Goal: Task Accomplishment & Management: Manage account settings

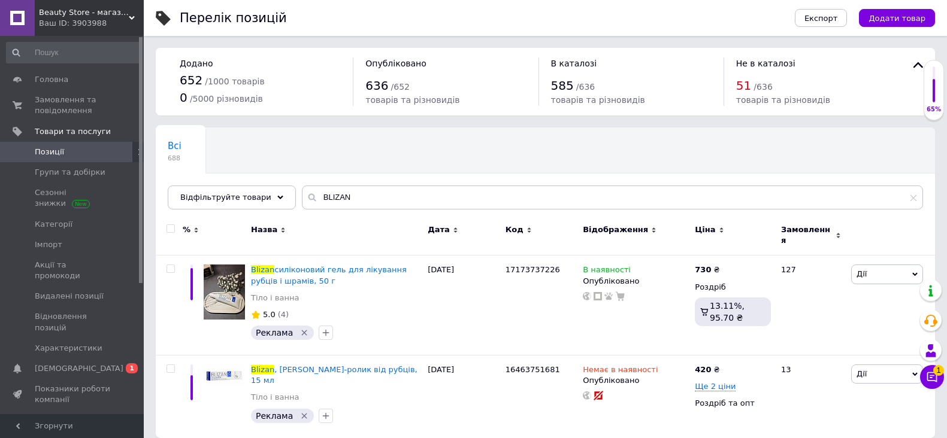
scroll to position [4, 0]
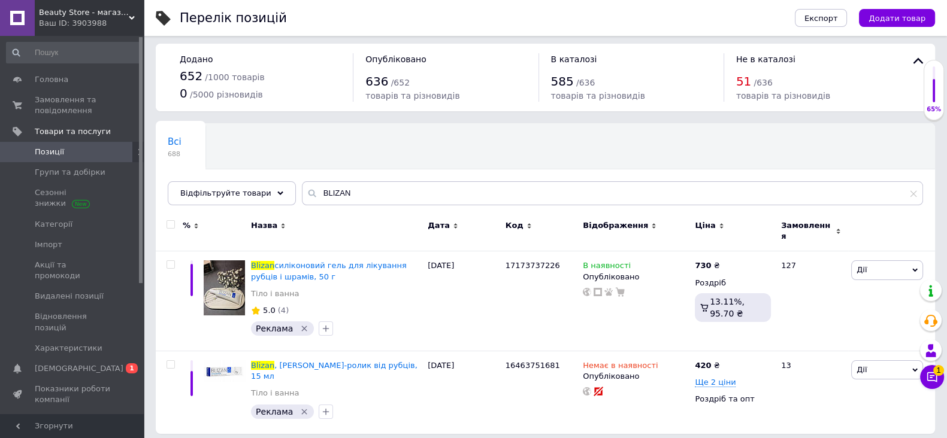
click at [796, 142] on div "Всі 688 Ok Відфільтровано... Зберегти" at bounding box center [545, 170] width 779 height 99
drag, startPoint x: 70, startPoint y: 95, endPoint x: 77, endPoint y: 104, distance: 10.7
click at [71, 95] on span "Замовлення та повідомлення" at bounding box center [73, 106] width 76 height 22
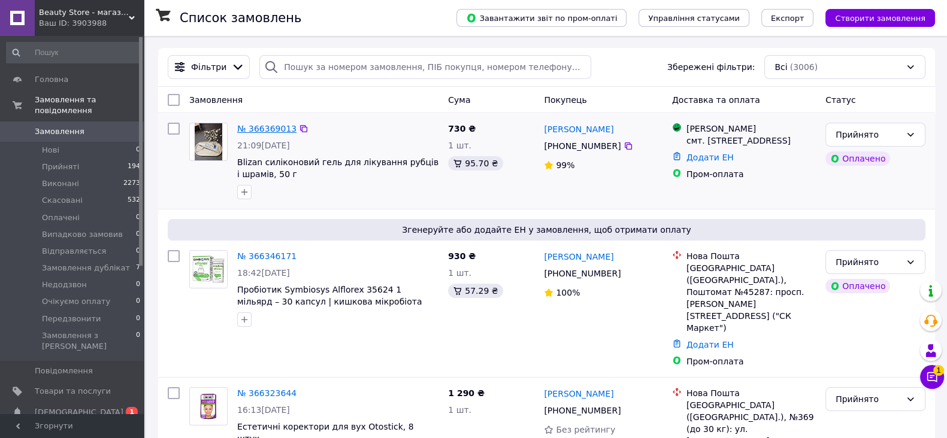
click at [266, 127] on link "№ 366369013" at bounding box center [266, 129] width 59 height 10
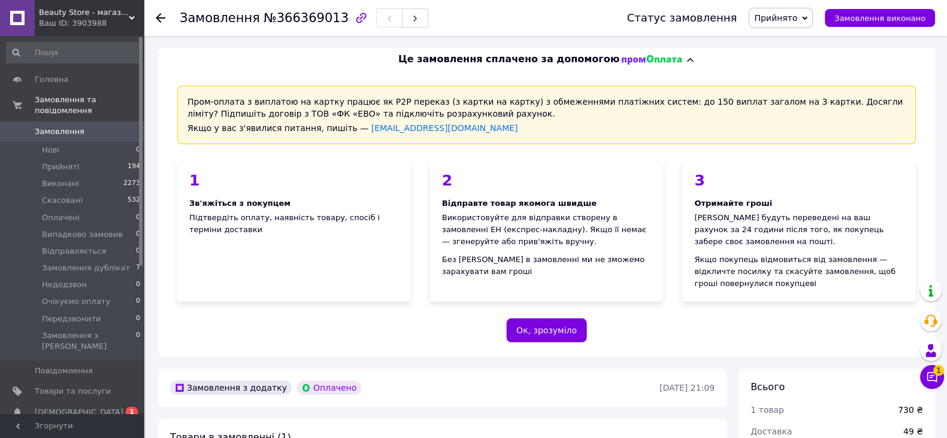
scroll to position [299, 0]
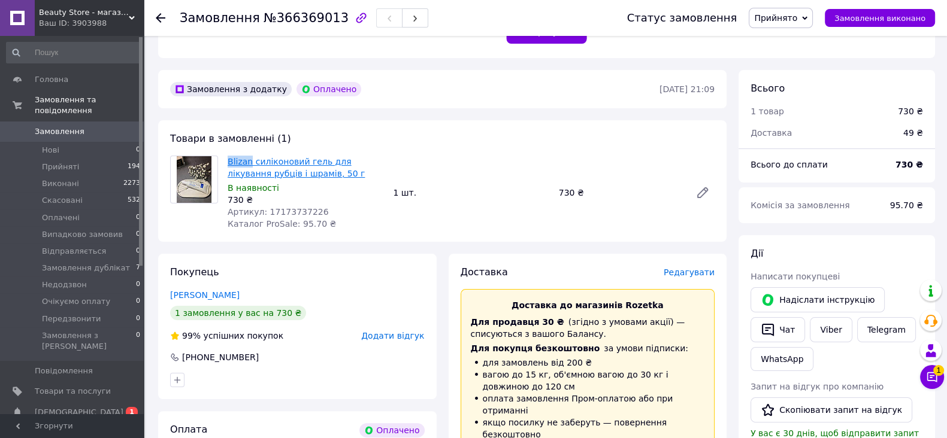
drag, startPoint x: 226, startPoint y: 147, endPoint x: 249, endPoint y: 151, distance: 23.0
click at [249, 153] on div "Blizan силіконовий гель для лікування рубців і шрамів, 50 г В наявності 730 ₴ А…" at bounding box center [305, 192] width 165 height 79
copy link "Blizan"
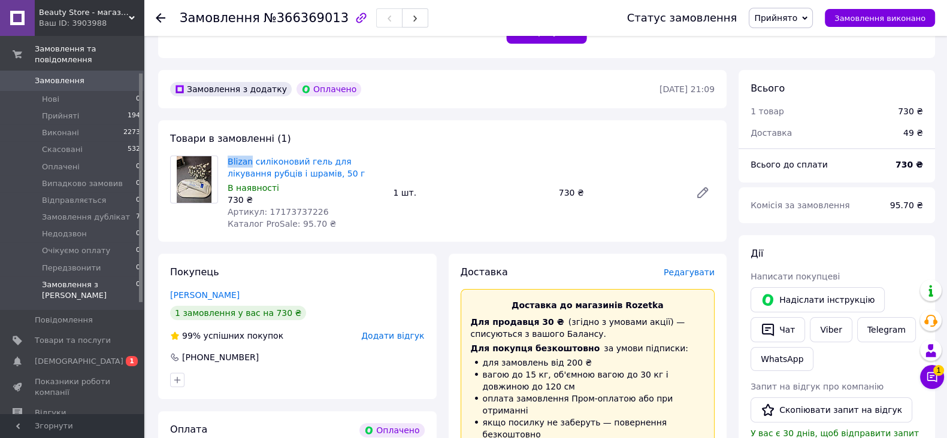
scroll to position [74, 0]
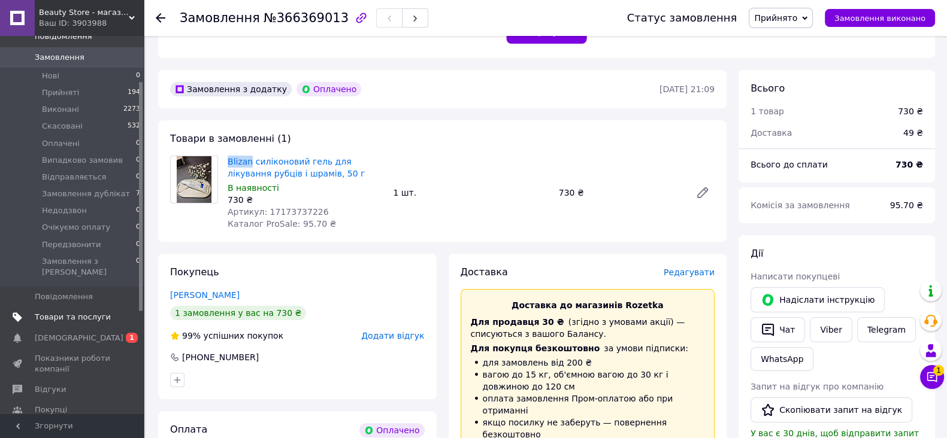
click at [90, 307] on link "Товари та послуги" at bounding box center [73, 317] width 147 height 20
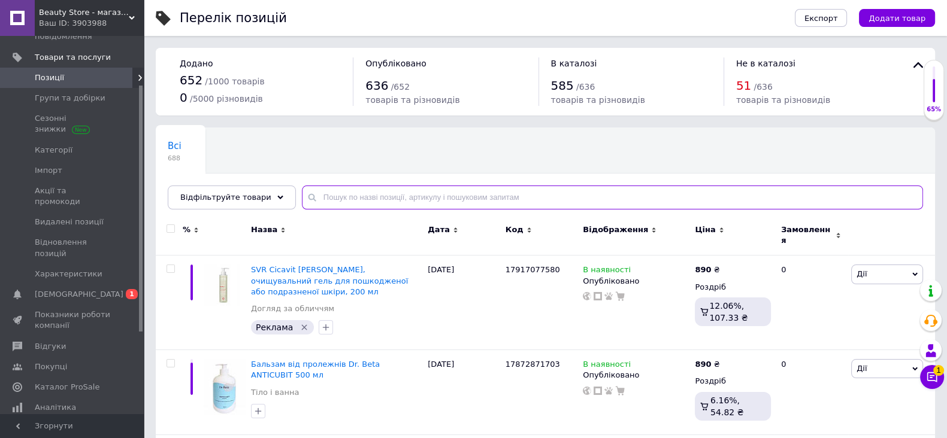
click at [386, 193] on input "text" at bounding box center [612, 198] width 621 height 24
paste input "Blizan"
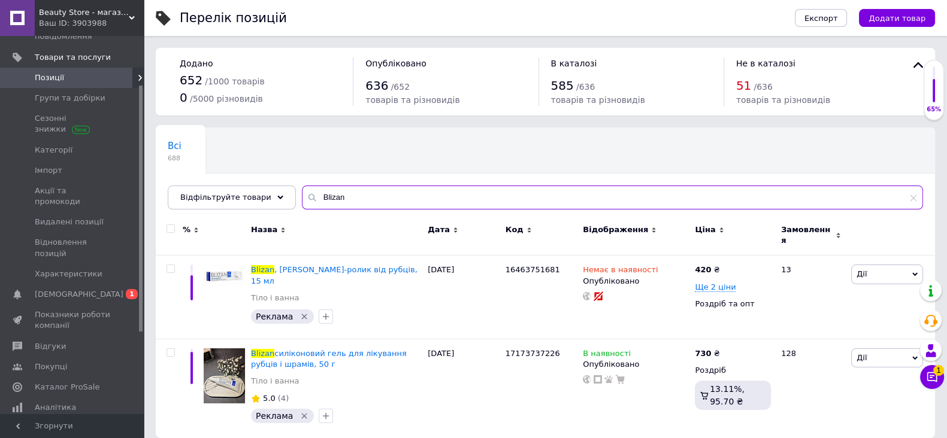
type input "Blizan"
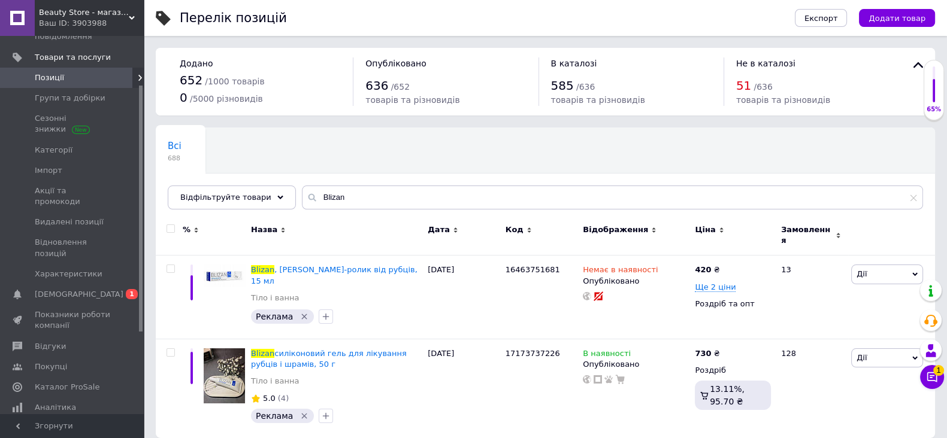
click at [604, 156] on div "Всі 688 Ok Відфільтровано... Зберегти" at bounding box center [545, 174] width 779 height 99
click at [907, 20] on span "Додати товар" at bounding box center [896, 18] width 57 height 9
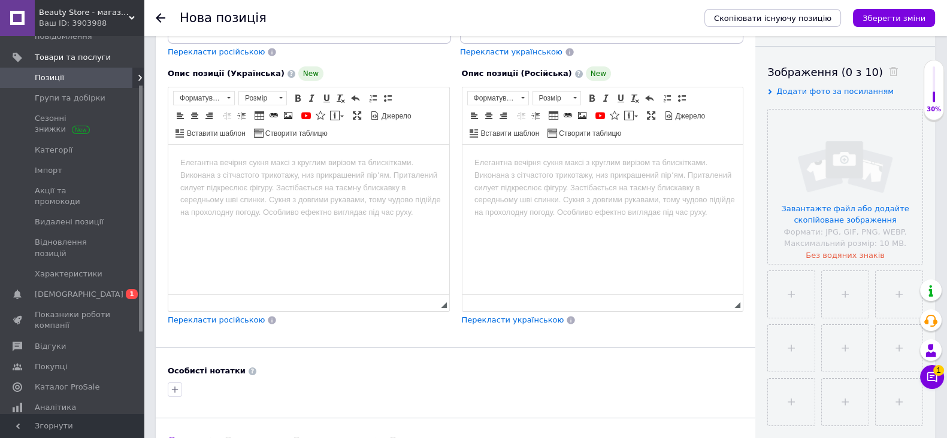
scroll to position [299, 0]
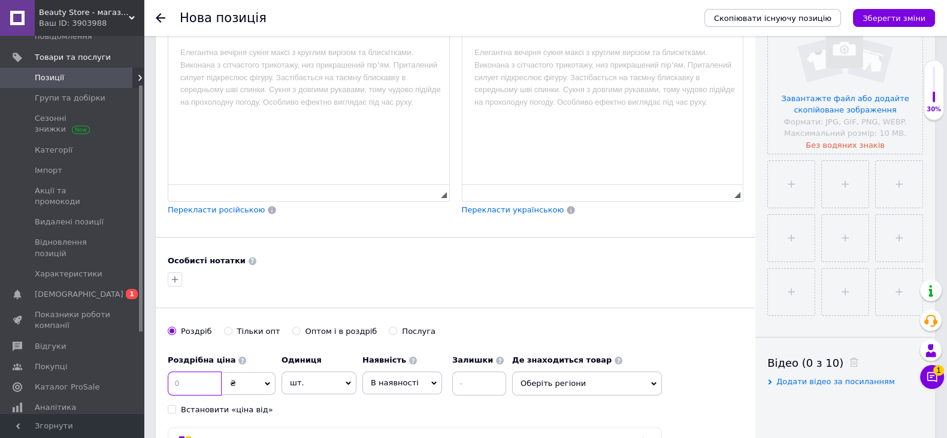
click at [192, 396] on input at bounding box center [195, 384] width 54 height 24
type input "430"
click at [172, 284] on icon "button" at bounding box center [175, 280] width 10 height 10
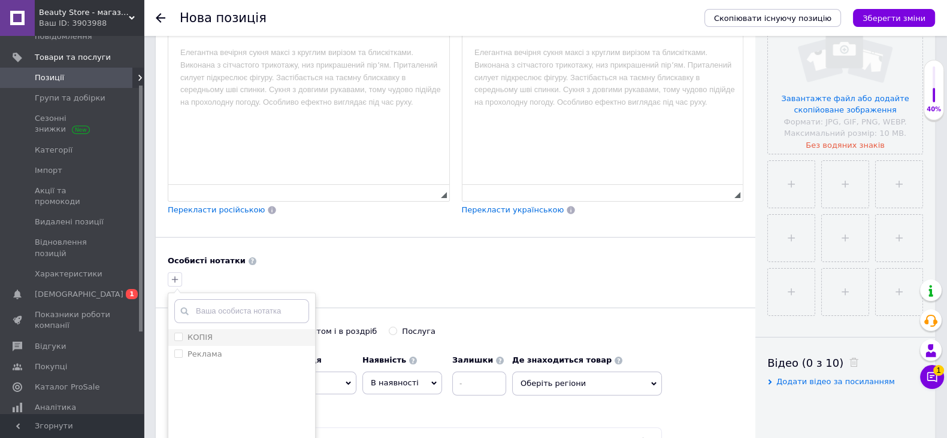
drag, startPoint x: 177, startPoint y: 369, endPoint x: 217, endPoint y: 349, distance: 45.0
click at [177, 358] on input "Реклама" at bounding box center [178, 354] width 8 height 8
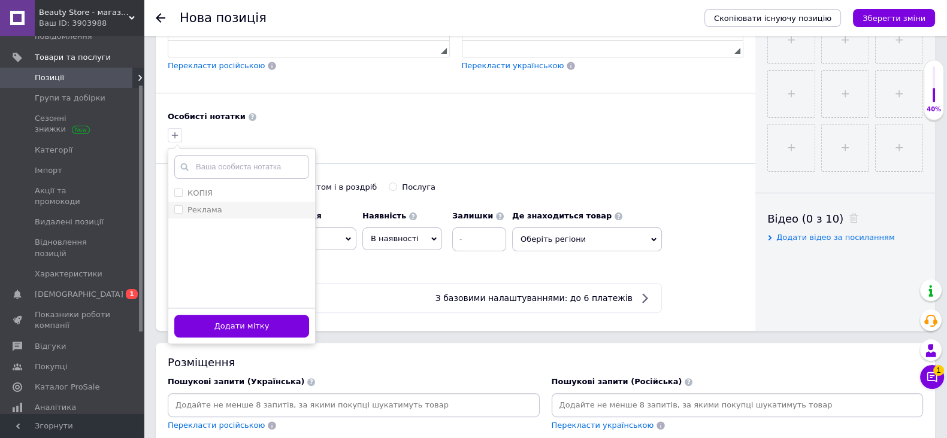
scroll to position [449, 0]
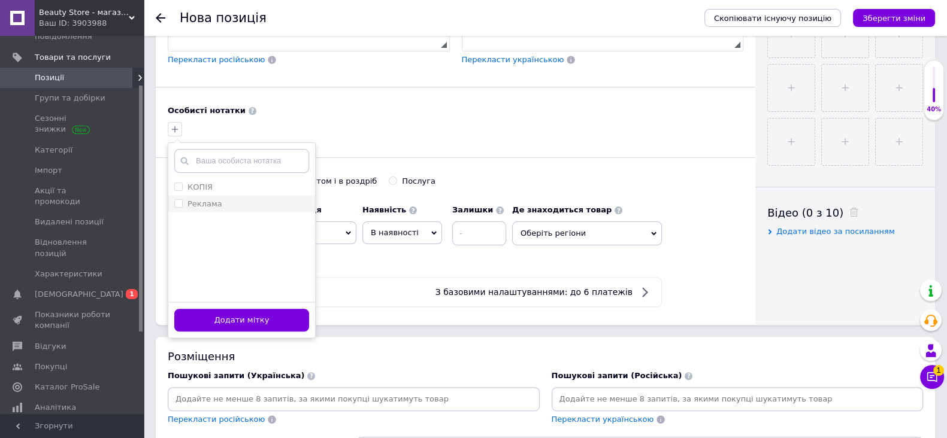
click at [179, 207] on input "Реклама" at bounding box center [178, 203] width 8 height 8
checkbox input "true"
click at [265, 332] on button "Додати мітку" at bounding box center [241, 320] width 135 height 23
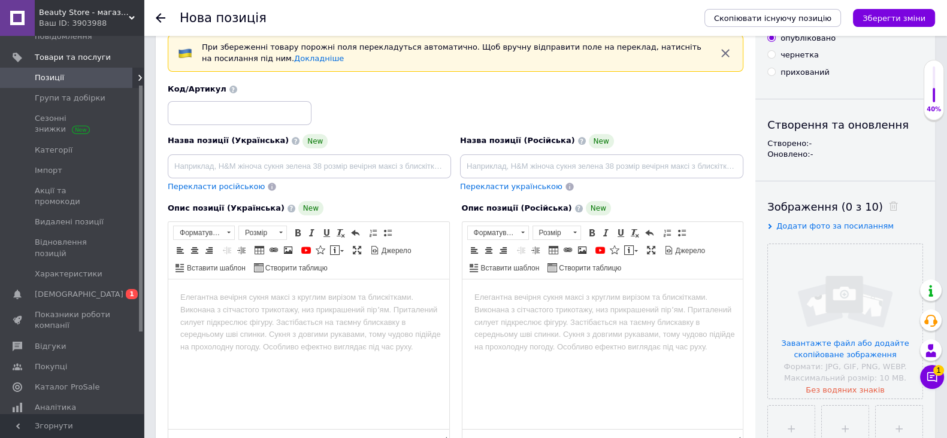
scroll to position [0, 0]
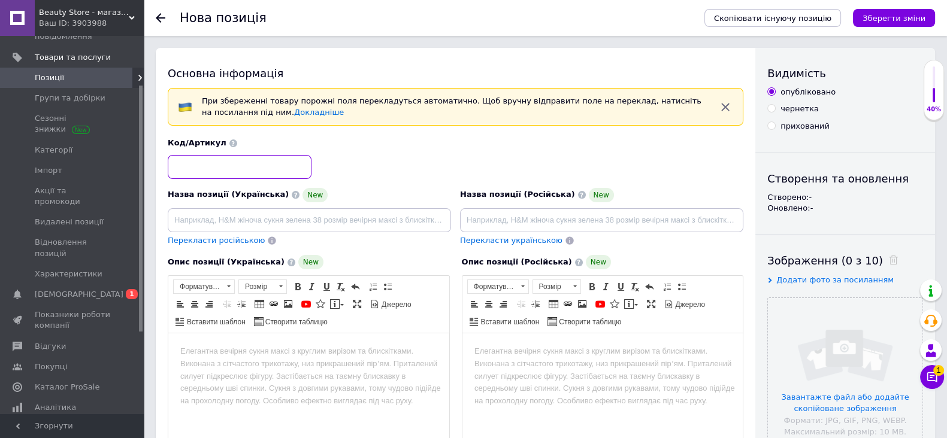
click at [271, 164] on input at bounding box center [240, 167] width 144 height 24
paste input "Гель від шрамів BLIZAN 15"
click at [825, 337] on input "file" at bounding box center [845, 375] width 155 height 155
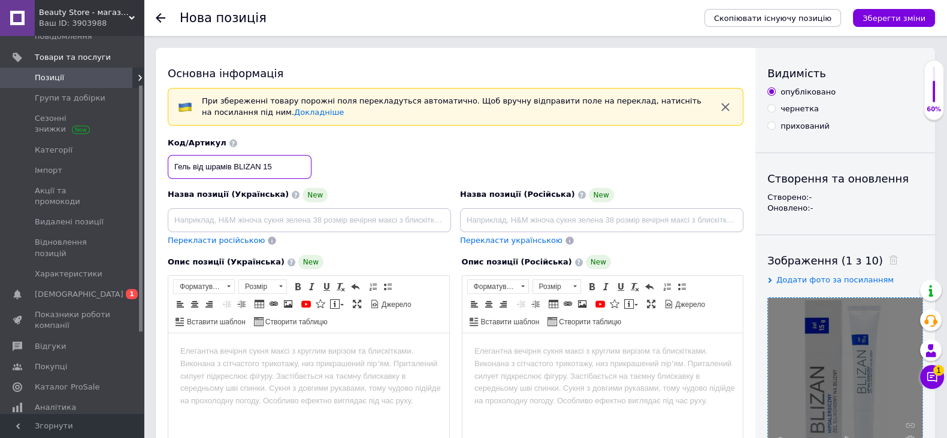
click at [261, 172] on input "Гель від шрамів BLIZAN 15" at bounding box center [240, 167] width 144 height 24
paste input "15539317869"
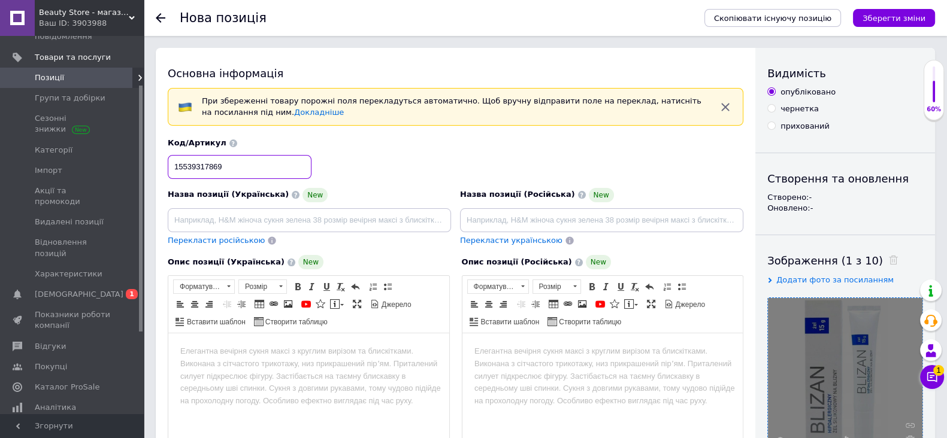
type input "15539317869"
click at [299, 222] on input at bounding box center [309, 220] width 283 height 24
paste input "15539317869"
click at [268, 216] on input "15539317869" at bounding box center [309, 220] width 283 height 24
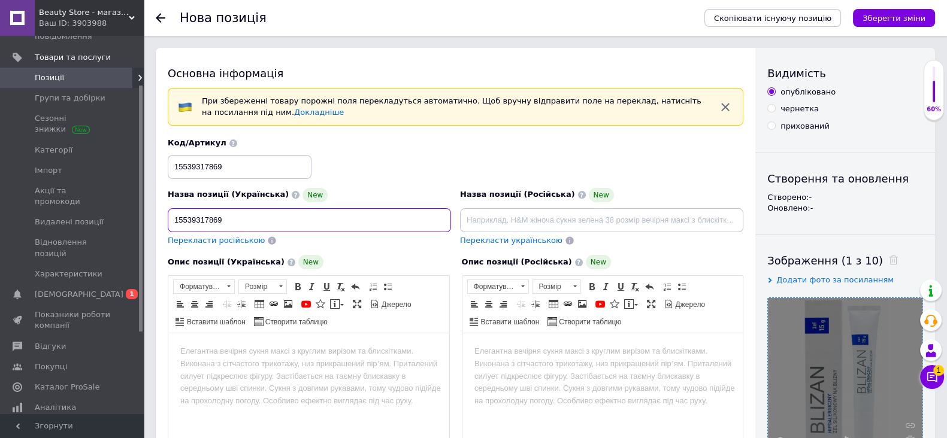
click at [268, 216] on input "15539317869" at bounding box center [309, 220] width 283 height 24
paste input "Гель від шрамів BLIZAN 15 г"
type input "Гель від шрамів BLIZAN 15 г"
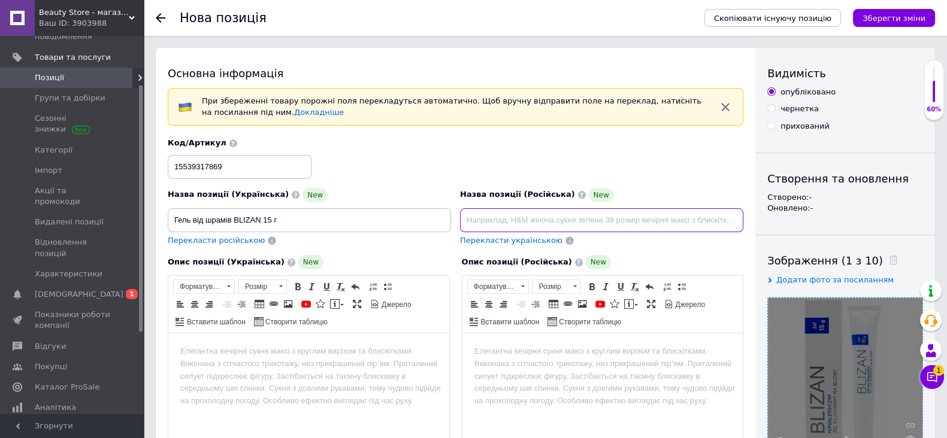
click at [543, 211] on input at bounding box center [601, 220] width 283 height 24
paste input "Гель от шрамов BLIZAN 15 г"
type input "Гель от шрамов BLIZAN 15 г"
click at [329, 361] on html at bounding box center [308, 352] width 281 height 37
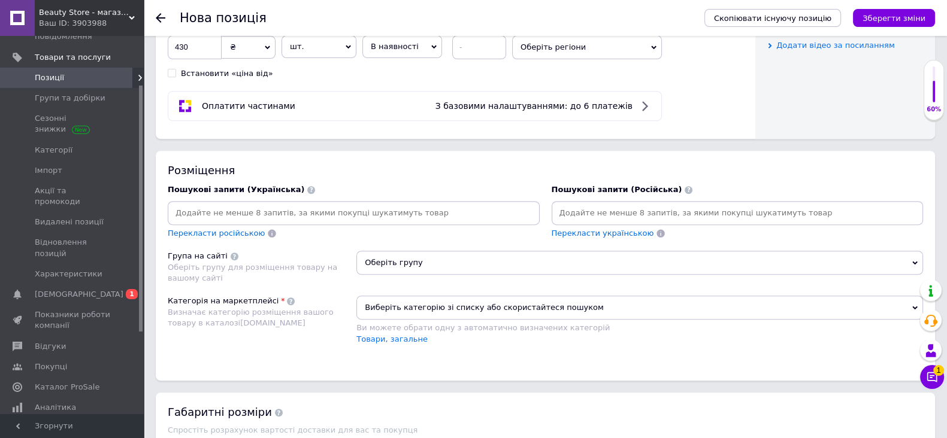
scroll to position [659, 0]
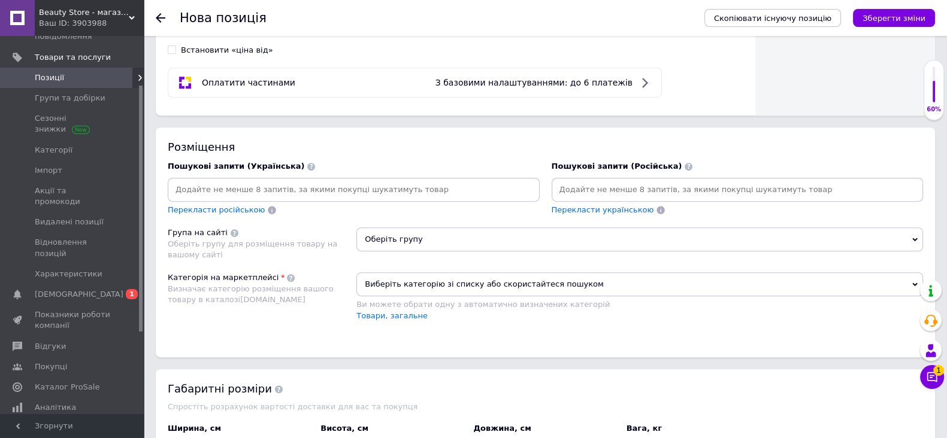
click at [425, 252] on span "Оберіть групу" at bounding box center [639, 240] width 567 height 24
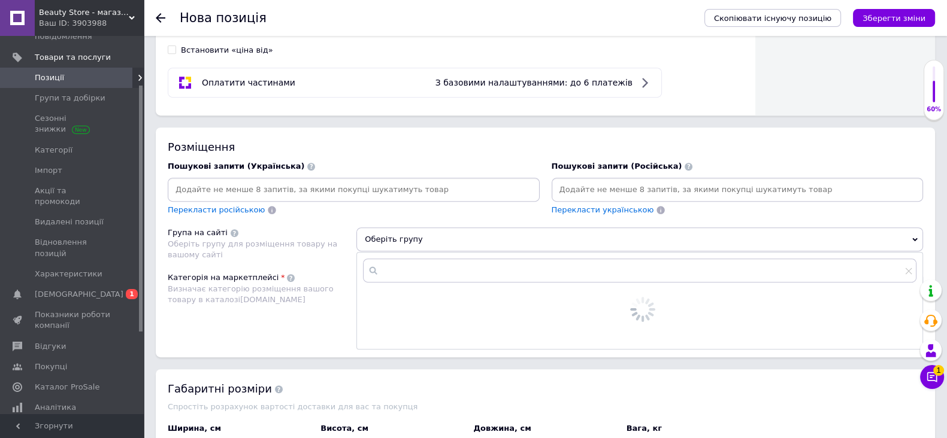
click at [362, 199] on input at bounding box center [353, 190] width 367 height 18
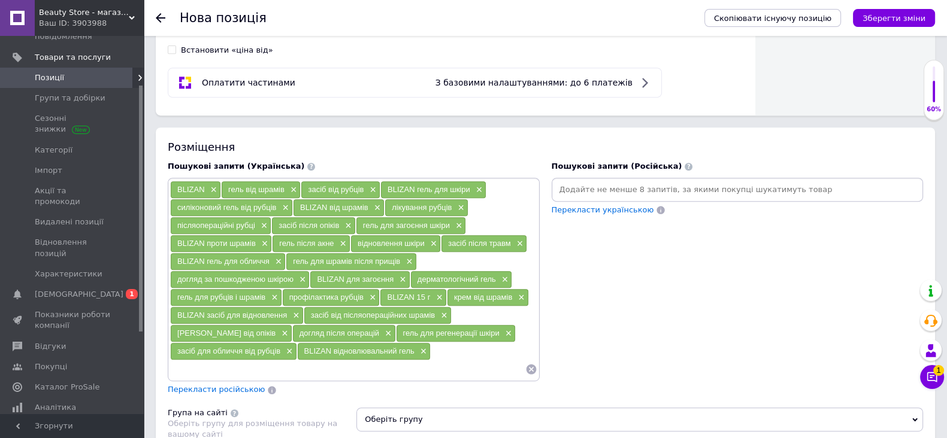
click at [599, 199] on input at bounding box center [737, 190] width 367 height 18
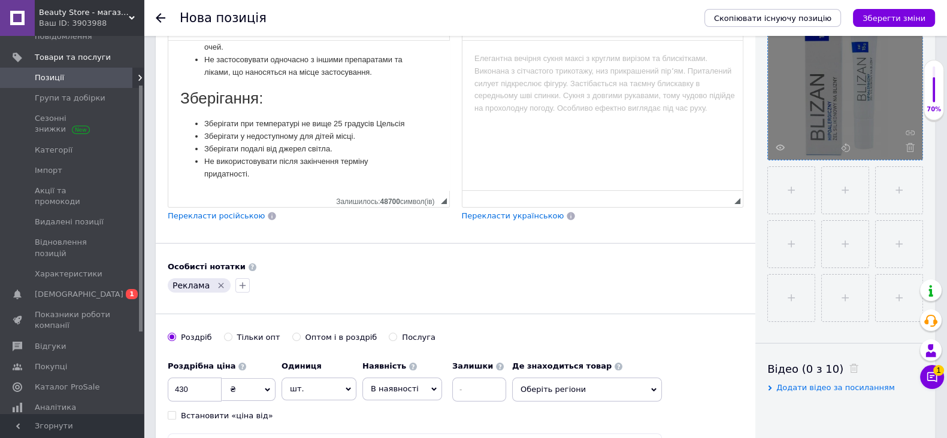
scroll to position [210, 0]
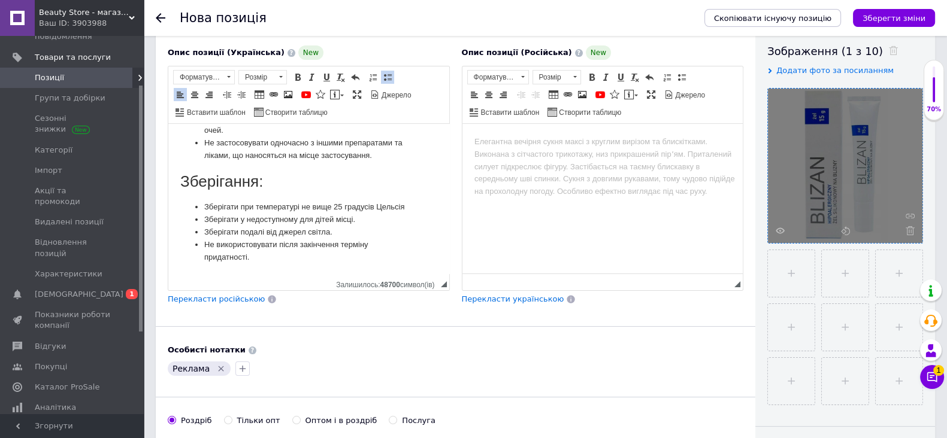
click at [610, 160] on html at bounding box center [602, 142] width 281 height 37
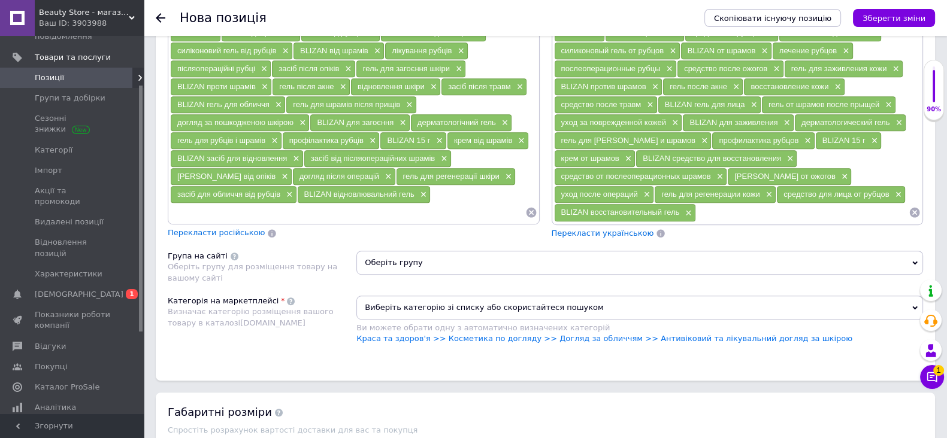
scroll to position [958, 0]
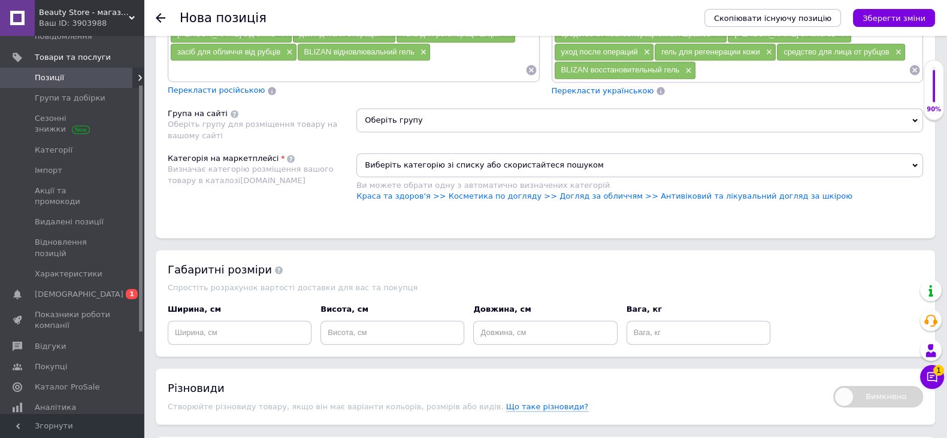
click at [428, 132] on span "Оберіть групу" at bounding box center [639, 120] width 567 height 24
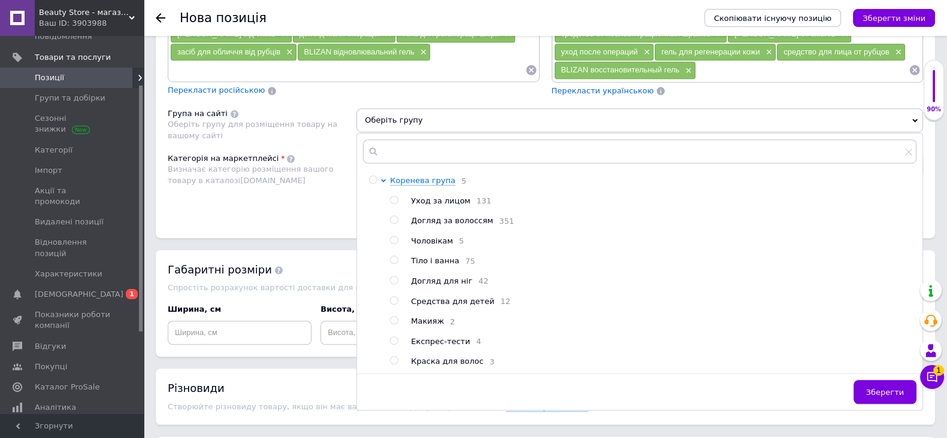
click at [396, 264] on div at bounding box center [394, 260] width 8 height 8
click at [396, 264] on input "radio" at bounding box center [394, 260] width 8 height 8
radio input "true"
drag, startPoint x: 883, startPoint y: 409, endPoint x: 874, endPoint y: 405, distance: 9.7
click at [884, 397] on span "Зберегти" at bounding box center [885, 392] width 38 height 9
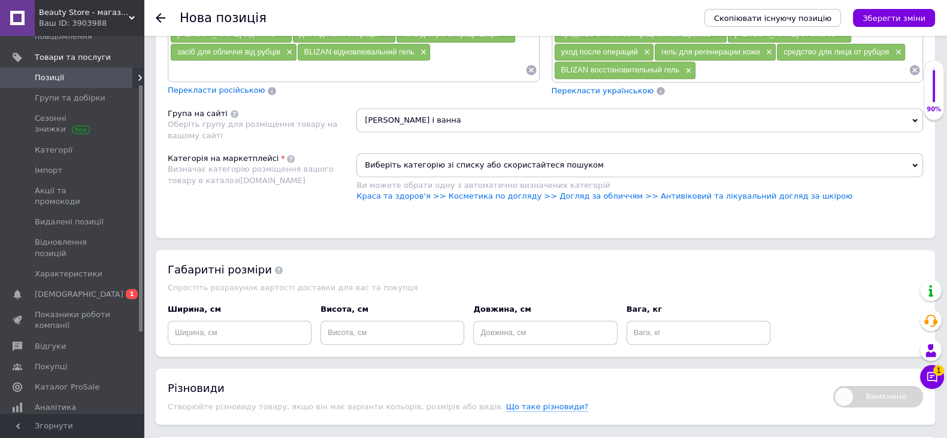
click at [523, 159] on div "Розміщення Пошукові запити (Українська) BLIZAN × гель від шрамів × засіб від ру…" at bounding box center [545, 33] width 779 height 410
click at [519, 174] on span "Виберіть категорію зі списку або скористайтеся пошуком" at bounding box center [639, 165] width 567 height 24
click at [478, 175] on span "Виберіть категорію зі списку або скористайтеся пошуком" at bounding box center [639, 165] width 567 height 24
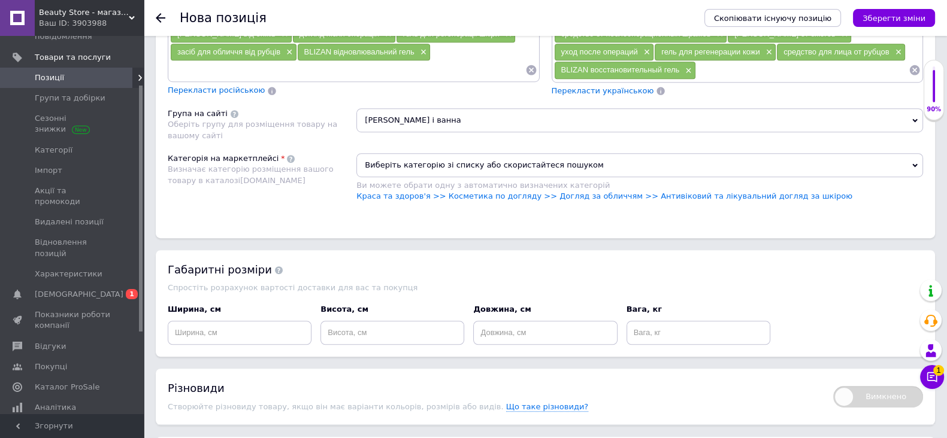
click at [428, 160] on div "Розміщення Пошукові запити (Українська) BLIZAN × гель від шрамів × засіб від ру…" at bounding box center [545, 33] width 779 height 410
click at [431, 170] on span "Виберіть категорію зі списку або скористайтеся пошуком" at bounding box center [639, 165] width 567 height 24
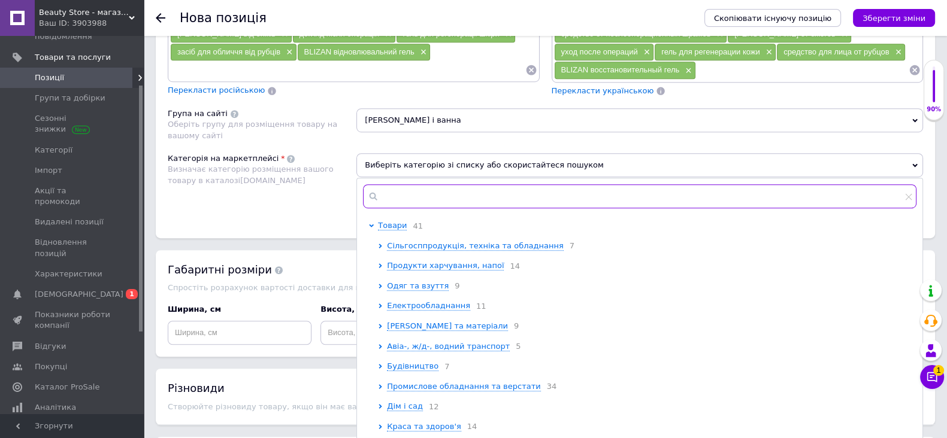
click at [426, 205] on input "text" at bounding box center [639, 196] width 553 height 24
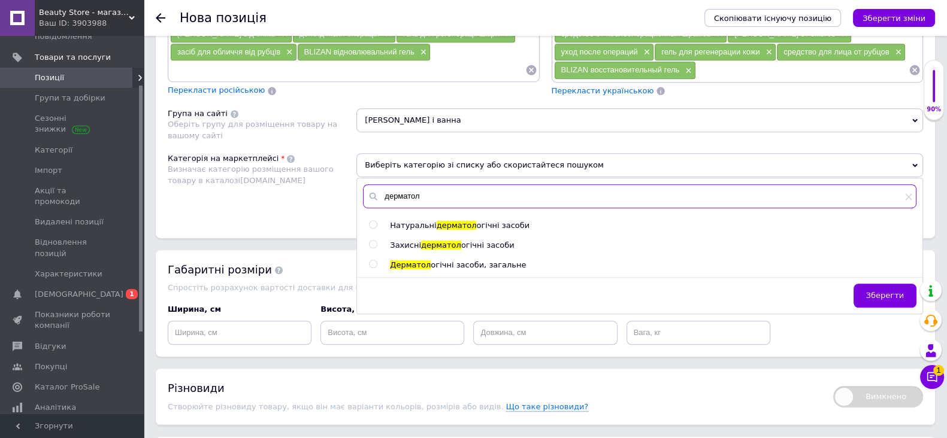
type input "дерматол"
click at [378, 231] on div at bounding box center [375, 225] width 12 height 11
click at [374, 229] on input "radio" at bounding box center [373, 225] width 8 height 8
radio input "true"
click at [374, 229] on input "radio" at bounding box center [373, 225] width 8 height 8
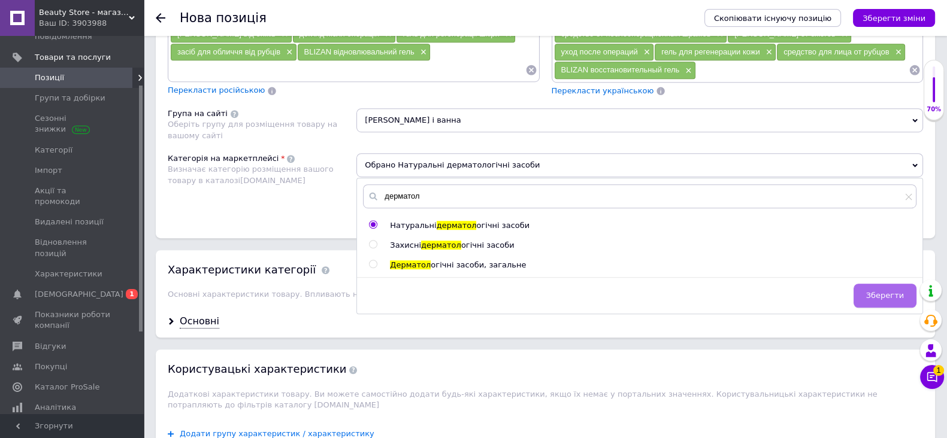
click at [875, 300] on span "Зберегти" at bounding box center [885, 295] width 38 height 9
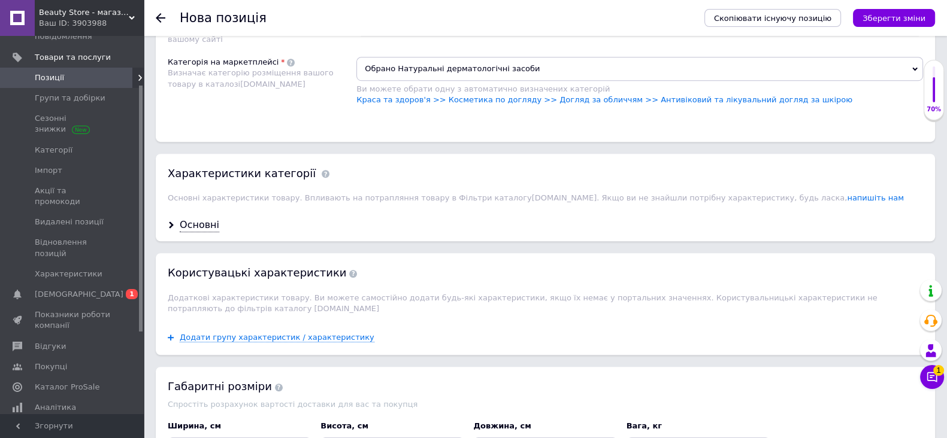
scroll to position [1108, 0]
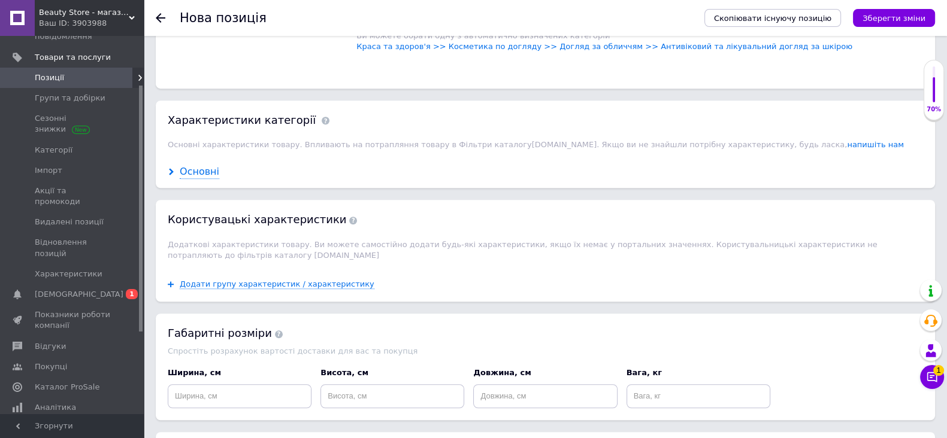
click at [195, 175] on div "Основні" at bounding box center [200, 172] width 40 height 14
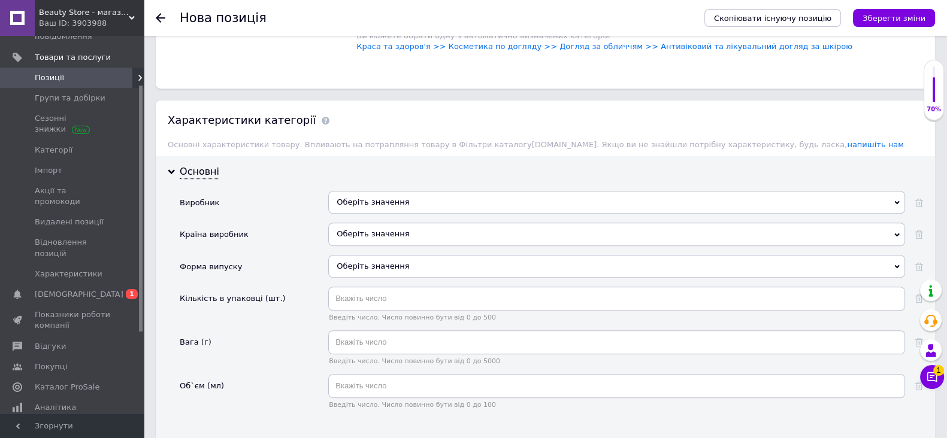
click at [372, 208] on div "Оберіть значення" at bounding box center [616, 202] width 577 height 23
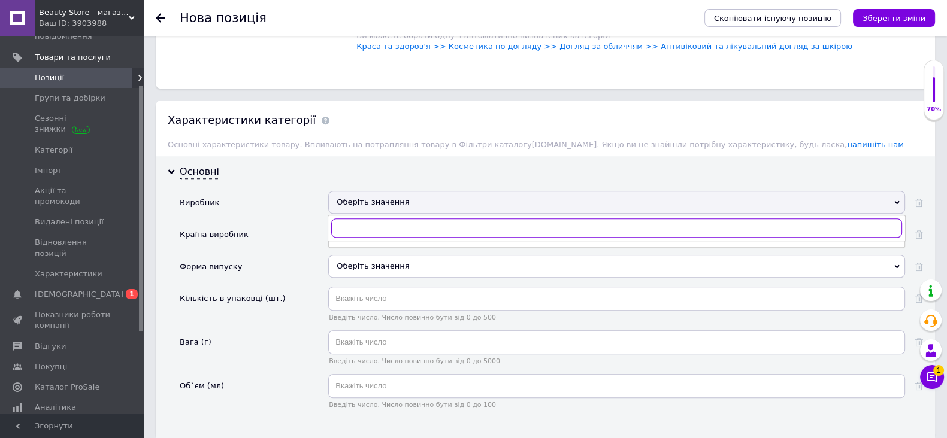
paste input "BLIZAN"
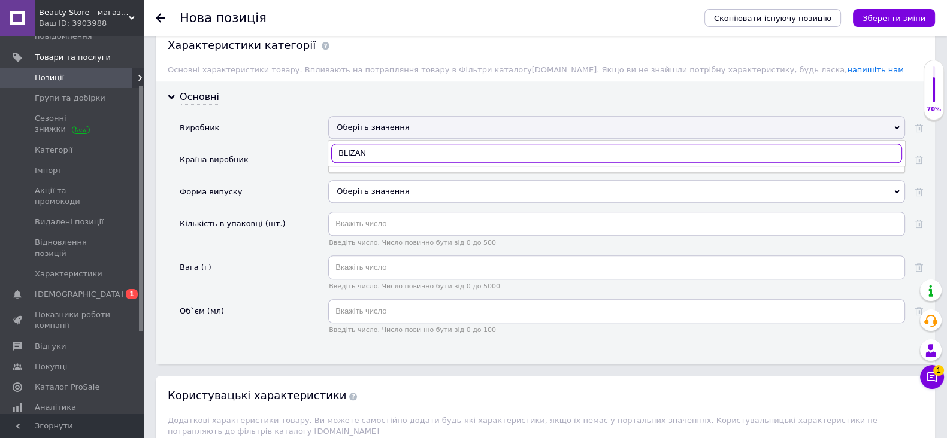
click at [368, 163] on input "BLIZAN" at bounding box center [616, 153] width 571 height 19
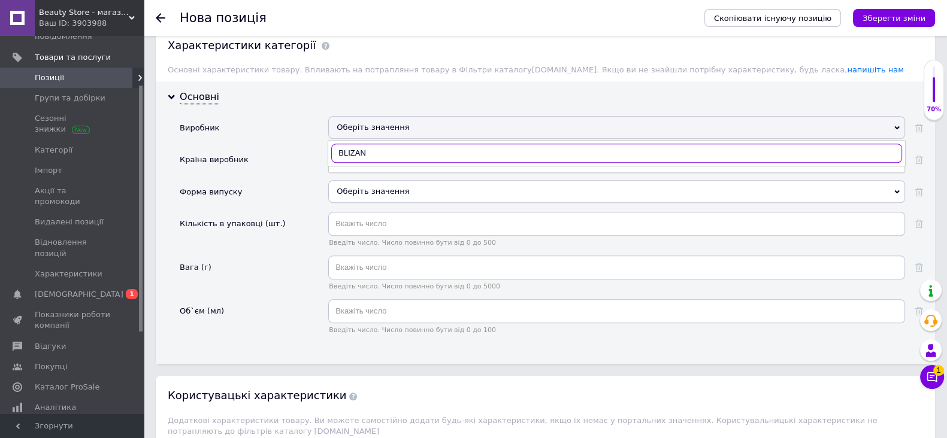
paste input "Aristo Pharma"
type input "Aristo Pharma"
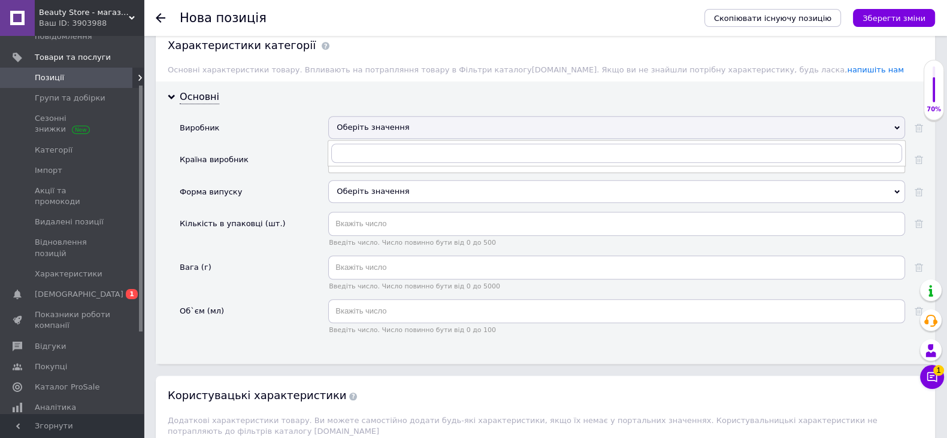
click at [315, 148] on div "Виробник" at bounding box center [254, 132] width 149 height 32
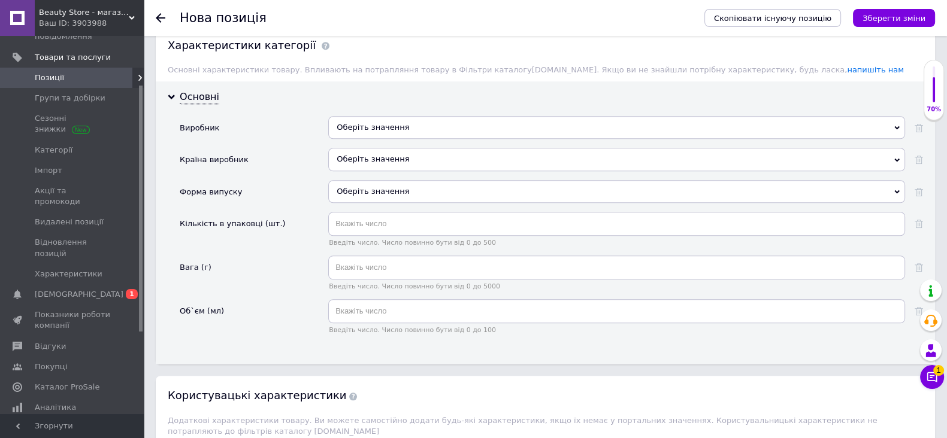
click at [366, 161] on div "Оберіть значення" at bounding box center [616, 159] width 577 height 23
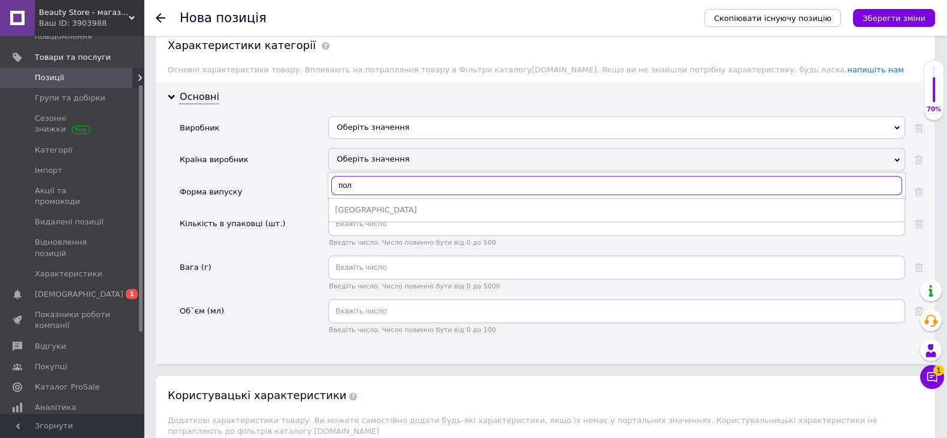
type input "пол"
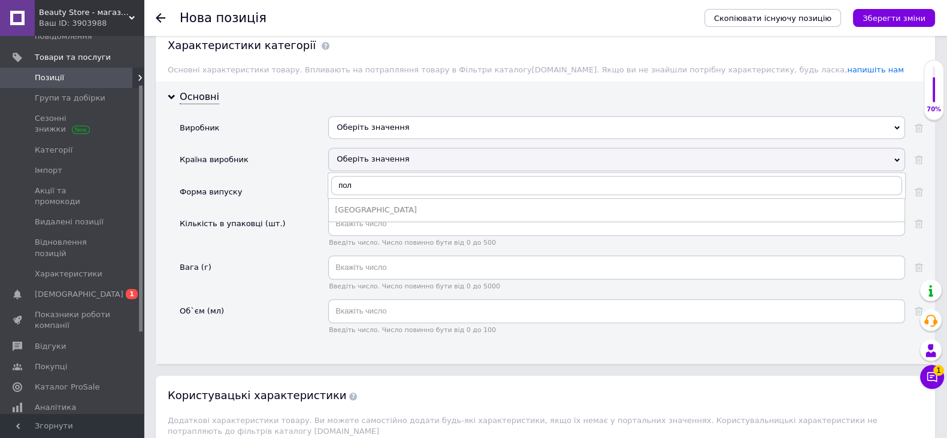
click at [368, 216] on div "[GEOGRAPHIC_DATA]" at bounding box center [617, 210] width 564 height 11
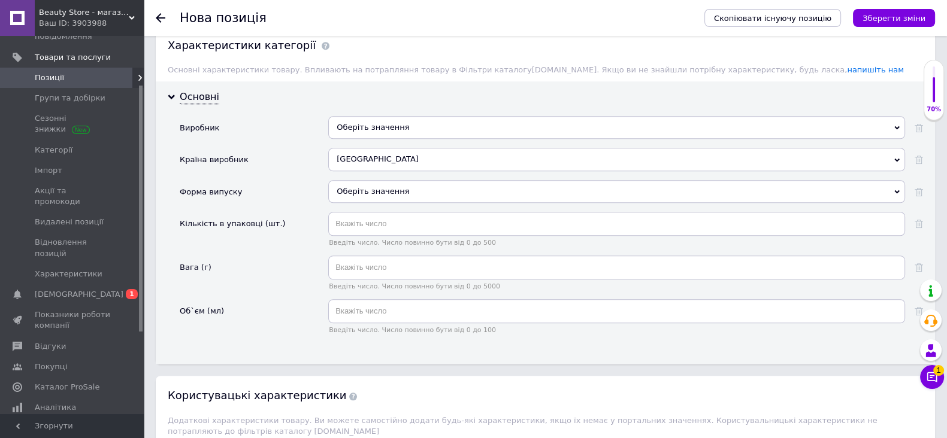
click at [380, 198] on div "Оберіть значення" at bounding box center [616, 191] width 577 height 23
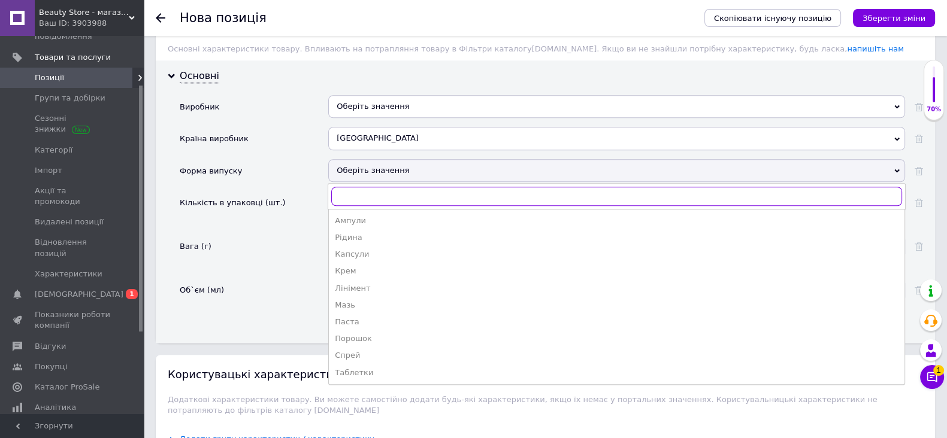
scroll to position [1258, 0]
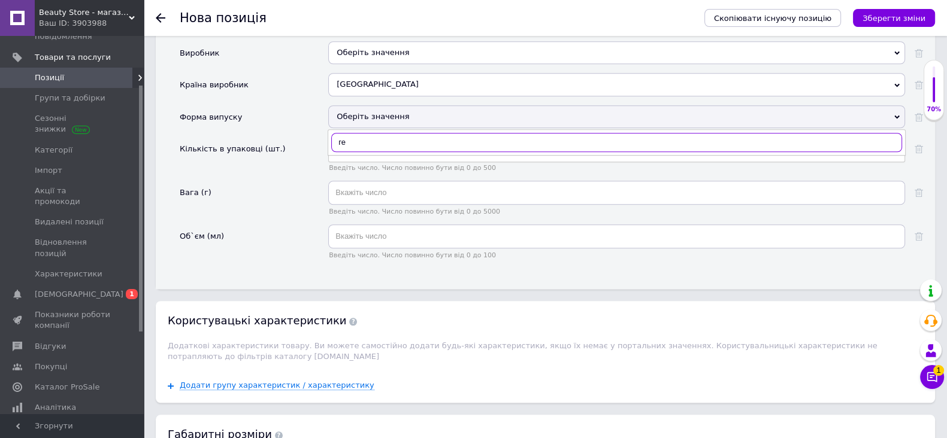
type input "г"
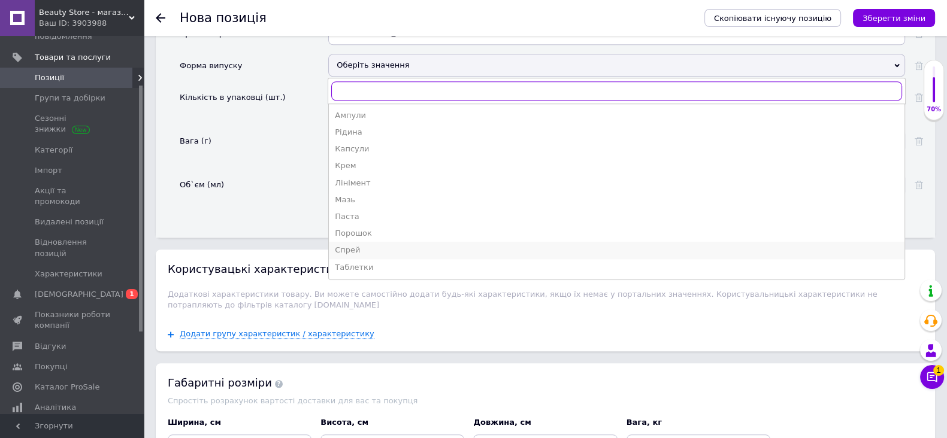
scroll to position [1332, 0]
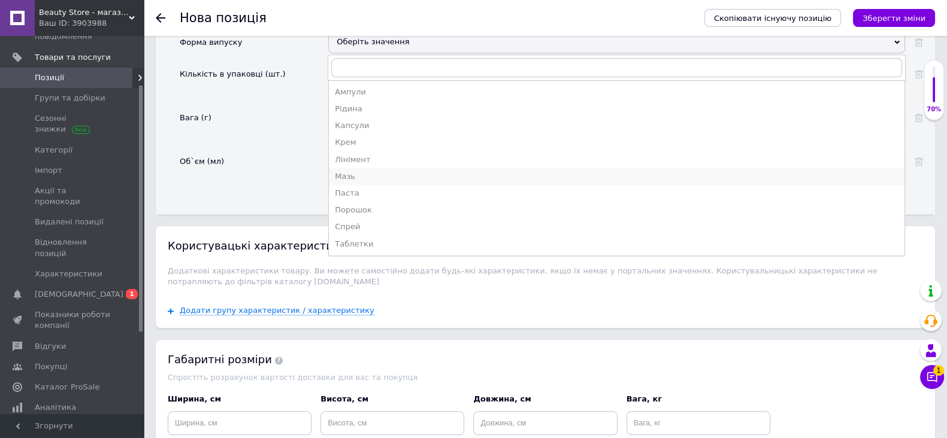
click at [360, 181] on div "Мазь" at bounding box center [617, 176] width 564 height 11
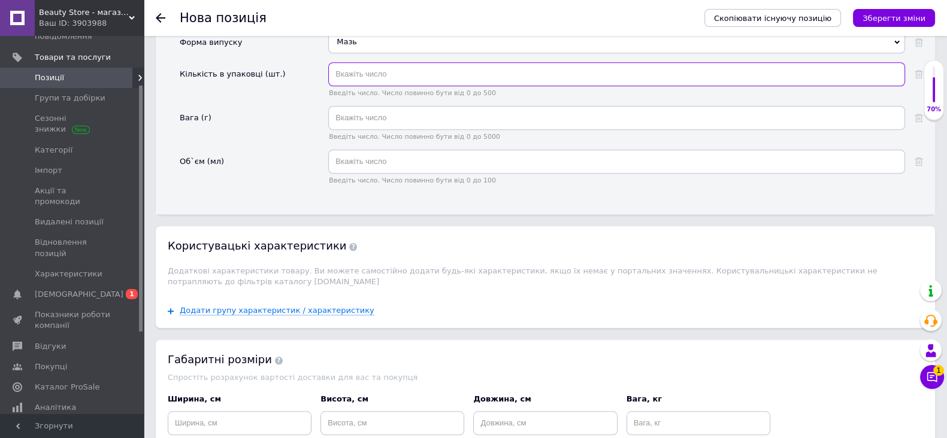
click at [419, 85] on input "text" at bounding box center [616, 74] width 577 height 24
type input "1"
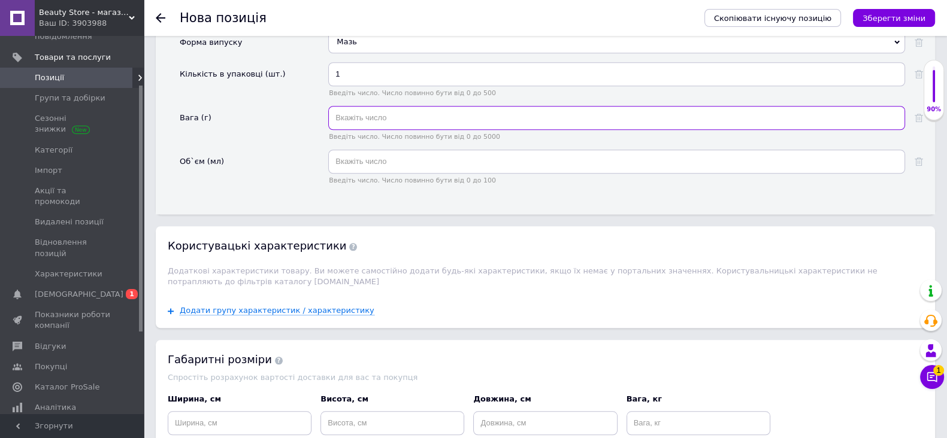
click at [393, 130] on input "text" at bounding box center [616, 118] width 577 height 24
type input "1"
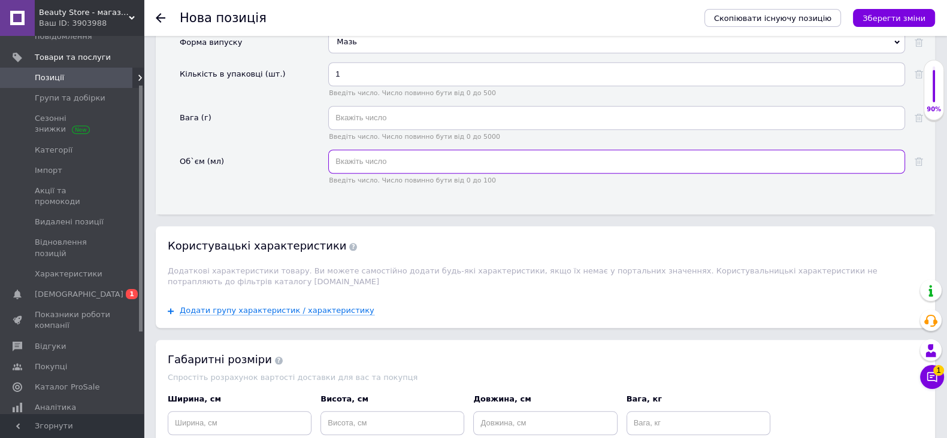
click at [414, 174] on input "text" at bounding box center [616, 162] width 577 height 24
type input "15"
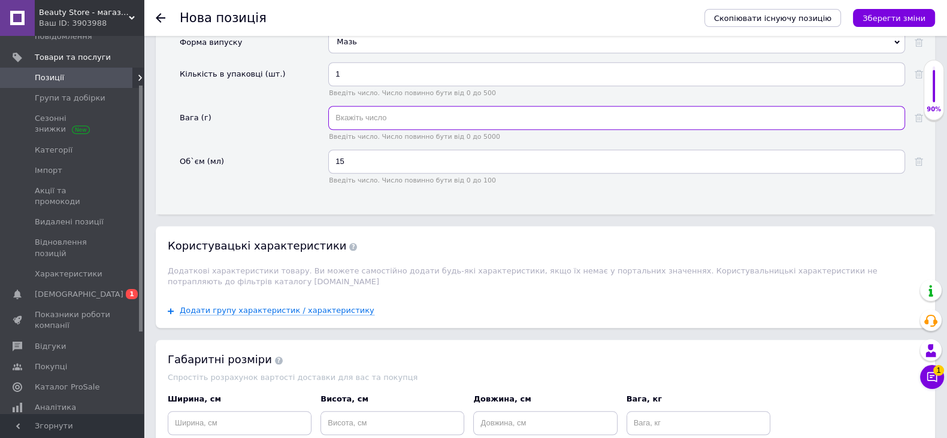
click at [370, 130] on input "text" at bounding box center [616, 118] width 577 height 24
type input "15"
click at [914, 22] on icon "Зберегти зміни" at bounding box center [893, 18] width 63 height 9
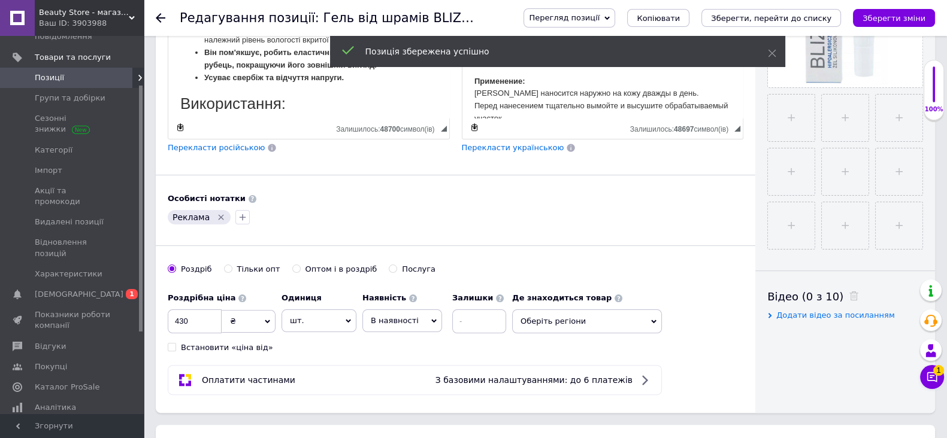
scroll to position [449, 0]
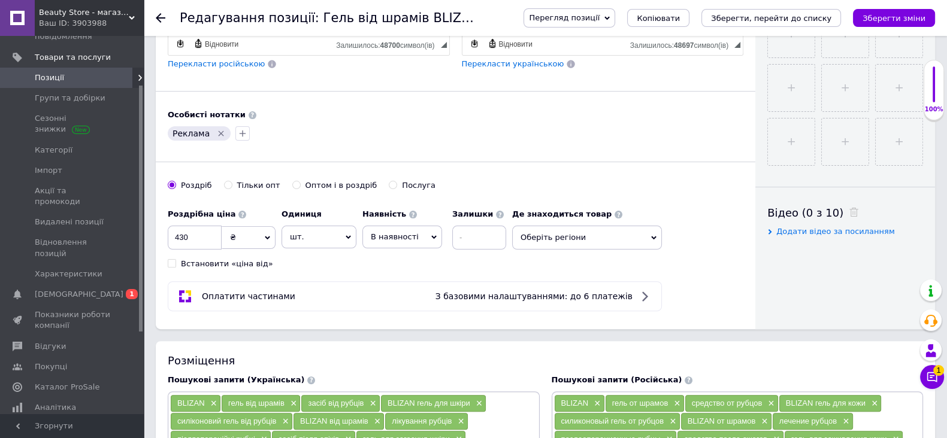
click at [602, 143] on div "Реклама" at bounding box center [455, 133] width 580 height 19
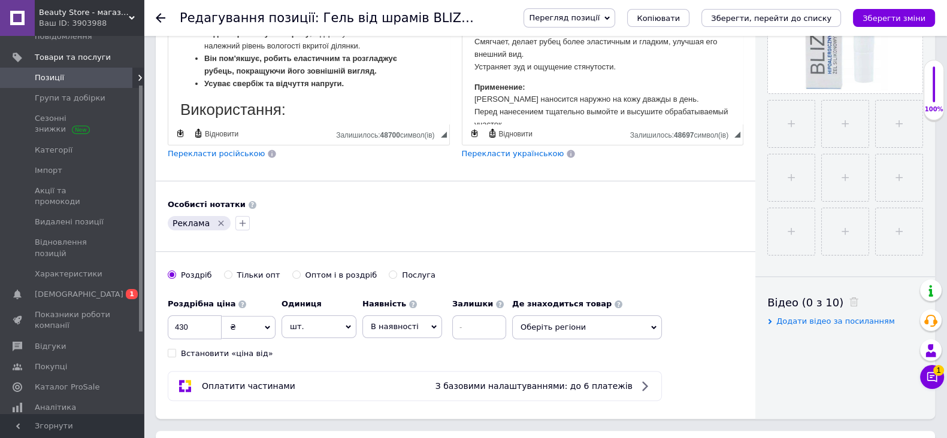
scroll to position [74, 0]
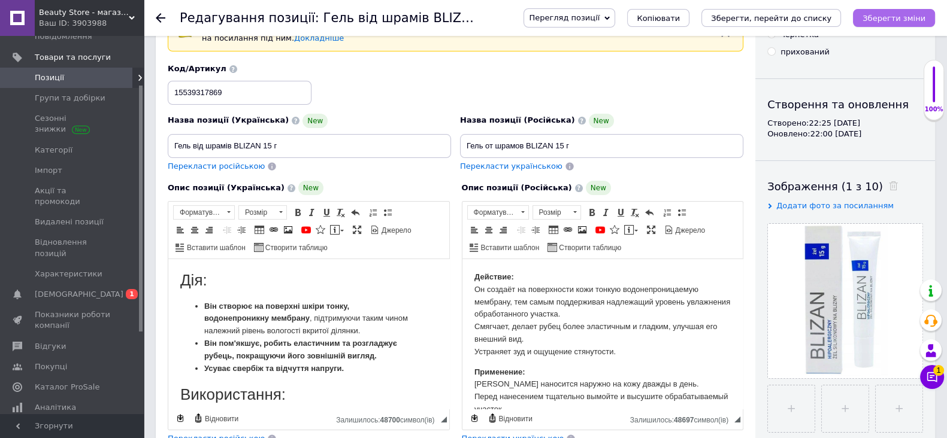
click at [902, 22] on icon "Зберегти зміни" at bounding box center [893, 18] width 63 height 9
click at [72, 289] on span "[DEMOGRAPHIC_DATA]" at bounding box center [79, 294] width 89 height 11
click at [72, 423] on span "Інструменти веб-майстра та SEO" at bounding box center [73, 434] width 76 height 22
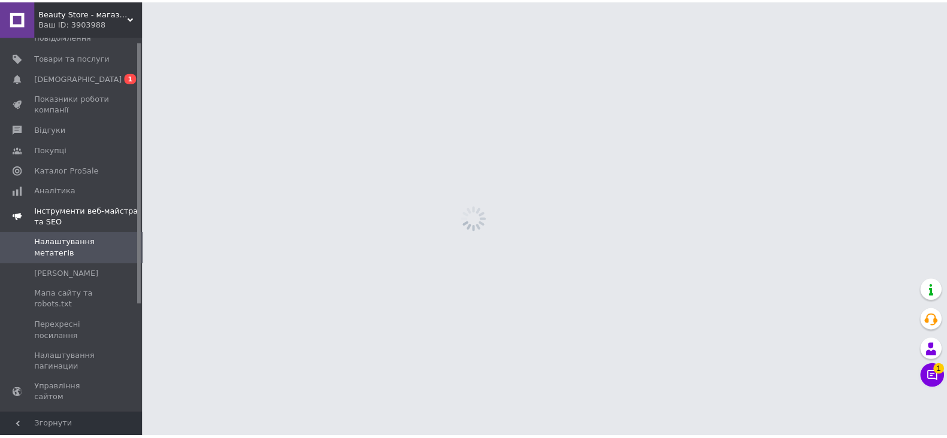
scroll to position [6, 0]
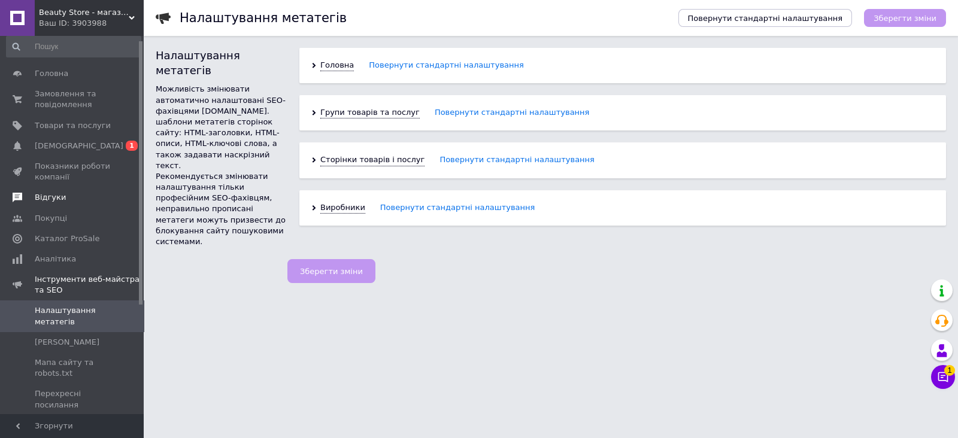
click at [57, 202] on span "Відгуки" at bounding box center [50, 197] width 31 height 11
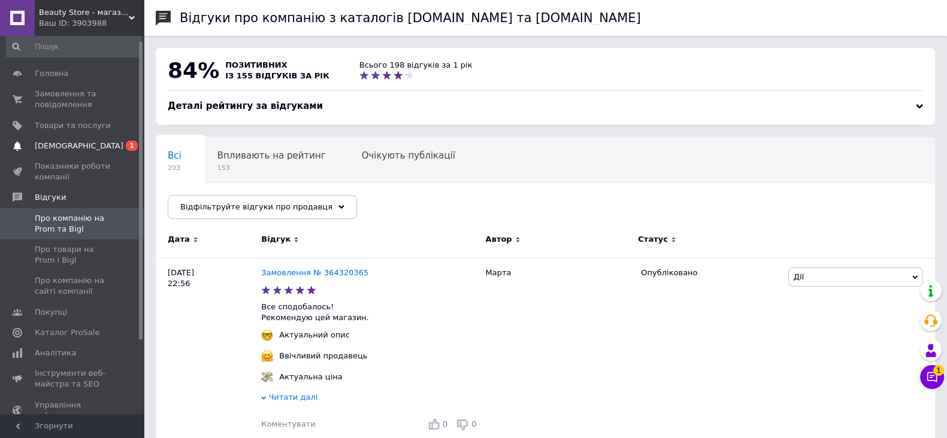
click at [117, 149] on span "0 1" at bounding box center [127, 146] width 33 height 11
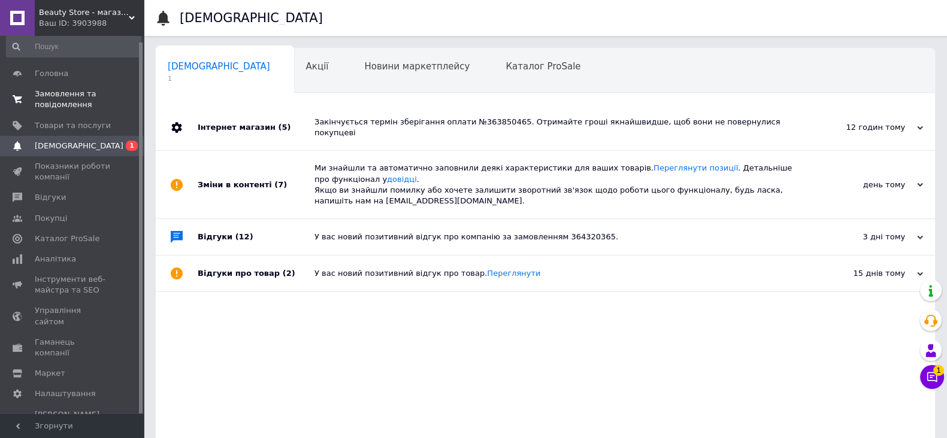
click at [69, 104] on span "Замовлення та повідомлення" at bounding box center [73, 100] width 76 height 22
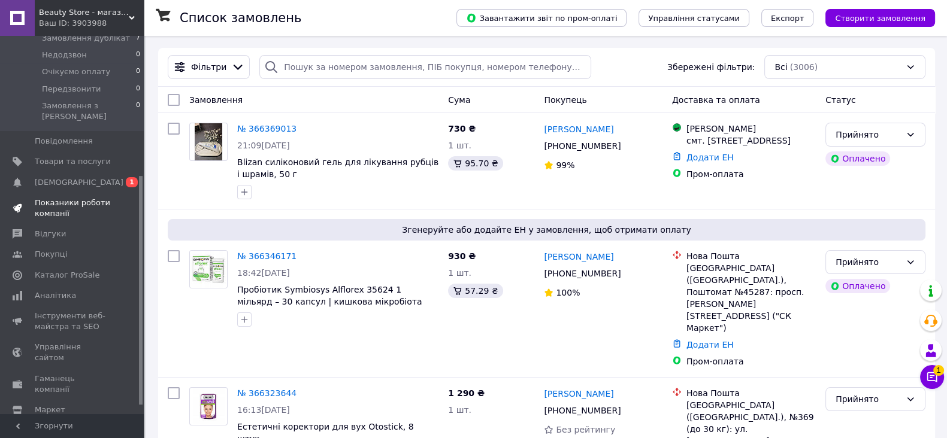
click at [76, 177] on span "[DEMOGRAPHIC_DATA]" at bounding box center [79, 182] width 89 height 11
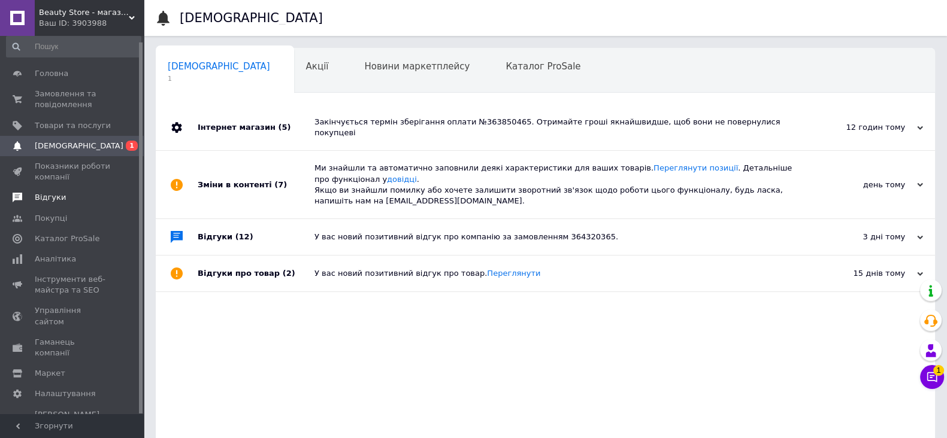
click at [76, 196] on span "Відгуки" at bounding box center [73, 197] width 76 height 11
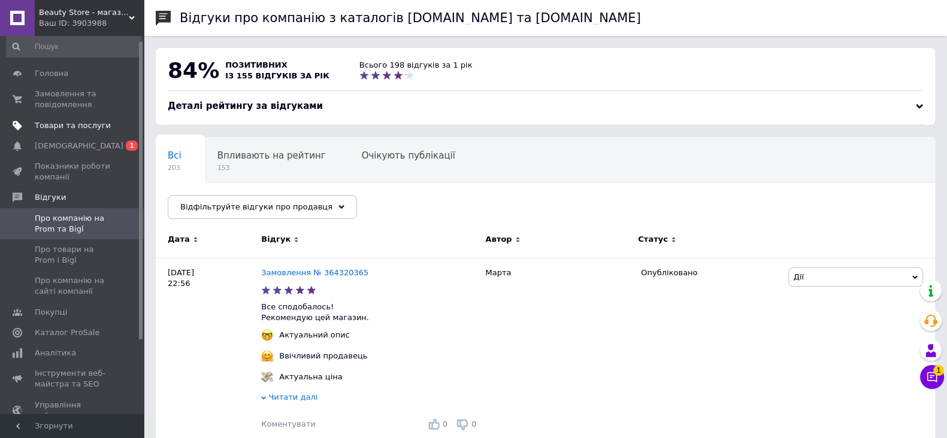
click at [72, 118] on link "Товари та послуги" at bounding box center [73, 126] width 147 height 20
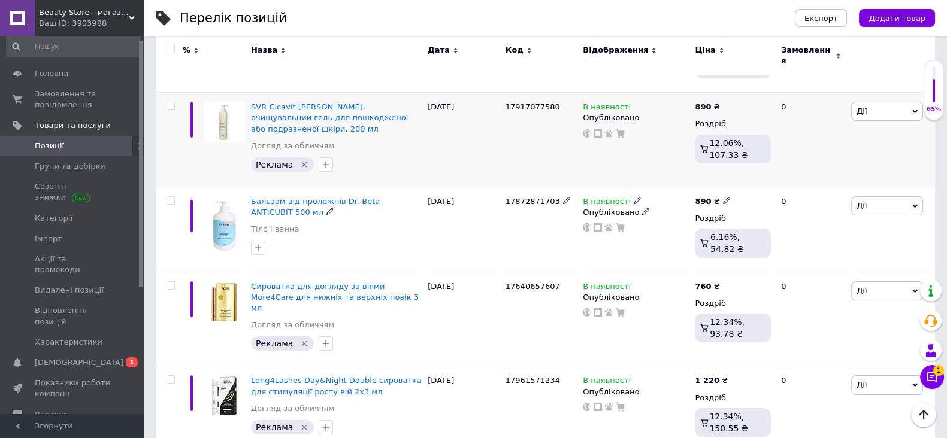
scroll to position [225, 0]
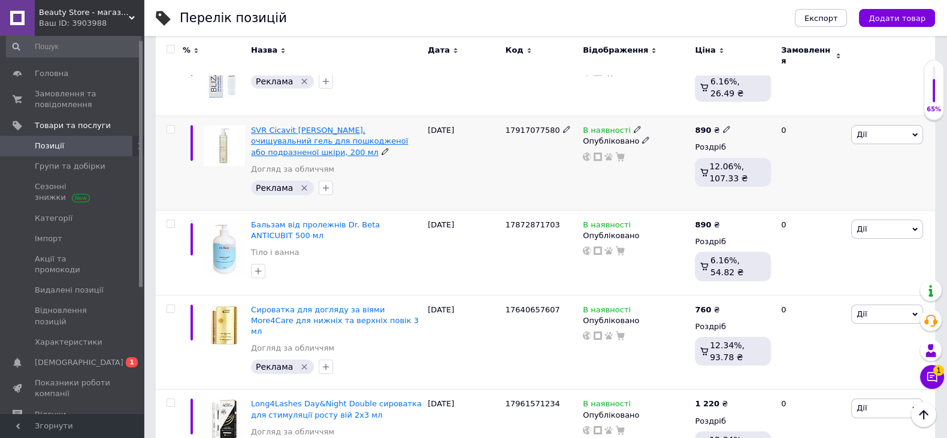
drag, startPoint x: 248, startPoint y: 116, endPoint x: 266, endPoint y: 119, distance: 18.7
click at [248, 116] on div "SVR Cicavit [PERSON_NAME], очищувальний гель для пошкодженої або подразненої шк…" at bounding box center [336, 163] width 177 height 95
drag, startPoint x: 266, startPoint y: 119, endPoint x: 284, endPoint y: 119, distance: 18.0
click at [284, 119] on div "SVR Cicavit [PERSON_NAME], очищувальний гель для пошкодженої або подразненої шк…" at bounding box center [336, 163] width 177 height 95
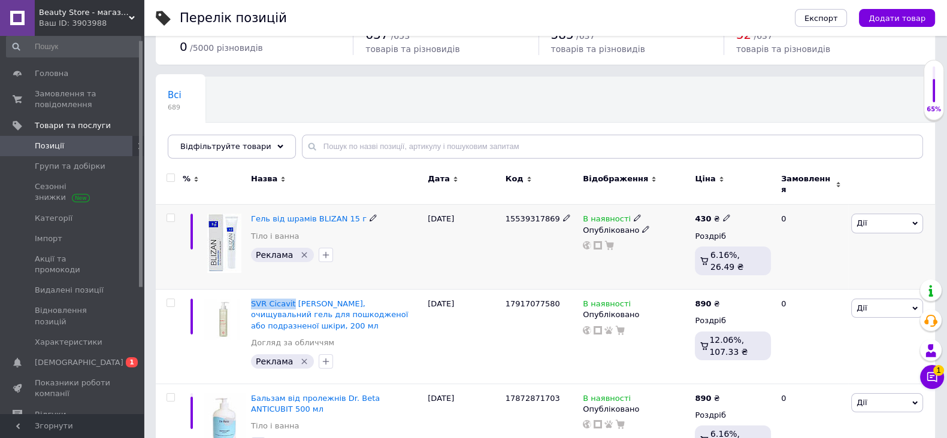
scroll to position [74, 0]
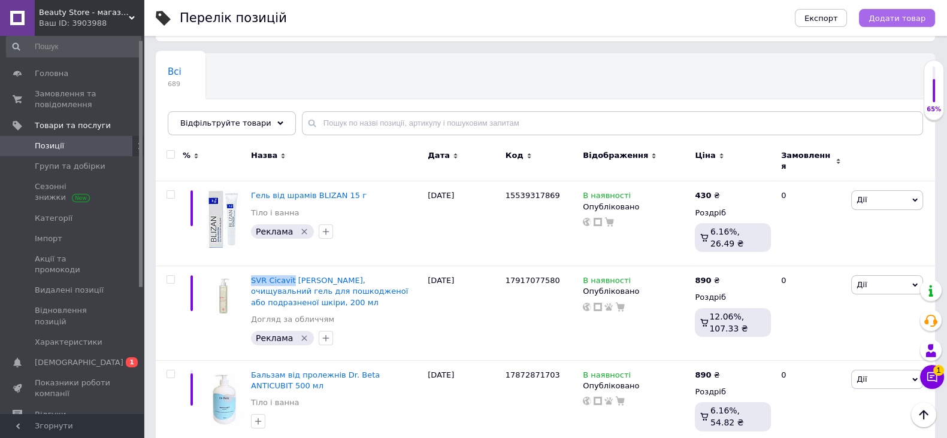
click at [897, 22] on span "Додати товар" at bounding box center [896, 18] width 57 height 9
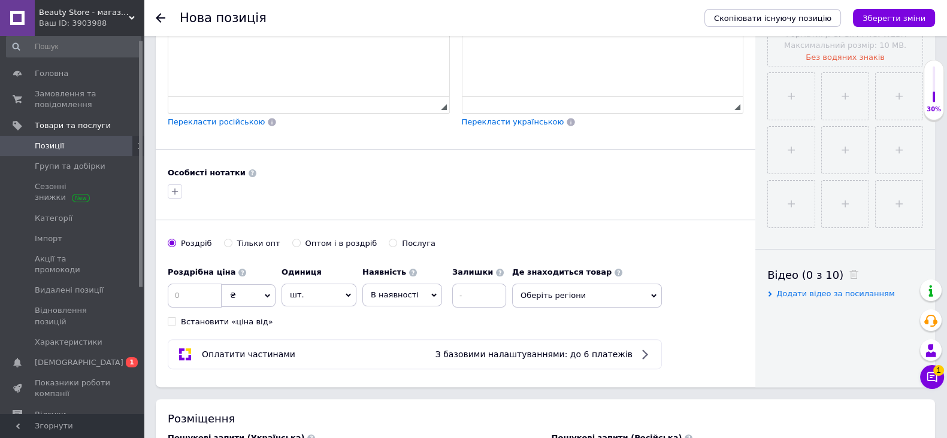
scroll to position [449, 0]
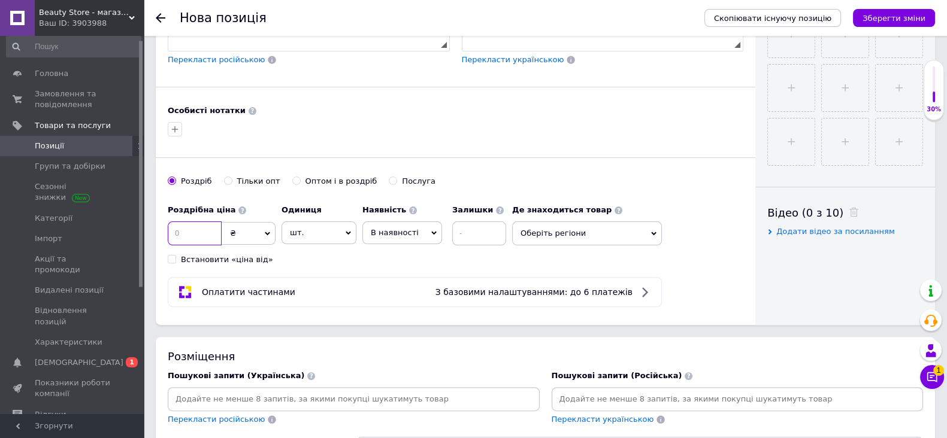
click at [203, 246] on input at bounding box center [195, 234] width 54 height 24
type input "7"
type input "690"
click at [174, 134] on icon "button" at bounding box center [175, 130] width 10 height 10
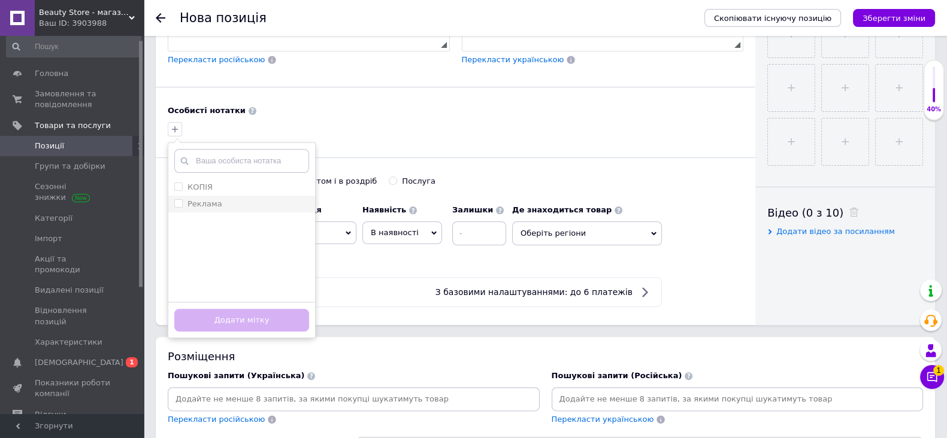
click at [180, 210] on label "Реклама" at bounding box center [198, 204] width 48 height 11
click at [180, 207] on input "Реклама" at bounding box center [178, 203] width 8 height 8
click at [174, 207] on input "Реклама" at bounding box center [178, 203] width 8 height 8
checkbox input "true"
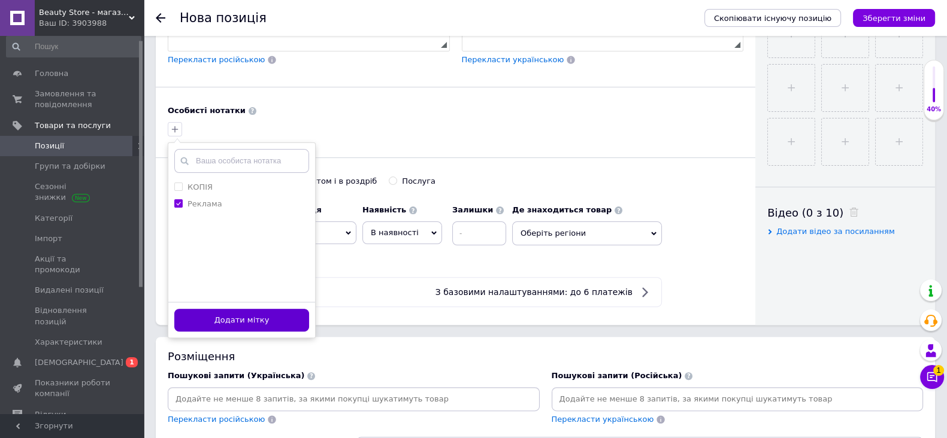
click at [267, 332] on button "Додати мітку" at bounding box center [241, 320] width 135 height 23
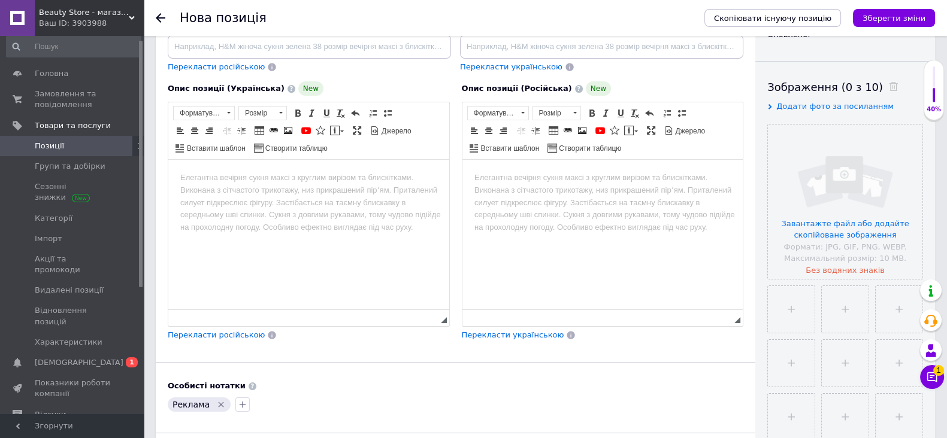
scroll to position [74, 0]
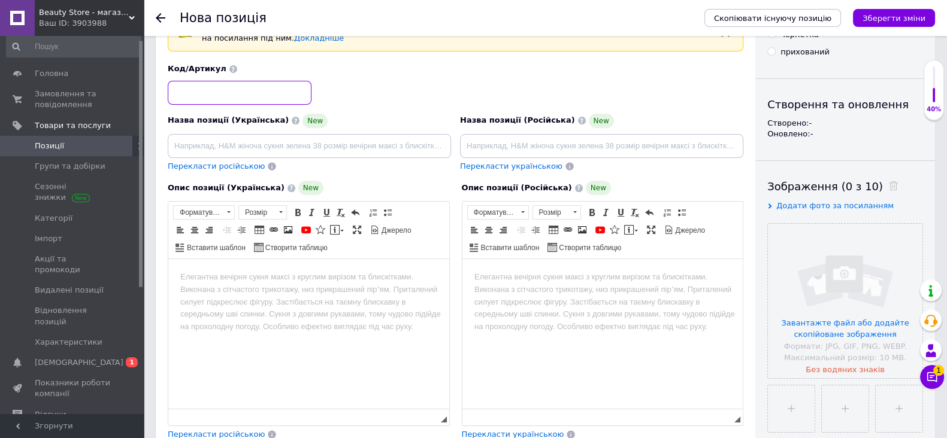
click at [231, 92] on input at bounding box center [240, 93] width 144 height 24
paste input "15334654026"
type input "15334654026"
click at [846, 292] on input "file" at bounding box center [845, 301] width 155 height 155
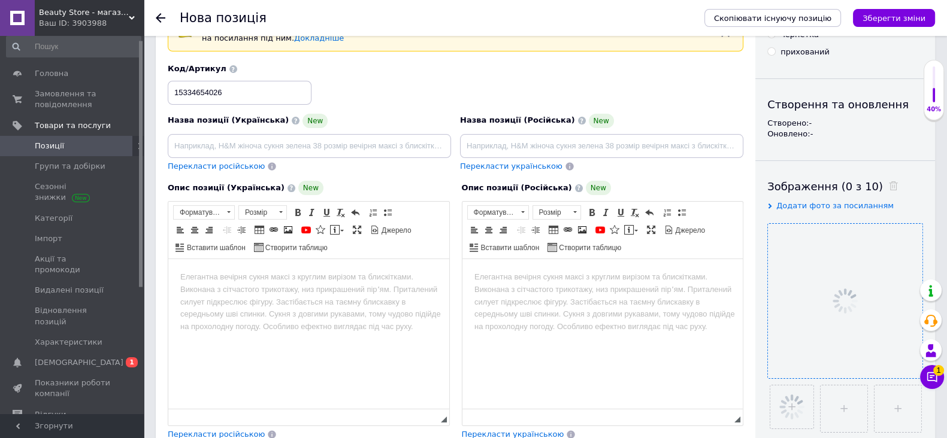
scroll to position [149, 0]
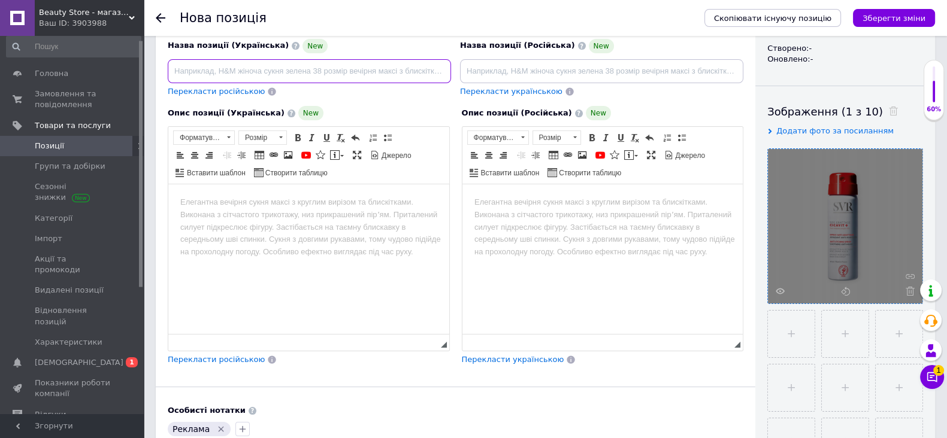
click at [353, 77] on input at bounding box center [309, 71] width 283 height 24
paste input "SVR Cicavit+ SOS Grattage, заспокійливий спрей від свербіння, 40 мл"
type input "SVR Cicavit+ SOS Grattage, заспокійливий спрей від свербіння, 40 мл"
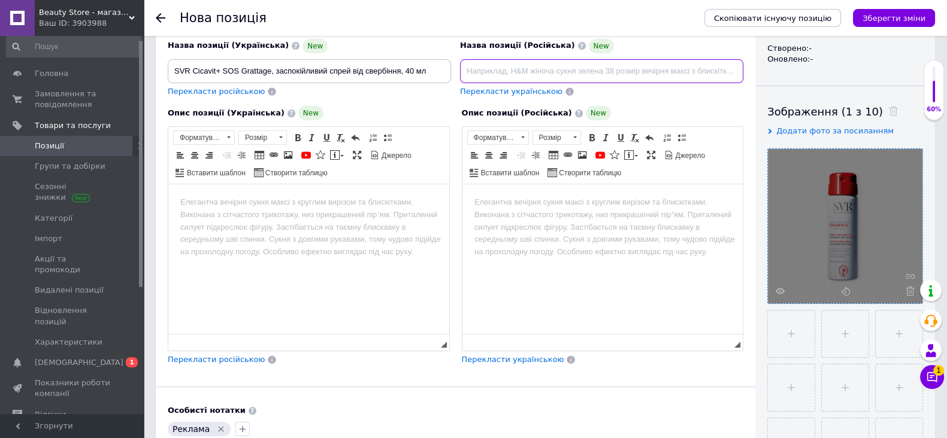
click at [554, 69] on input at bounding box center [601, 71] width 283 height 24
paste input "SVR Cicavit+ SOS Grattage, успокаивающий спрей от зуда, 40 мл"
type input "SVR Cicavit+ SOS Grattage, успокаивающий спрей от зуда, 40 мл"
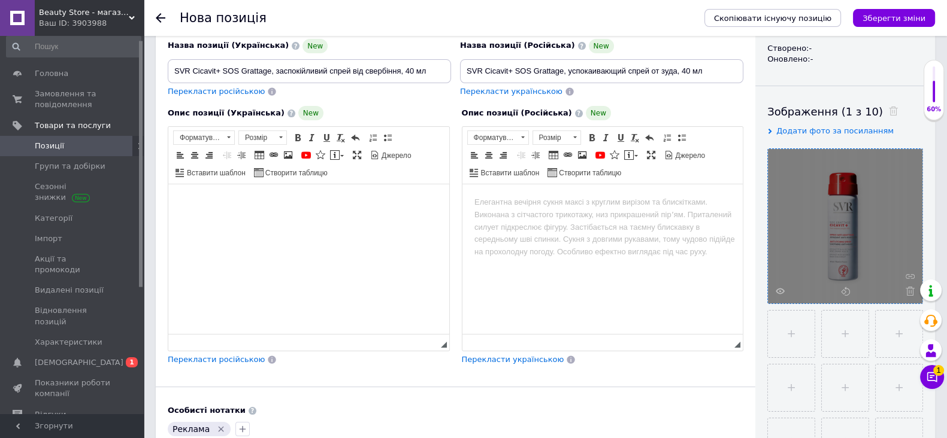
click at [381, 221] on html at bounding box center [308, 202] width 281 height 37
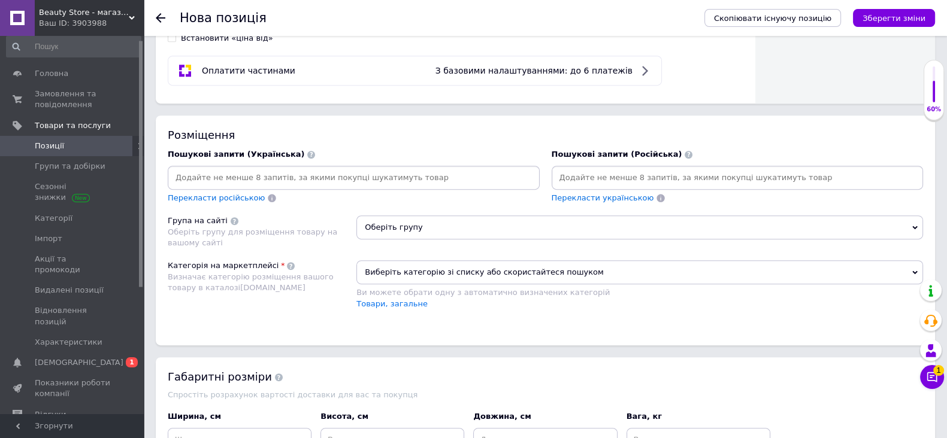
scroll to position [674, 0]
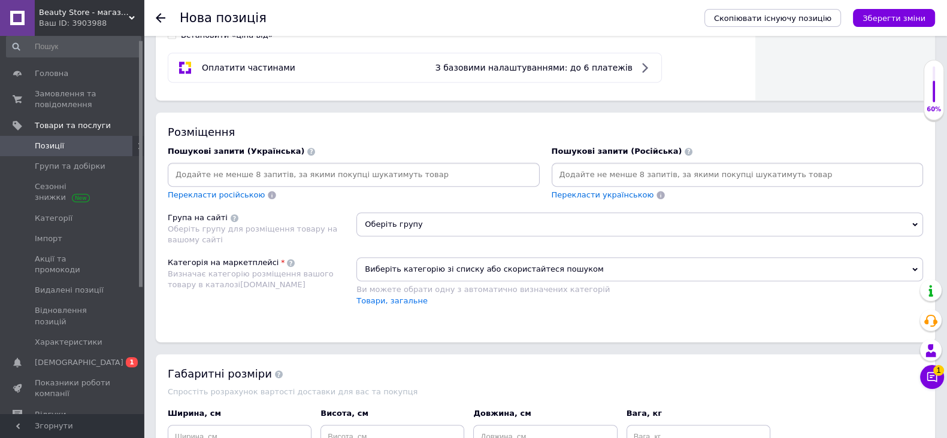
click at [378, 184] on input at bounding box center [353, 175] width 367 height 18
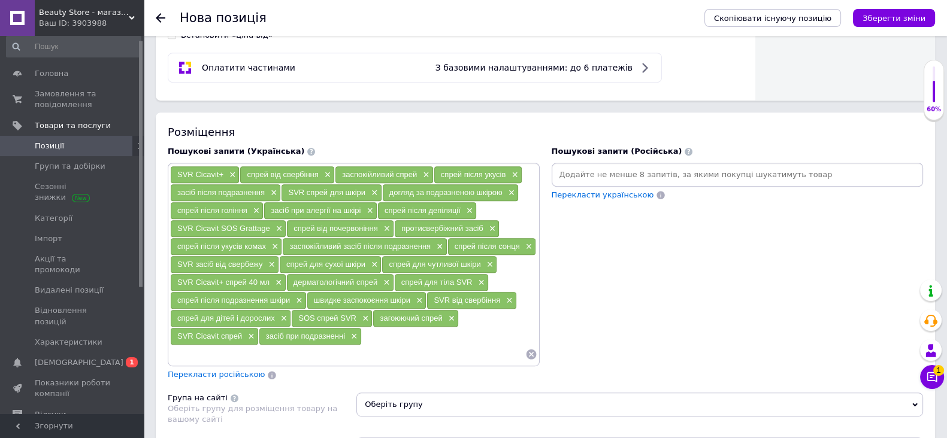
click at [592, 184] on input at bounding box center [737, 175] width 367 height 18
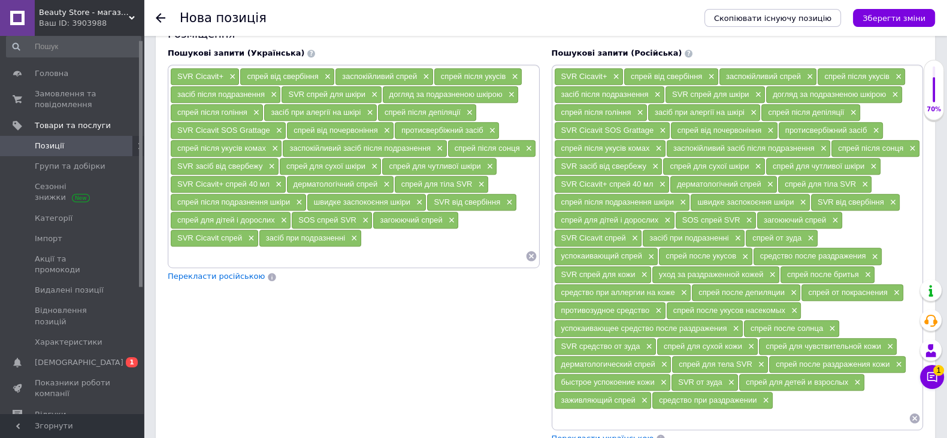
scroll to position [749, 0]
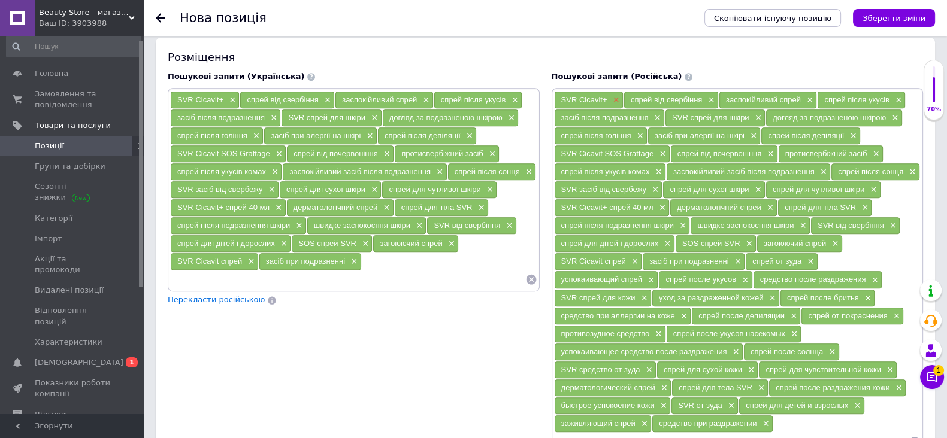
click at [616, 105] on span "×" at bounding box center [615, 100] width 10 height 10
click at [641, 105] on span "×" at bounding box center [640, 100] width 10 height 10
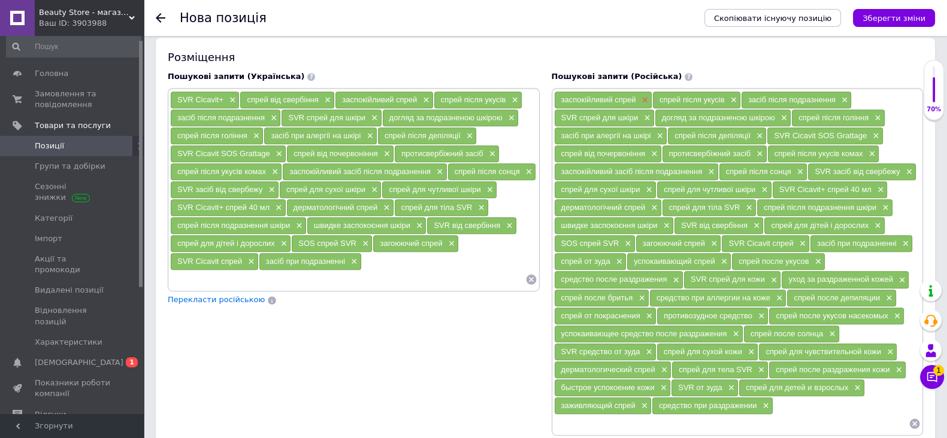
click at [644, 105] on span "×" at bounding box center [643, 100] width 10 height 10
click at [635, 105] on span "×" at bounding box center [634, 100] width 10 height 10
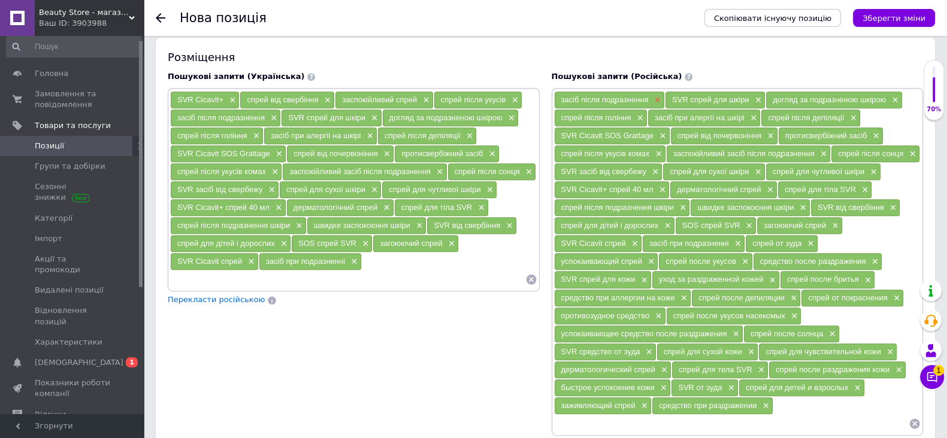
click at [657, 105] on span "×" at bounding box center [656, 100] width 10 height 10
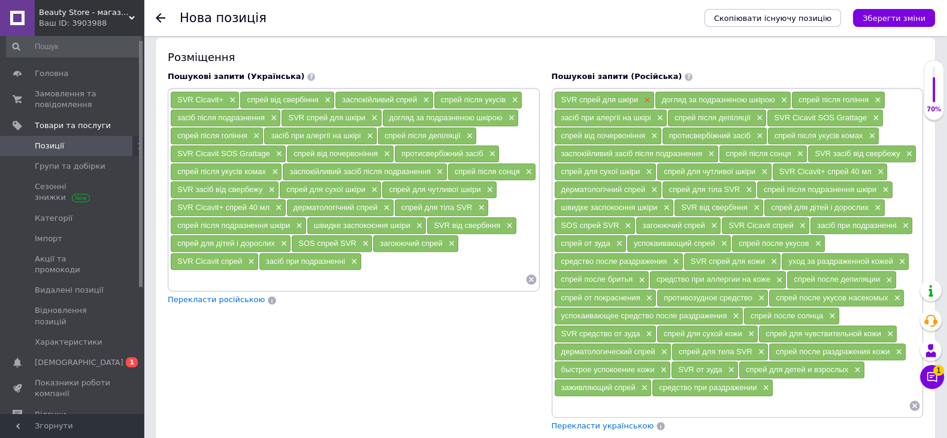
click at [647, 105] on span "×" at bounding box center [646, 100] width 10 height 10
click at [680, 105] on span "×" at bounding box center [682, 100] width 10 height 10
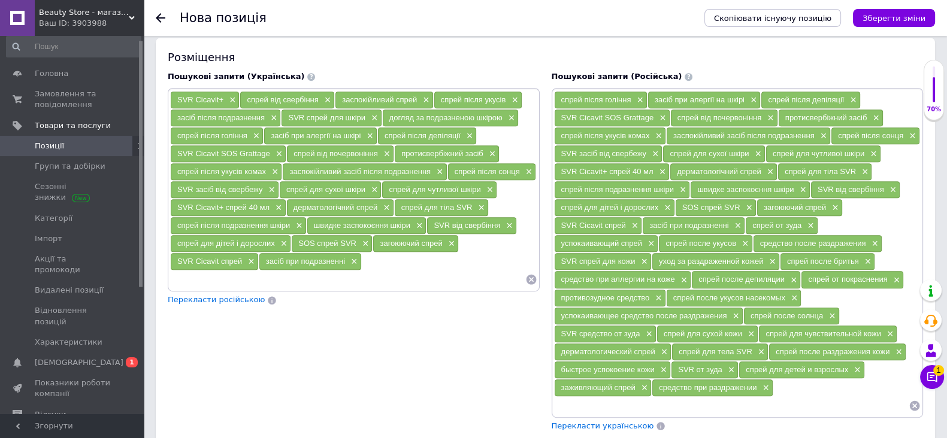
click at [643, 108] on div "спрей після гоління ×" at bounding box center [601, 100] width 92 height 17
click at [638, 105] on span "×" at bounding box center [639, 100] width 10 height 10
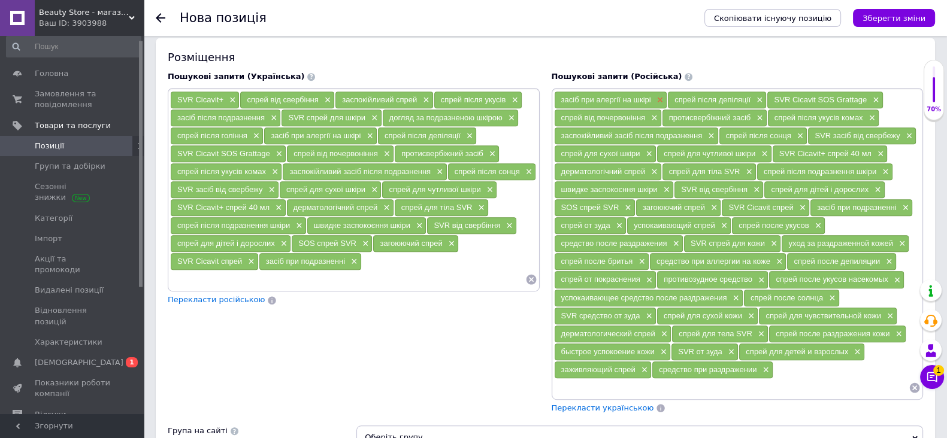
click at [656, 105] on span "×" at bounding box center [659, 100] width 10 height 10
click at [644, 105] on span "×" at bounding box center [645, 100] width 10 height 10
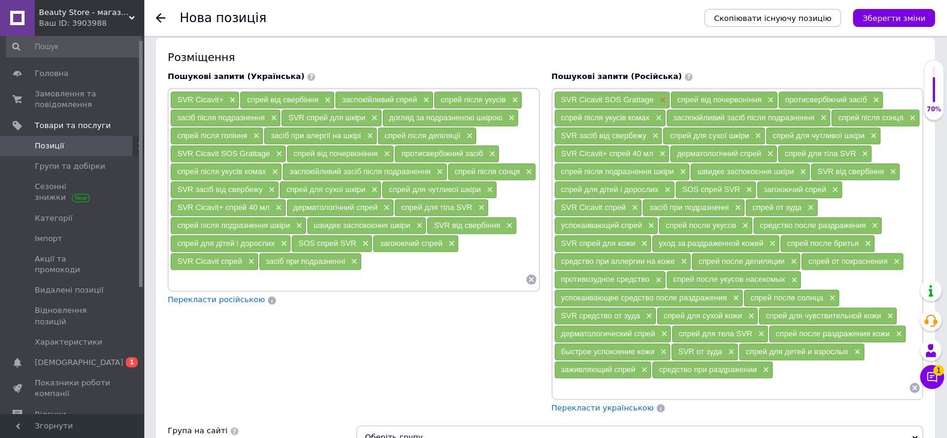
click at [658, 105] on span "×" at bounding box center [661, 100] width 10 height 10
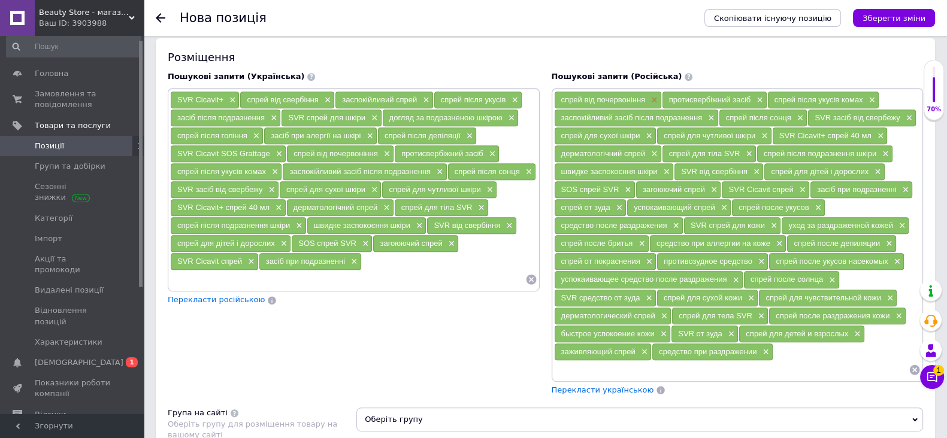
click at [656, 105] on span "×" at bounding box center [653, 100] width 10 height 10
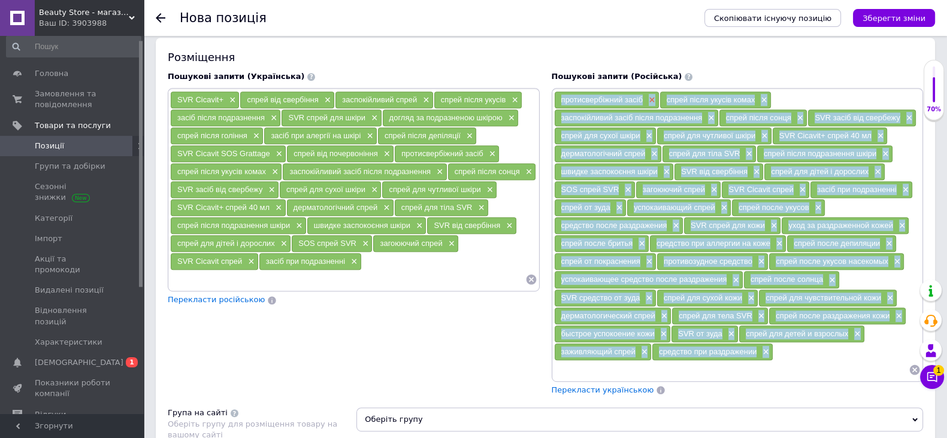
click at [653, 105] on span "×" at bounding box center [651, 100] width 10 height 10
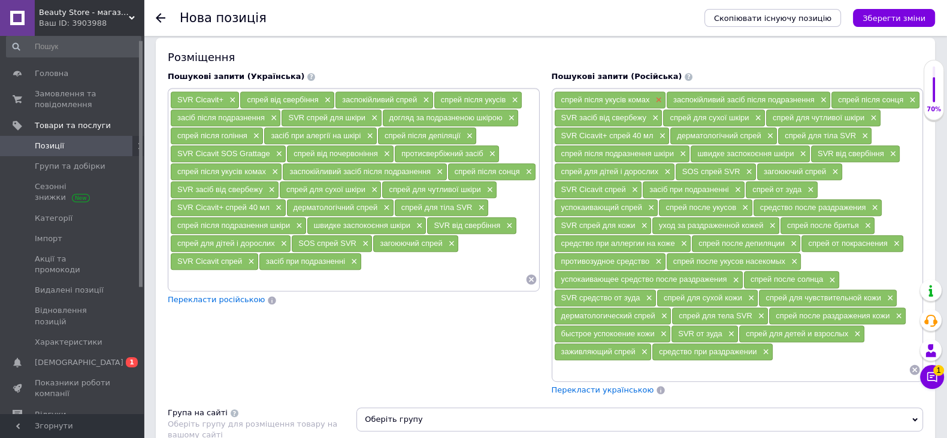
click at [656, 105] on span "×" at bounding box center [657, 100] width 10 height 10
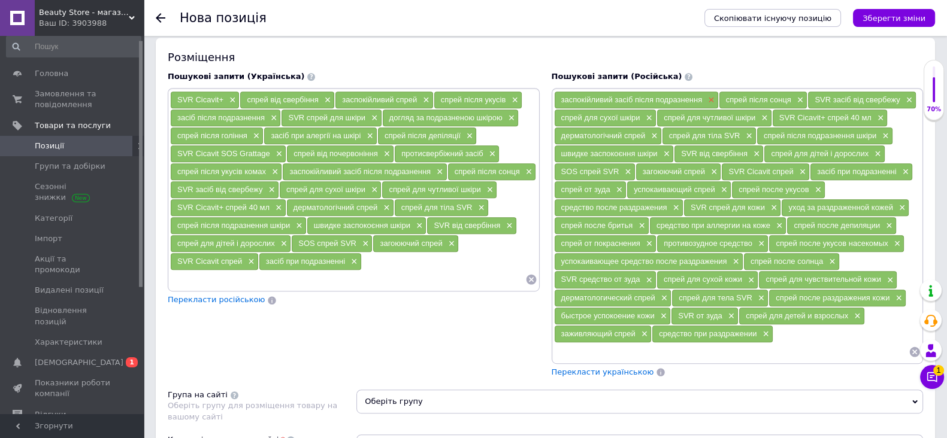
click at [711, 105] on span "×" at bounding box center [710, 100] width 10 height 10
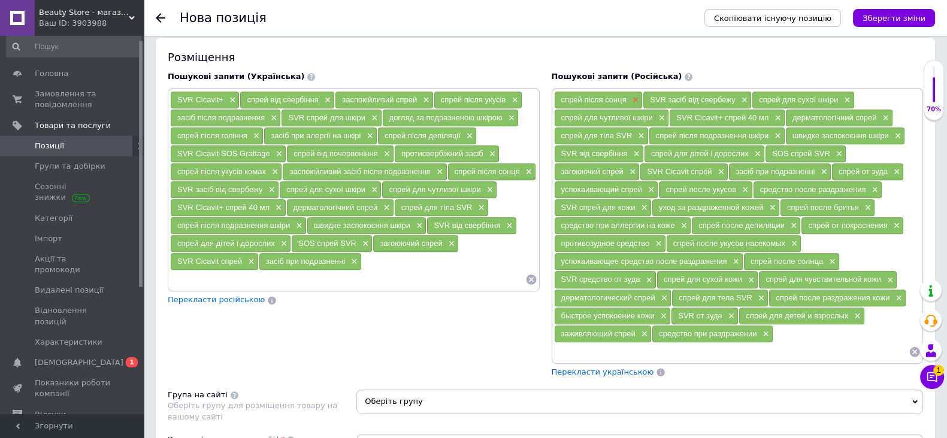
click at [638, 108] on div "спрей після сонця ×" at bounding box center [599, 100] width 88 height 17
click at [638, 105] on span "×" at bounding box center [634, 100] width 10 height 10
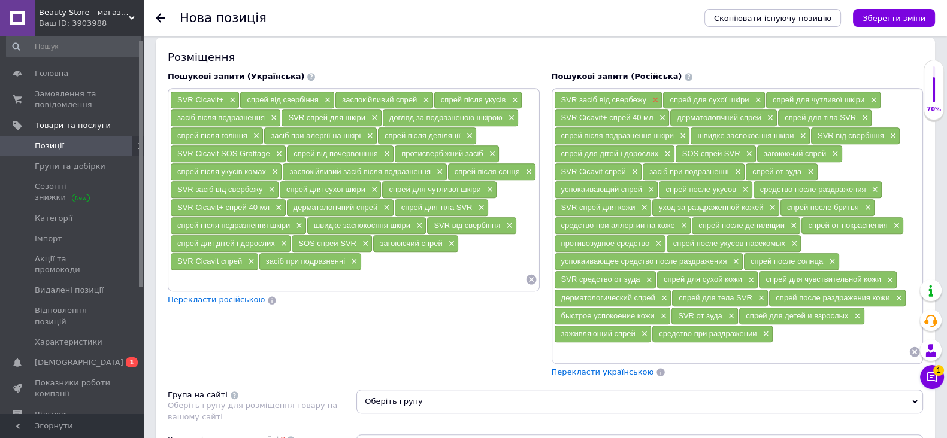
click at [654, 105] on span "×" at bounding box center [654, 100] width 10 height 10
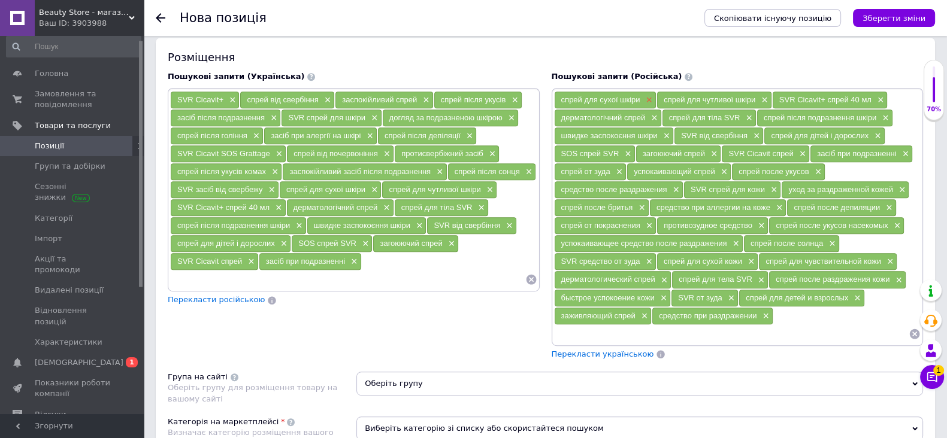
click at [649, 105] on span "×" at bounding box center [648, 100] width 10 height 10
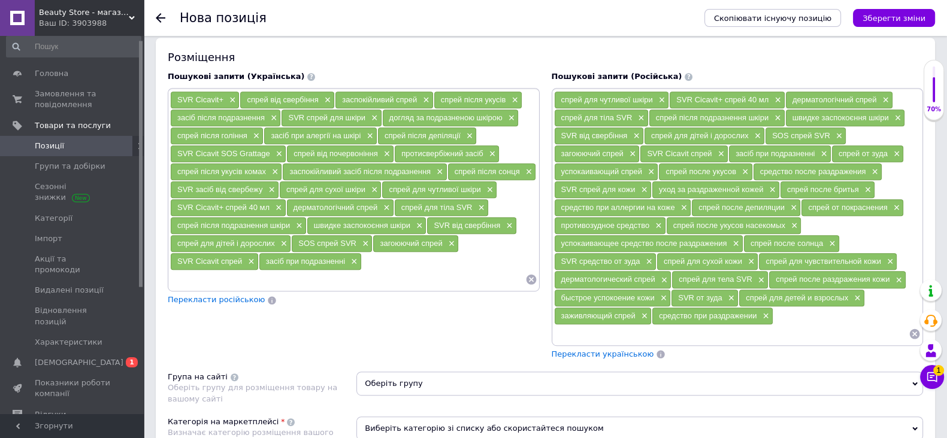
click at [665, 108] on div "спрей для чутливої шкіри ×" at bounding box center [612, 100] width 114 height 17
click at [660, 105] on span "×" at bounding box center [661, 100] width 10 height 10
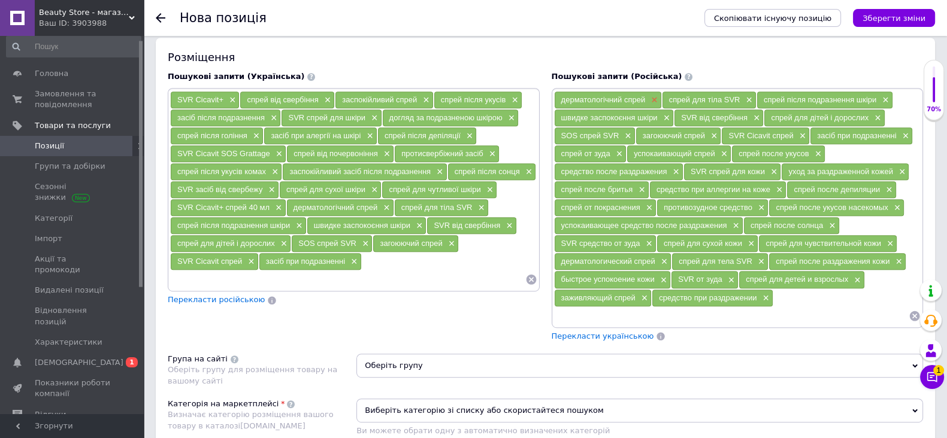
click at [655, 105] on span "×" at bounding box center [653, 100] width 10 height 10
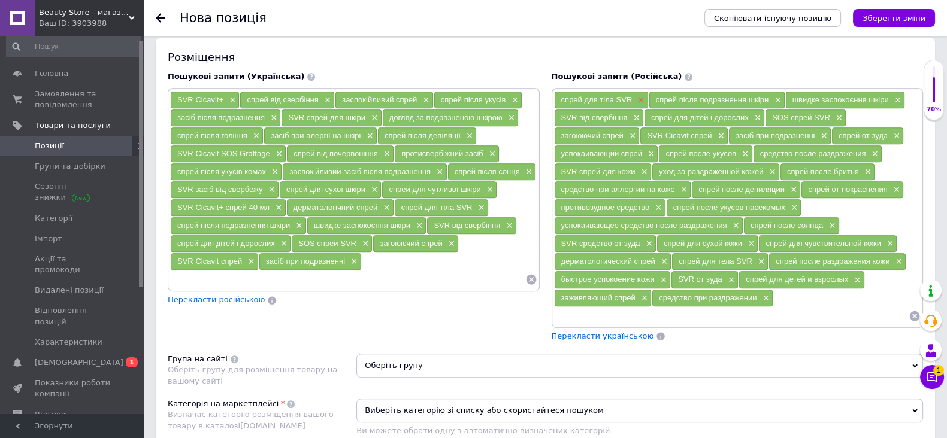
click at [642, 105] on span "×" at bounding box center [640, 100] width 10 height 10
click at [678, 105] on span "×" at bounding box center [682, 100] width 10 height 10
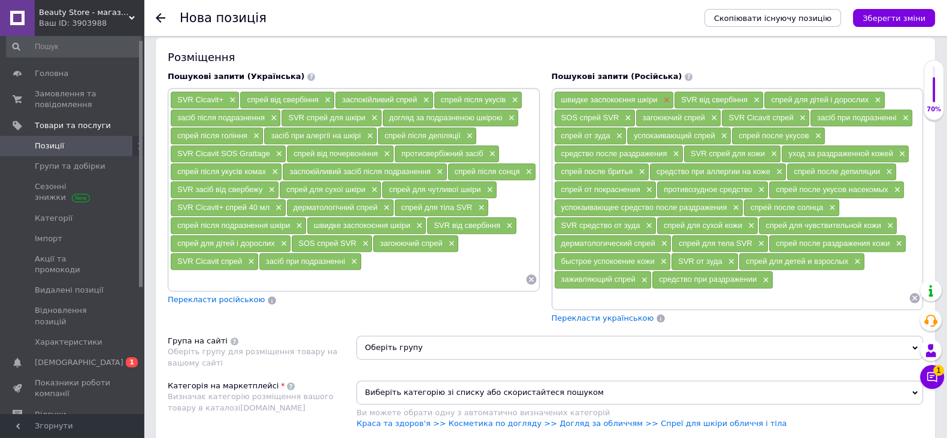
click at [663, 105] on span "×" at bounding box center [666, 100] width 10 height 10
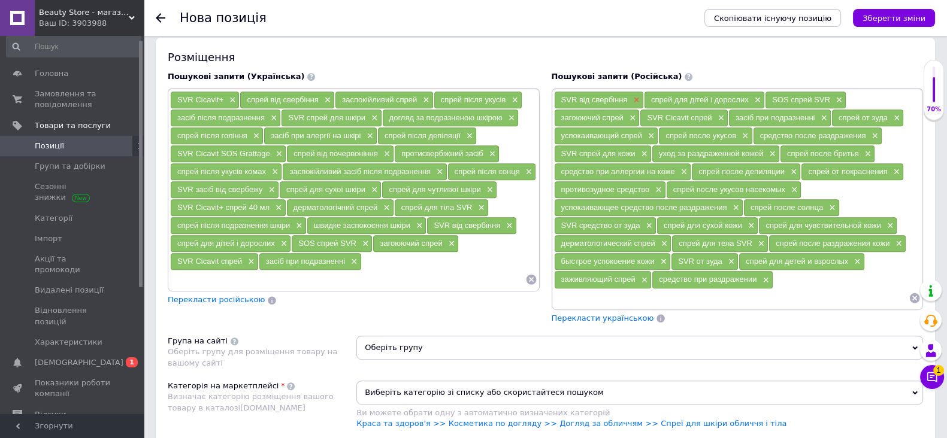
click at [636, 105] on span "×" at bounding box center [635, 100] width 10 height 10
click at [667, 105] on span "×" at bounding box center [666, 100] width 10 height 10
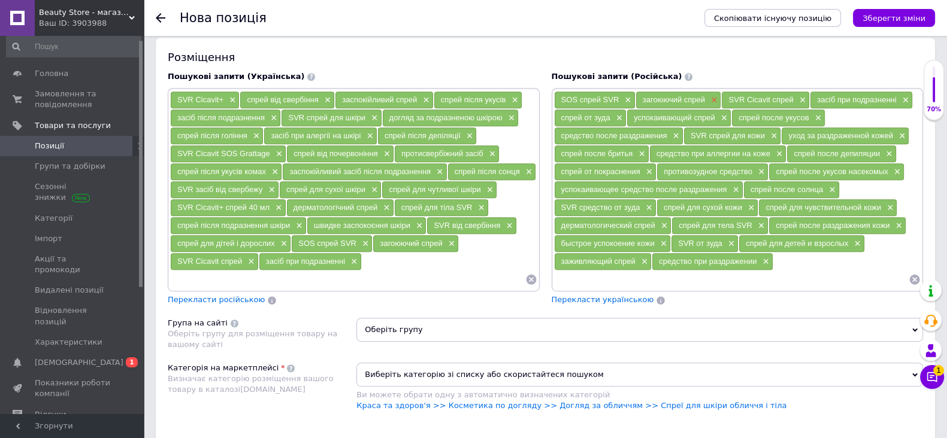
click at [710, 105] on span "×" at bounding box center [713, 100] width 10 height 10
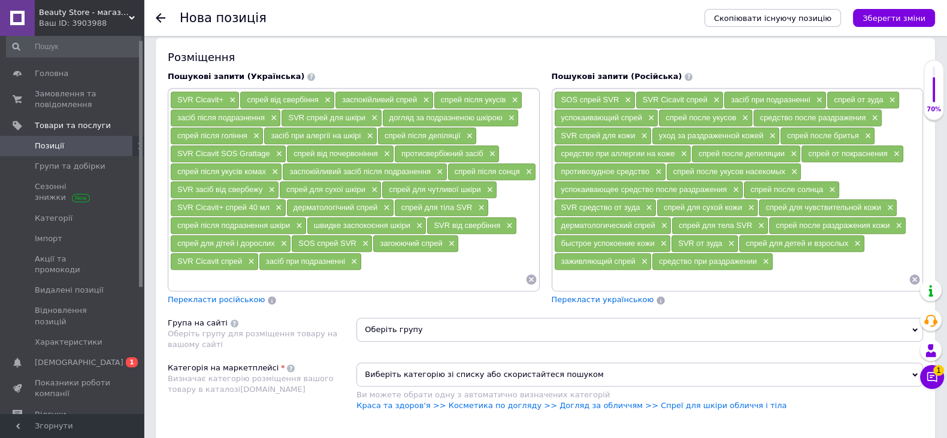
click at [632, 108] on div "SOS спрей SVR ×" at bounding box center [595, 100] width 80 height 17
click at [629, 105] on span "×" at bounding box center [627, 100] width 10 height 10
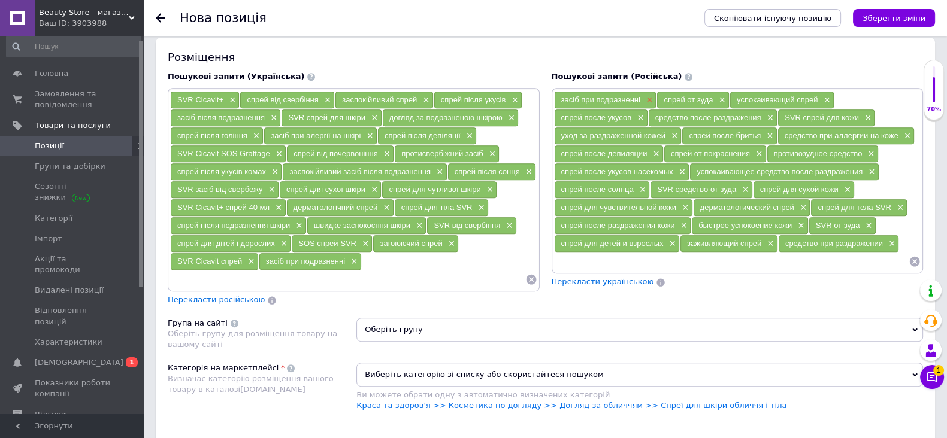
click at [649, 105] on span "×" at bounding box center [648, 100] width 10 height 10
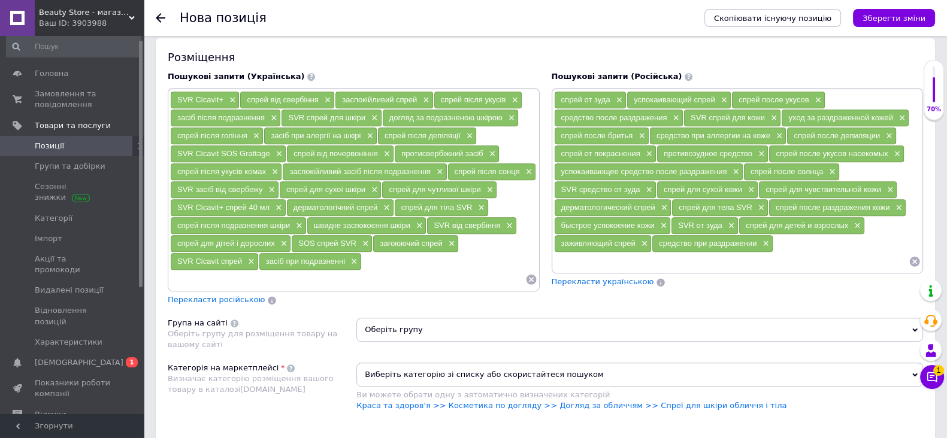
scroll to position [898, 0]
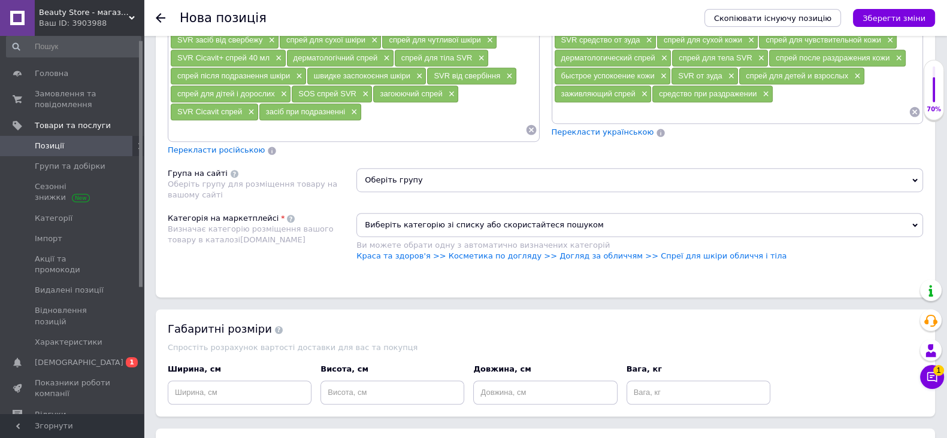
click at [422, 183] on span "Оберіть групу" at bounding box center [639, 180] width 567 height 24
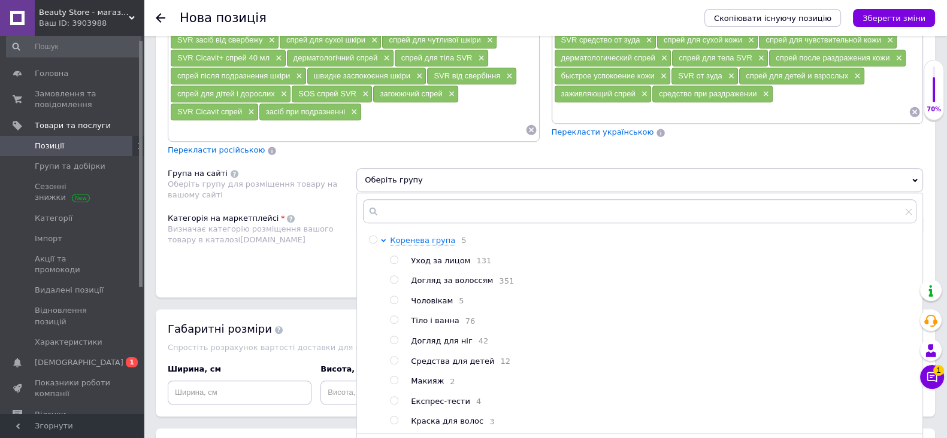
click at [390, 324] on input "radio" at bounding box center [394, 320] width 8 height 8
radio input "true"
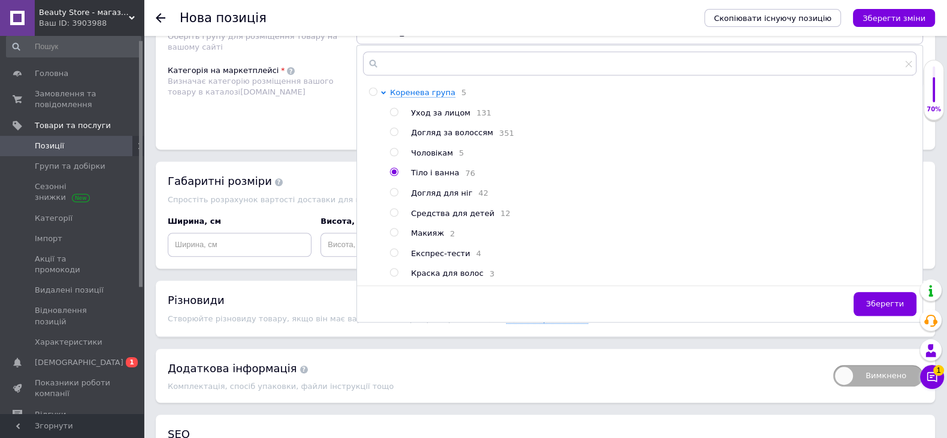
scroll to position [1047, 0]
click at [873, 313] on button "Зберегти" at bounding box center [884, 303] width 63 height 24
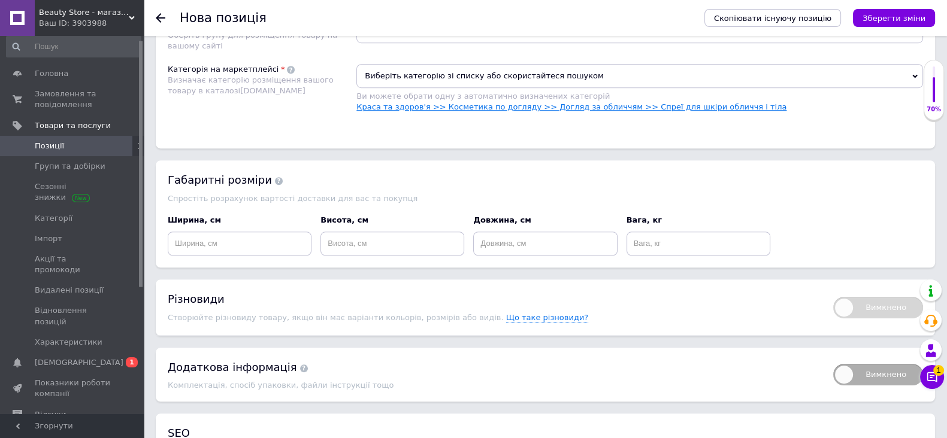
click at [634, 111] on link "Краса та здоров'я >> Косметика по догляду >> Догляд за обличчям >> Спреї для шк…" at bounding box center [571, 106] width 430 height 9
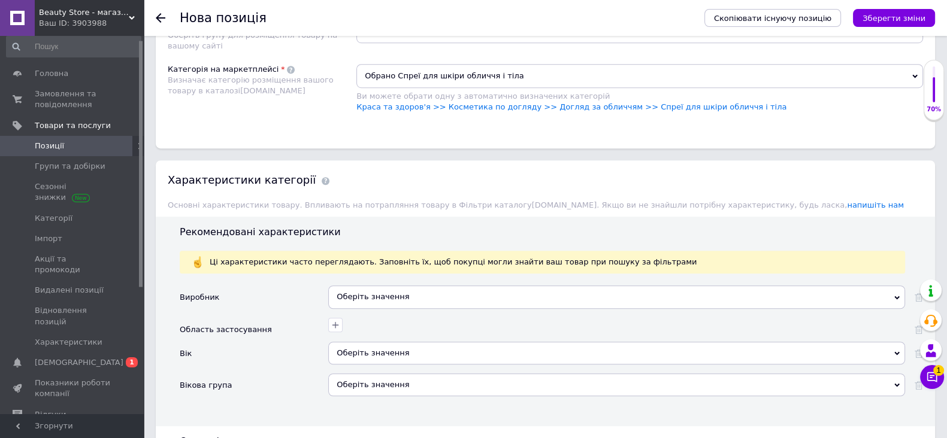
click at [402, 308] on div "Оберіть значення" at bounding box center [616, 297] width 577 height 23
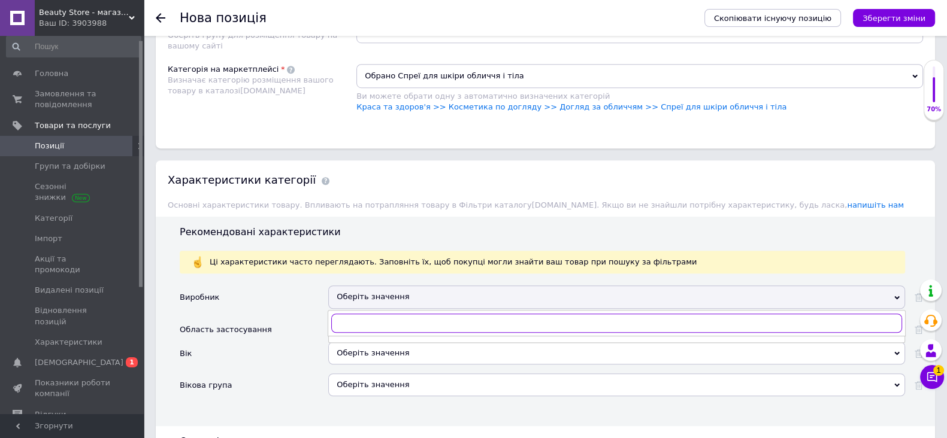
paste input "SVR"
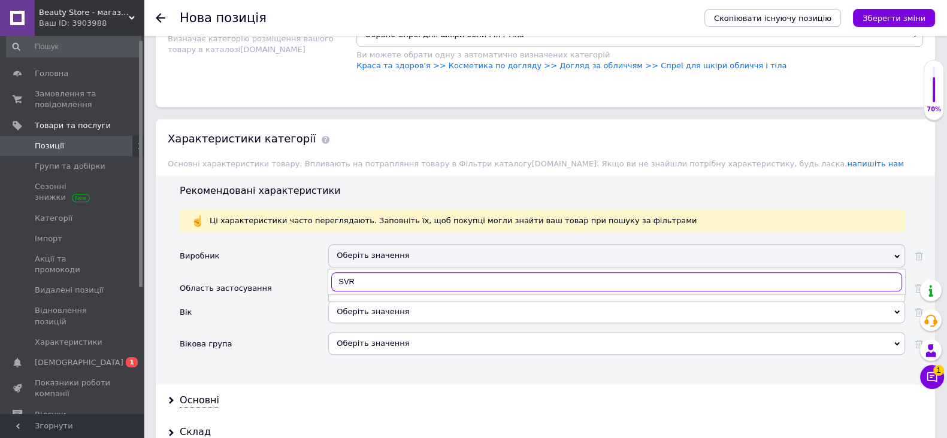
scroll to position [1122, 0]
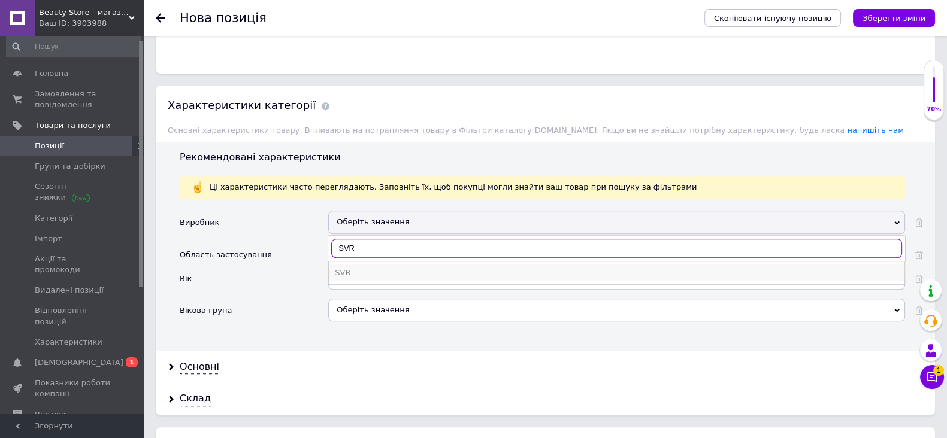
type input "SVR"
click at [343, 278] on div "SVR" at bounding box center [617, 273] width 564 height 11
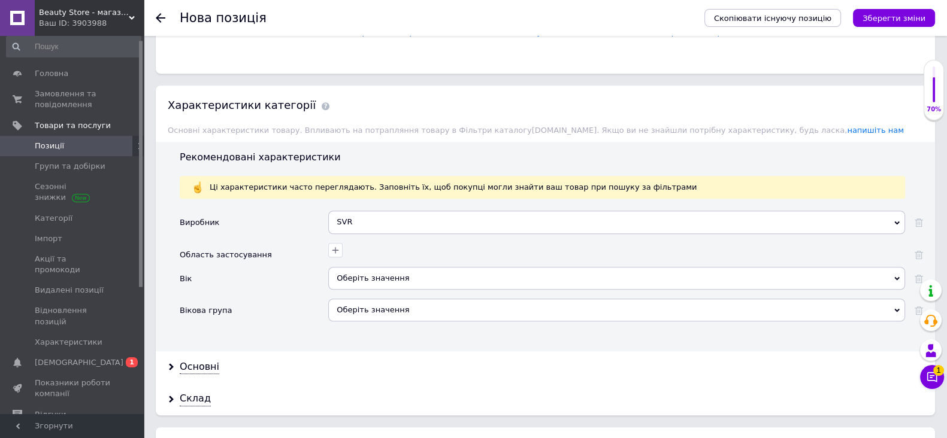
scroll to position [1273, 0]
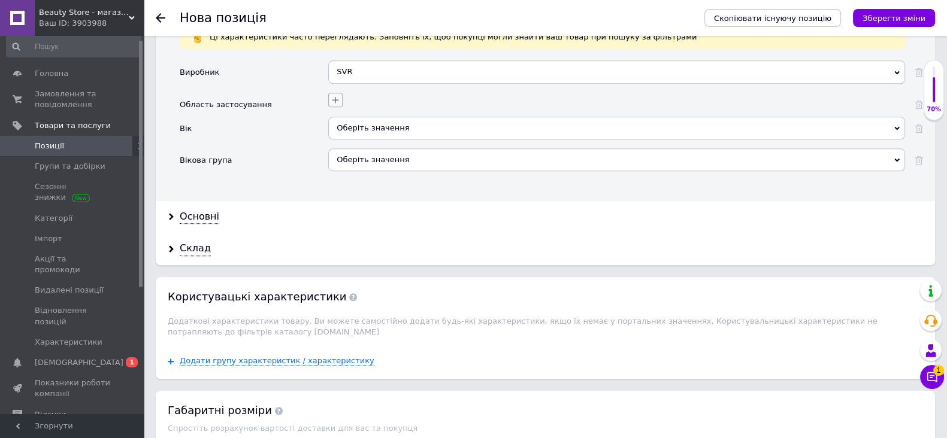
click at [332, 105] on icon "button" at bounding box center [336, 100] width 10 height 10
click at [337, 105] on icon "button" at bounding box center [336, 100] width 10 height 10
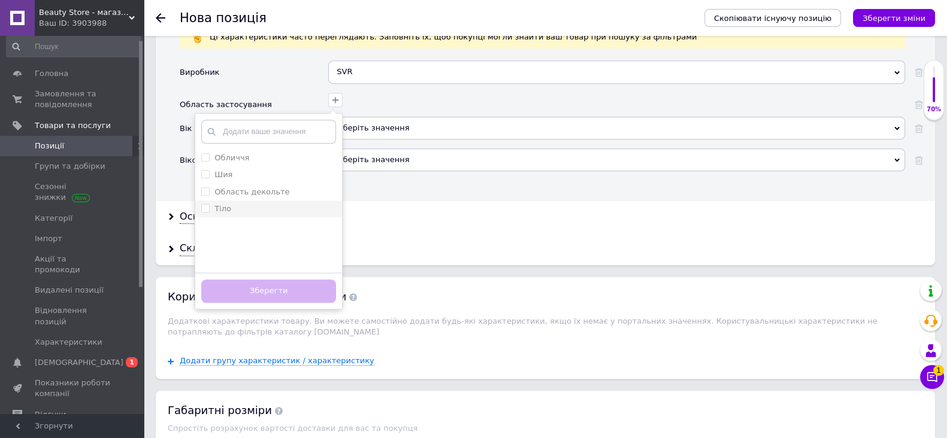
click at [204, 212] on input "Тіло" at bounding box center [205, 208] width 8 height 8
checkbox input "true"
click at [208, 161] on input "Обличчя" at bounding box center [205, 157] width 8 height 8
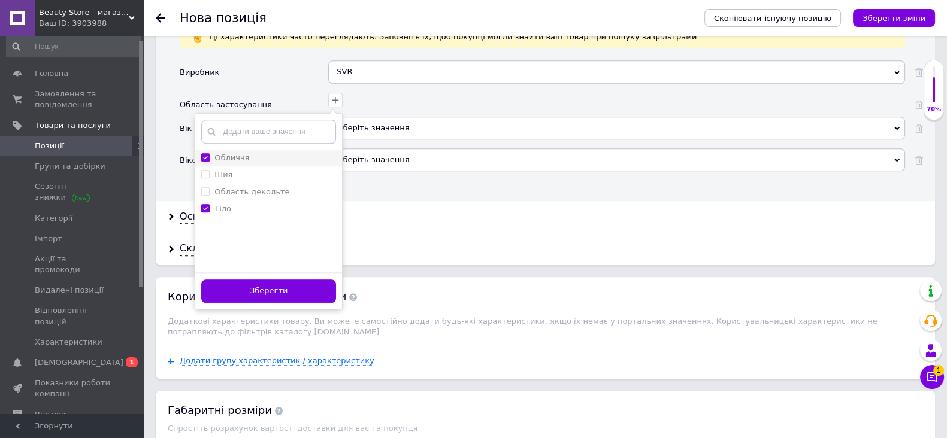
checkbox input "true"
click at [303, 303] on button "Зберегти" at bounding box center [268, 291] width 135 height 23
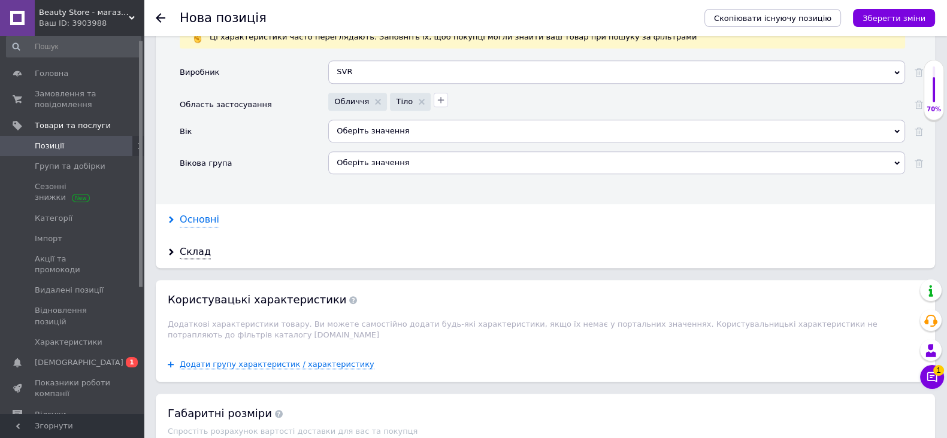
click at [198, 226] on div "Основні" at bounding box center [200, 220] width 40 height 14
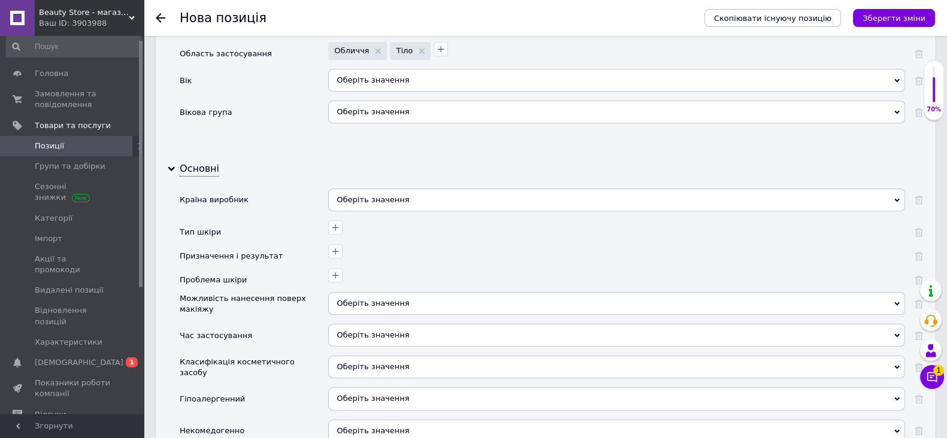
scroll to position [1347, 0]
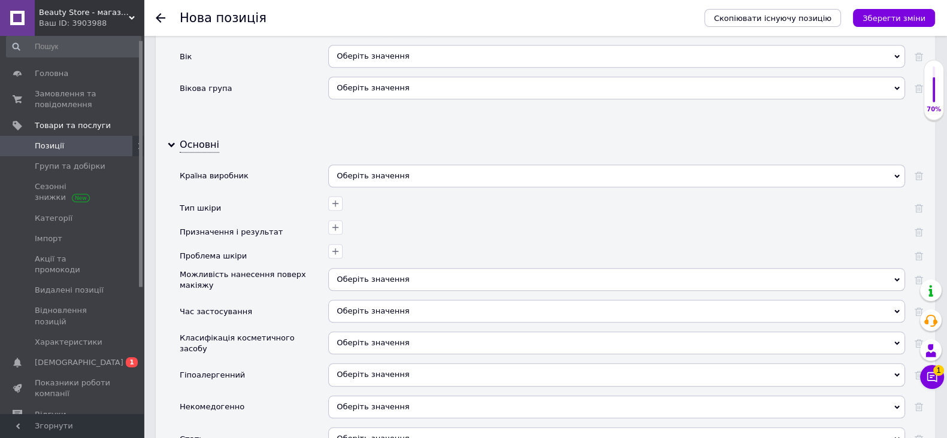
click at [394, 196] on div "Оберіть значення" at bounding box center [616, 181] width 577 height 32
click at [407, 183] on div "Оберіть значення" at bounding box center [616, 176] width 577 height 23
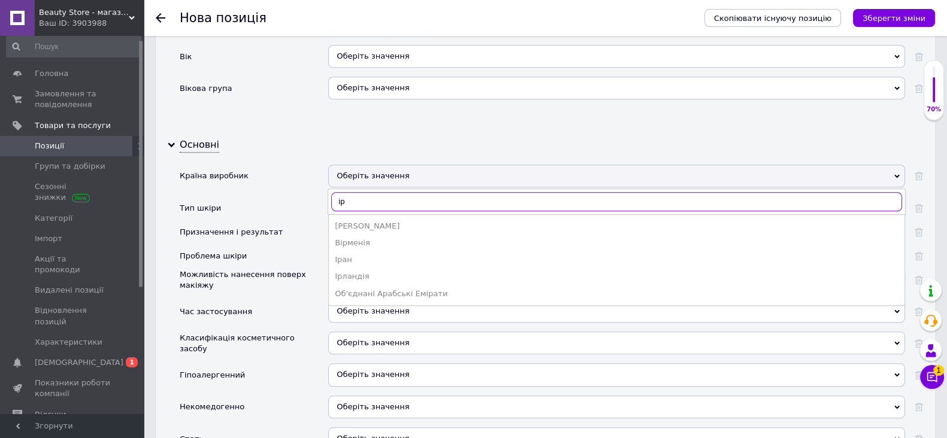
type input "і"
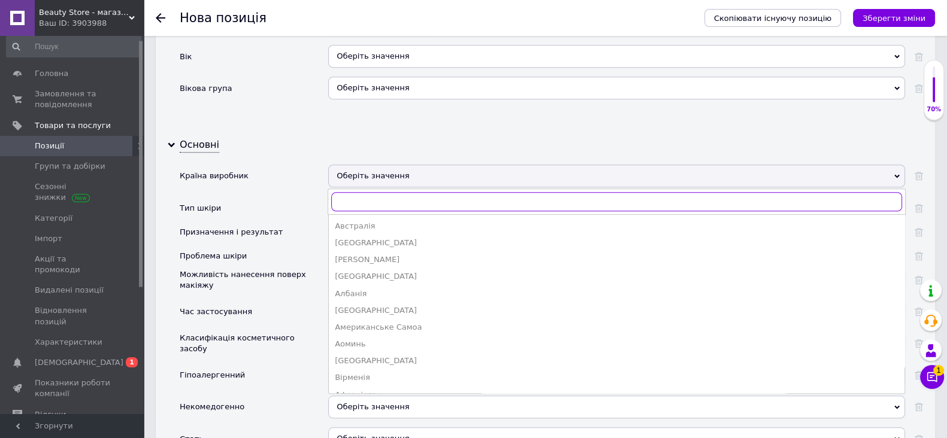
type input "[PERSON_NAME]"
type input "п"
type input "в"
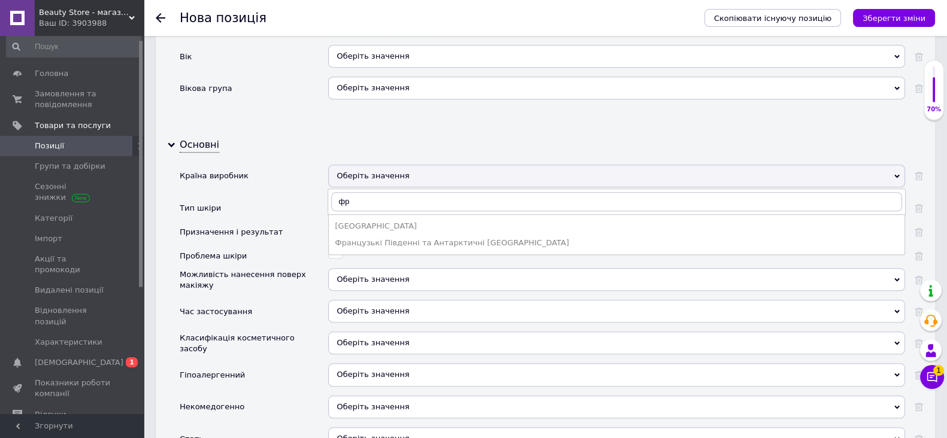
click at [362, 244] on li "Французькі Південні та Антарктичні [GEOGRAPHIC_DATA]" at bounding box center [616, 243] width 575 height 17
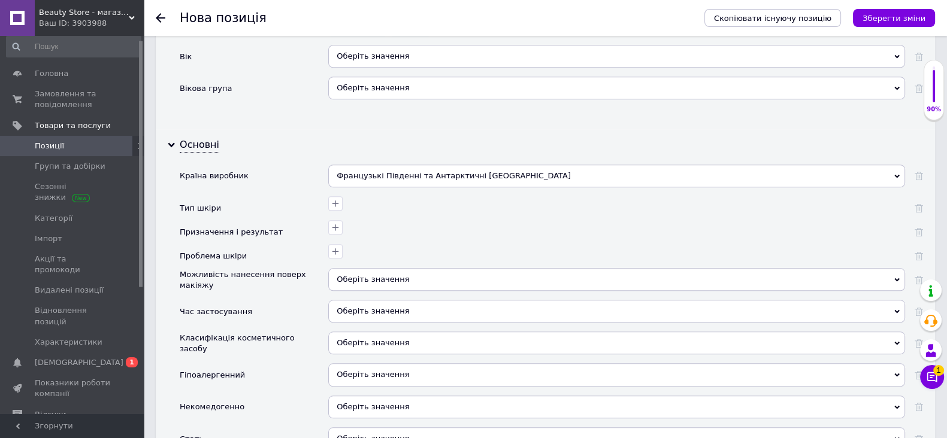
click at [379, 181] on div "Французькі Південні та Антарктичні [GEOGRAPHIC_DATA]" at bounding box center [616, 176] width 577 height 23
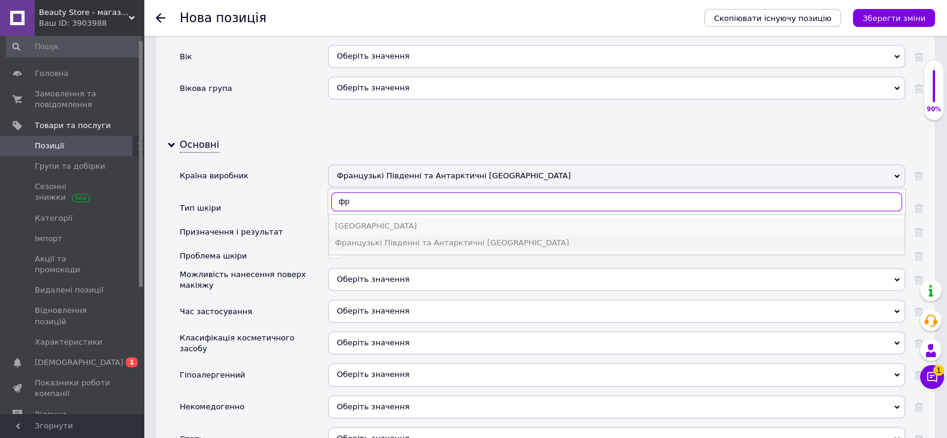
type input "фр"
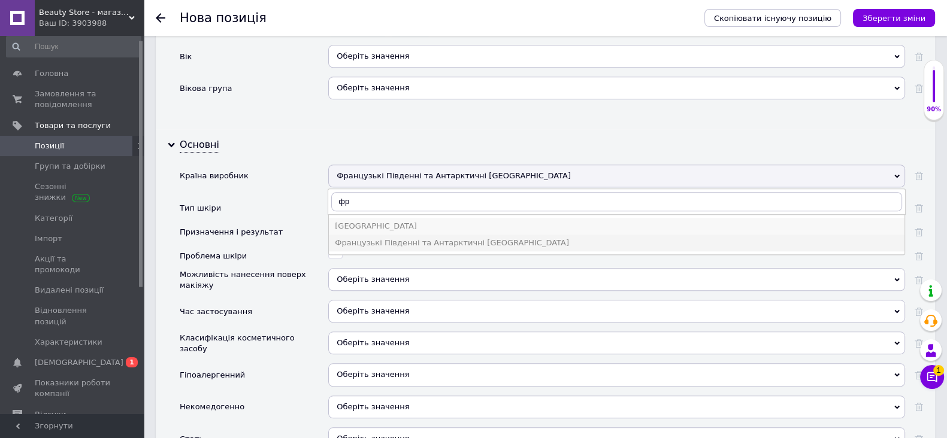
click at [363, 232] on div "[GEOGRAPHIC_DATA]" at bounding box center [617, 226] width 564 height 11
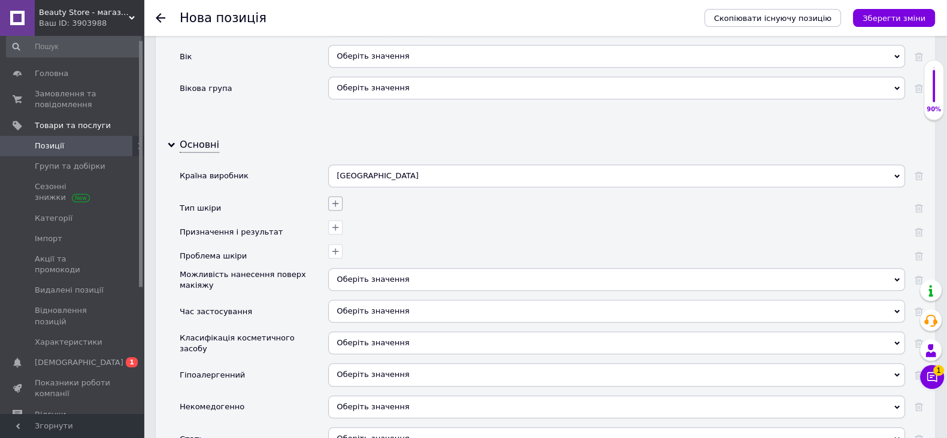
click at [332, 208] on icon "button" at bounding box center [336, 204] width 10 height 10
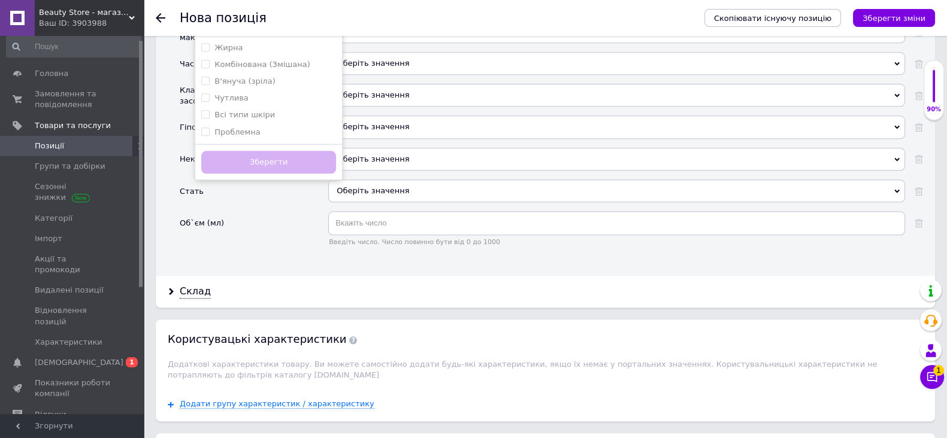
scroll to position [1572, 0]
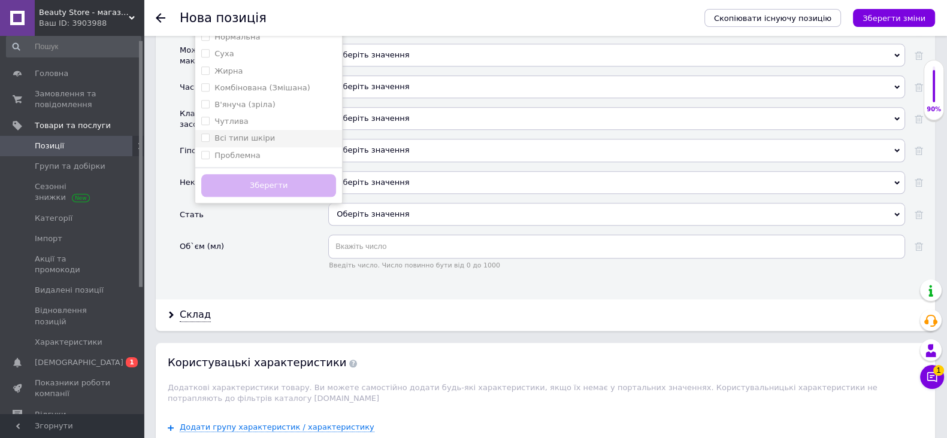
click at [203, 141] on шкіри "Всі типи шкіри" at bounding box center [205, 138] width 8 height 8
checkbox шкіри "true"
drag, startPoint x: 235, startPoint y: 179, endPoint x: 252, endPoint y: 193, distance: 21.2
click at [237, 181] on div "Зберегти" at bounding box center [268, 185] width 147 height 37
click at [252, 193] on button "Зберегти" at bounding box center [268, 185] width 135 height 23
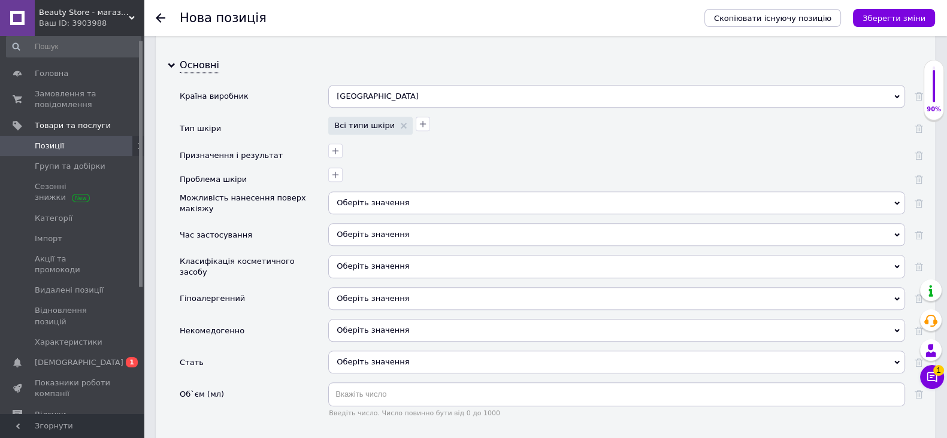
scroll to position [1422, 0]
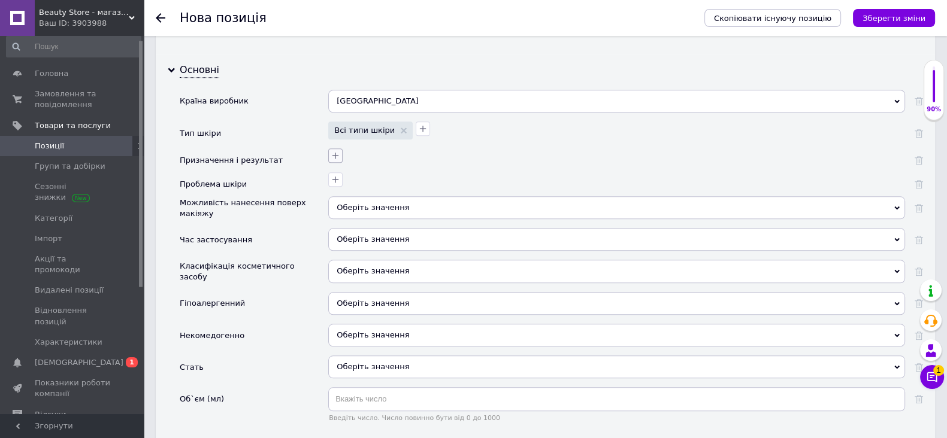
click at [329, 163] on button "button" at bounding box center [335, 156] width 14 height 14
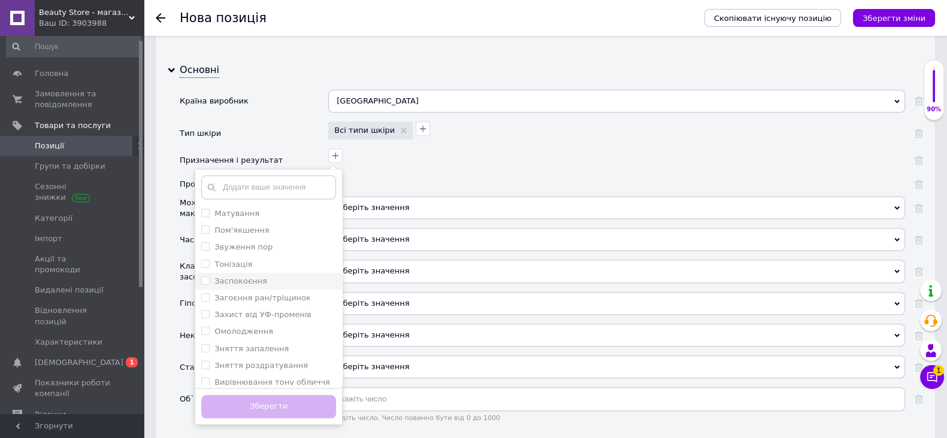
scroll to position [74, 0]
click at [202, 261] on input "Заспокоєння" at bounding box center [205, 257] width 8 height 8
checkbox input "true"
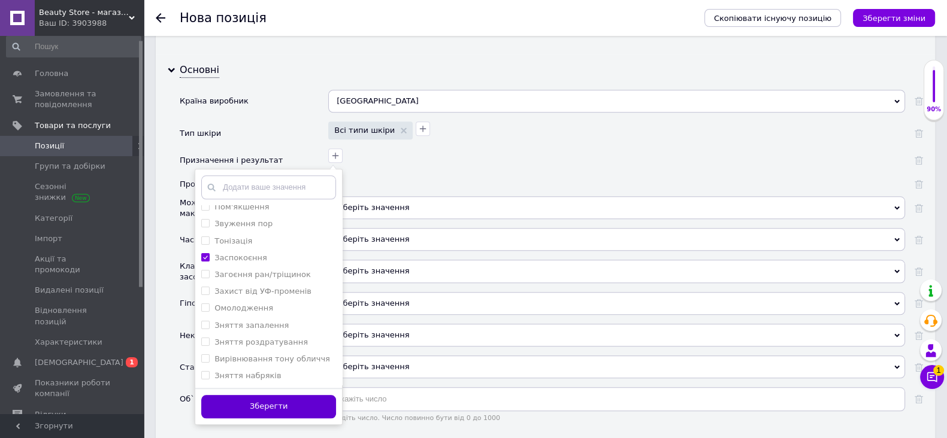
click at [290, 409] on button "Зберегти" at bounding box center [268, 406] width 135 height 23
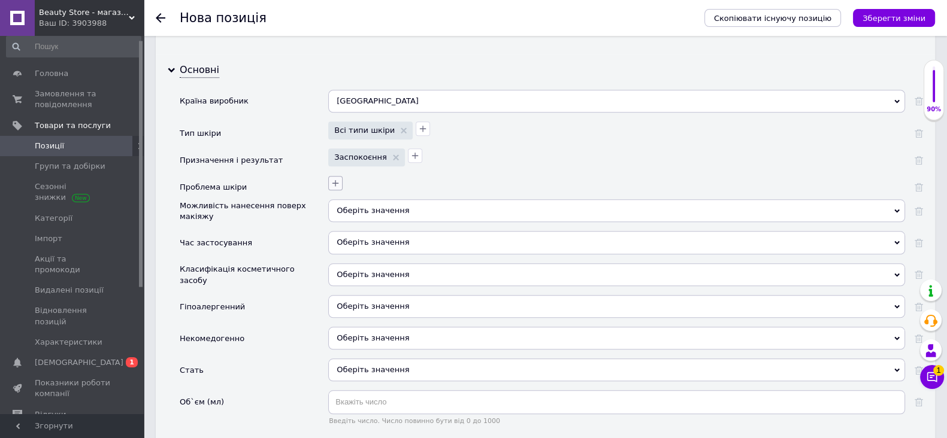
click at [332, 188] on icon "button" at bounding box center [336, 183] width 10 height 10
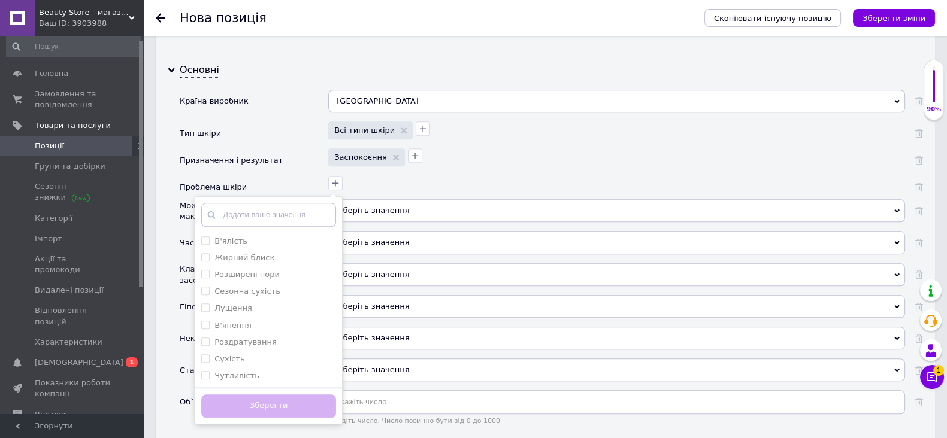
type input "с"
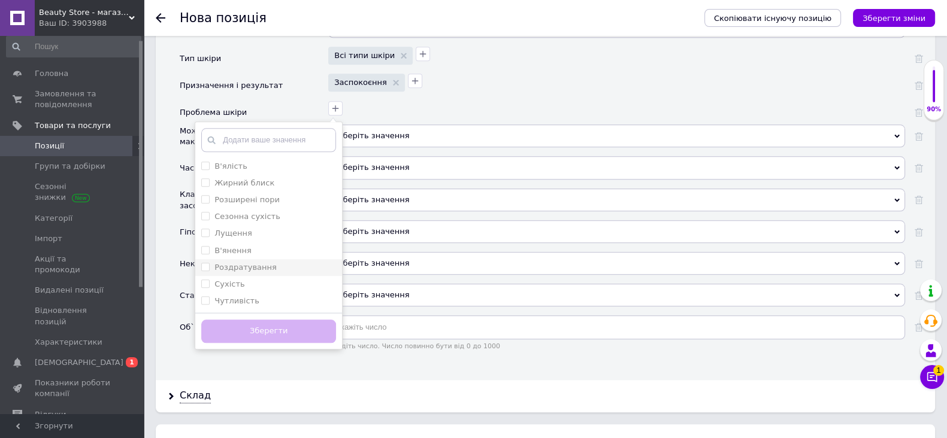
click at [205, 271] on input "Роздратування" at bounding box center [205, 267] width 8 height 8
checkbox input "true"
click at [277, 334] on button "Зберегти" at bounding box center [268, 331] width 135 height 23
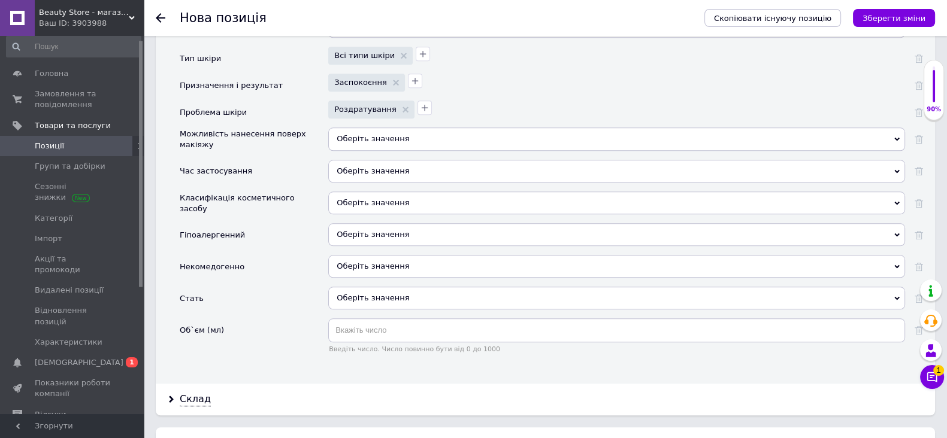
click at [386, 143] on span "Оберіть значення" at bounding box center [373, 138] width 72 height 9
click at [482, 92] on div "Заспокоєння" at bounding box center [615, 81] width 580 height 21
click at [374, 177] on div "Оберіть значення" at bounding box center [616, 171] width 577 height 23
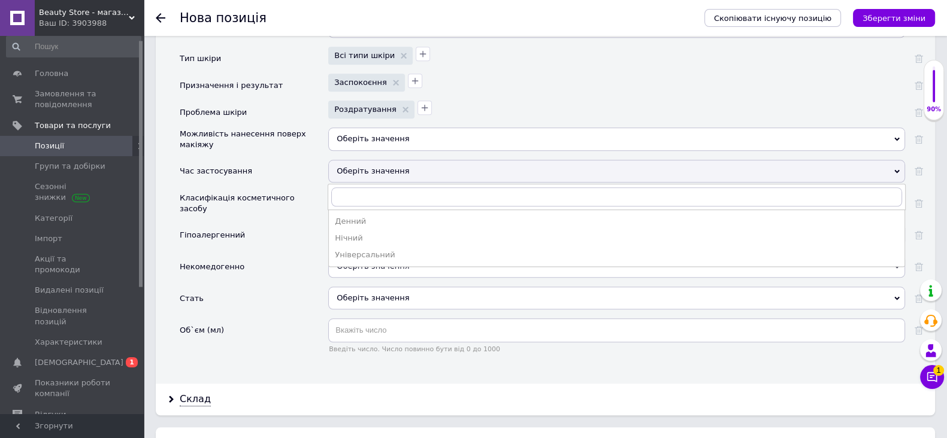
click at [387, 177] on div "Оберіть значення" at bounding box center [616, 171] width 577 height 23
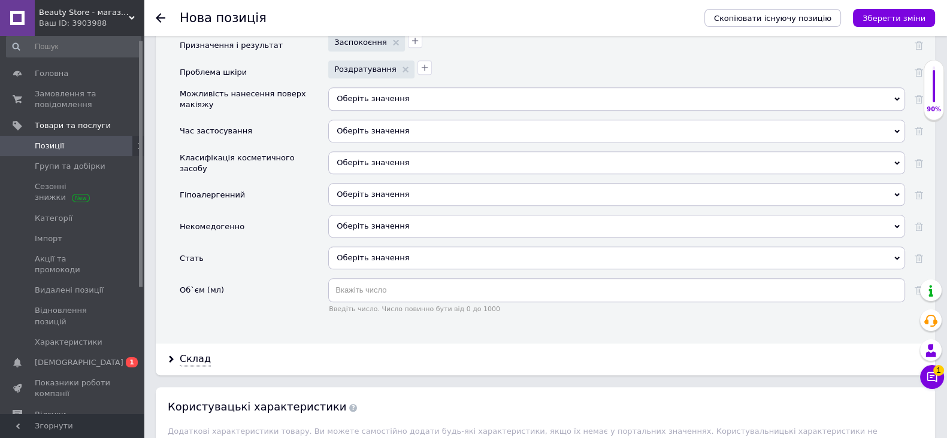
scroll to position [1572, 0]
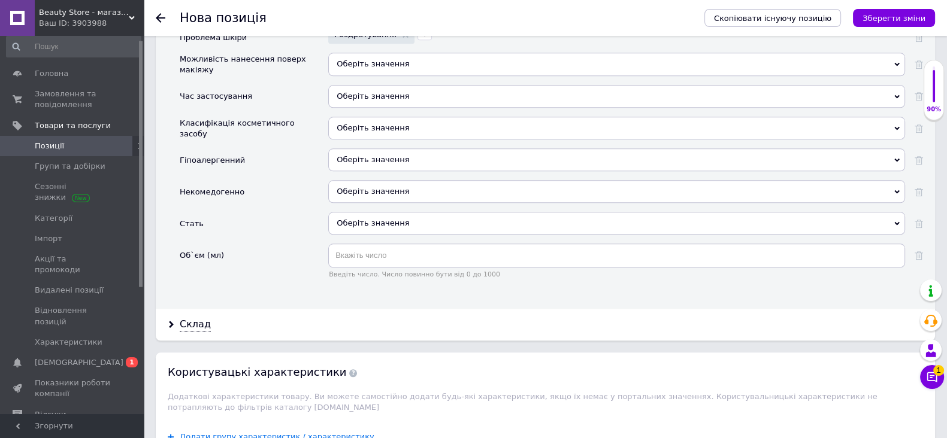
click at [377, 140] on div "Оберіть значення" at bounding box center [616, 128] width 577 height 23
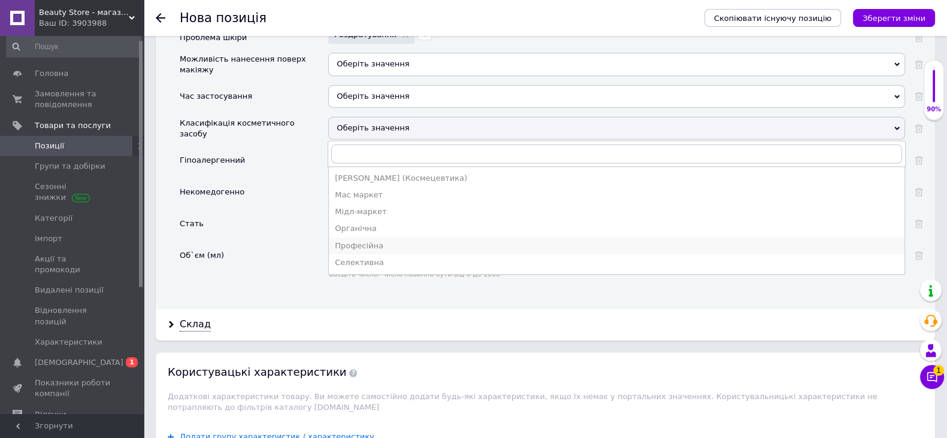
click at [375, 247] on li "Професійна" at bounding box center [616, 246] width 575 height 17
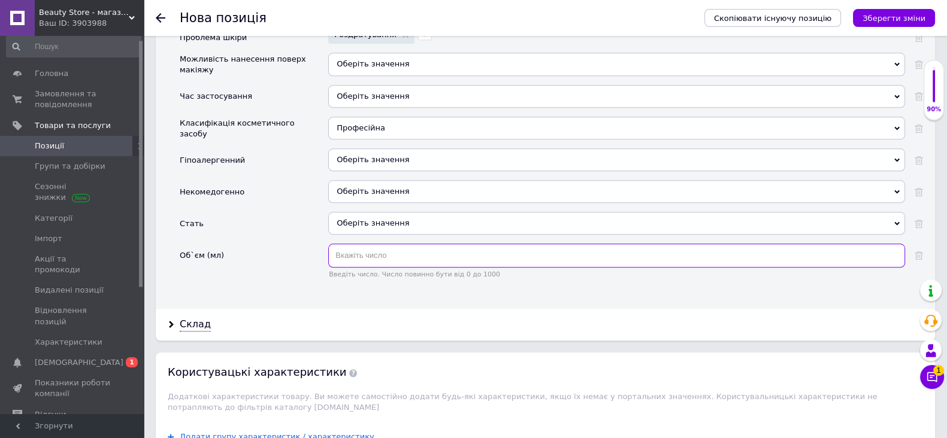
click at [359, 250] on input "text" at bounding box center [616, 256] width 577 height 24
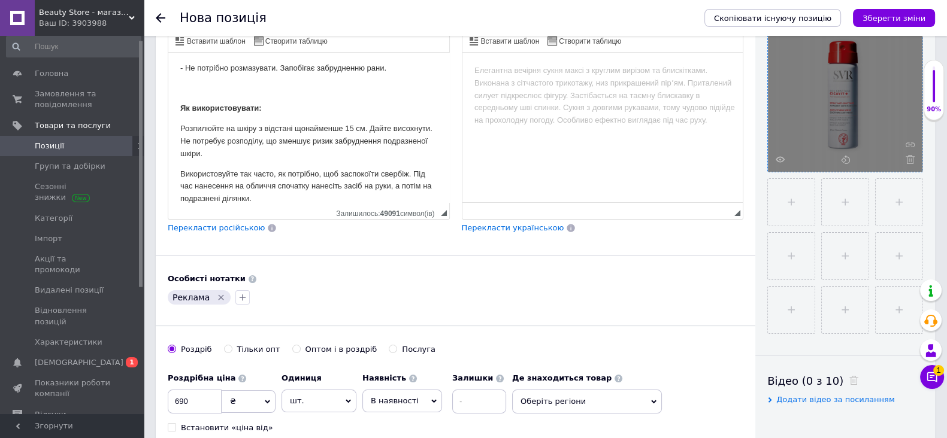
scroll to position [225, 0]
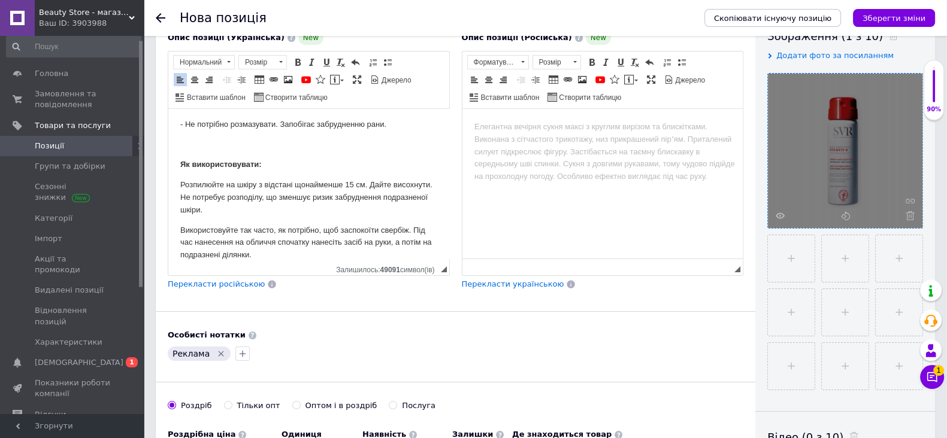
type input "40"
click at [564, 143] on html at bounding box center [602, 127] width 281 height 37
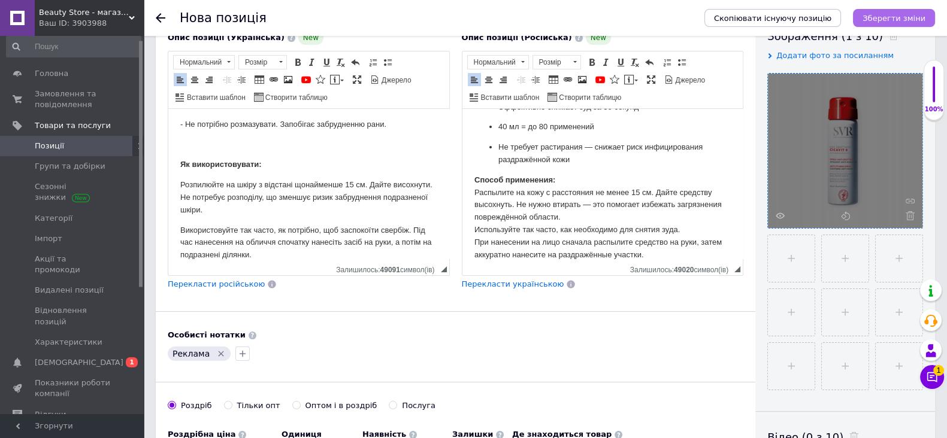
click at [887, 14] on icon "Зберегти зміни" at bounding box center [893, 18] width 63 height 9
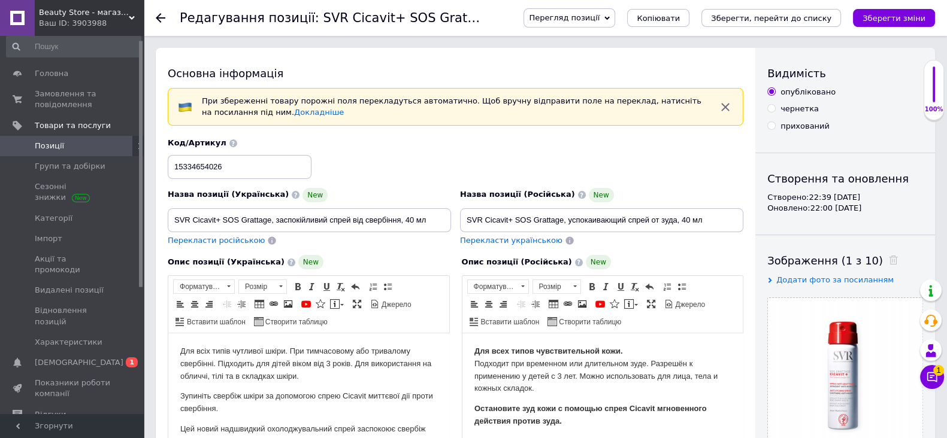
drag, startPoint x: 874, startPoint y: 17, endPoint x: 866, endPoint y: 9, distance: 11.0
click at [876, 17] on icon "Зберегти зміни" at bounding box center [893, 18] width 63 height 9
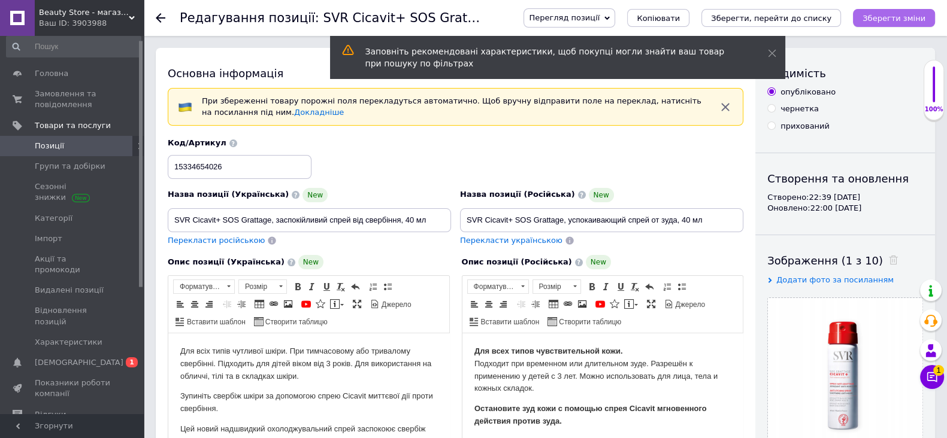
click at [911, 17] on icon "Зберегти зміни" at bounding box center [893, 18] width 63 height 9
click at [158, 17] on use at bounding box center [161, 18] width 10 height 10
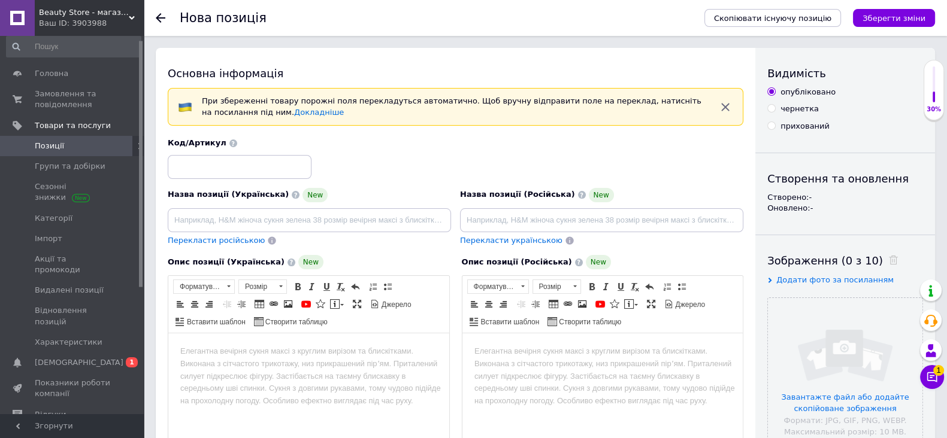
click at [69, 149] on span "Позиції" at bounding box center [73, 146] width 76 height 11
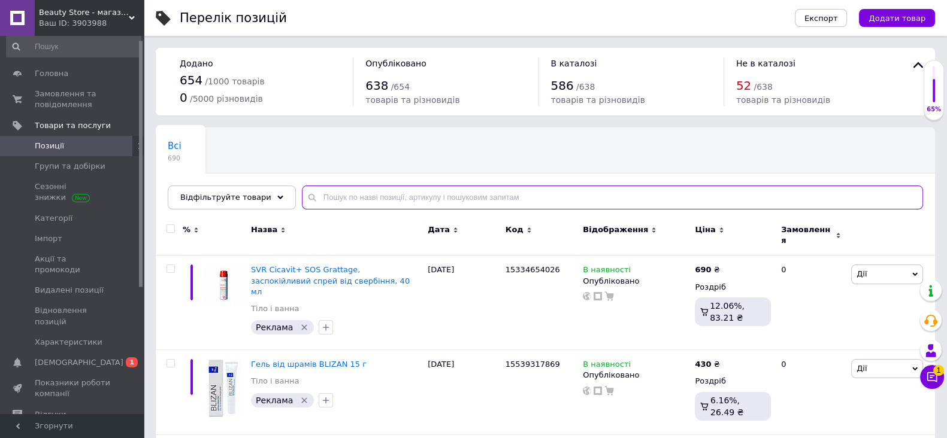
paste input "CICATRICES"
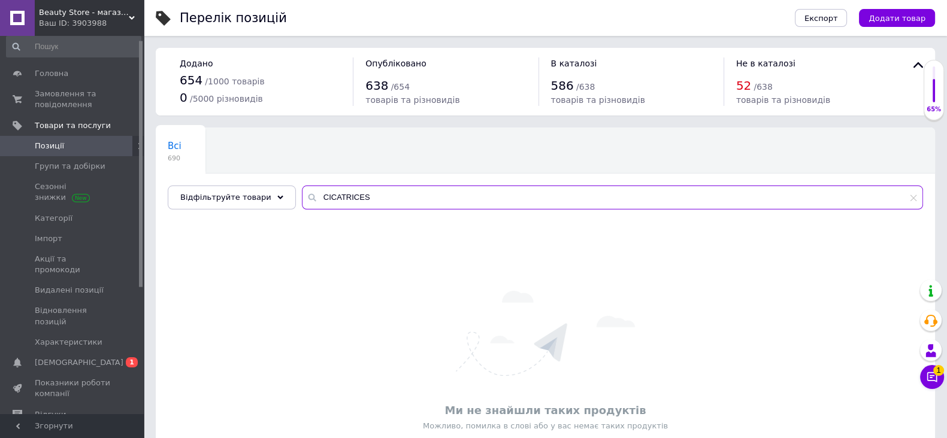
click at [382, 193] on input "CICATRICES" at bounding box center [612, 198] width 621 height 24
paste input "SVR CICAVIT"
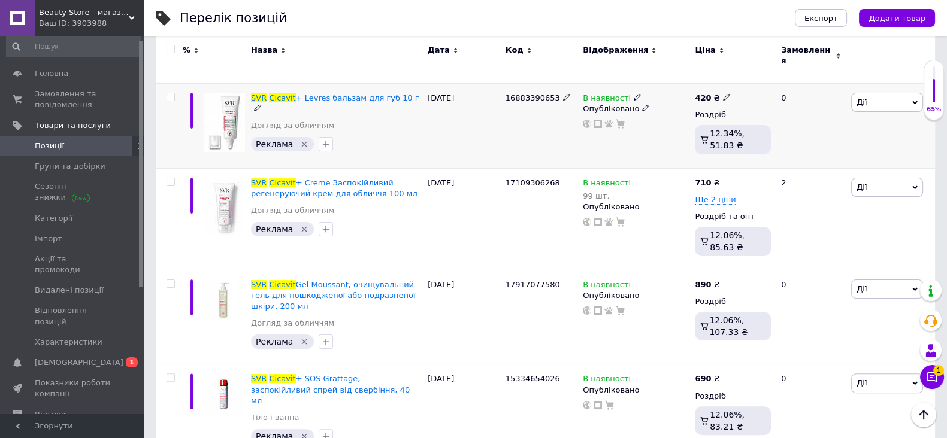
scroll to position [365, 0]
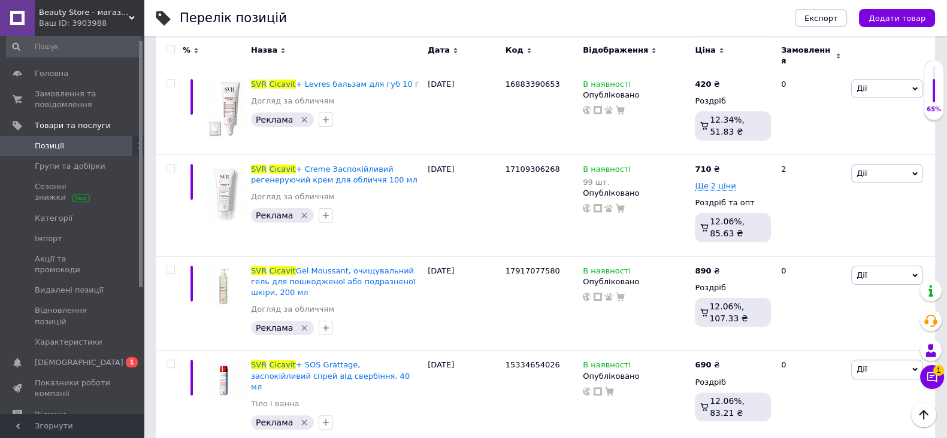
type input "SVR CICAVIT"
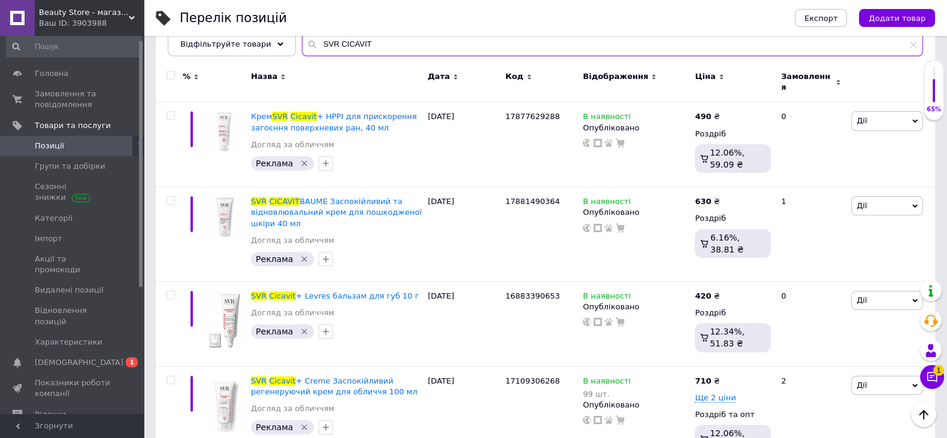
scroll to position [0, 0]
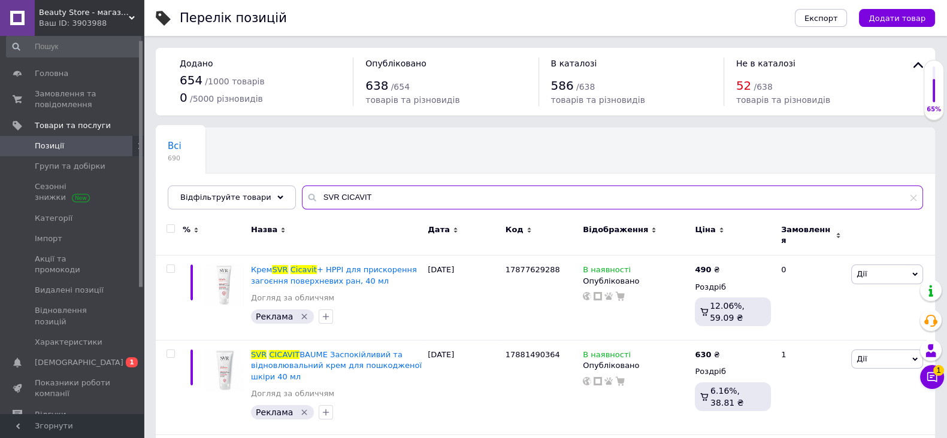
click at [908, 196] on input "SVR CICAVIT" at bounding box center [612, 198] width 621 height 24
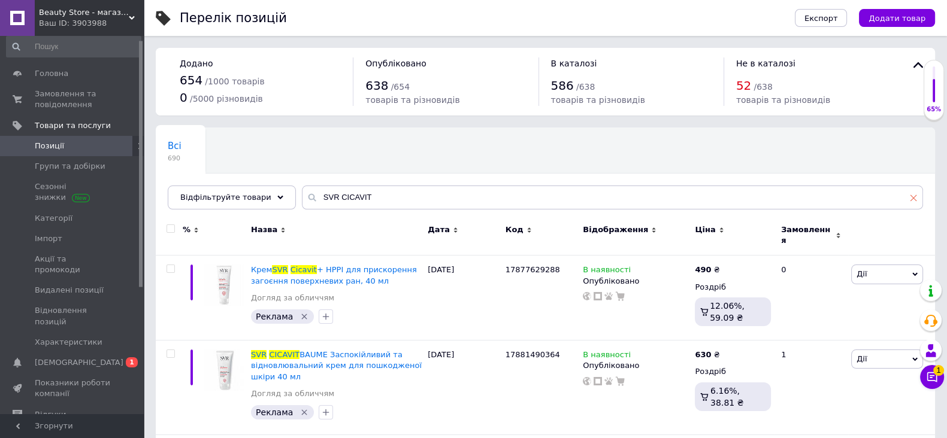
click at [913, 198] on use at bounding box center [913, 198] width 7 height 7
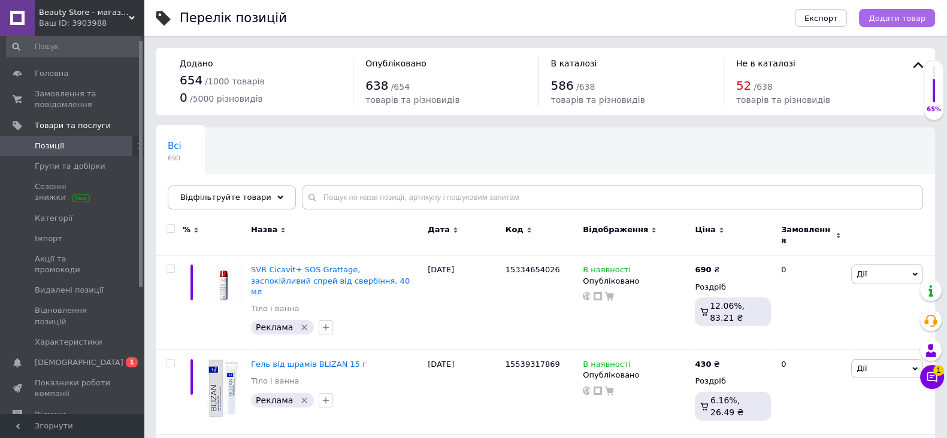
click at [895, 19] on span "Додати товар" at bounding box center [896, 18] width 57 height 9
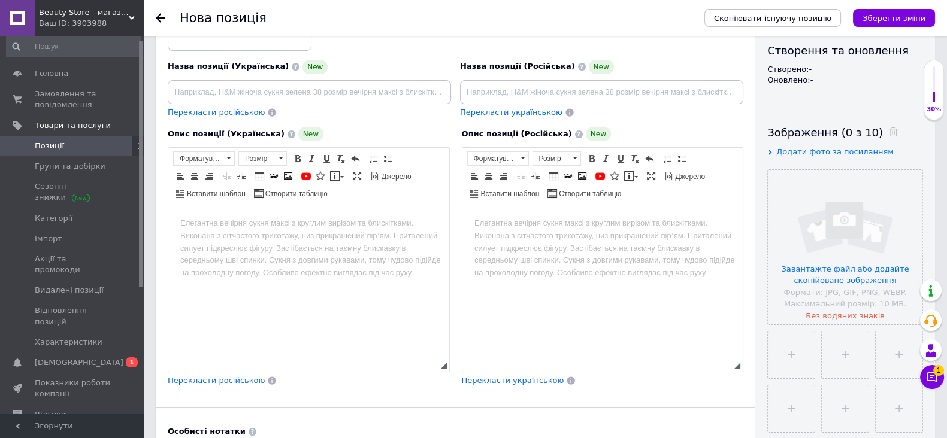
scroll to position [449, 0]
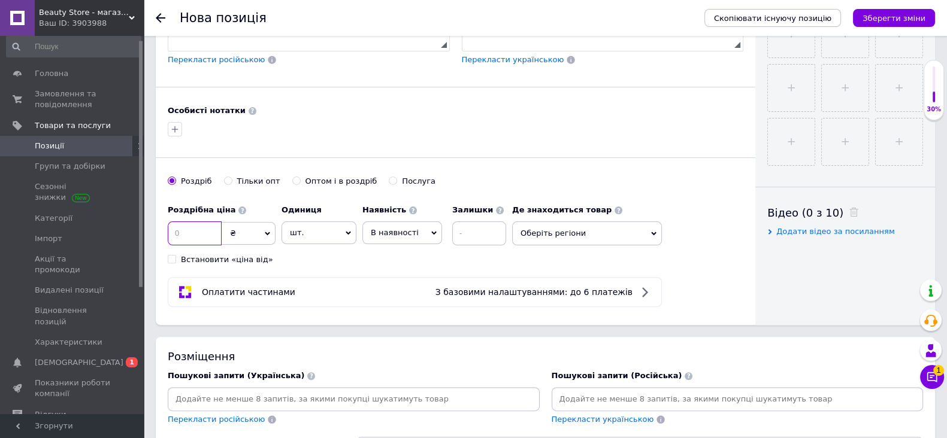
click at [198, 246] on input at bounding box center [195, 234] width 54 height 24
type input "1590"
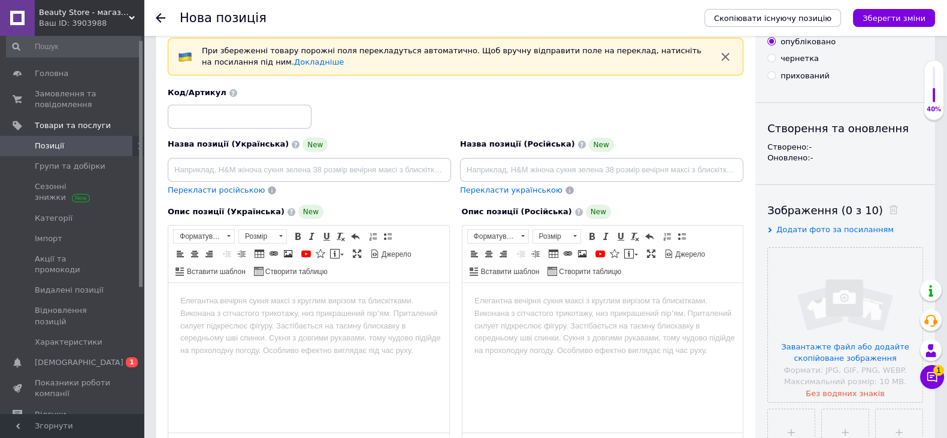
scroll to position [0, 0]
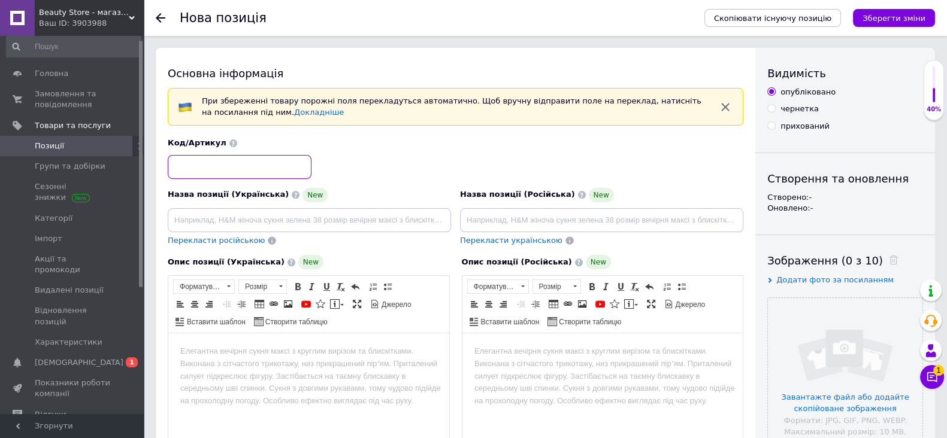
click at [237, 165] on input at bounding box center [240, 167] width 144 height 24
paste input "16889220584"
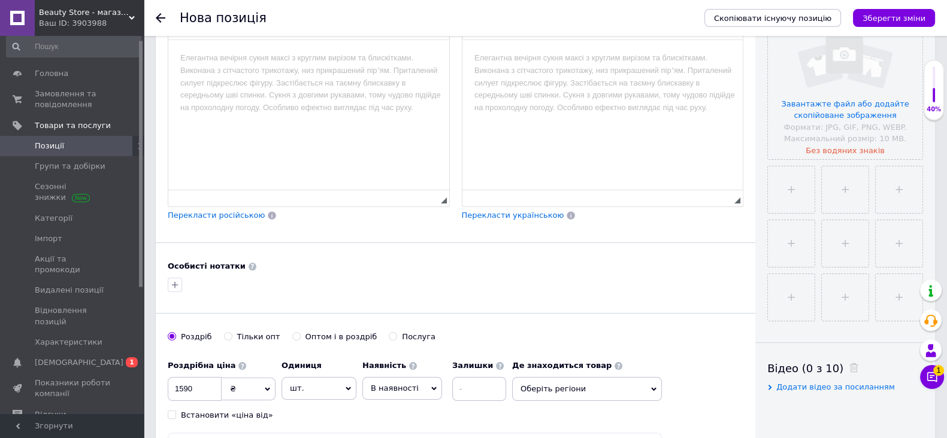
scroll to position [374, 0]
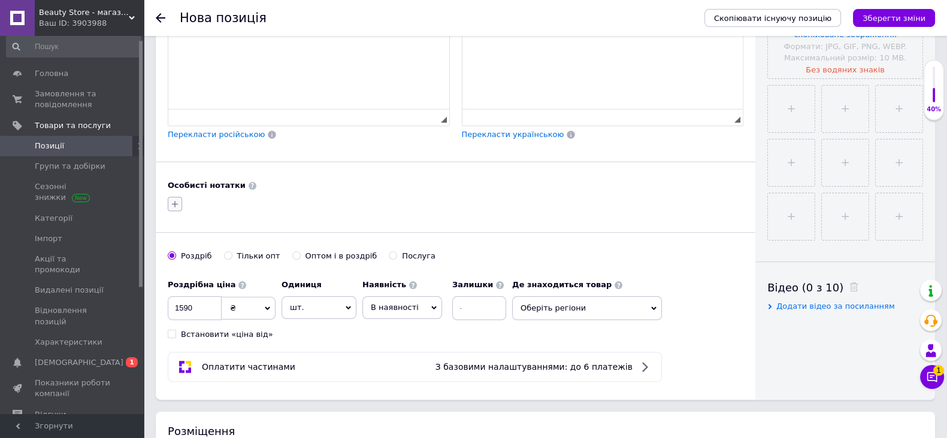
type input "16889220584"
click at [174, 209] on icon "button" at bounding box center [175, 204] width 10 height 10
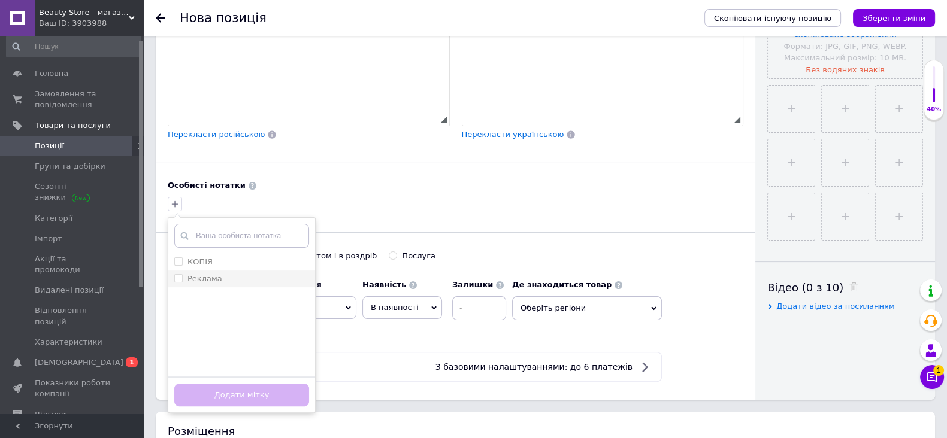
click at [175, 282] on input "Реклама" at bounding box center [178, 278] width 8 height 8
checkbox input "true"
click at [262, 407] on button "Додати мітку" at bounding box center [241, 395] width 135 height 23
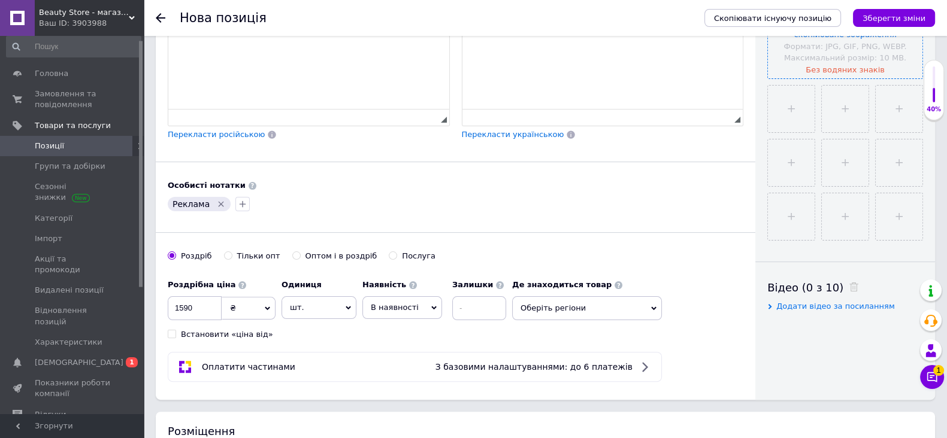
click at [863, 61] on input "file" at bounding box center [845, 1] width 155 height 155
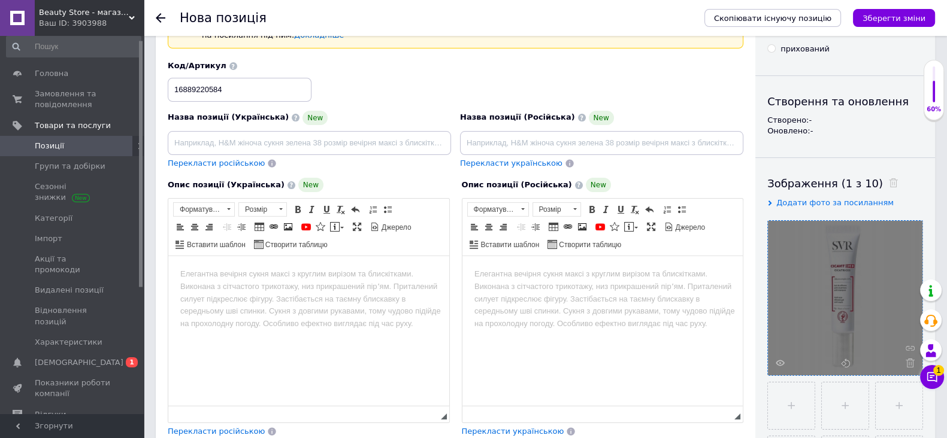
scroll to position [74, 0]
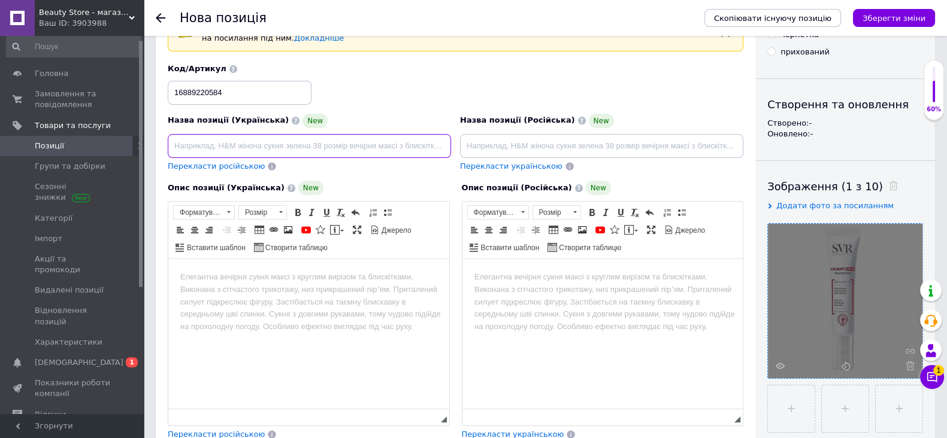
click at [287, 146] on input at bounding box center [309, 146] width 283 height 24
paste input "SVR CICAVIT DM + CICATRICES Гель для лікування рубців - 15 г"
type input "SVR CICAVIT DM + CICATRICES Гель для лікування рубців - 15 г"
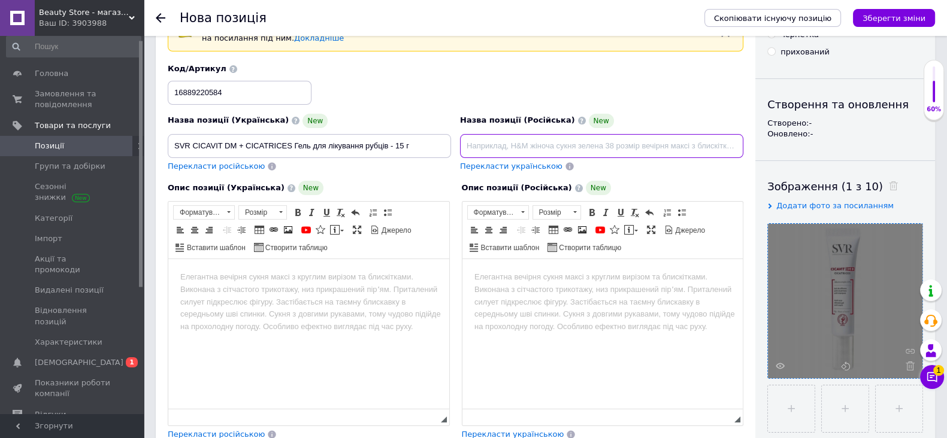
click at [581, 137] on input at bounding box center [601, 146] width 283 height 24
paste input "SVR CICAVIT DM + CICATRICES Гель для лечения рубцов – 15 г"
type input "SVR CICAVIT DM + CICATRICES Гель для лечения рубцов – 15 г"
click at [328, 278] on body "Редактор, 6B40CBA2-8F92-4DBF-9A10-D8C54BD9B202" at bounding box center [308, 277] width 257 height 13
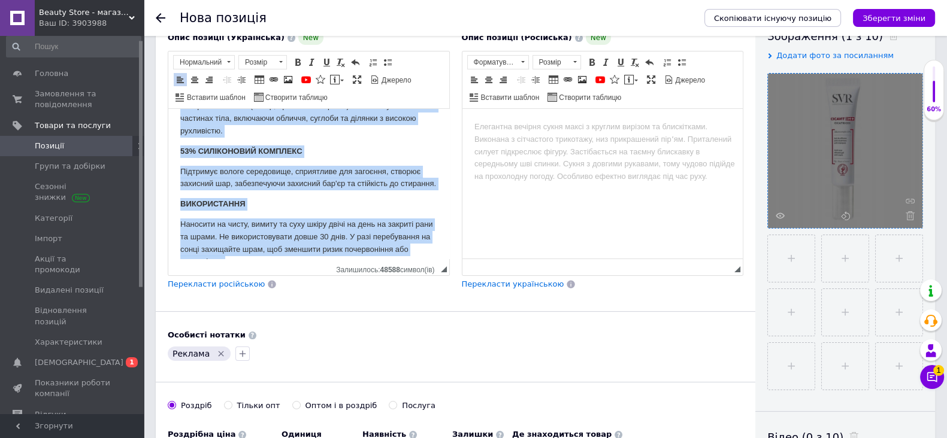
scroll to position [0, 0]
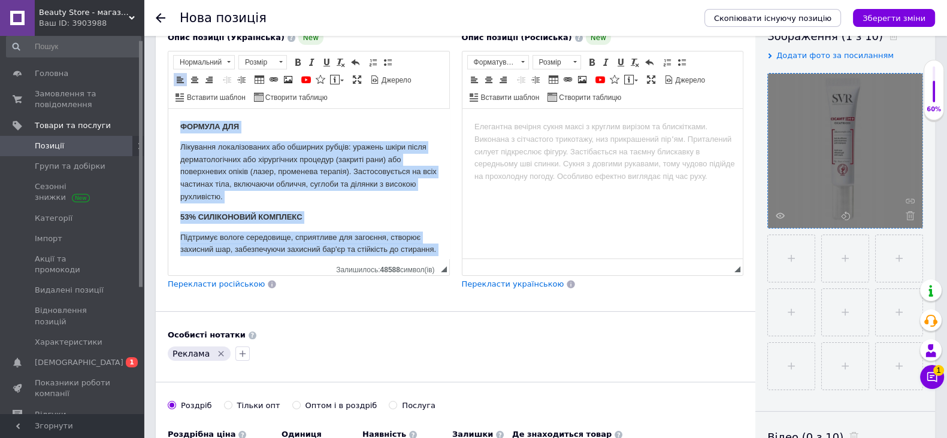
drag, startPoint x: 428, startPoint y: 241, endPoint x: 366, endPoint y: 223, distance: 64.8
click at [168, 109] on html "ФОРМУЛА ДЛЯ Лікування локалізованих або обширних рубців: уражень шкіри після де…" at bounding box center [308, 324] width 281 height 431
copy body "LOREMIP DOL Sitametco adipiscingeli sed doeiusmo tempor: incidid utlab etdol ma…"
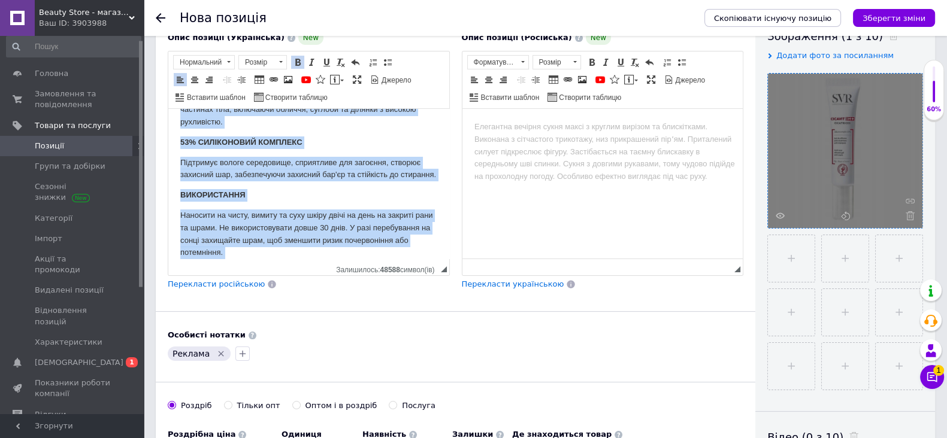
scroll to position [149, 0]
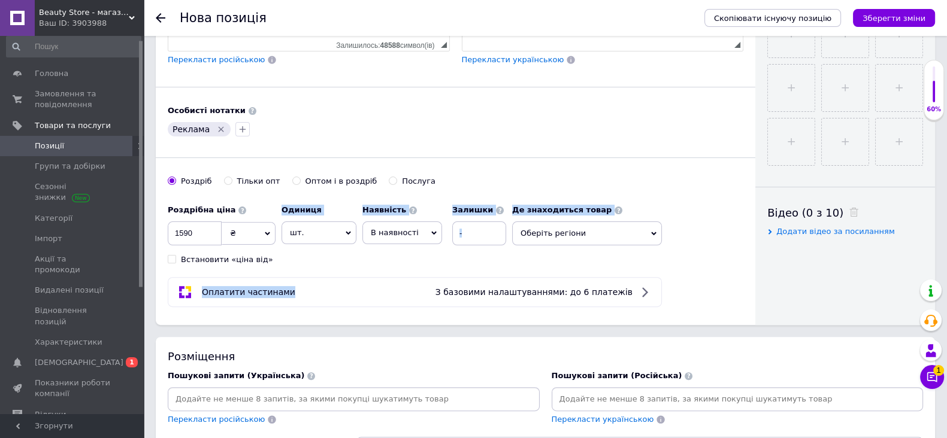
drag, startPoint x: 281, startPoint y: 286, endPoint x: 222, endPoint y: 263, distance: 63.3
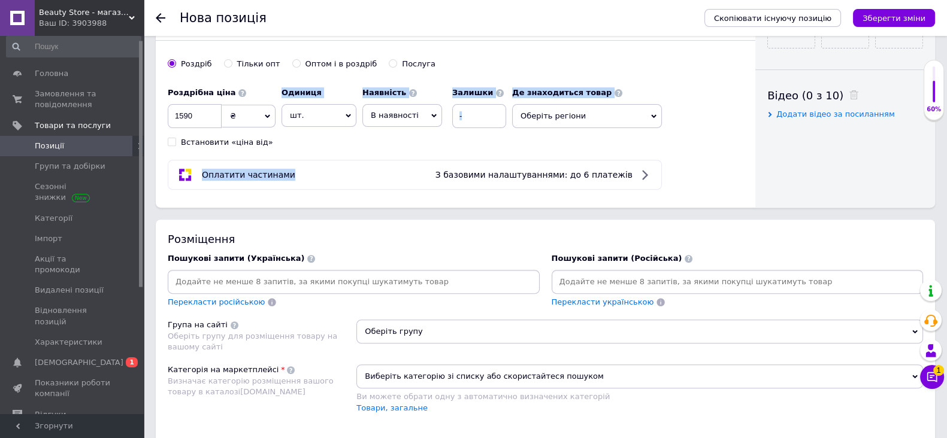
scroll to position [674, 0]
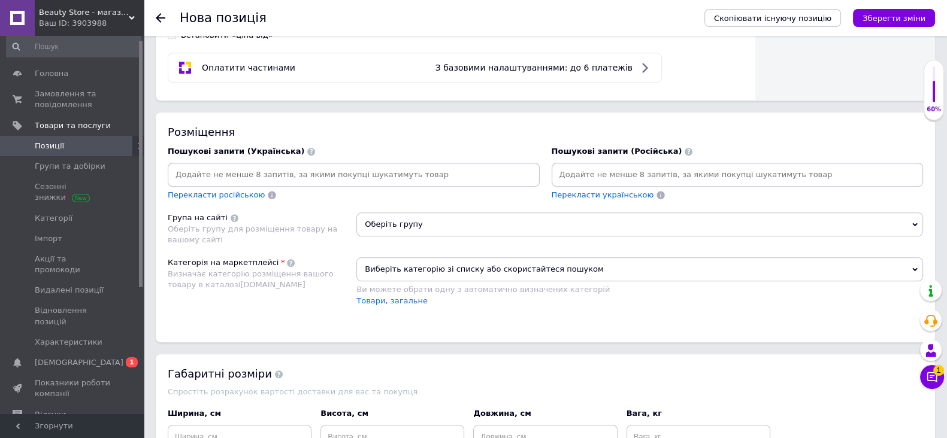
click at [411, 187] on div at bounding box center [354, 175] width 372 height 24
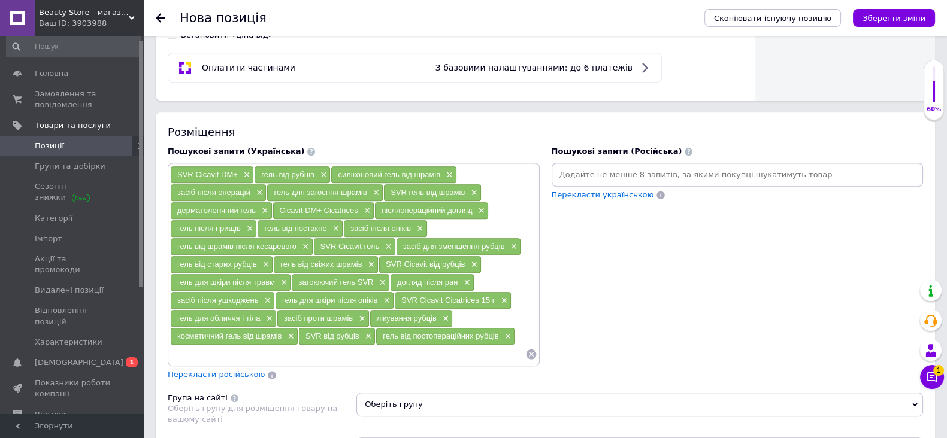
click at [630, 184] on input at bounding box center [737, 175] width 367 height 18
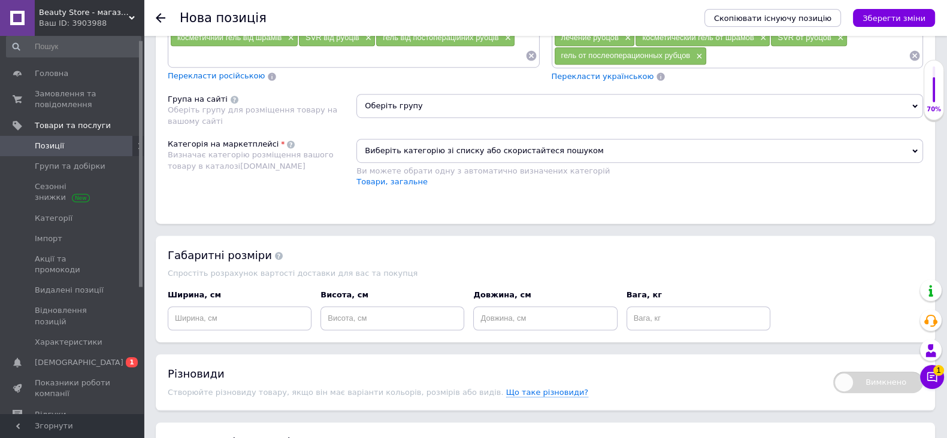
scroll to position [973, 0]
click at [441, 118] on span "Оберіть групу" at bounding box center [639, 106] width 567 height 24
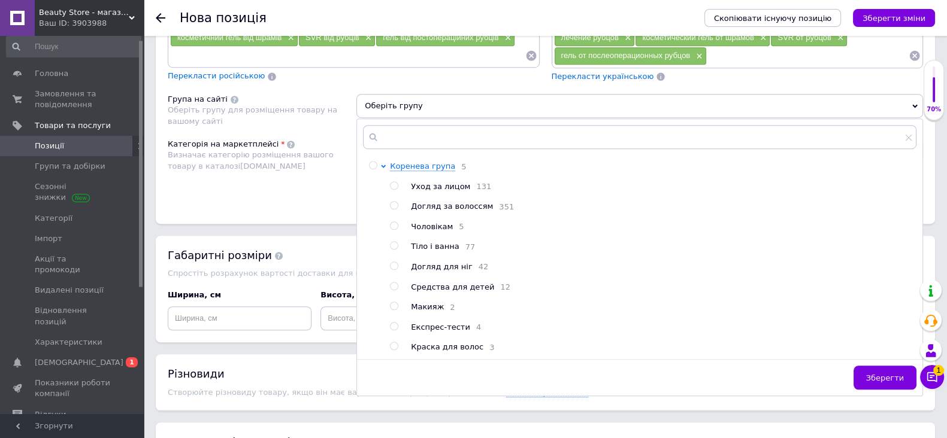
click at [395, 188] on div "Коренева група 5 Уход за лицом 131 Догляд за волоссям 351 Чоловікам 5 Тіло і ва…" at bounding box center [653, 257] width 526 height 192
click at [397, 190] on input "radio" at bounding box center [394, 186] width 8 height 8
radio input "true"
click at [884, 383] on span "Зберегти" at bounding box center [885, 378] width 38 height 9
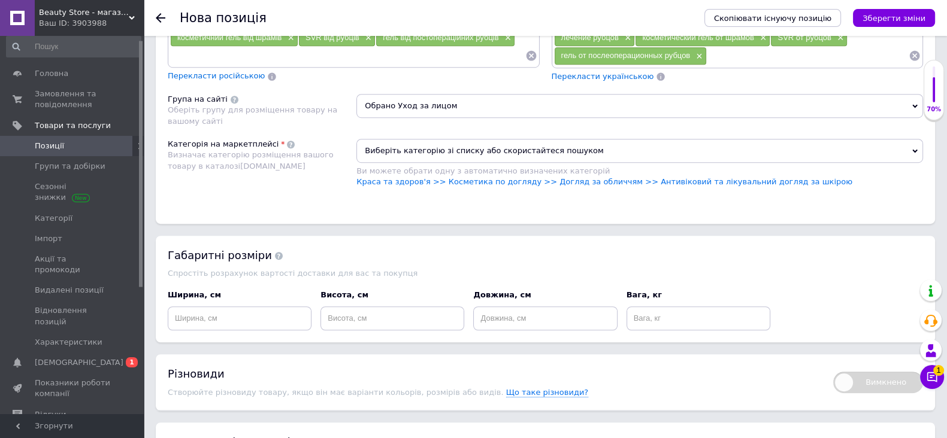
click at [536, 154] on span "Виберіть категорію зі списку або скористайтеся пошуком" at bounding box center [639, 151] width 567 height 24
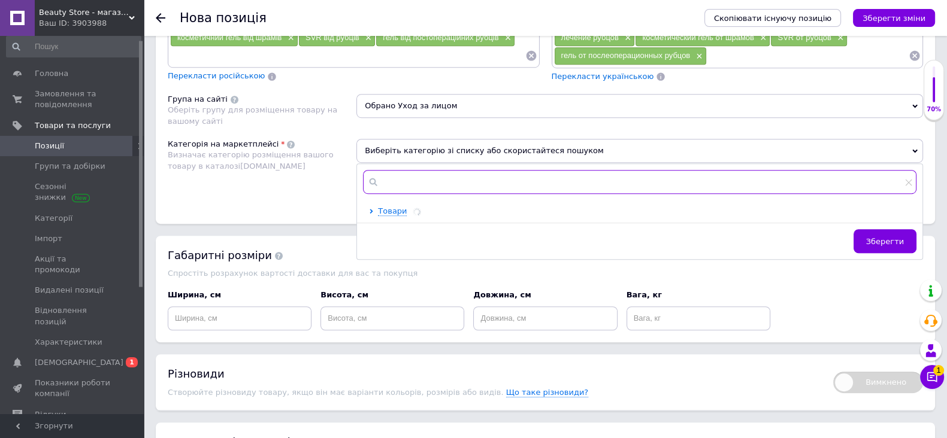
click at [531, 189] on input "text" at bounding box center [639, 182] width 553 height 24
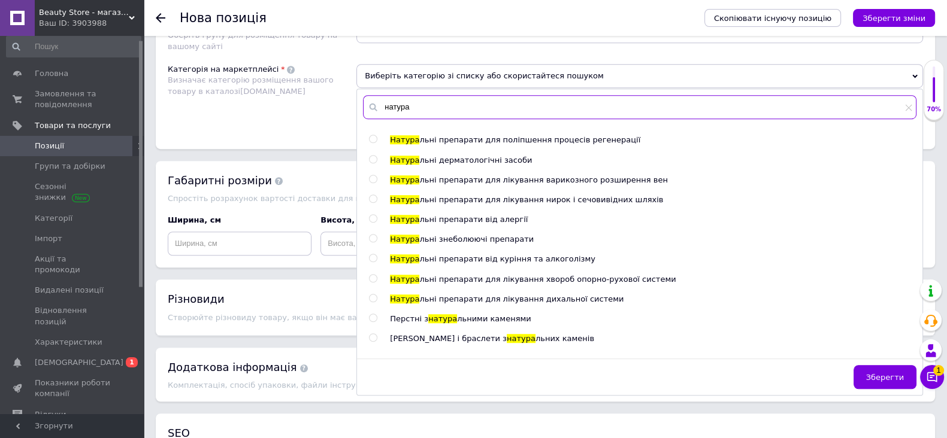
scroll to position [211, 0]
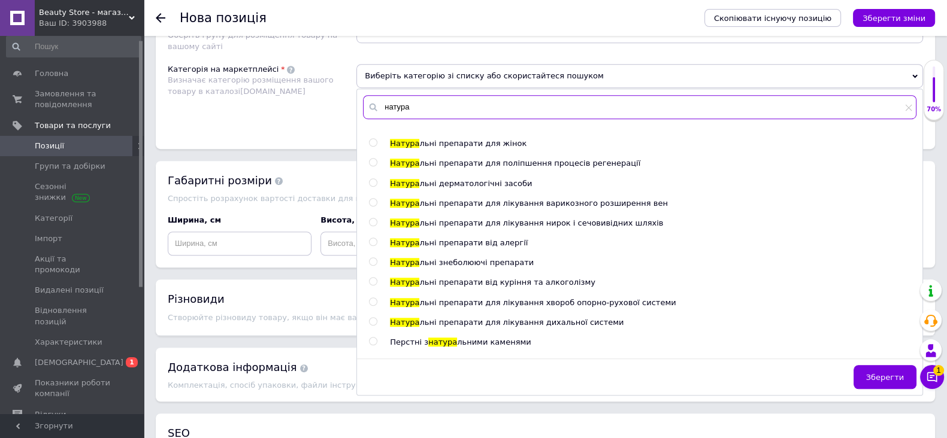
type input "натура"
click at [377, 187] on div at bounding box center [373, 182] width 8 height 8
click at [377, 187] on input "radio" at bounding box center [373, 183] width 8 height 8
radio input "true"
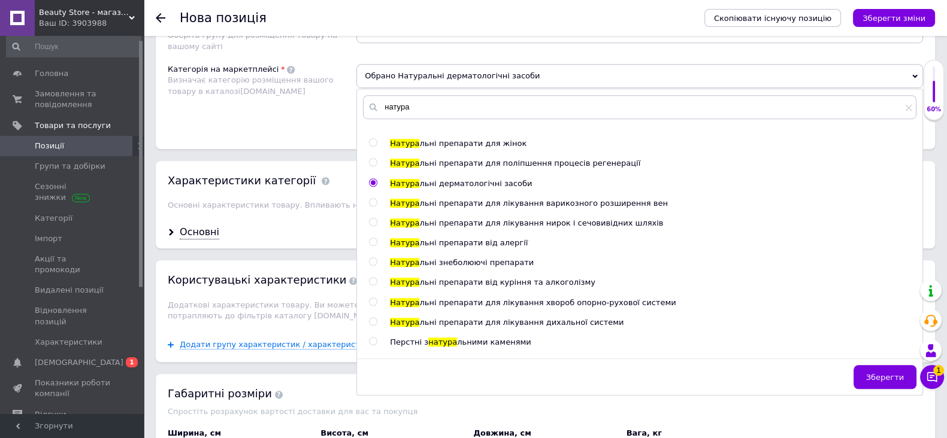
click at [887, 378] on button "Зберегти" at bounding box center [884, 377] width 63 height 24
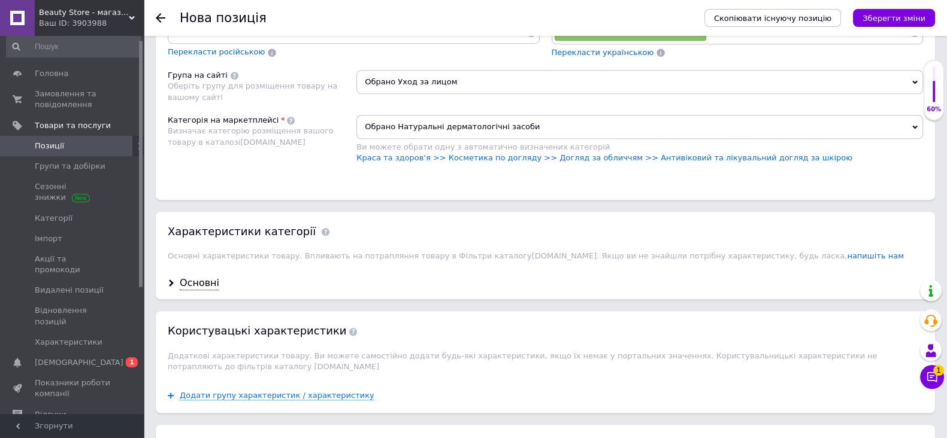
scroll to position [973, 0]
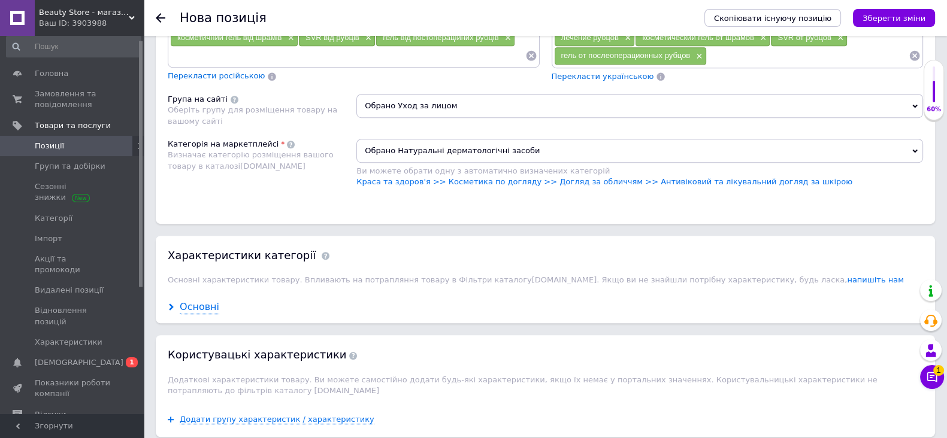
click at [207, 314] on div "Основні" at bounding box center [200, 308] width 40 height 14
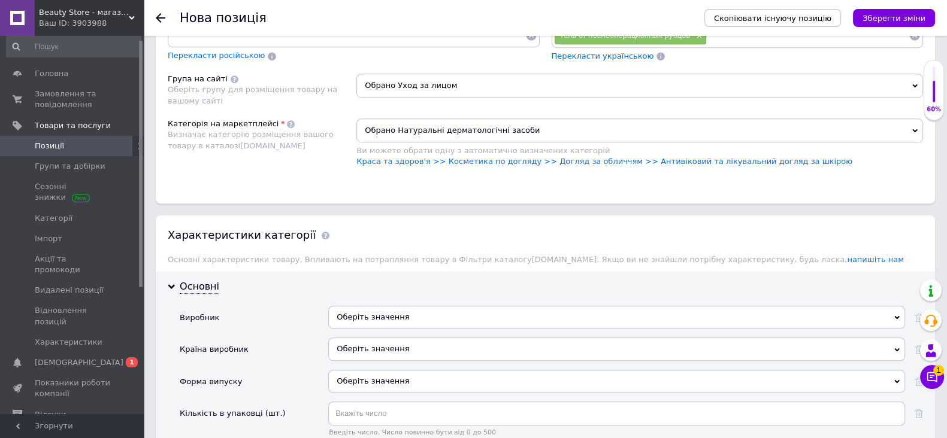
scroll to position [1122, 0]
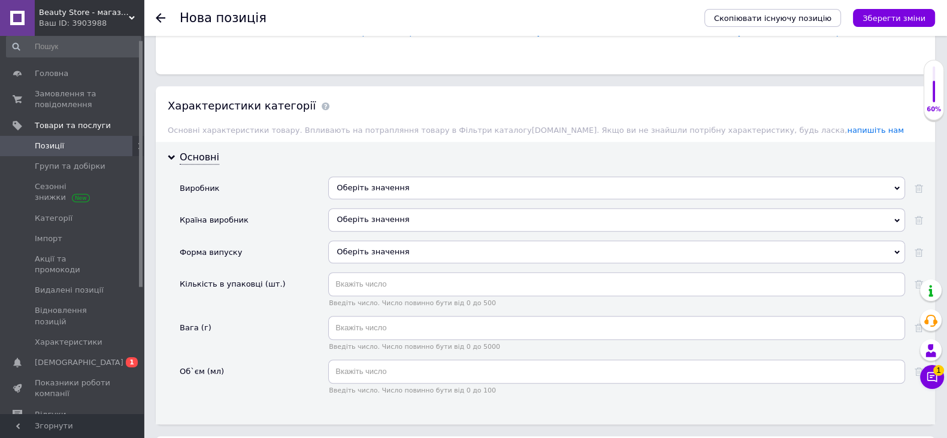
click at [394, 198] on div "Оберіть значення" at bounding box center [616, 188] width 577 height 23
click at [403, 196] on div "Оберіть значення" at bounding box center [616, 188] width 577 height 23
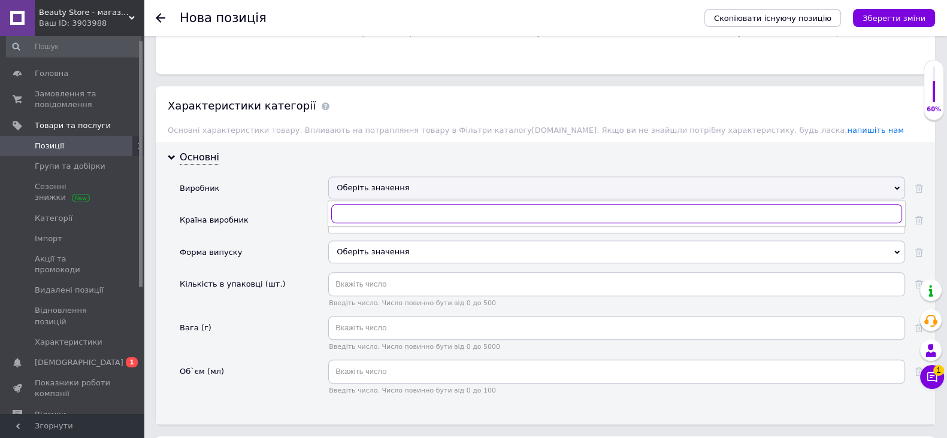
paste input "SVR"
type input "SVR"
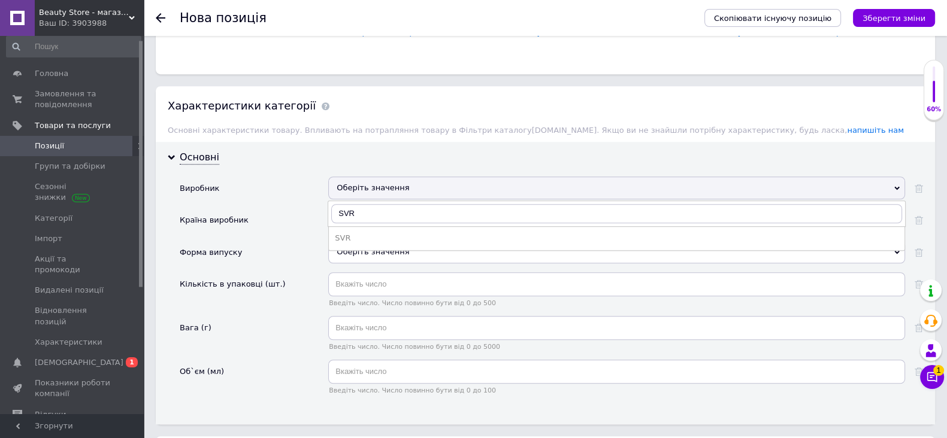
click at [349, 244] on div "SVR" at bounding box center [617, 238] width 564 height 11
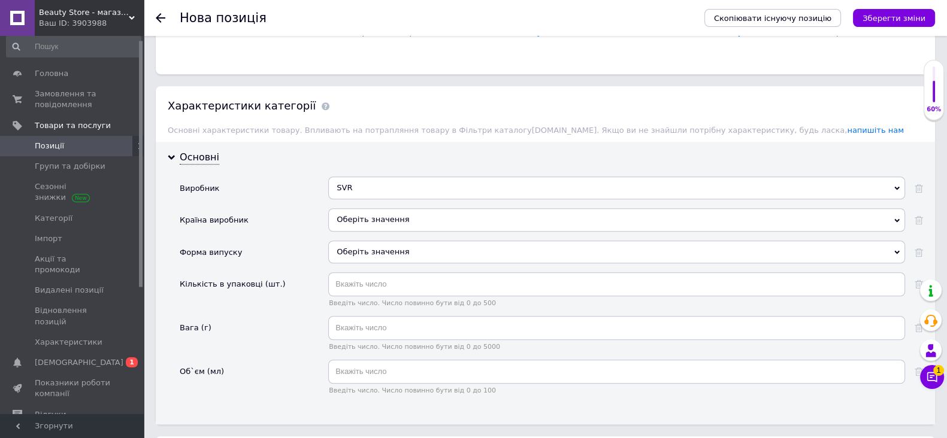
click at [414, 227] on div "Оберіть значення" at bounding box center [616, 219] width 577 height 23
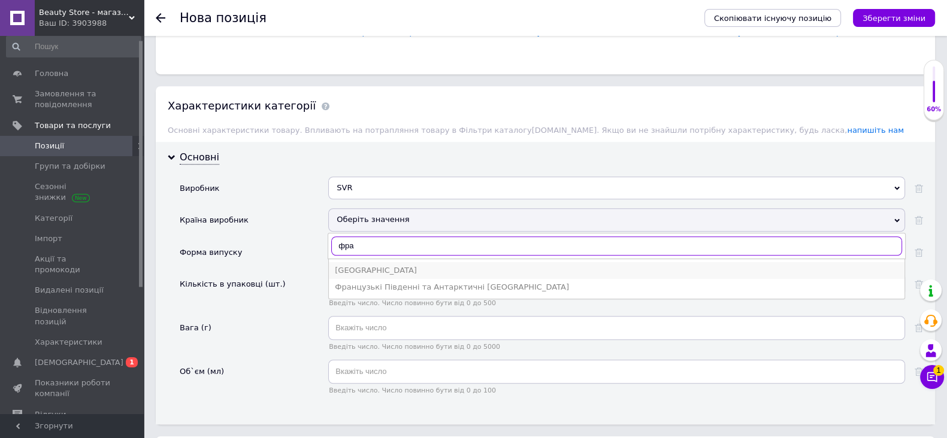
type input "фра"
click at [362, 276] on div "[GEOGRAPHIC_DATA]" at bounding box center [617, 270] width 564 height 11
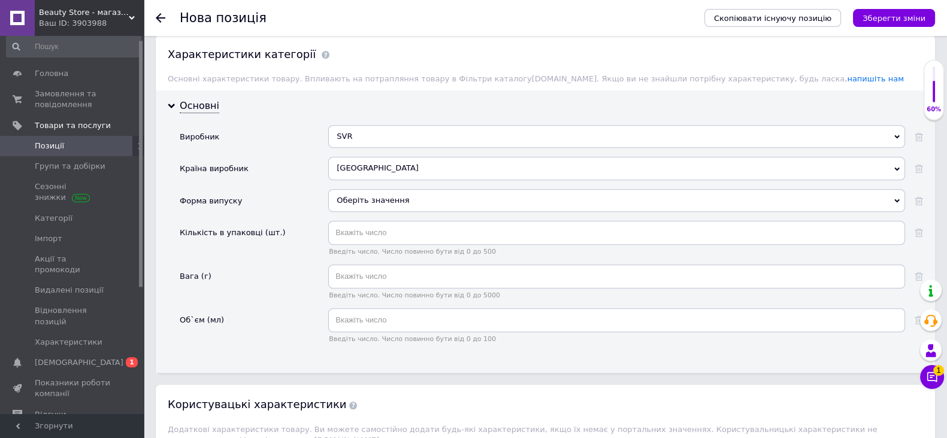
scroll to position [1197, 0]
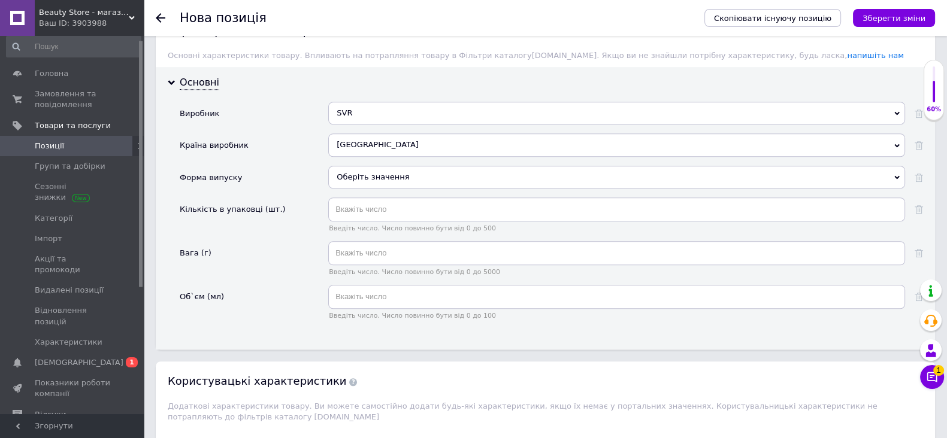
click at [395, 183] on div "Оберіть значення" at bounding box center [616, 177] width 577 height 23
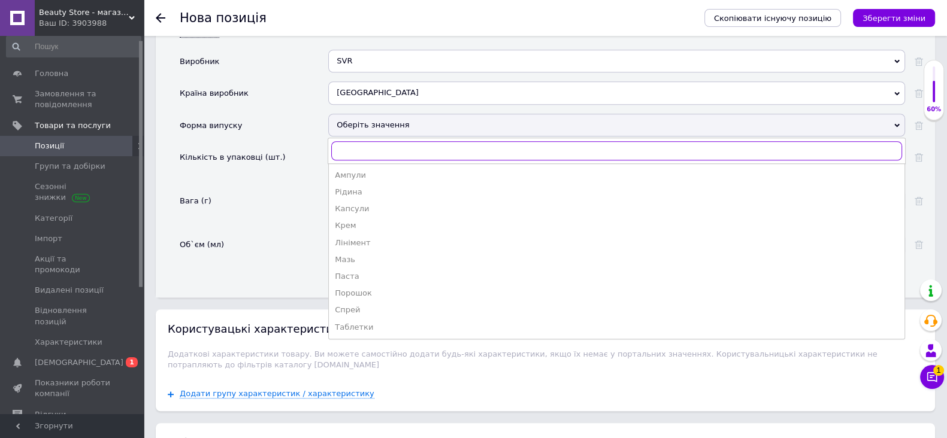
scroll to position [1273, 0]
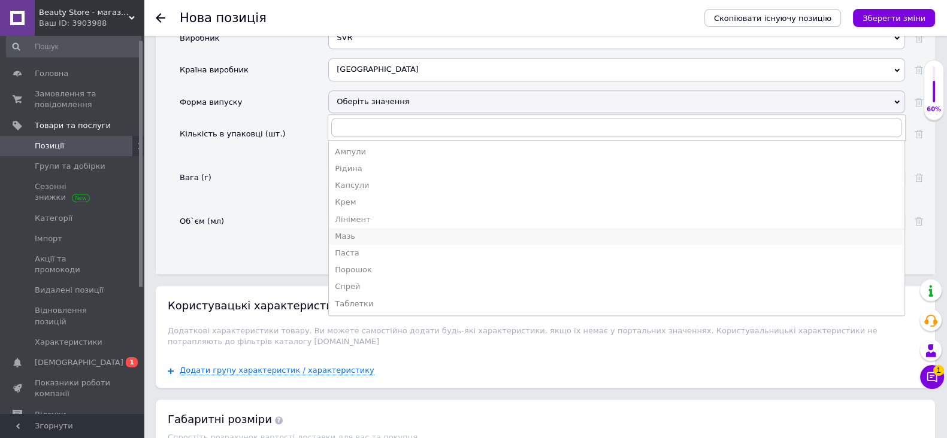
click at [381, 242] on div "Мазь" at bounding box center [617, 236] width 564 height 11
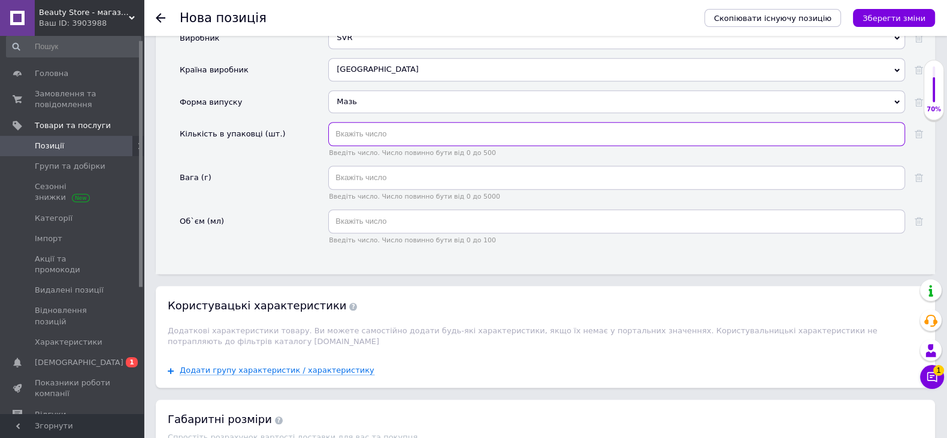
click at [380, 138] on input "text" at bounding box center [616, 134] width 577 height 24
type input "1"
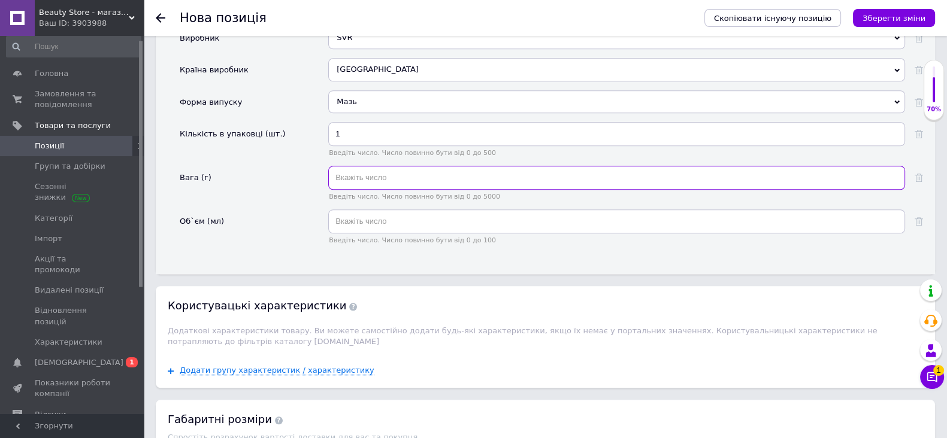
click at [386, 190] on input "text" at bounding box center [616, 178] width 577 height 24
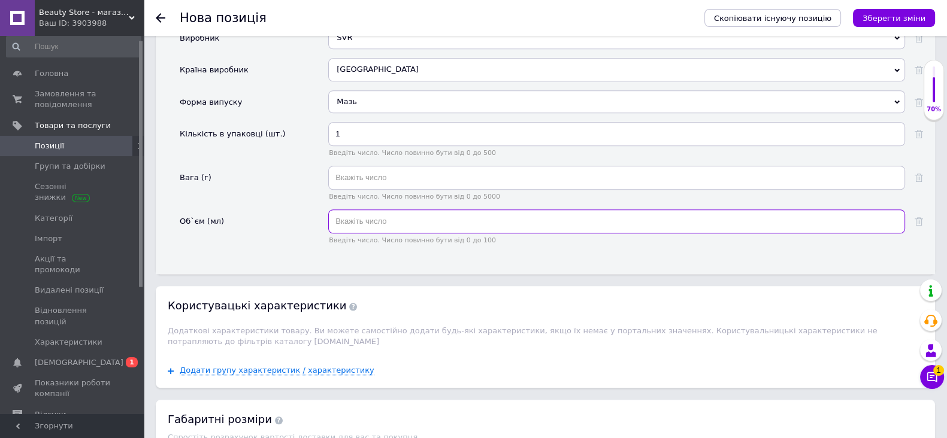
click at [387, 231] on input "text" at bounding box center [616, 222] width 577 height 24
type input "15"
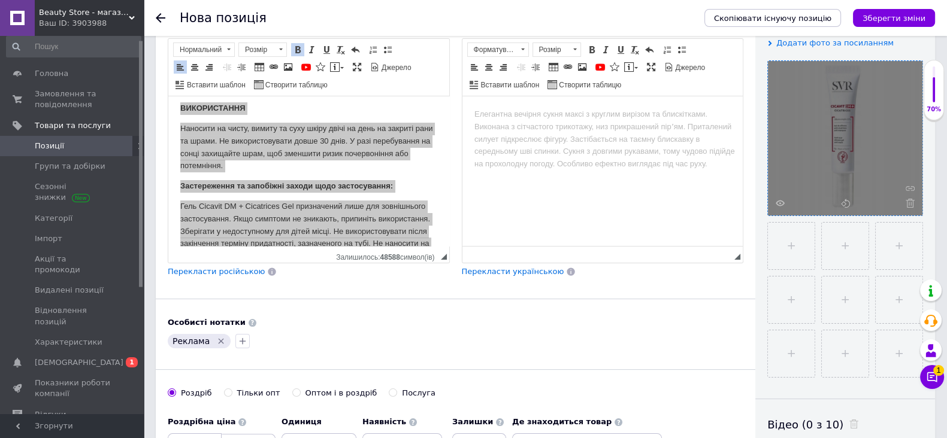
scroll to position [149, 0]
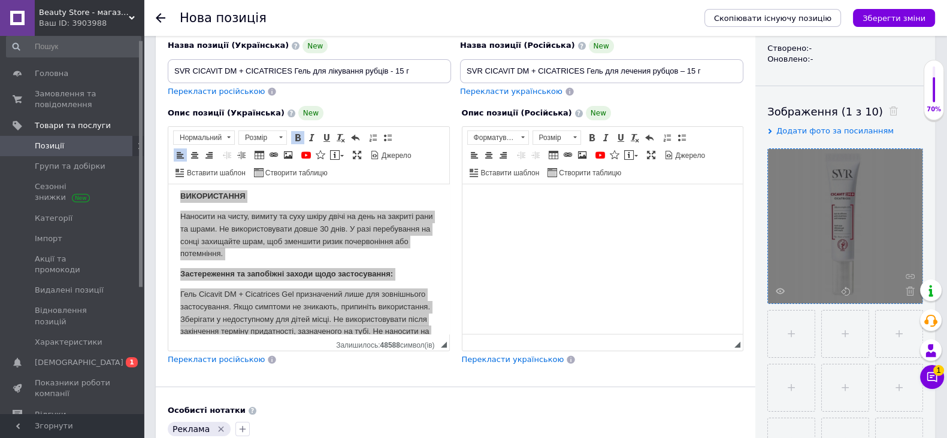
click at [558, 208] on body "Редактор, 49A34617-BF24-473A-B407-0A8AFB7D03E3" at bounding box center [602, 202] width 257 height 13
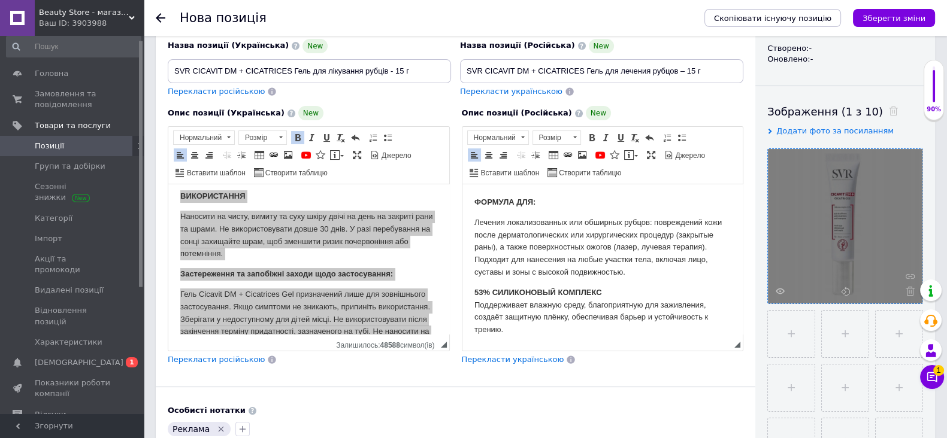
scroll to position [296, 0]
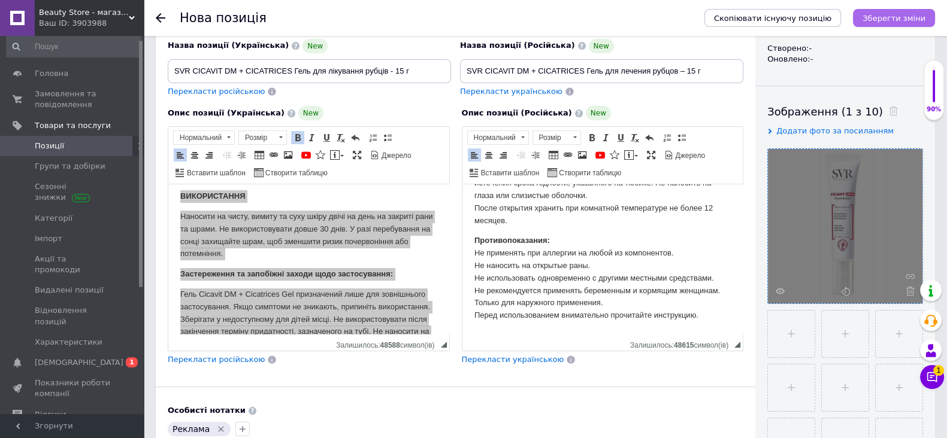
click at [889, 25] on button "Зберегти зміни" at bounding box center [894, 18] width 82 height 18
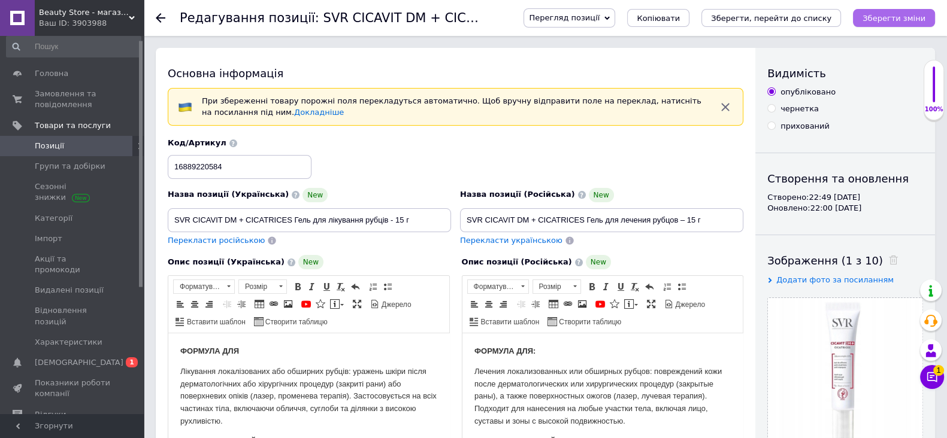
click at [884, 19] on icon "Зберегти зміни" at bounding box center [893, 18] width 63 height 9
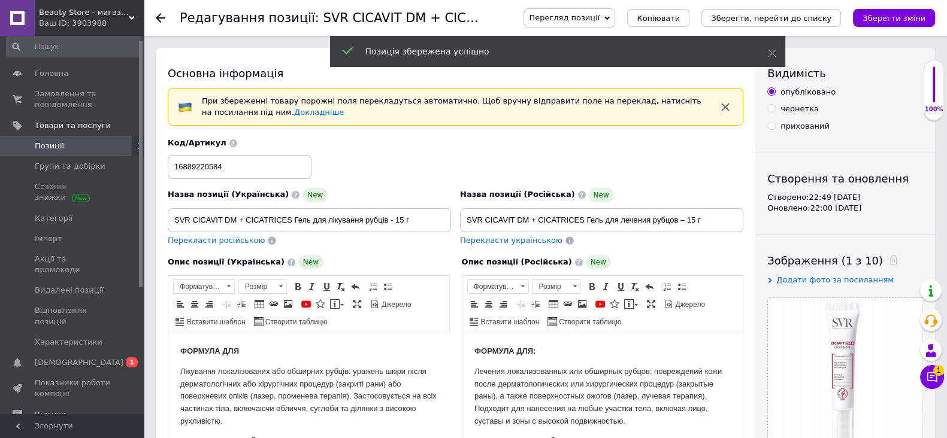
click at [162, 18] on use at bounding box center [161, 18] width 10 height 10
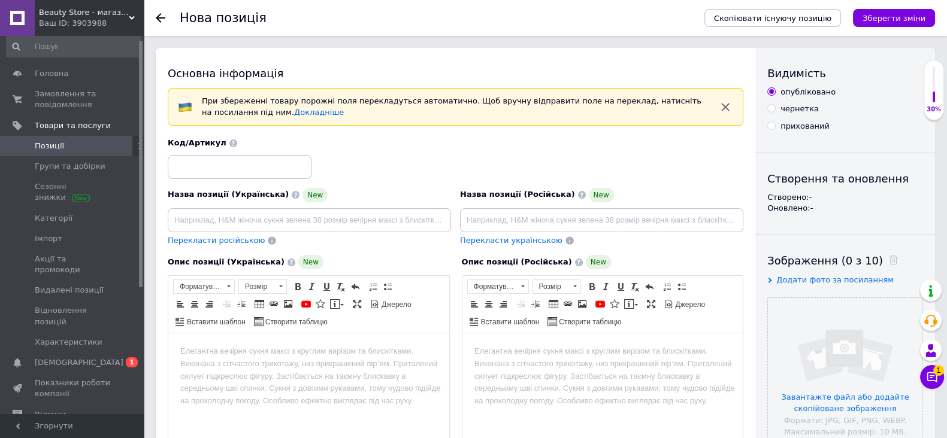
click at [159, 25] on div at bounding box center [168, 18] width 24 height 36
click at [163, 15] on icon at bounding box center [161, 18] width 10 height 10
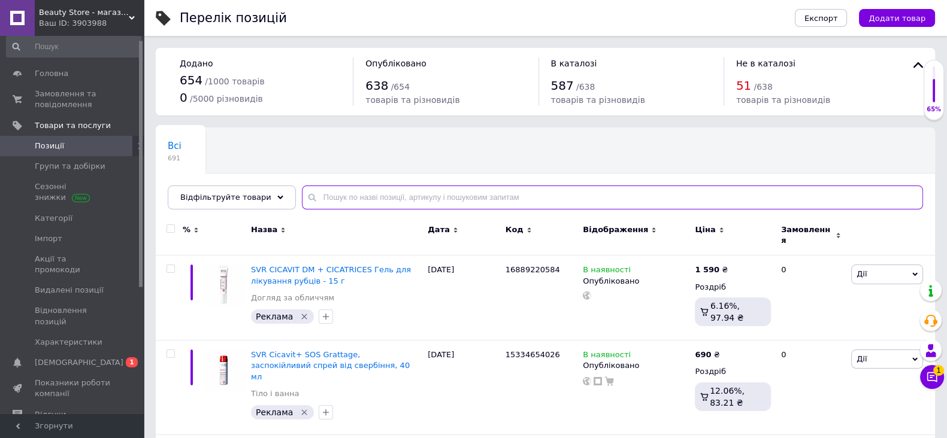
drag, startPoint x: 383, startPoint y: 192, endPoint x: 386, endPoint y: 197, distance: 6.2
click at [384, 193] on input "text" at bounding box center [612, 198] width 621 height 24
paste input "SVR TOPIALYSE"
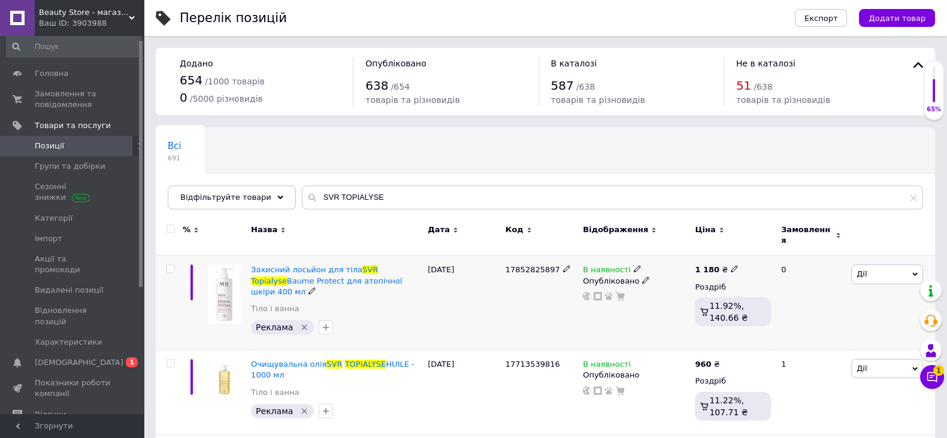
click at [441, 283] on div "[DATE]" at bounding box center [463, 303] width 77 height 95
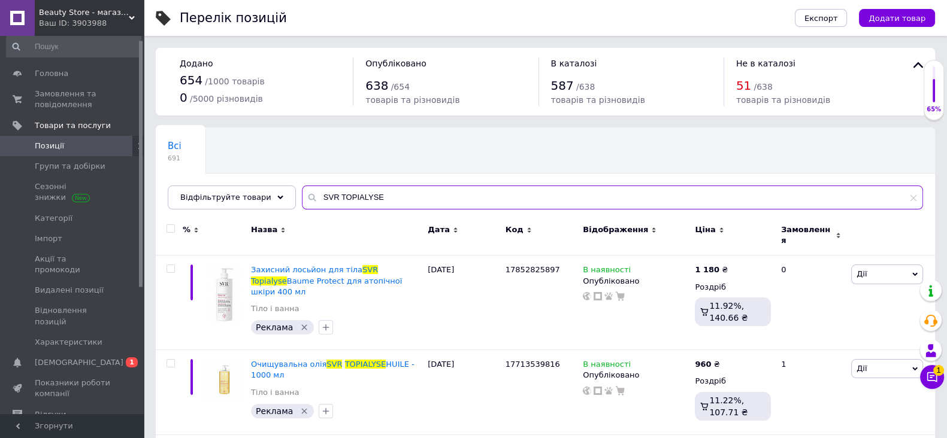
drag, startPoint x: 411, startPoint y: 187, endPoint x: 288, endPoint y: 199, distance: 123.9
click at [302, 199] on input "SVR TOPIALYSE" at bounding box center [612, 198] width 621 height 24
paste input "CeraVe"
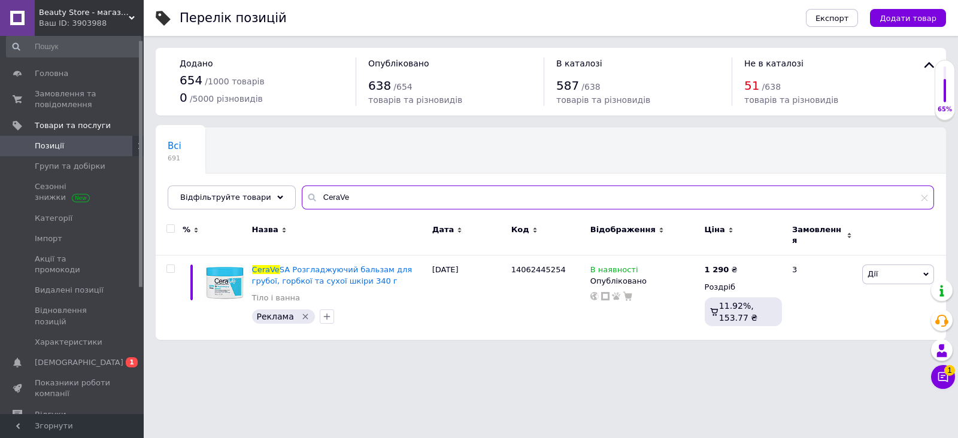
click at [441, 191] on input "CeraVe" at bounding box center [618, 198] width 632 height 24
click at [441, 190] on input "CeraVe" at bounding box center [618, 198] width 632 height 24
paste input "svr"
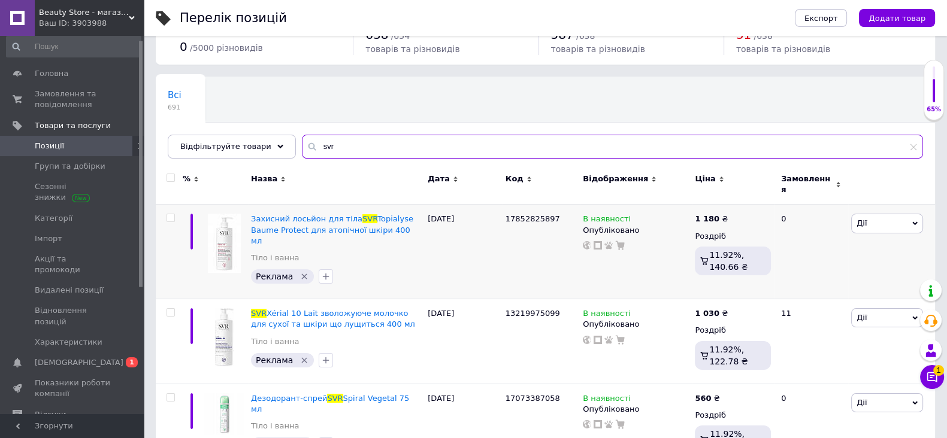
scroll to position [74, 0]
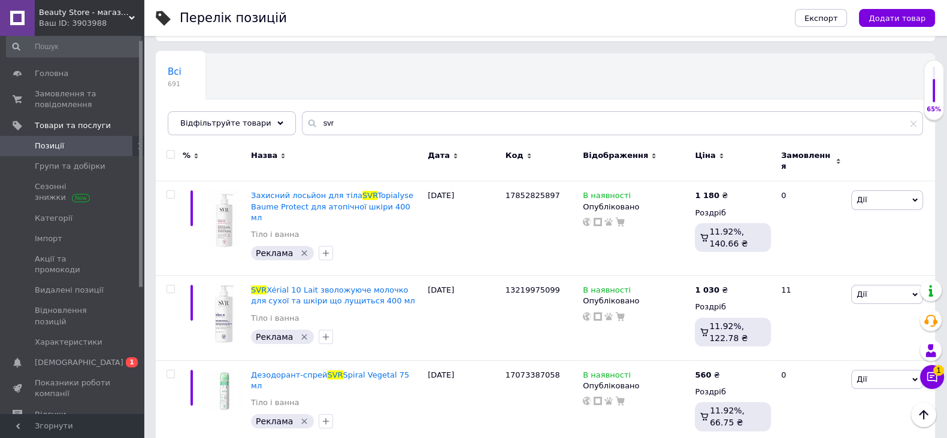
click at [494, 83] on div "Всі 691 Ok Відфільтровано... Зберегти" at bounding box center [545, 100] width 779 height 99
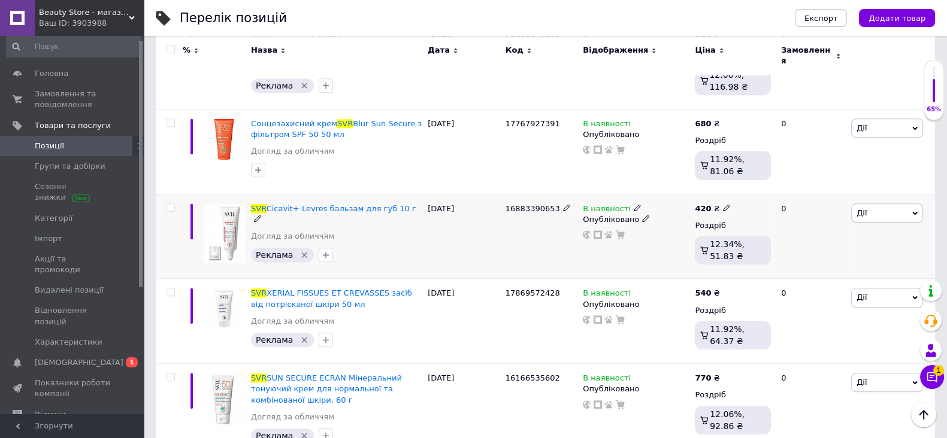
scroll to position [1570, 0]
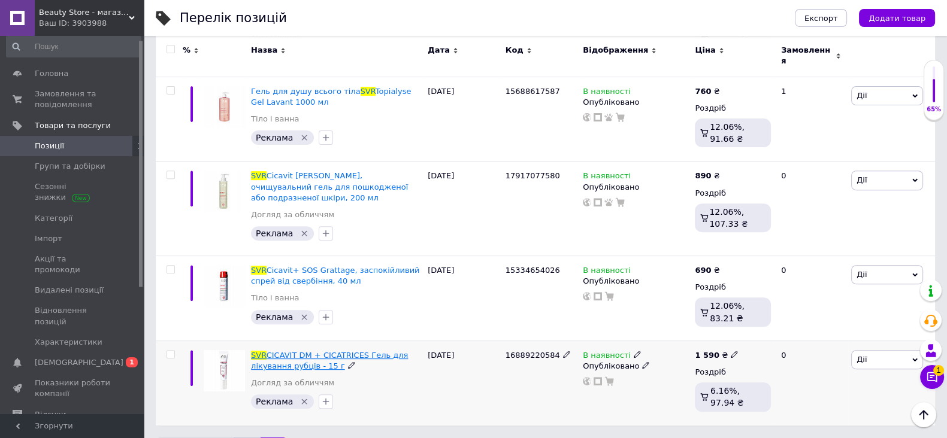
scroll to position [571, 0]
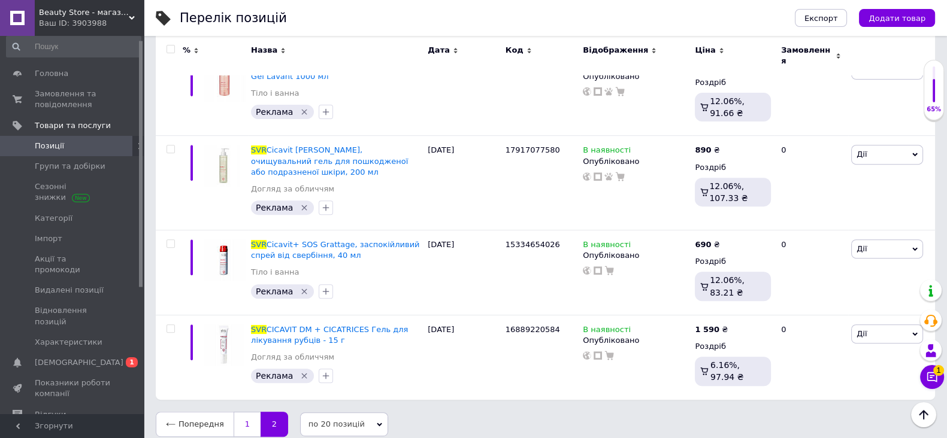
click at [246, 414] on link "1" at bounding box center [247, 424] width 27 height 25
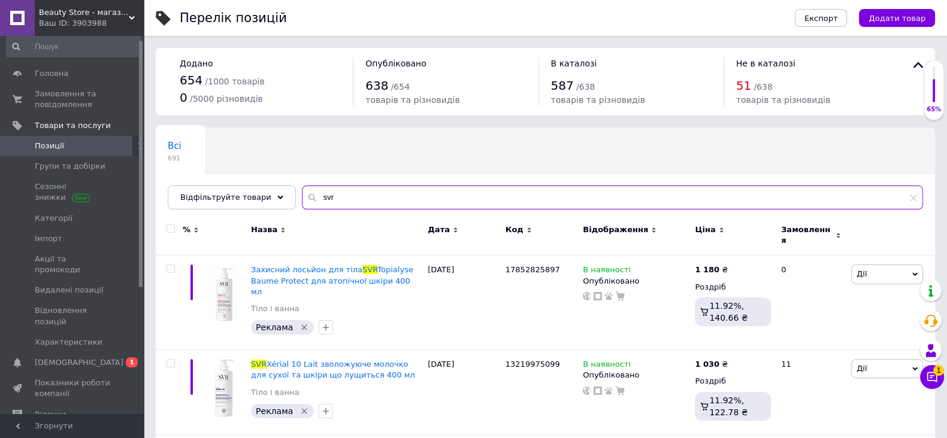
click at [365, 197] on input "svr" at bounding box center [612, 198] width 621 height 24
click at [365, 198] on input "svr" at bounding box center [612, 198] width 621 height 24
paste input "SVR TOPIALYSE"
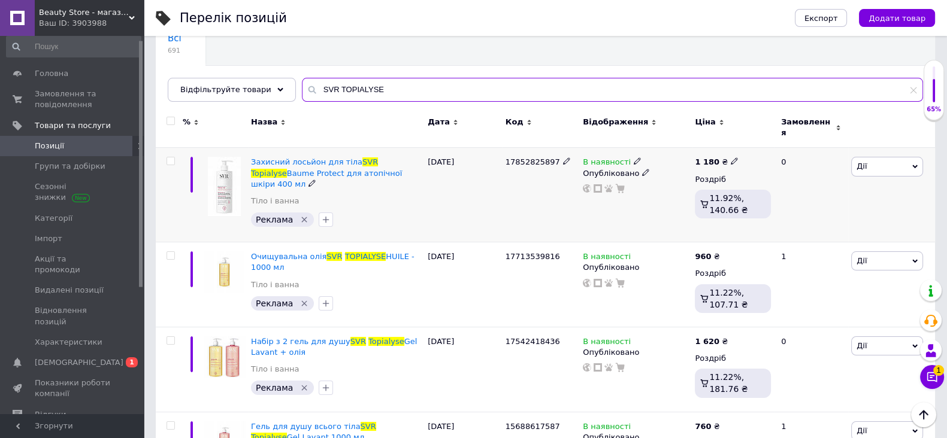
scroll to position [84, 0]
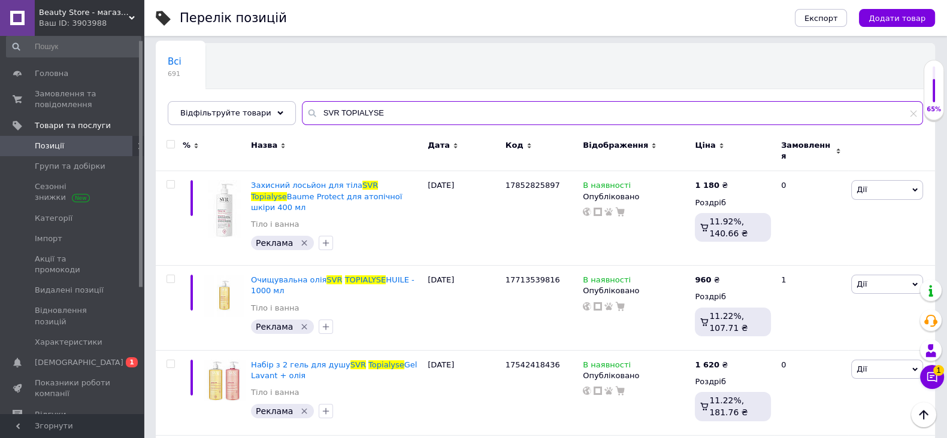
click at [917, 114] on input "SVR TOPIALYSE" at bounding box center [612, 113] width 621 height 24
type input "SVR TOPIALYSE"
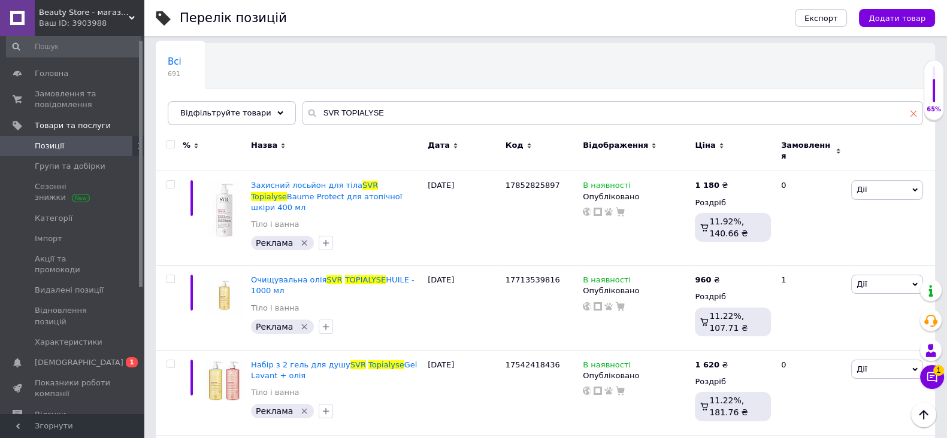
click at [910, 114] on icon at bounding box center [913, 113] width 7 height 7
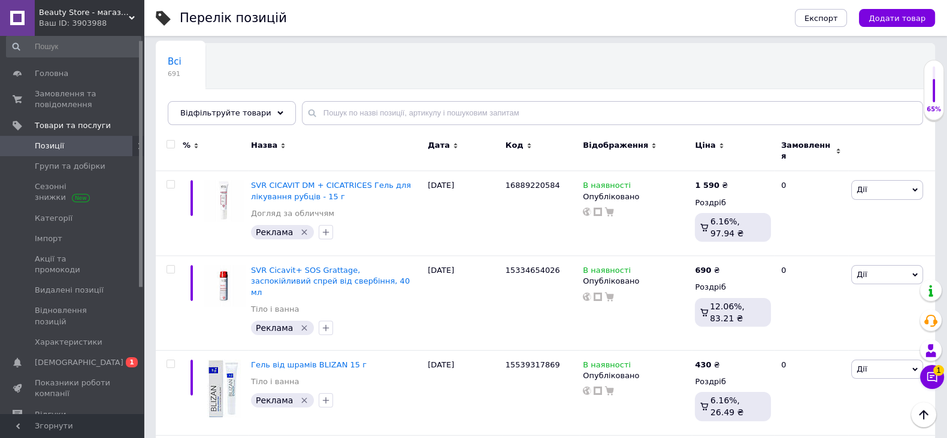
click at [913, 18] on span "Додати товар" at bounding box center [896, 18] width 57 height 9
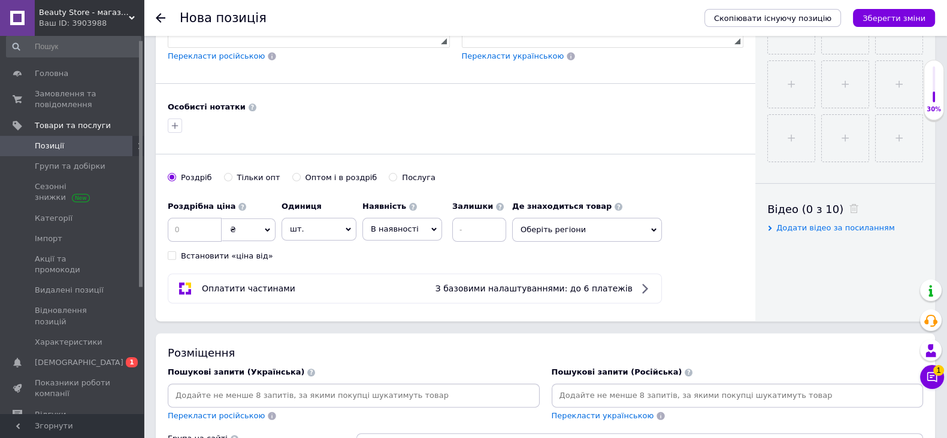
scroll to position [598, 0]
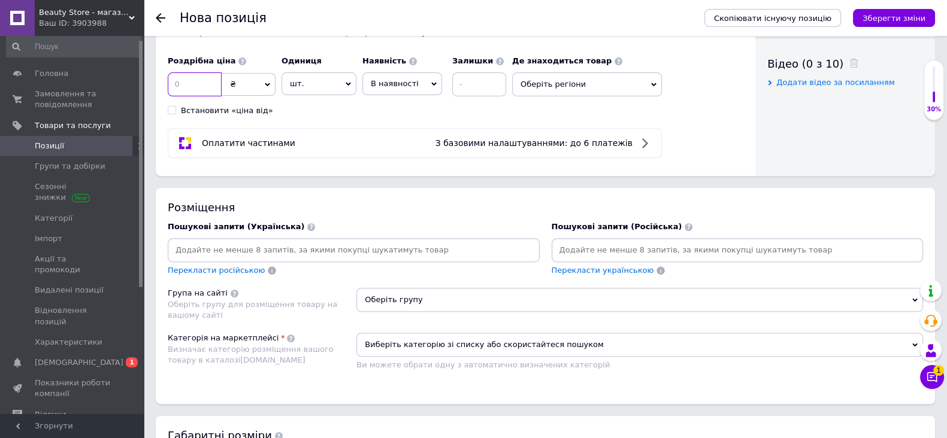
click at [192, 96] on input at bounding box center [195, 84] width 54 height 24
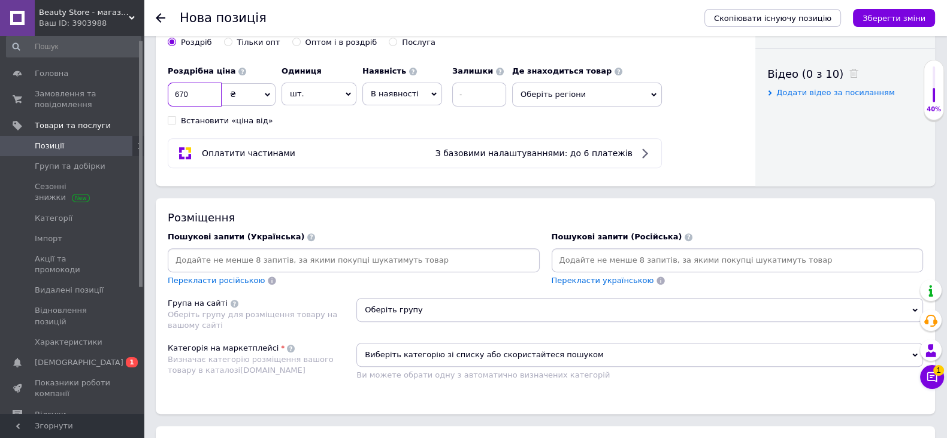
scroll to position [523, 0]
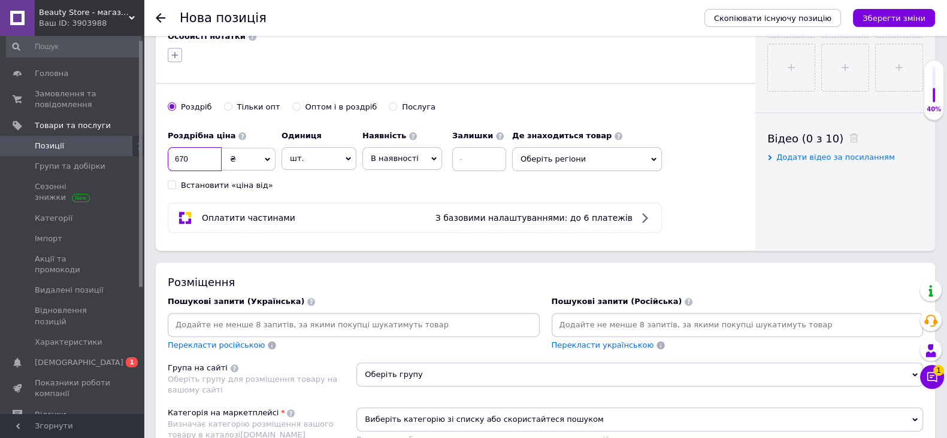
type input "670"
click at [171, 60] on icon "button" at bounding box center [175, 55] width 10 height 10
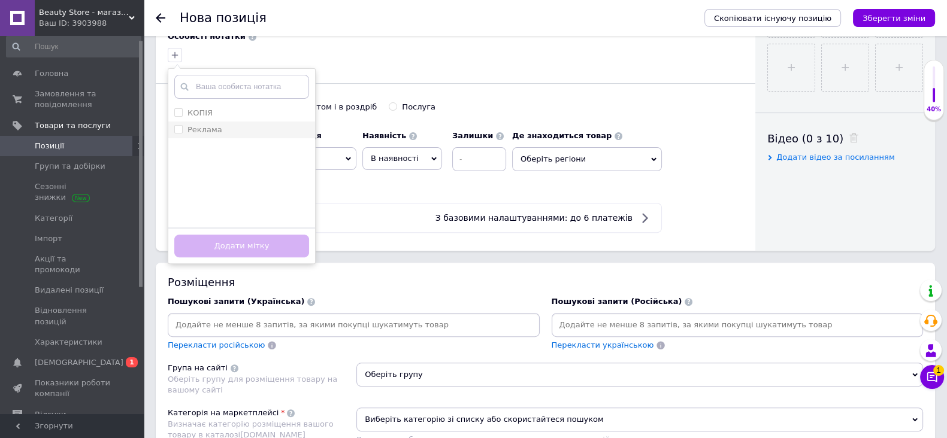
click at [174, 133] on input "Реклама" at bounding box center [178, 129] width 8 height 8
checkbox input "true"
click at [277, 256] on button "Додати мітку" at bounding box center [241, 246] width 135 height 23
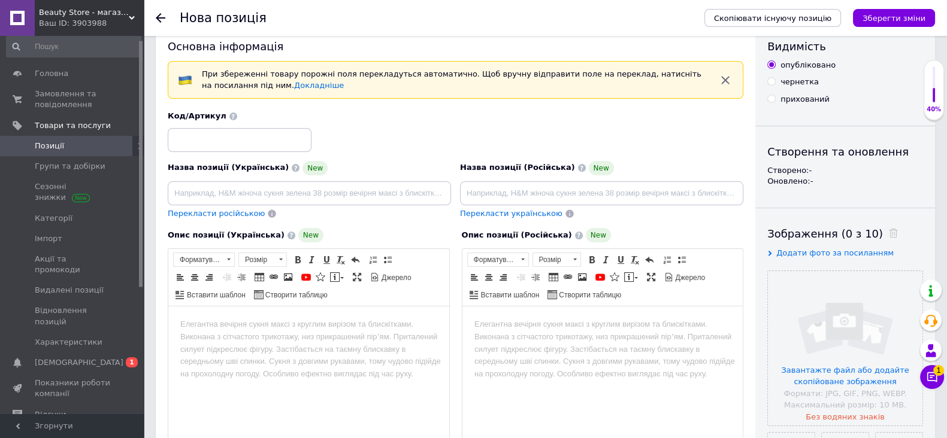
scroll to position [0, 0]
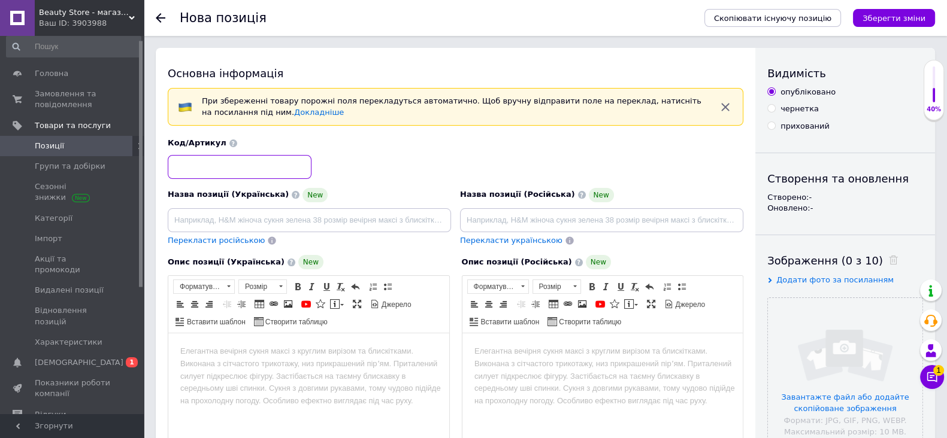
click at [280, 172] on input at bounding box center [240, 167] width 144 height 24
paste input "17787783423"
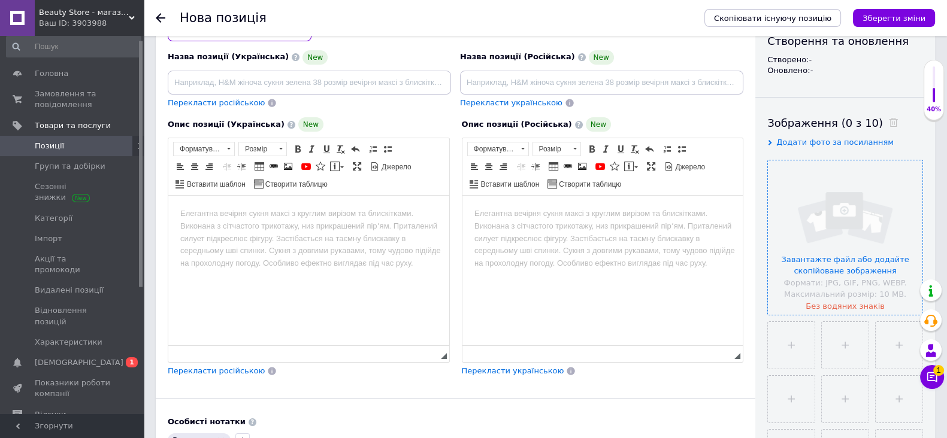
scroll to position [225, 0]
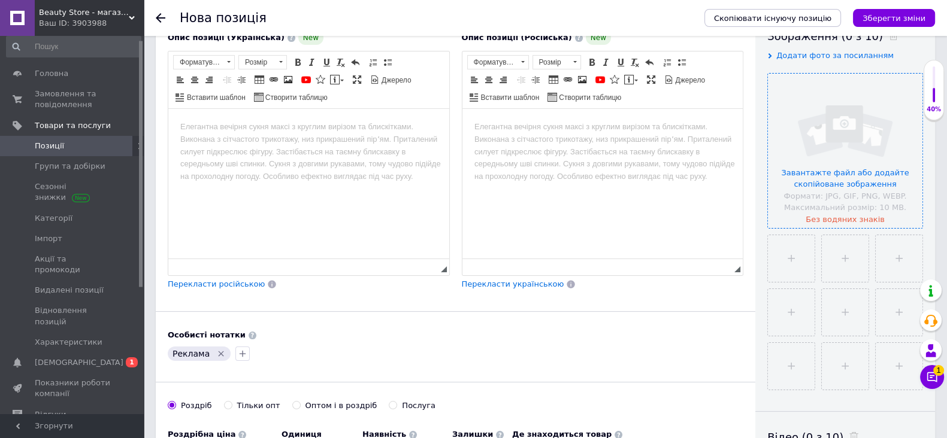
type input "17787783423"
click at [858, 172] on input "file" at bounding box center [845, 151] width 155 height 155
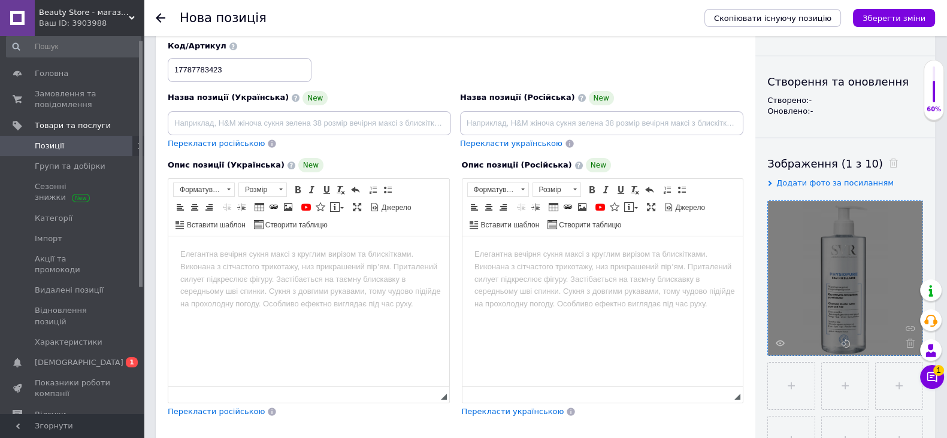
scroll to position [0, 0]
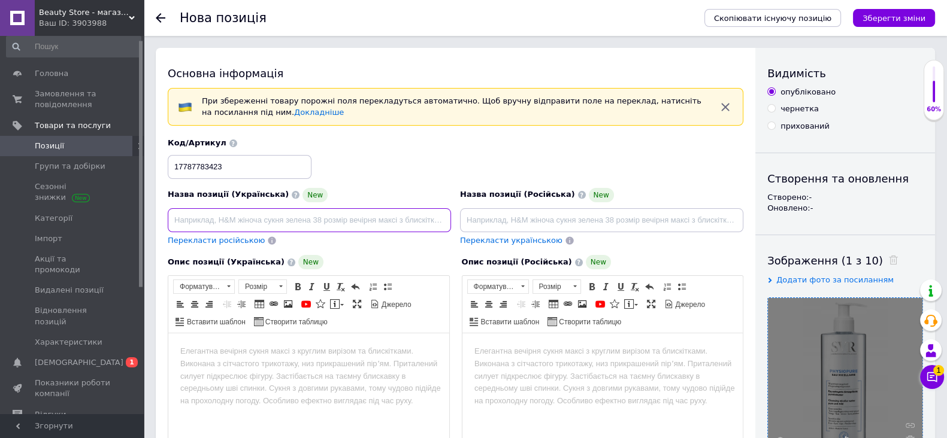
click at [312, 213] on input at bounding box center [309, 220] width 283 height 24
click at [312, 214] on input at bounding box center [309, 220] width 283 height 24
paste input "Міцелярна вода SVR Physiopure для очищення чутливої ​​шкіри обличчя 400 мл"
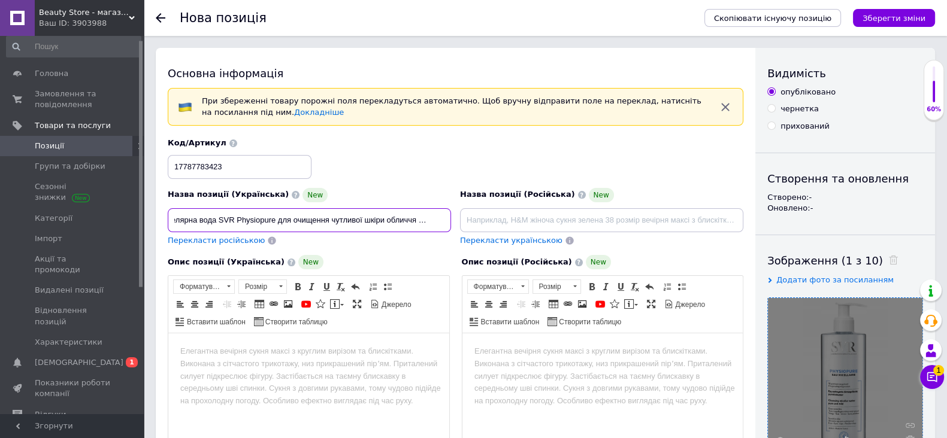
type input "Міцелярна вода SVR Physiopure для очищення чутливої ​​шкіри обличчя 400 мл"
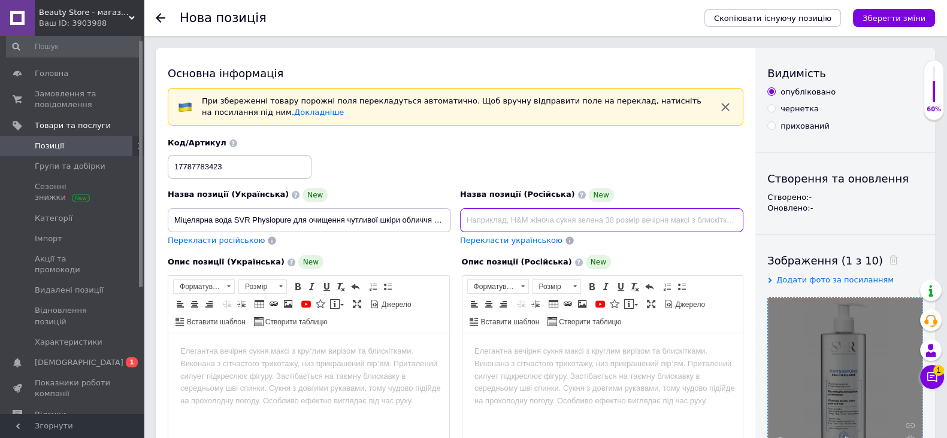
click at [514, 218] on input at bounding box center [601, 220] width 283 height 24
paste input "Мицеллярная вода SVR Physiopure для очистки чувствительной кожи лица 400 мл"
type input "Мицеллярная вода SVR Physiopure для очистки чувствительной кожи лица 400 мл"
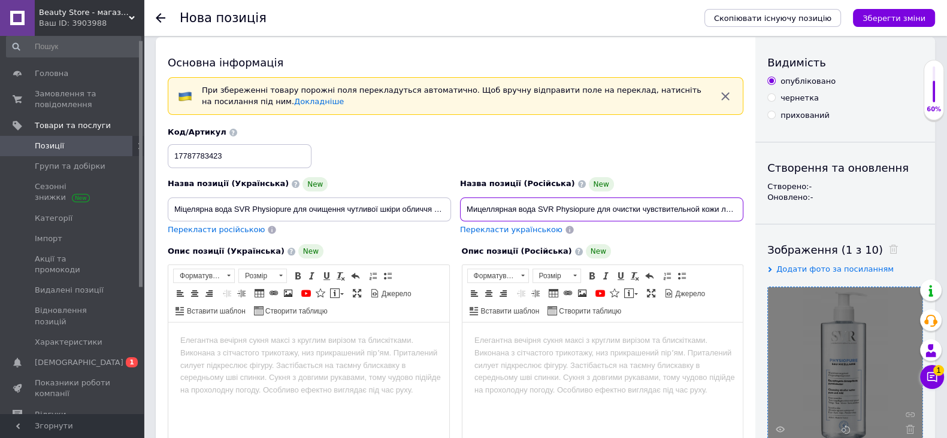
scroll to position [149, 0]
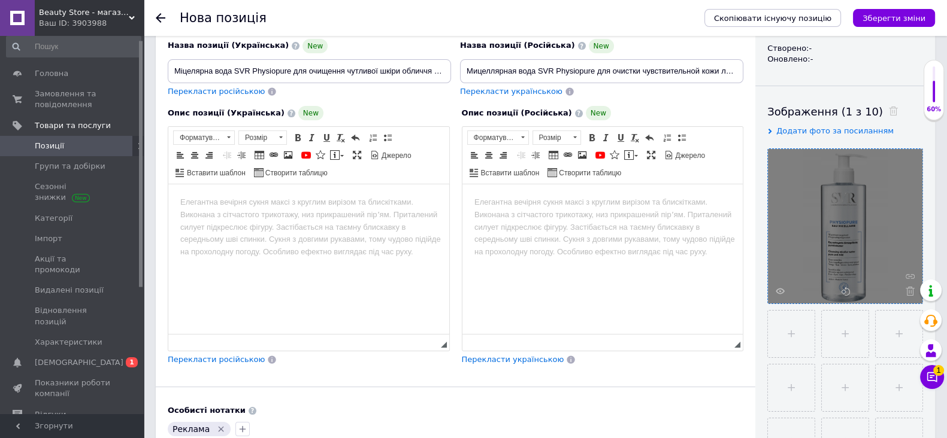
click at [276, 217] on html at bounding box center [308, 202] width 281 height 37
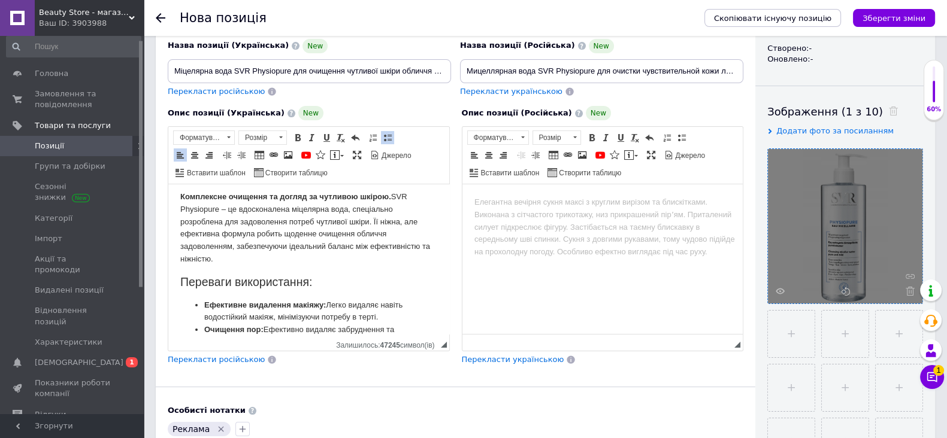
scroll to position [0, 0]
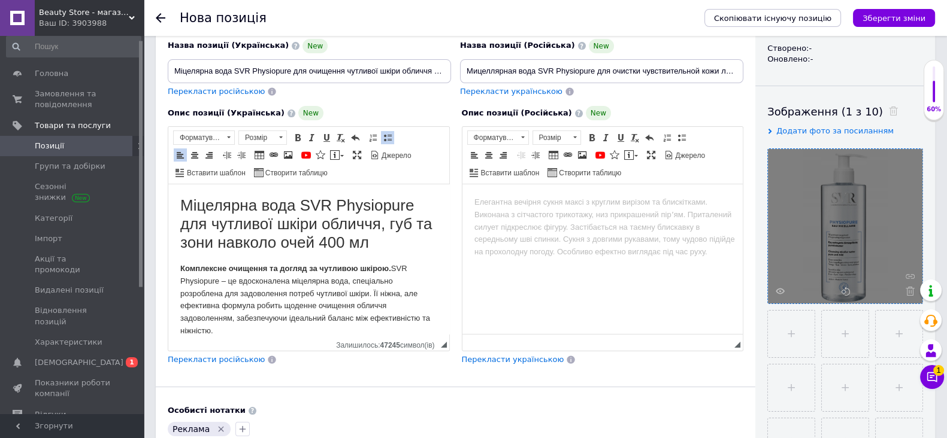
drag, startPoint x: 398, startPoint y: 328, endPoint x: 165, endPoint y: 160, distance: 287.0
copy body "Loremipsu dolo SIT Ametconsec adi elitsedd ​​eiusm tempori, utl et dolo magnaal…"
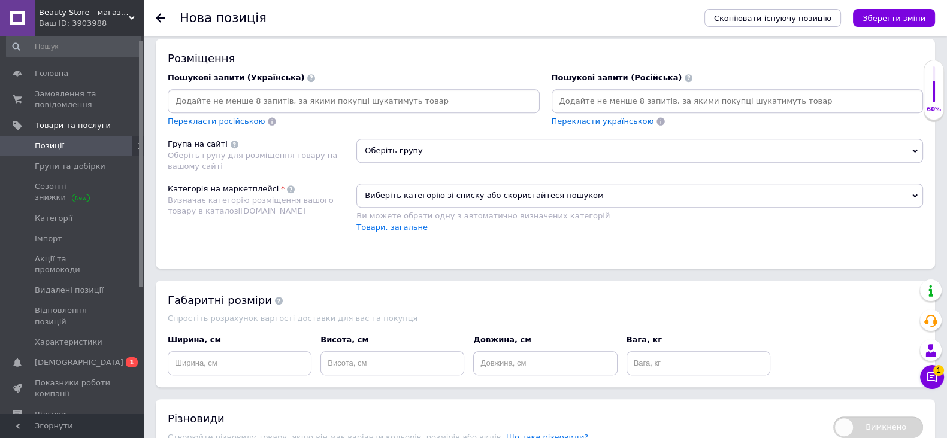
scroll to position [749, 0]
click at [372, 109] on input at bounding box center [353, 100] width 367 height 18
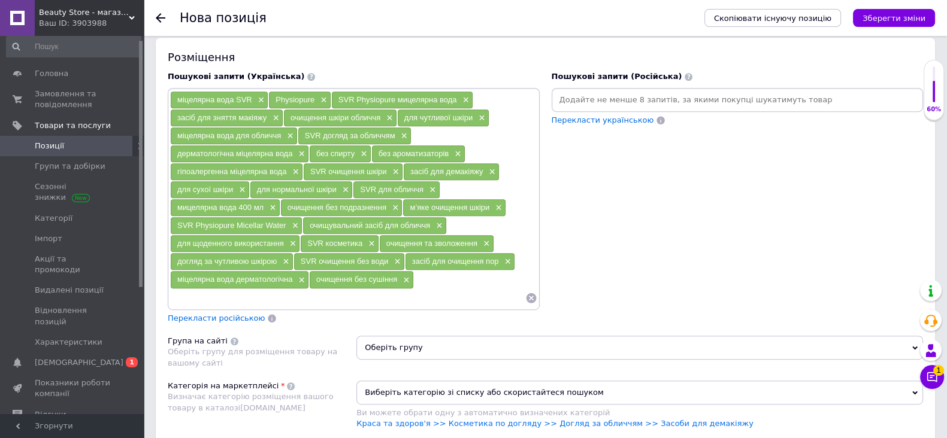
drag, startPoint x: 662, startPoint y: 117, endPoint x: 650, endPoint y: 118, distance: 12.0
click at [659, 109] on input at bounding box center [737, 100] width 367 height 18
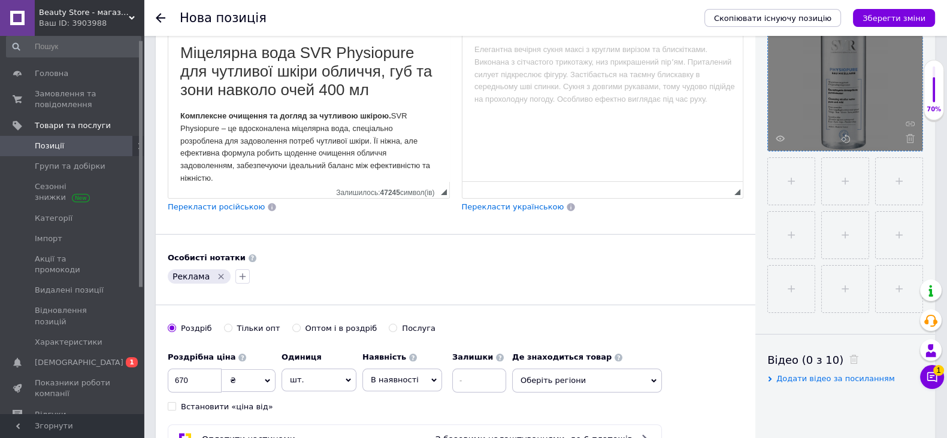
scroll to position [299, 0]
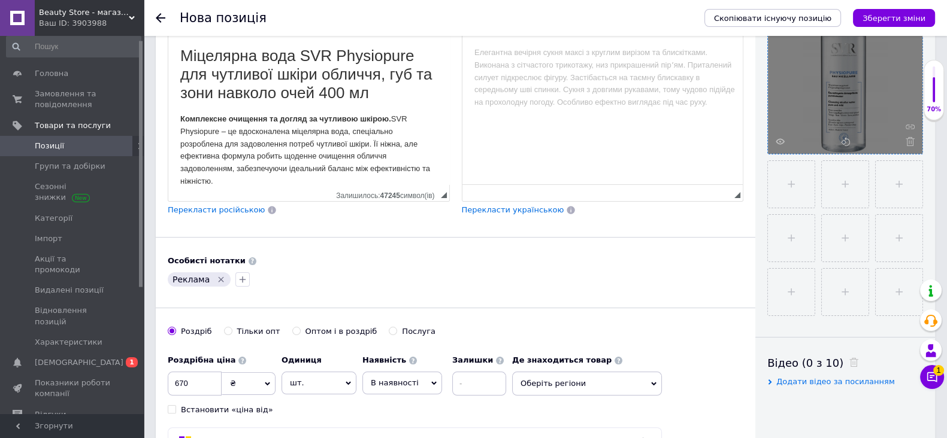
click at [582, 71] on html at bounding box center [602, 53] width 281 height 37
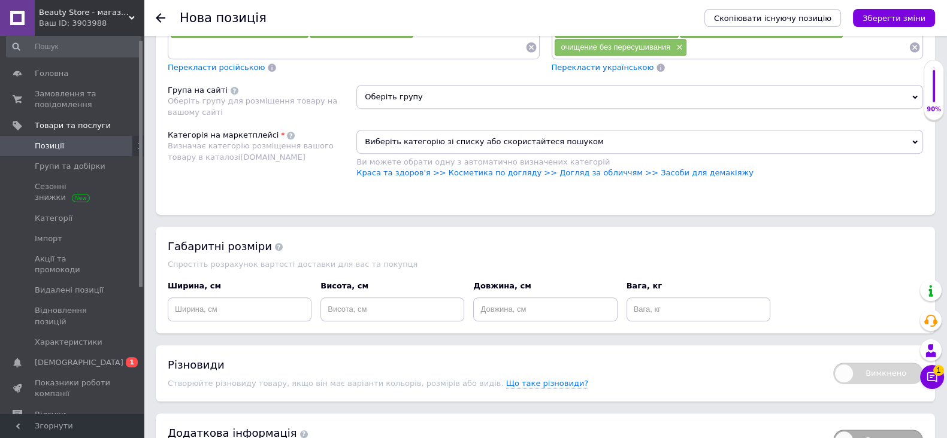
scroll to position [1047, 0]
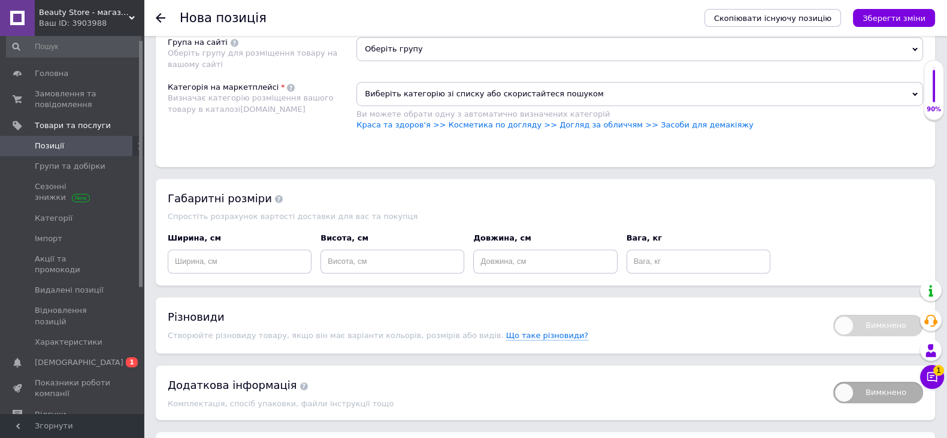
click at [389, 50] on span "Оберіть групу" at bounding box center [639, 49] width 567 height 24
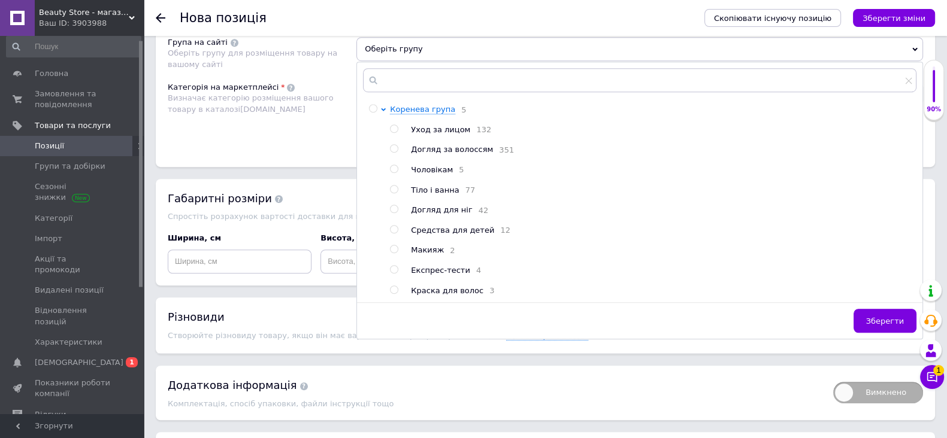
click at [392, 133] on input "radio" at bounding box center [394, 129] width 8 height 8
radio input "true"
click at [873, 326] on span "Зберегти" at bounding box center [885, 321] width 38 height 9
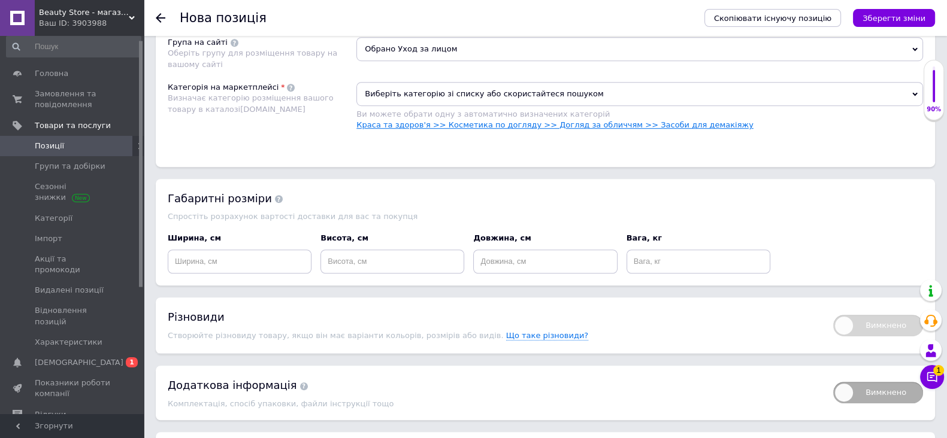
click at [681, 129] on link "Краса та здоров'я >> Косметика по догляду >> Догляд за обличчям >> Засоби для д…" at bounding box center [554, 124] width 397 height 9
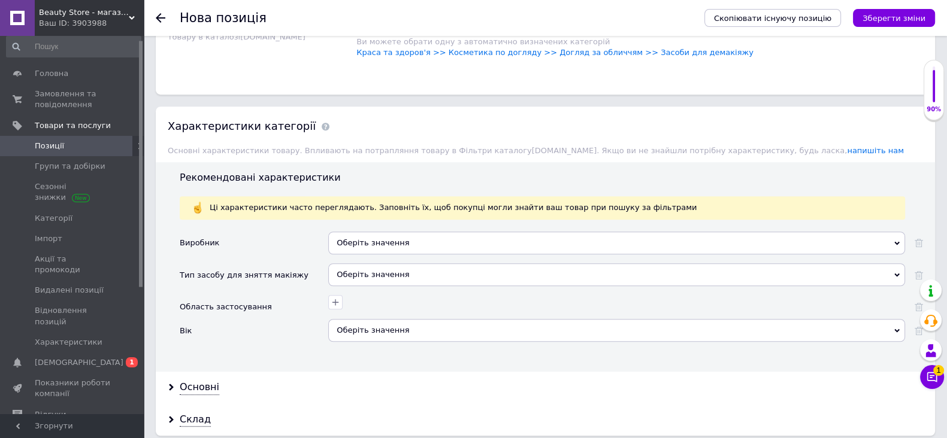
scroll to position [1122, 0]
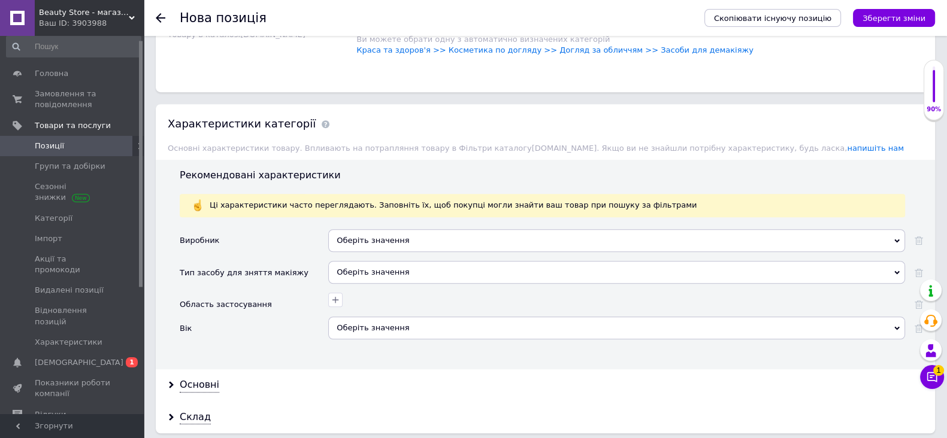
click at [368, 245] on div "Оберіть значення" at bounding box center [616, 240] width 577 height 23
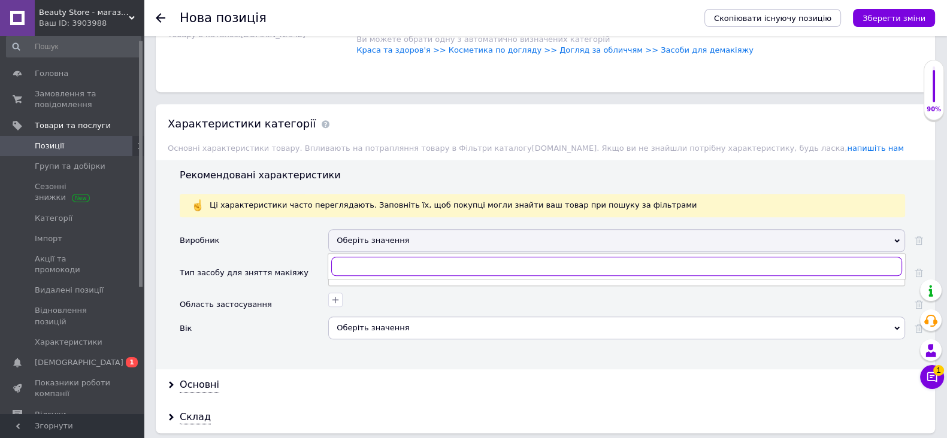
paste input "SVR"
type input "SVR"
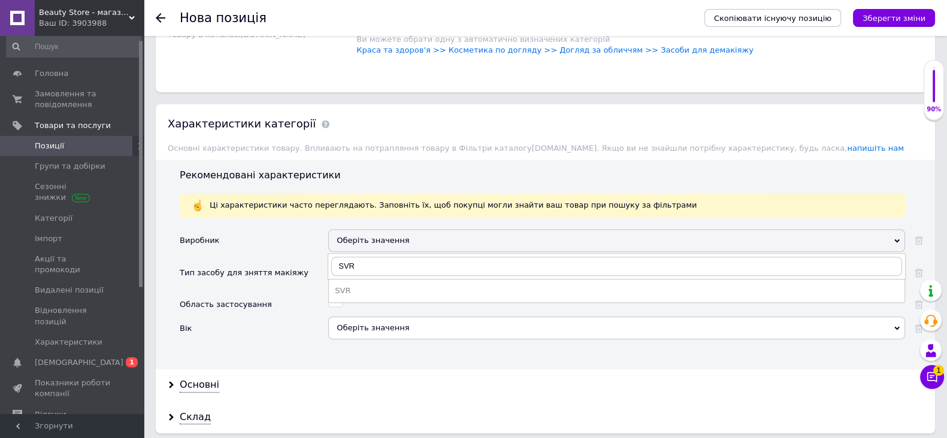
click at [361, 289] on ul "SVR" at bounding box center [616, 291] width 577 height 24
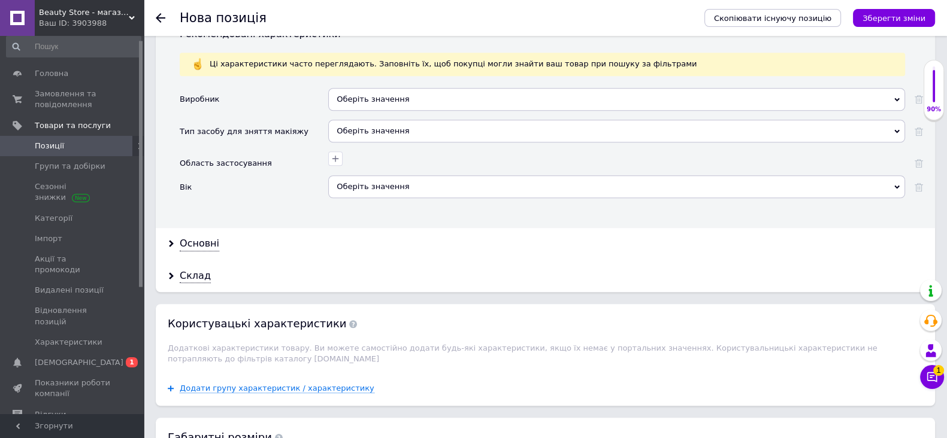
scroll to position [1273, 0]
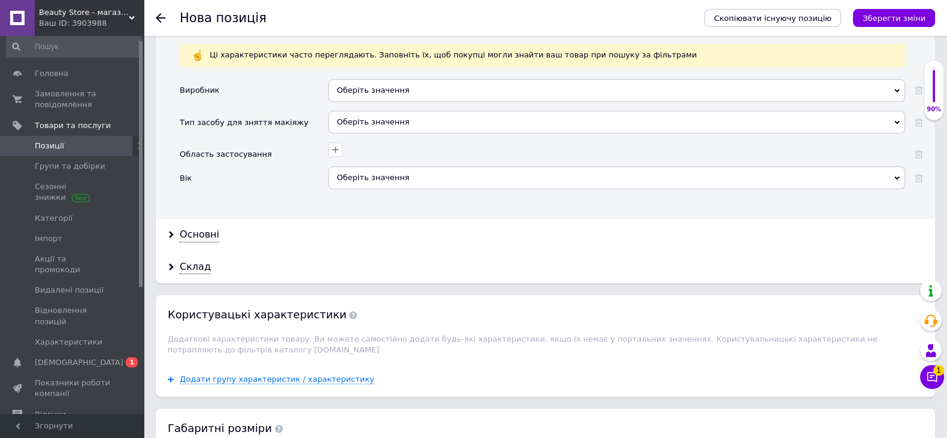
click at [365, 128] on div "Оберіть значення" at bounding box center [616, 122] width 577 height 23
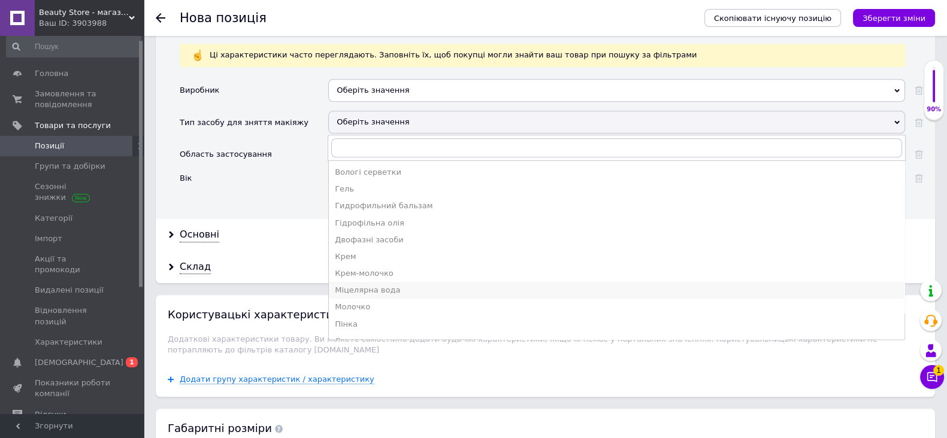
click at [389, 293] on div "Міцелярна вода" at bounding box center [617, 290] width 564 height 11
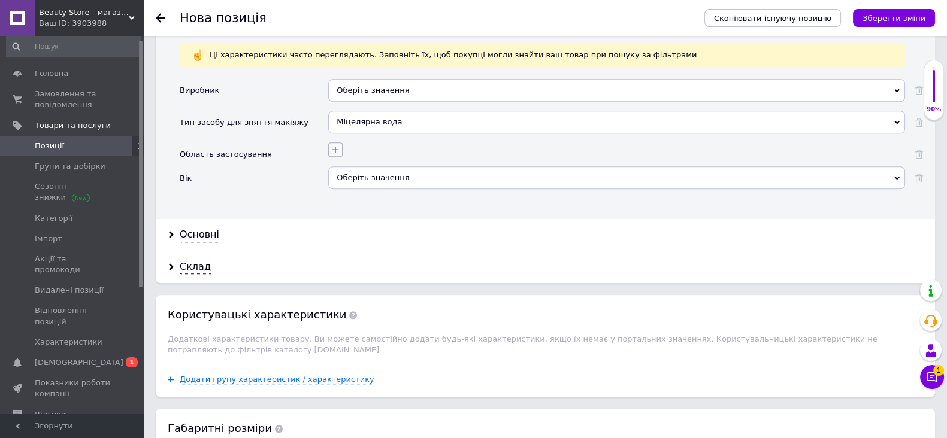
drag, startPoint x: 335, startPoint y: 153, endPoint x: 338, endPoint y: 163, distance: 10.6
click at [333, 153] on icon "button" at bounding box center [336, 150] width 10 height 10
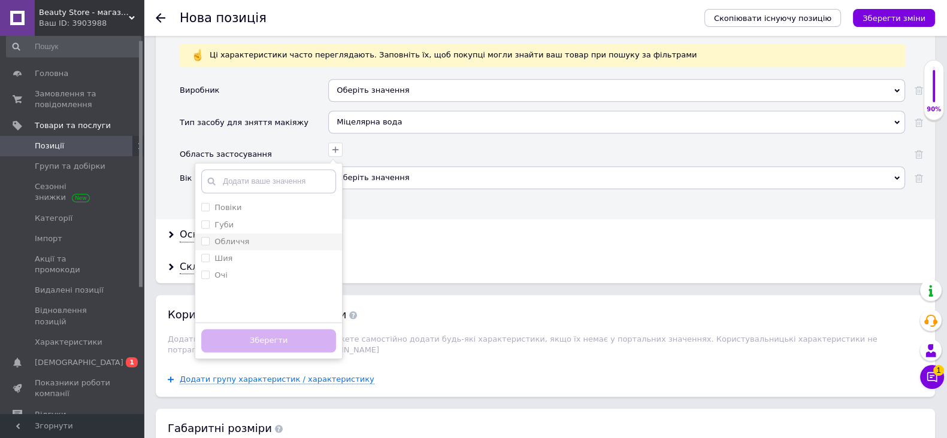
click at [203, 245] on input "Обличчя" at bounding box center [205, 241] width 8 height 8
checkbox input "true"
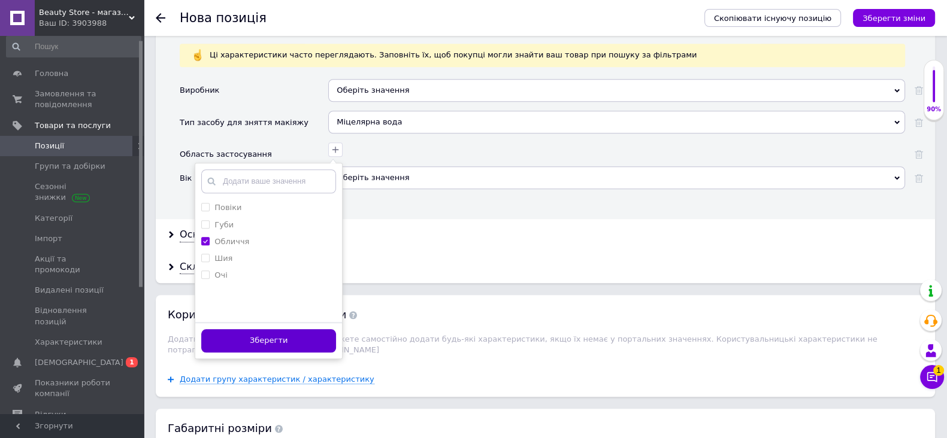
click at [293, 344] on button "Зберегти" at bounding box center [268, 340] width 135 height 23
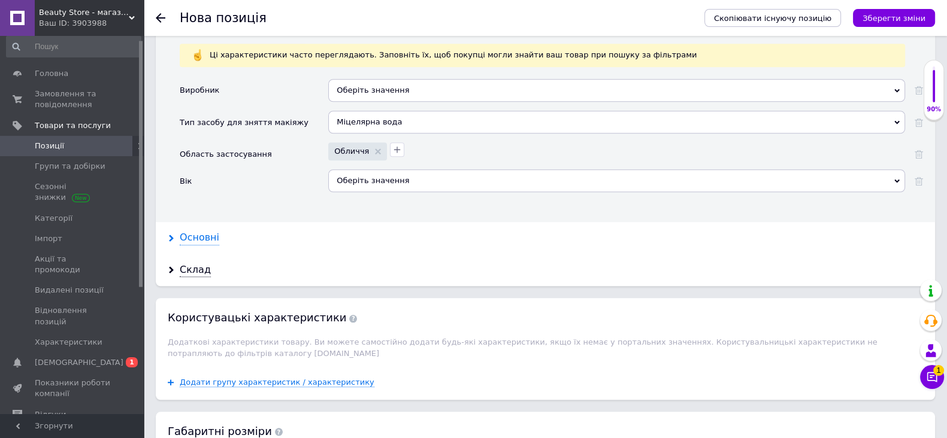
click at [199, 241] on div "Основні" at bounding box center [200, 238] width 40 height 14
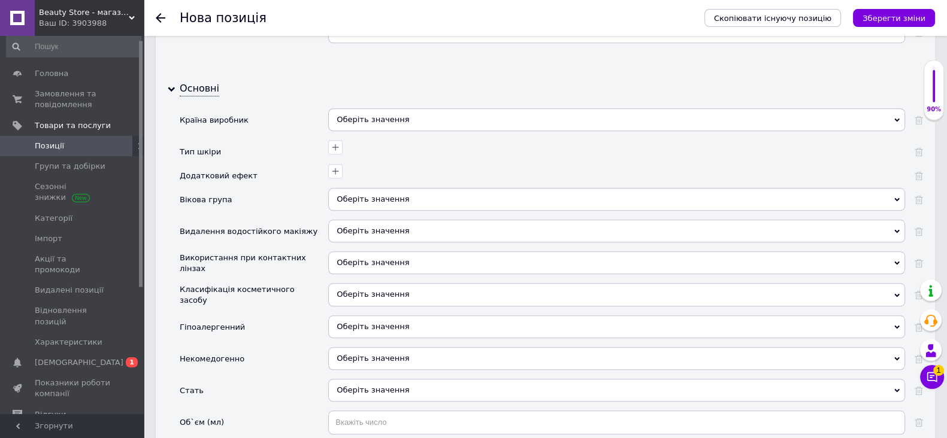
scroll to position [1422, 0]
click at [429, 131] on div "Оберіть значення" at bounding box center [616, 119] width 577 height 23
click at [414, 114] on div "Основні Країна виробник Оберіть значення Тип шкіри Додатковий ефект Вікова груп…" at bounding box center [545, 273] width 779 height 402
click at [413, 119] on div "Оберіть значення" at bounding box center [616, 119] width 577 height 23
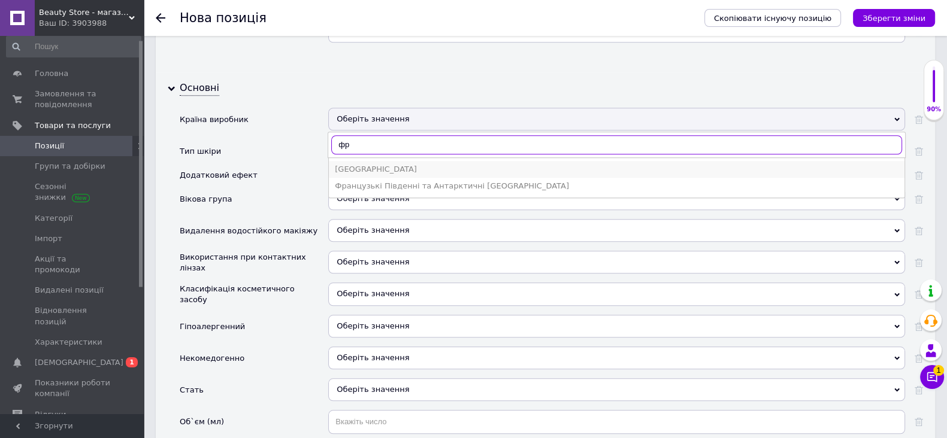
type input "фр"
click at [359, 173] on div "[GEOGRAPHIC_DATA]" at bounding box center [617, 169] width 564 height 11
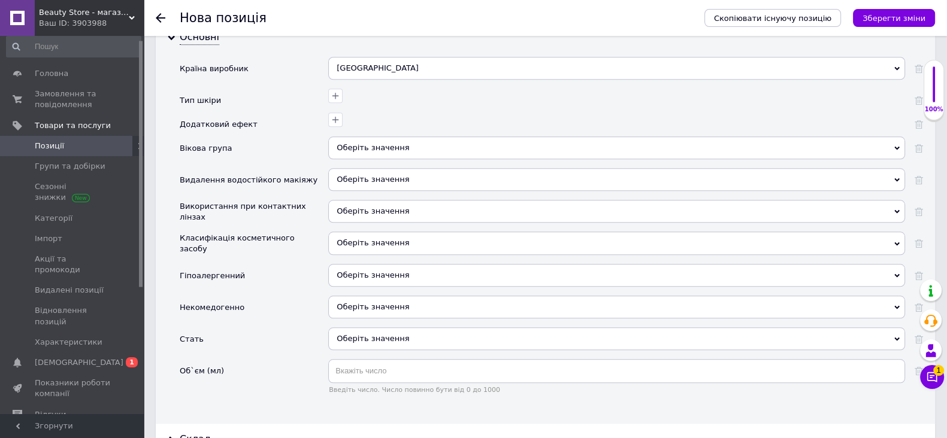
scroll to position [1497, 0]
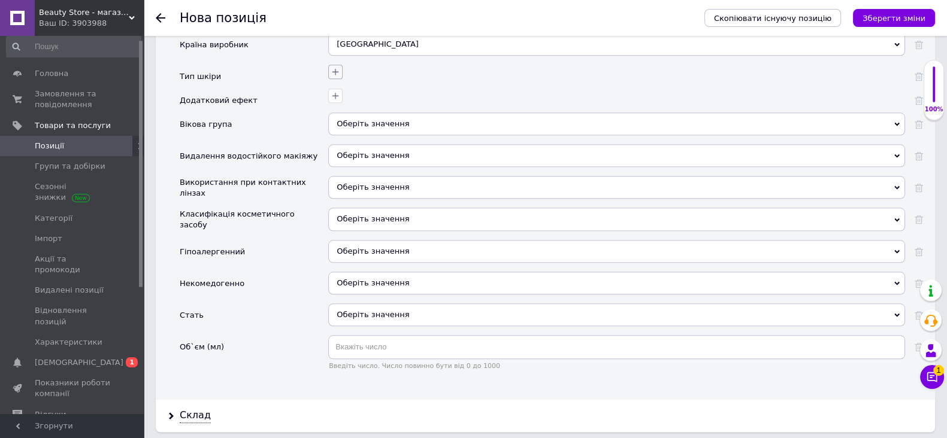
click at [334, 77] on icon "button" at bounding box center [336, 72] width 10 height 10
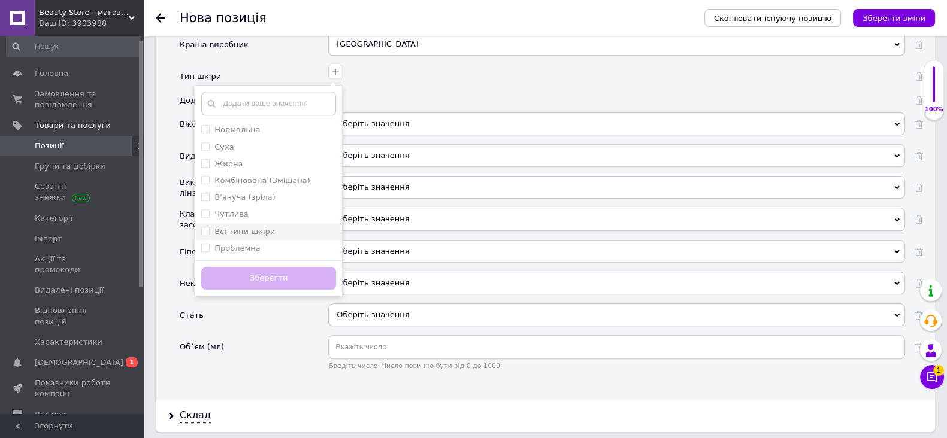
click at [202, 235] on шкіри "Всі типи шкіри" at bounding box center [205, 231] width 8 height 8
click at [207, 235] on шкіри "Всі типи шкіри" at bounding box center [205, 231] width 8 height 8
checkbox шкіри "true"
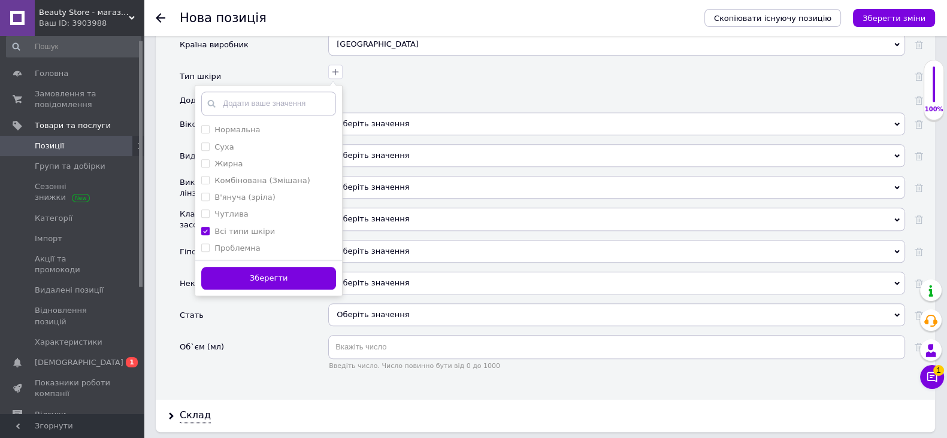
drag, startPoint x: 263, startPoint y: 284, endPoint x: 271, endPoint y: 278, distance: 9.4
click at [265, 284] on button "Зберегти" at bounding box center [268, 278] width 135 height 23
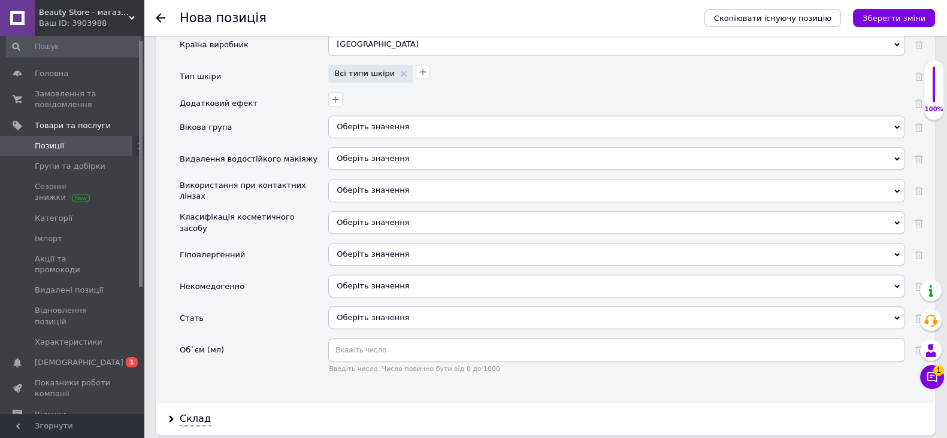
click at [401, 167] on span "Оберіть значення" at bounding box center [616, 158] width 577 height 23
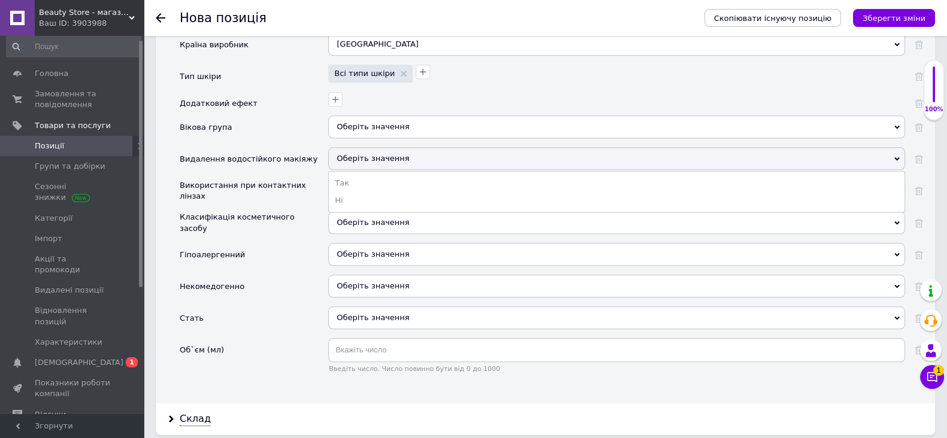
click at [395, 163] on span "Оберіть значення" at bounding box center [373, 158] width 72 height 9
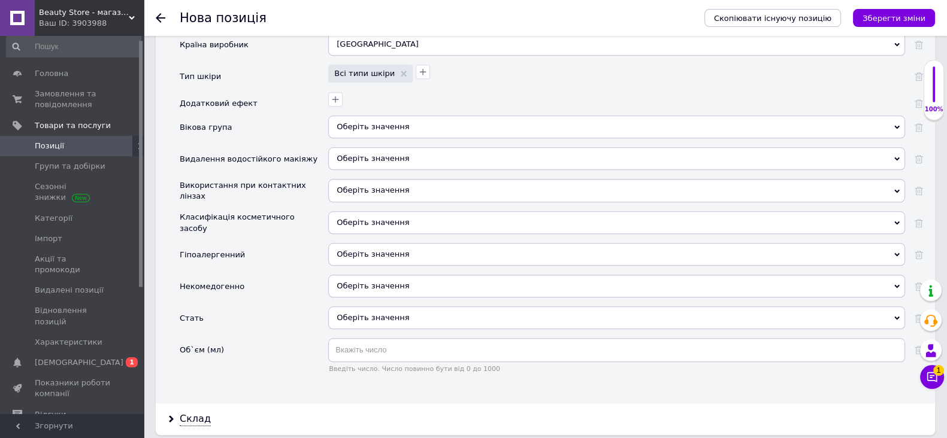
click at [398, 234] on div "Оберіть значення" at bounding box center [616, 222] width 577 height 23
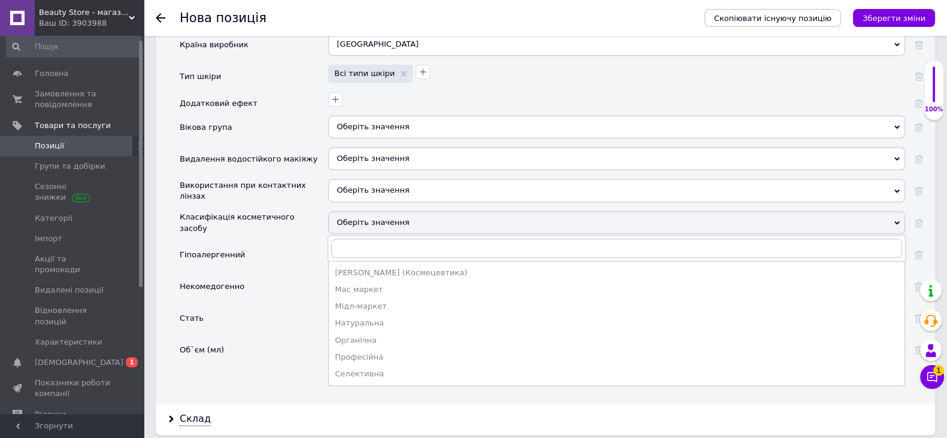
click at [379, 362] on div "Професійна" at bounding box center [617, 357] width 564 height 11
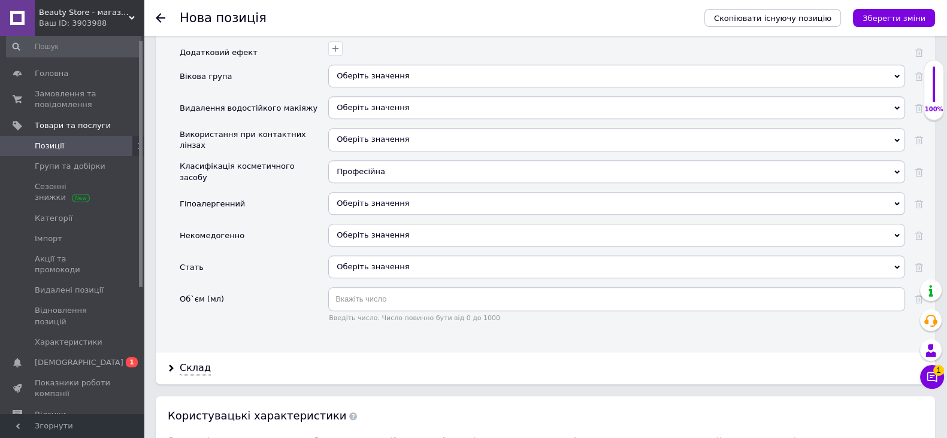
scroll to position [1572, 0]
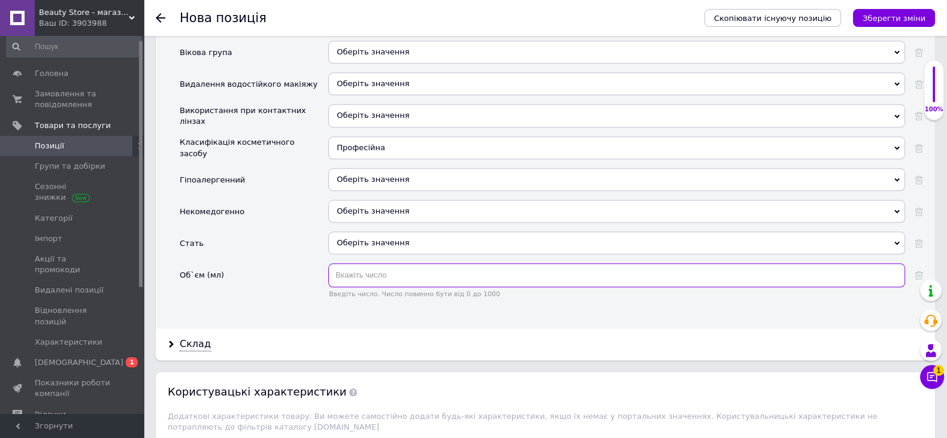
click at [374, 287] on input "text" at bounding box center [616, 275] width 577 height 24
type input "3"
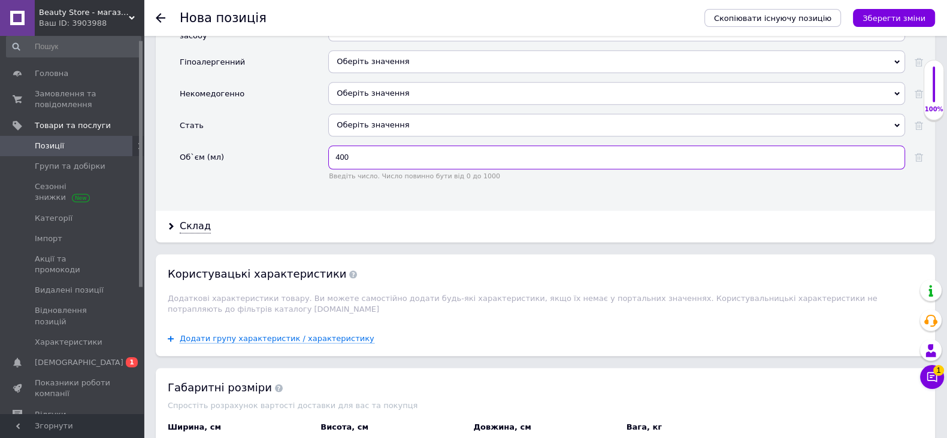
scroll to position [1797, 0]
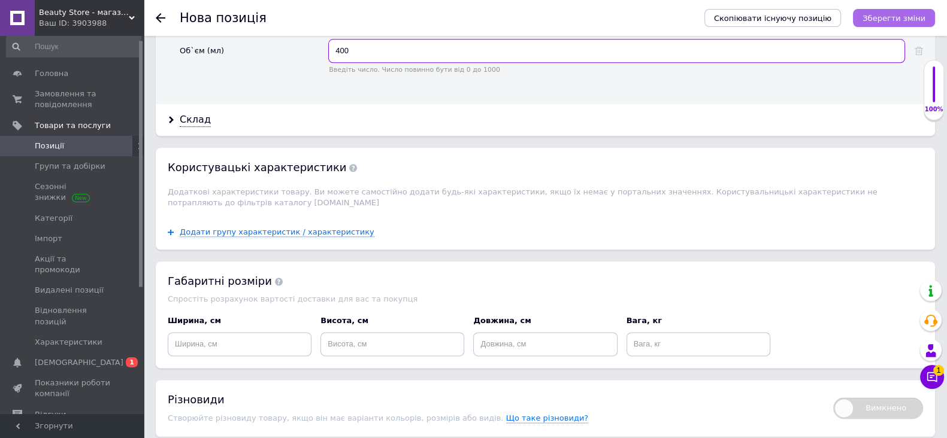
type input "400"
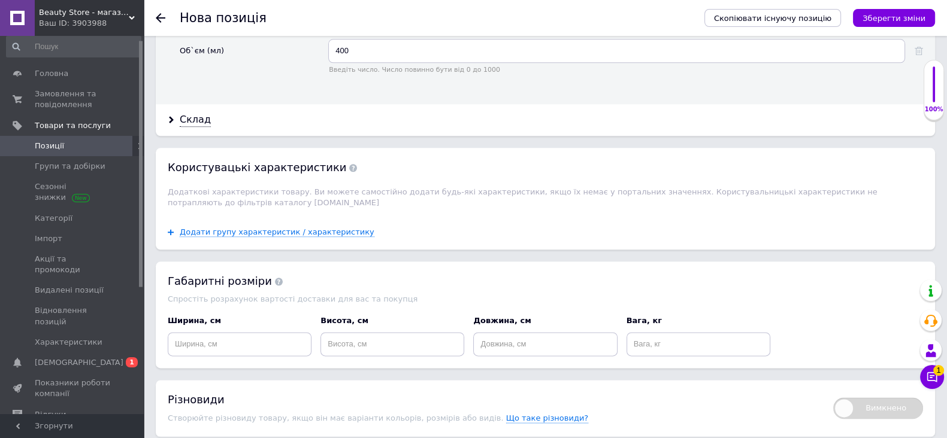
click at [906, 18] on icon "Зберегти зміни" at bounding box center [893, 18] width 63 height 9
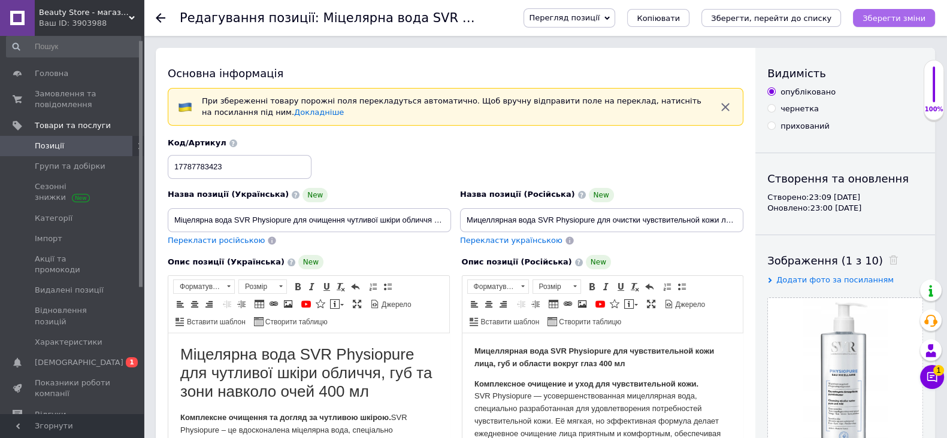
click at [907, 15] on icon "Зберегти зміни" at bounding box center [893, 18] width 63 height 9
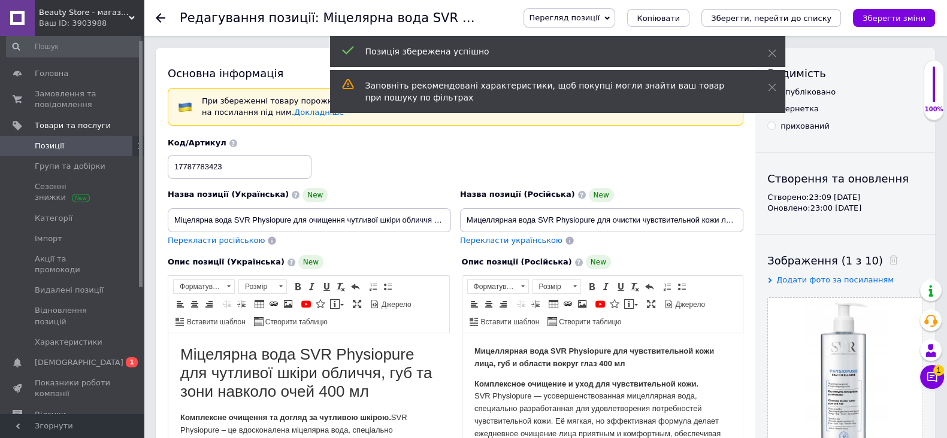
click at [161, 17] on icon at bounding box center [161, 18] width 10 height 10
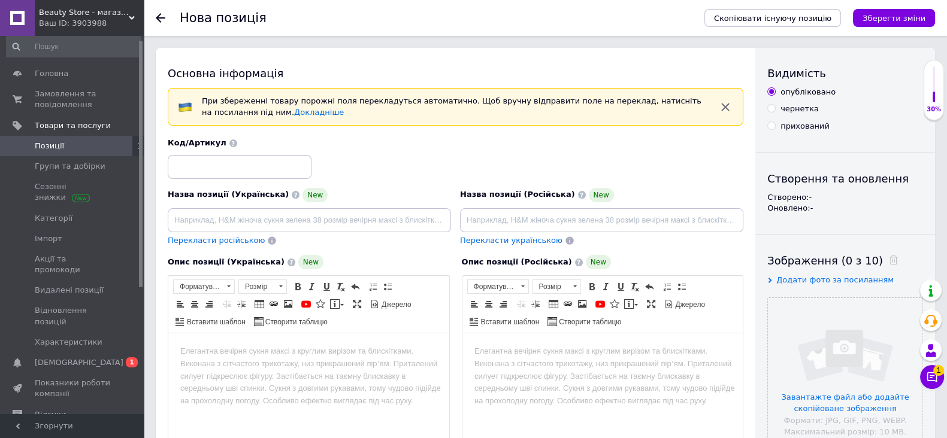
click at [57, 145] on span "Позиції" at bounding box center [49, 146] width 29 height 11
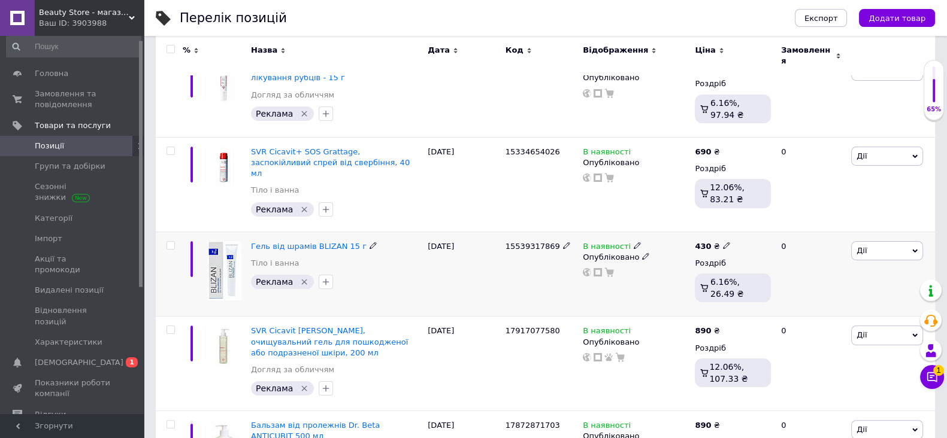
scroll to position [299, 0]
click at [50, 95] on span "Замовлення та повідомлення" at bounding box center [73, 100] width 76 height 22
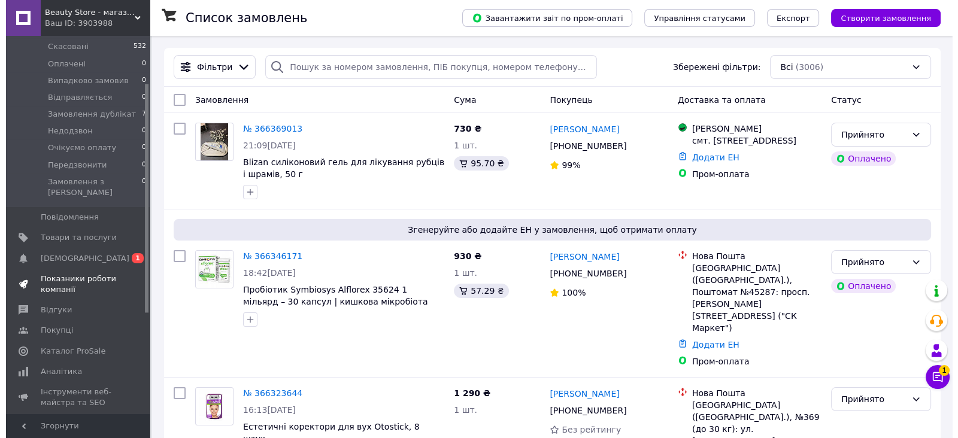
scroll to position [156, 0]
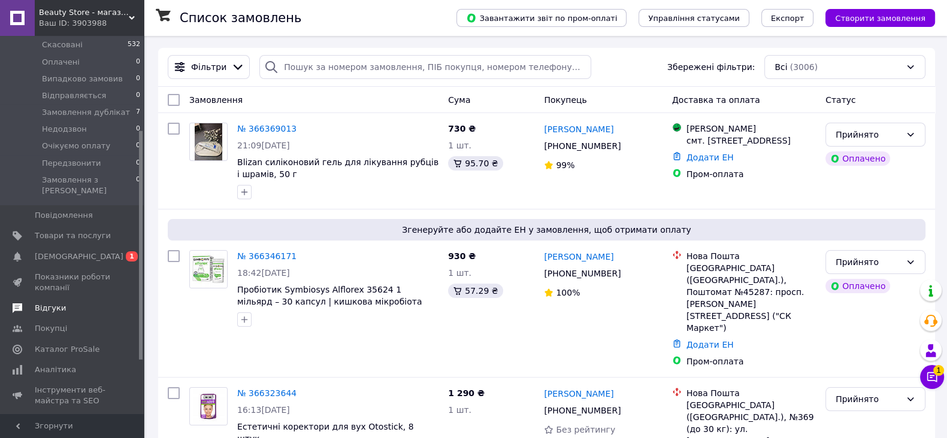
click at [68, 303] on span "Відгуки" at bounding box center [73, 308] width 76 height 11
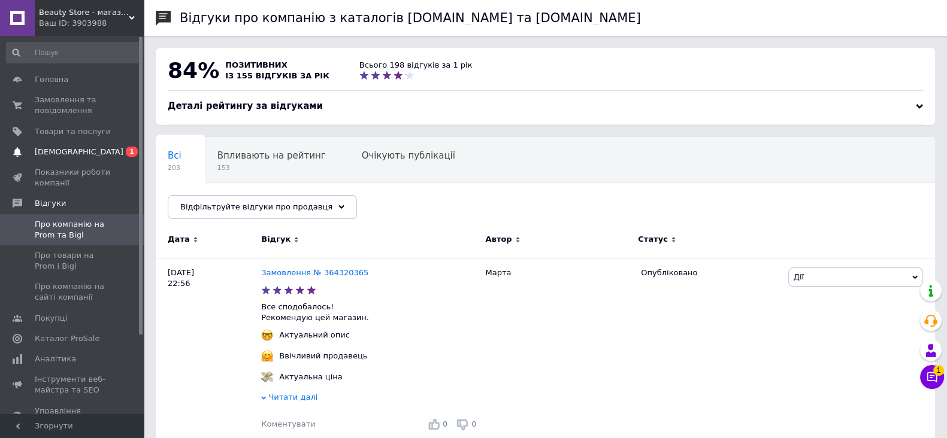
click at [65, 156] on span "[DEMOGRAPHIC_DATA]" at bounding box center [79, 152] width 89 height 11
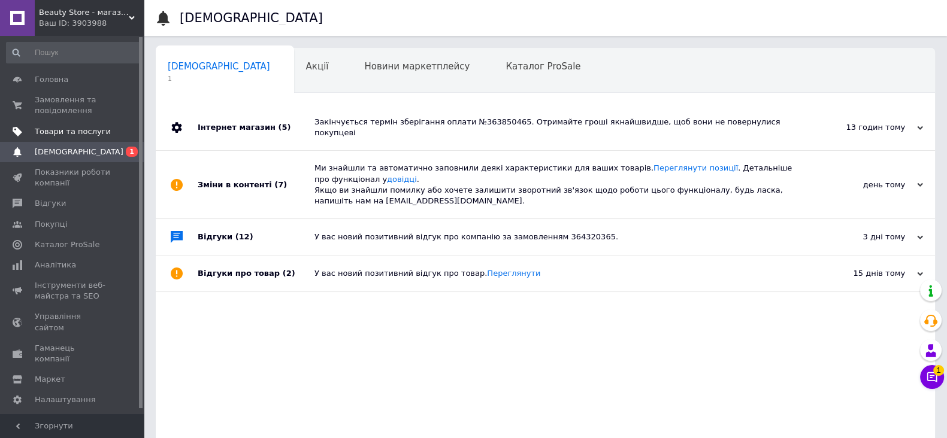
click at [69, 129] on span "Товари та послуги" at bounding box center [73, 131] width 76 height 11
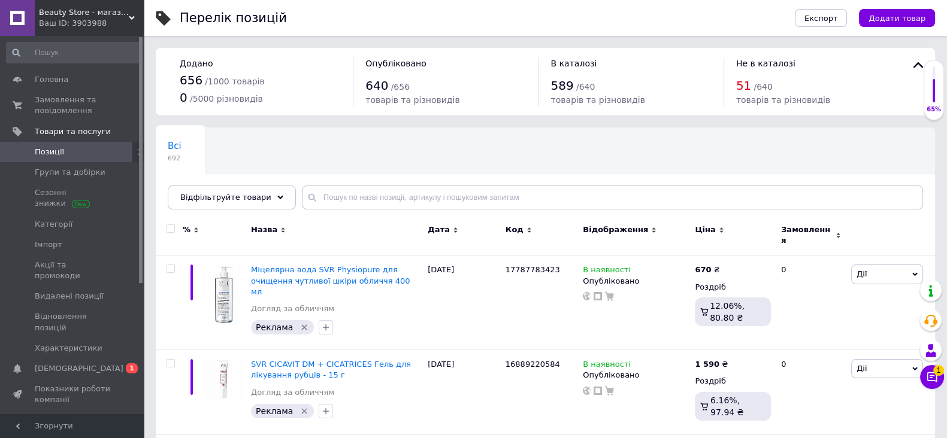
click at [919, 63] on icon at bounding box center [918, 65] width 10 height 6
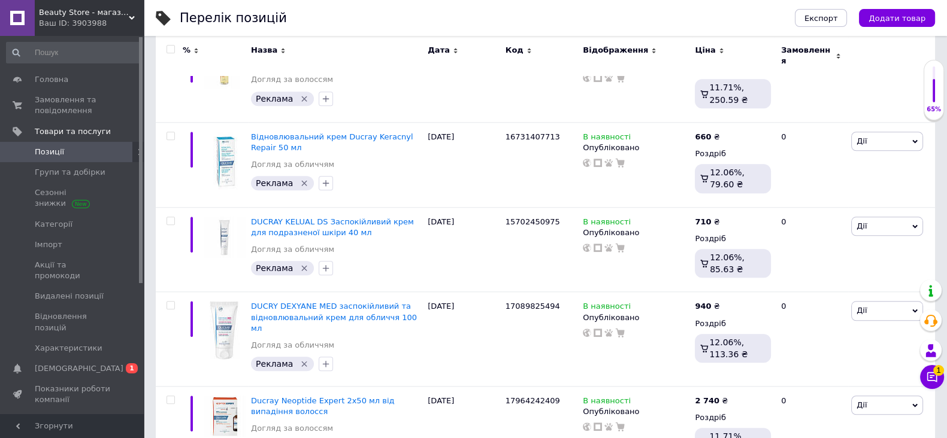
scroll to position [1524, 0]
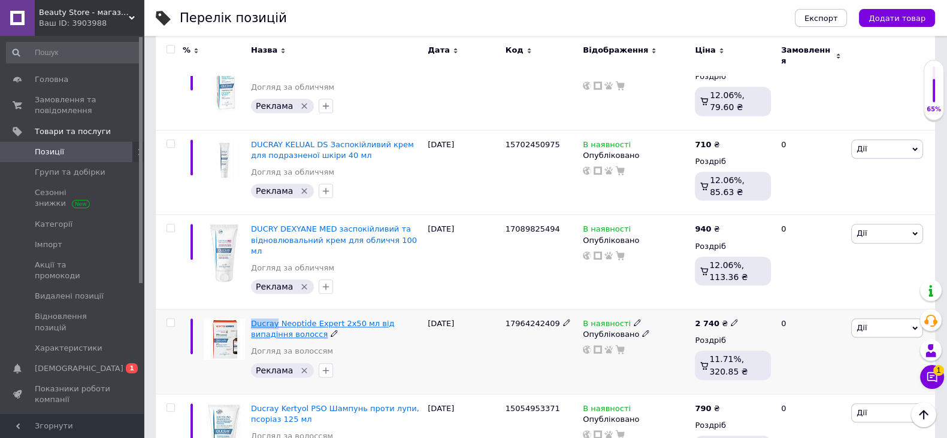
drag, startPoint x: 248, startPoint y: 236, endPoint x: 273, endPoint y: 238, distance: 25.3
click at [273, 310] on div "Ducray Neoptide Expert 2x50 мл від випадіння волосся Догляд за волоссям Реклама" at bounding box center [336, 352] width 177 height 85
copy span "Ducray"
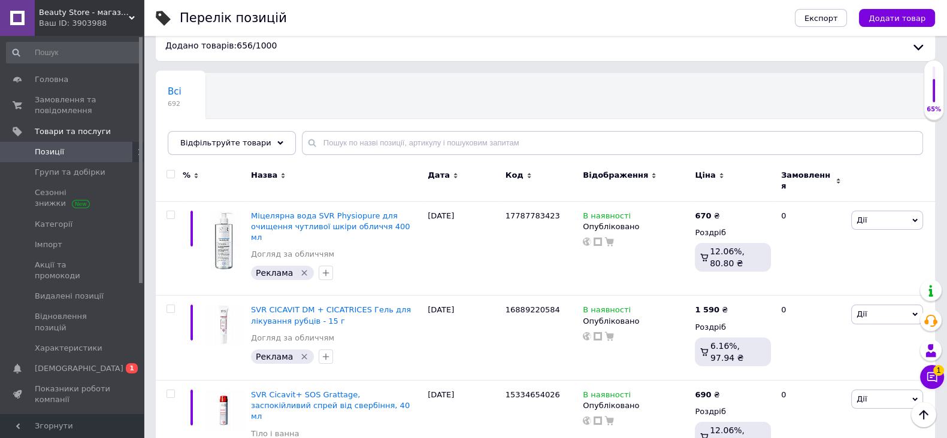
scroll to position [0, 0]
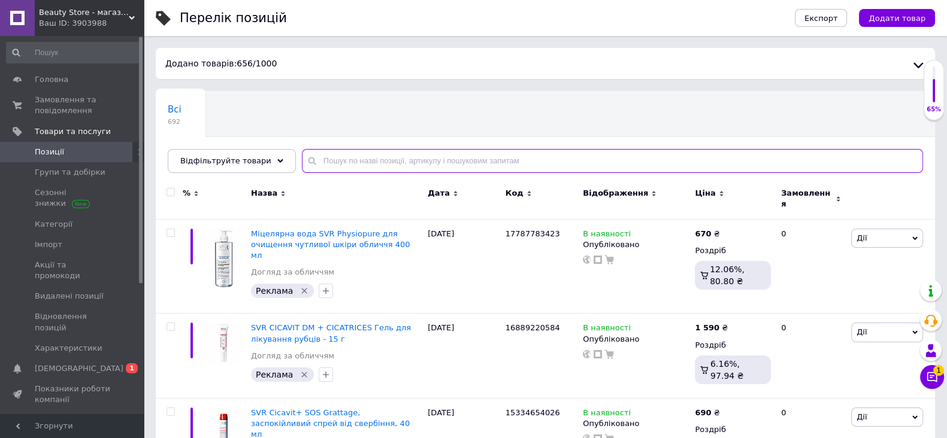
click at [390, 165] on input "text" at bounding box center [612, 161] width 621 height 24
paste input "Ducray"
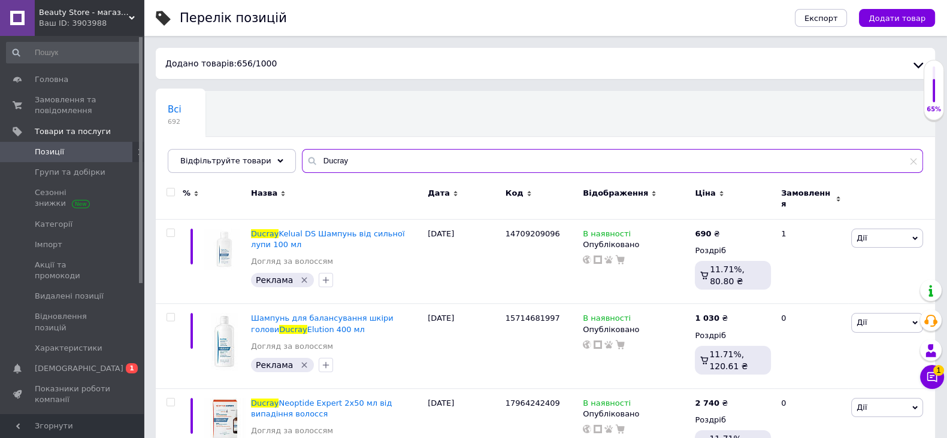
click at [342, 160] on input "Ducray" at bounding box center [612, 161] width 621 height 24
paste input "MELASCREEN"
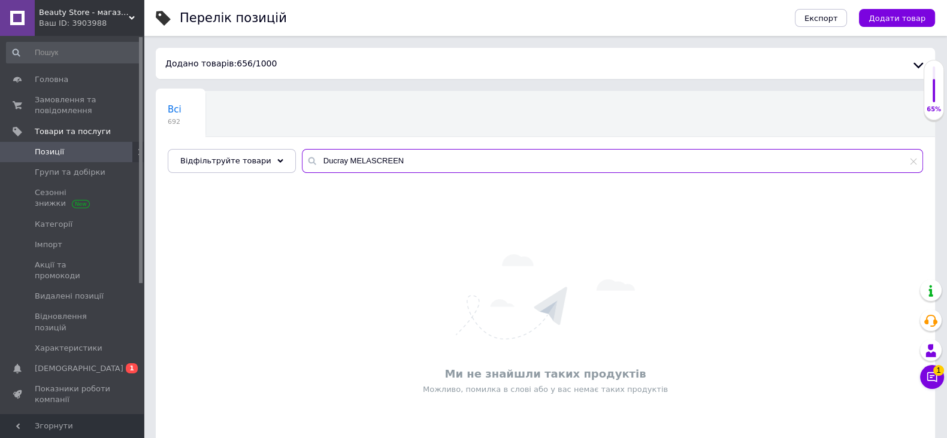
type input "Ducray MELASCREEN"
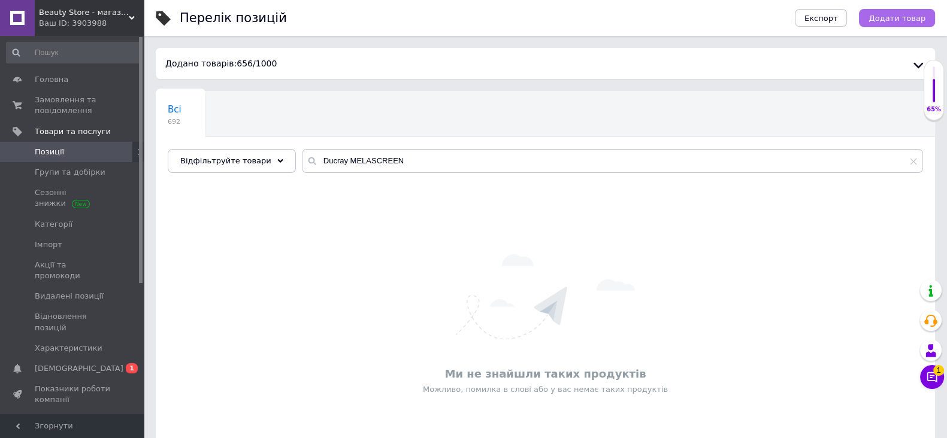
click at [890, 19] on span "Додати товар" at bounding box center [896, 18] width 57 height 9
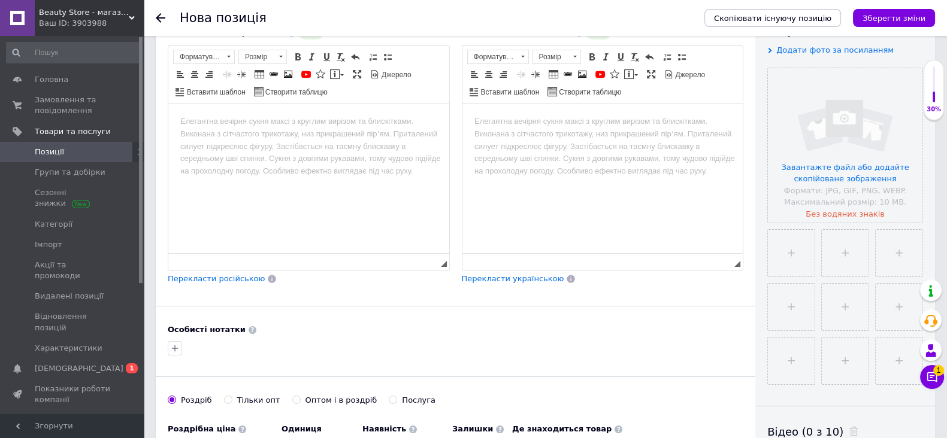
scroll to position [523, 0]
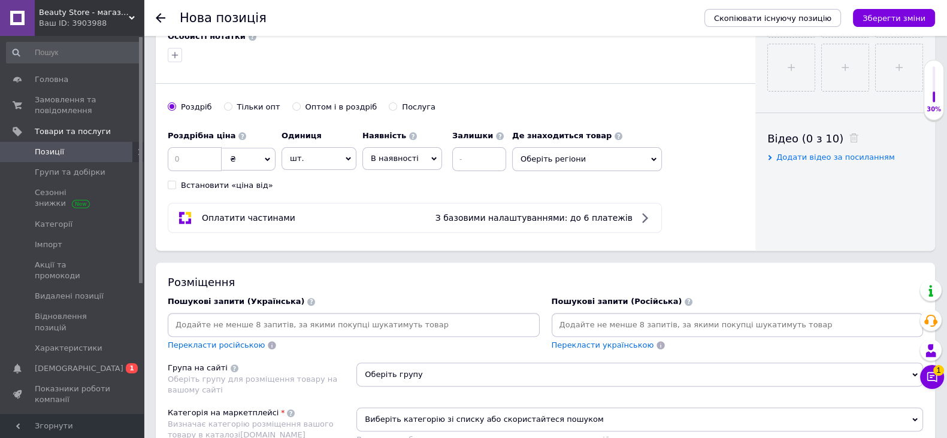
drag, startPoint x: 195, startPoint y: 155, endPoint x: 204, endPoint y: 159, distance: 9.9
click at [197, 141] on div "Роздрібна ціна" at bounding box center [222, 136] width 108 height 11
click at [208, 165] on input at bounding box center [195, 159] width 54 height 24
type input "970"
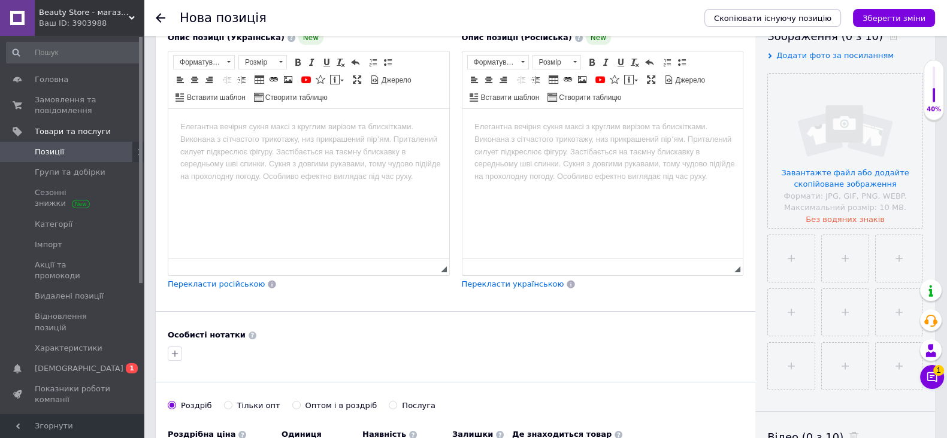
scroll to position [0, 0]
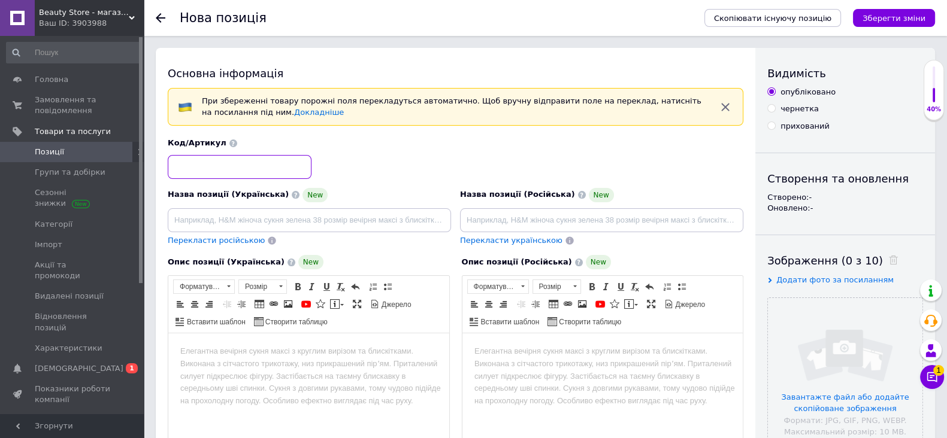
drag, startPoint x: 243, startPoint y: 163, endPoint x: 252, endPoint y: 164, distance: 9.1
click at [244, 162] on input at bounding box center [240, 167] width 144 height 24
paste input "Крем проти плям Ducray m"
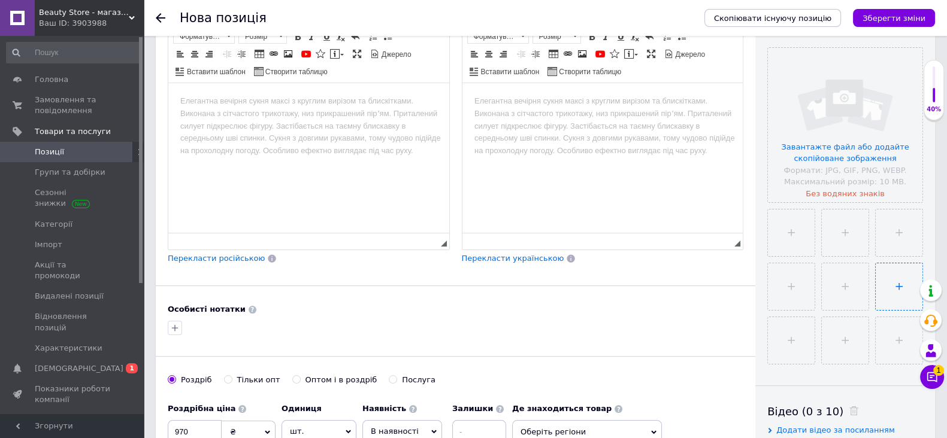
scroll to position [299, 0]
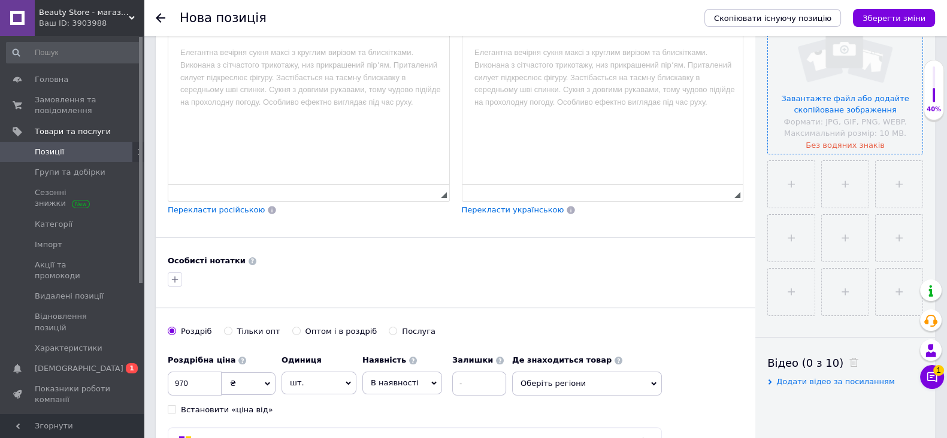
type input "Крем проти плям Ducray m"
click at [853, 107] on input "file" at bounding box center [845, 76] width 155 height 155
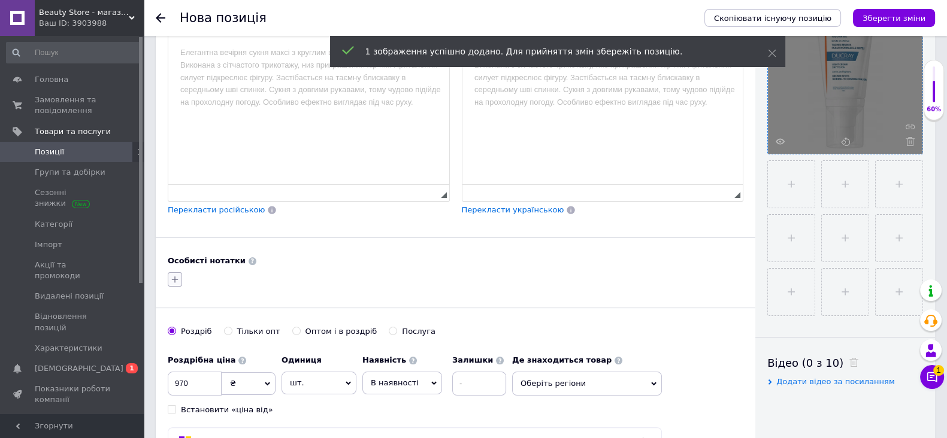
click at [177, 284] on icon "button" at bounding box center [175, 280] width 10 height 10
click at [178, 358] on input "Реклама" at bounding box center [178, 354] width 8 height 8
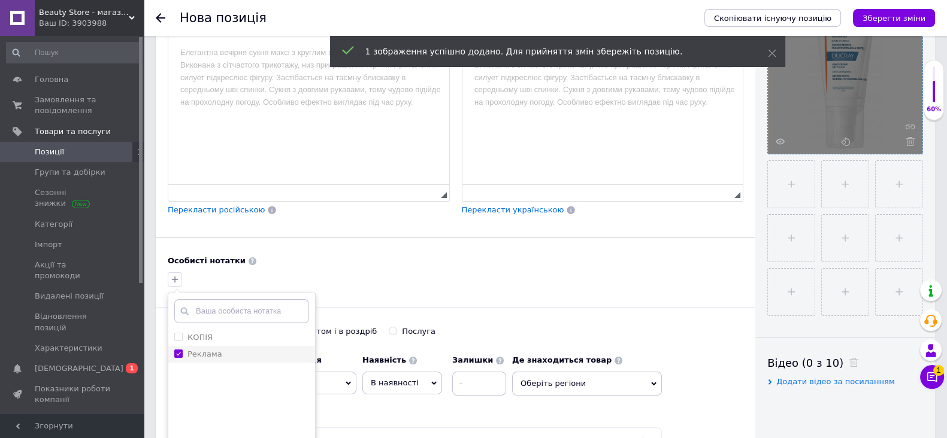
checkbox input "true"
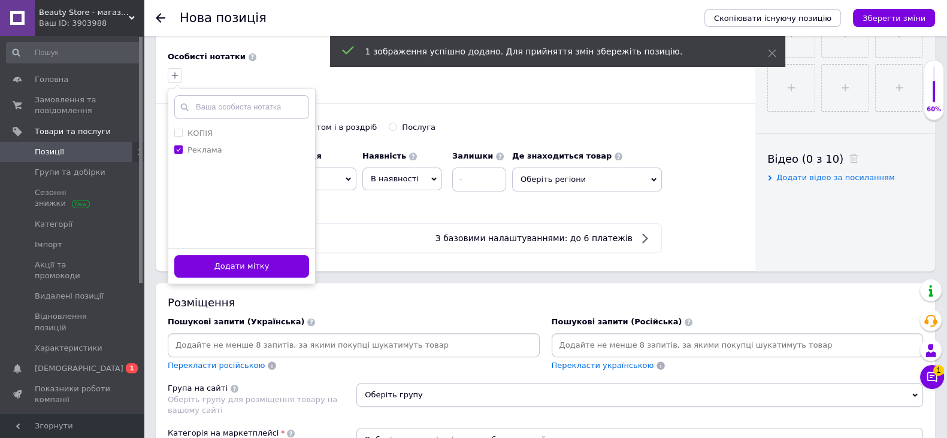
scroll to position [523, 0]
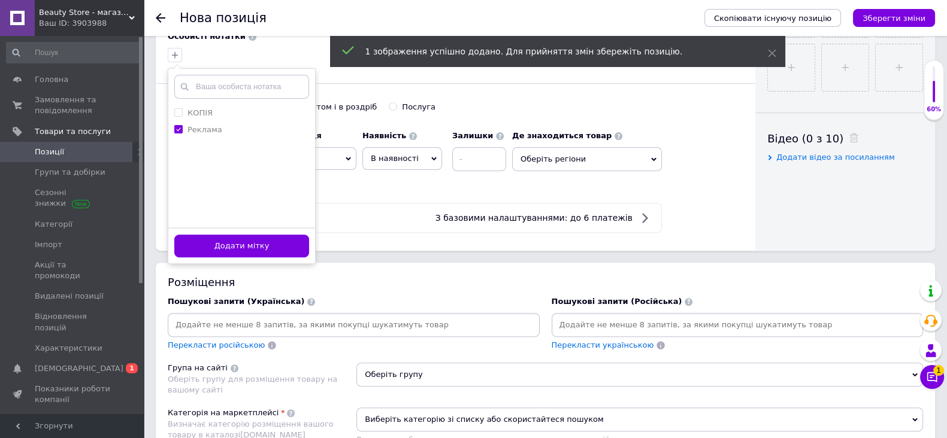
click at [276, 251] on button "Додати мітку" at bounding box center [241, 246] width 135 height 23
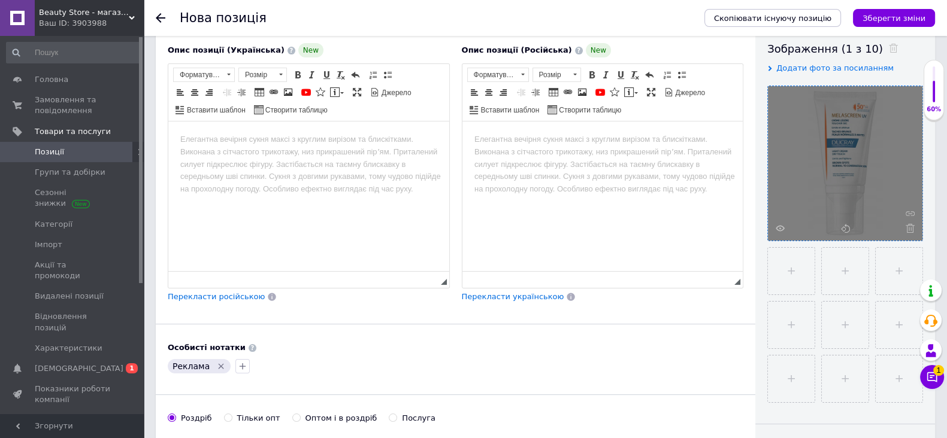
scroll to position [149, 0]
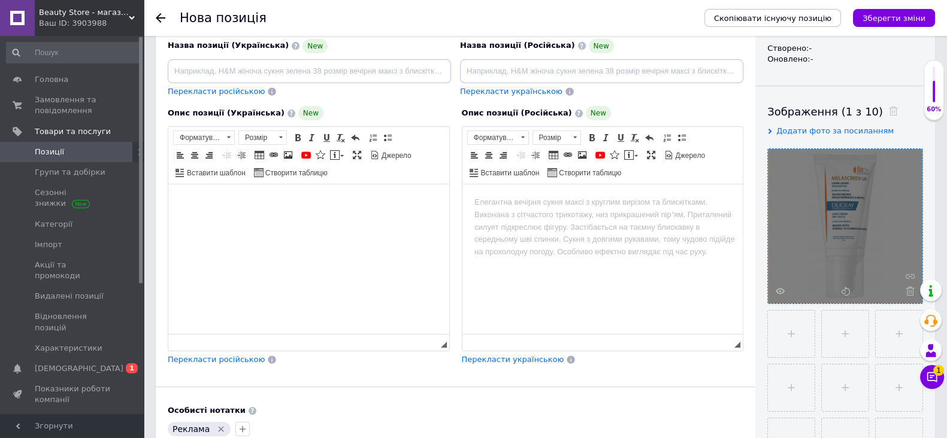
click at [288, 220] on html at bounding box center [308, 202] width 281 height 37
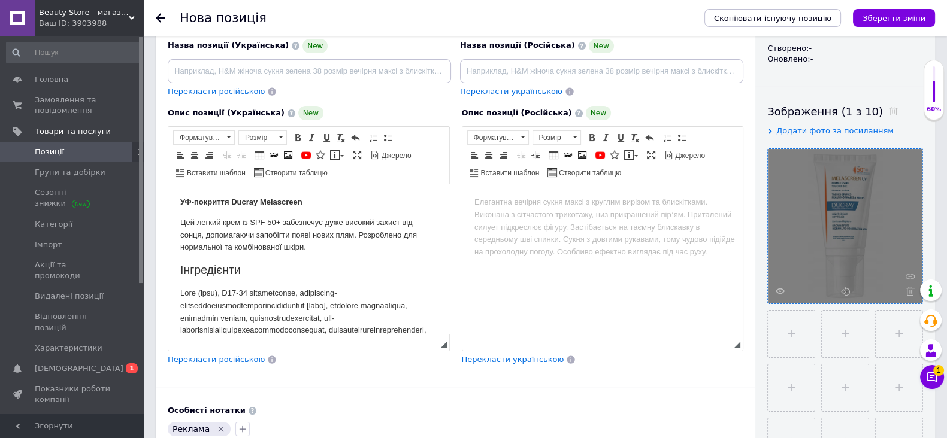
scroll to position [518, 0]
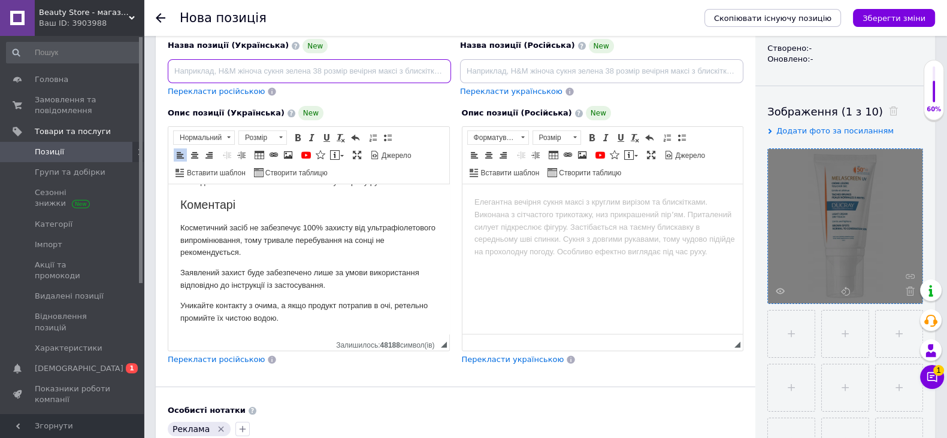
click at [334, 67] on input at bounding box center [309, 71] width 283 height 24
type input "Сонцезахисний крем Ducray Melascreen Anti-spot Fluid SPF50+ 50 мл"
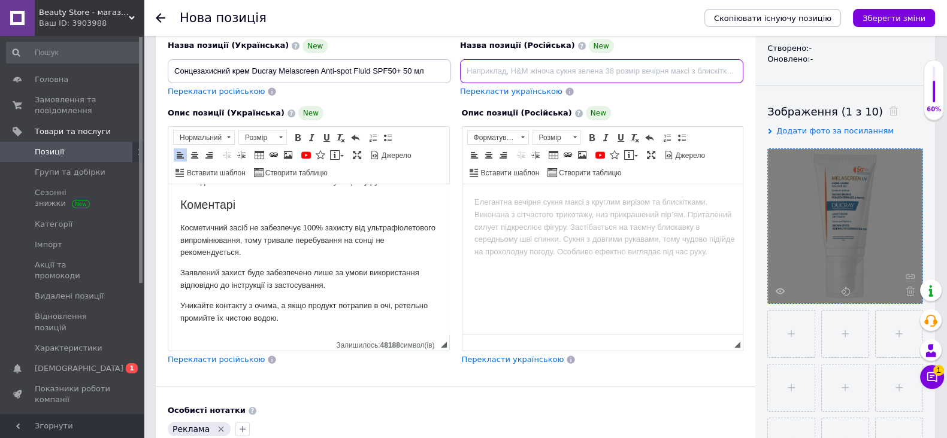
click at [571, 68] on input at bounding box center [601, 71] width 283 height 24
paste input "Солнцезащитный крем Ducray Melascreen Anti-spot Fluid SPF50+ 50 мл"
type input "Солнцезащитный крем Ducray Melascreen Anti-spot Fluid SPF50+ 50 мл"
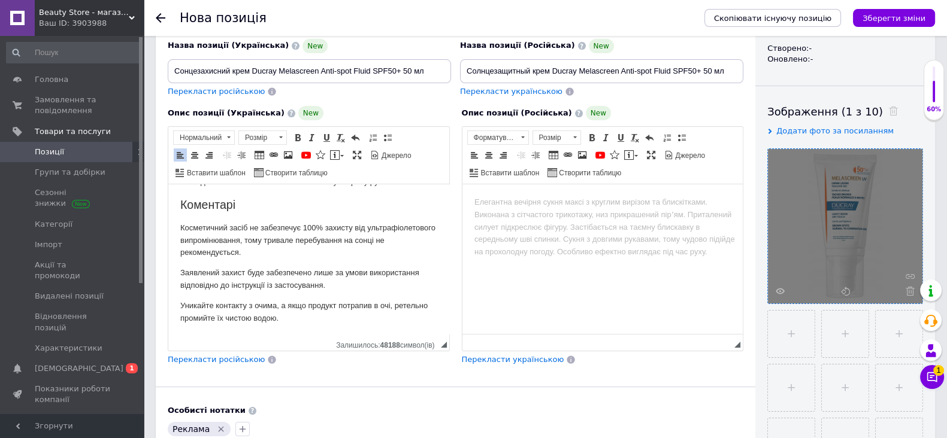
click at [593, 221] on html at bounding box center [602, 202] width 281 height 37
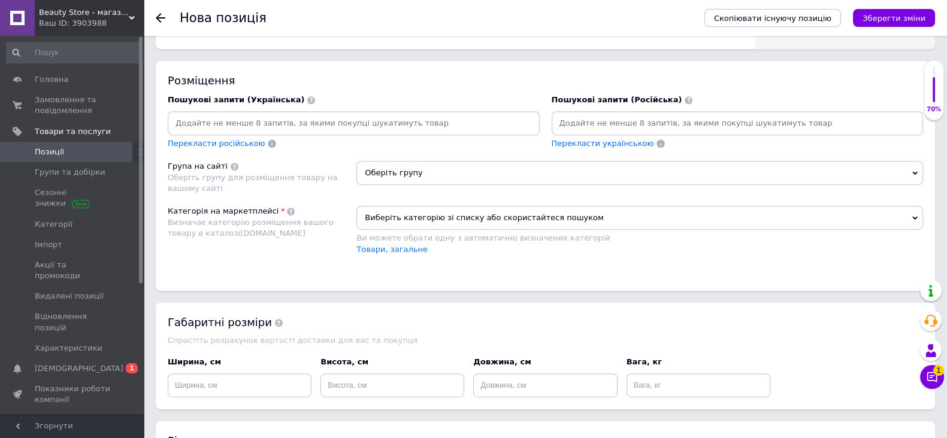
scroll to position [749, 0]
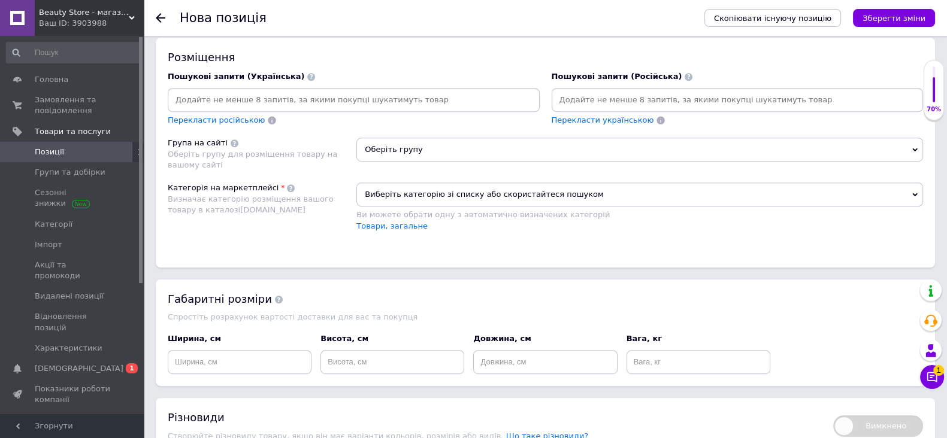
click at [329, 109] on input at bounding box center [353, 100] width 367 height 18
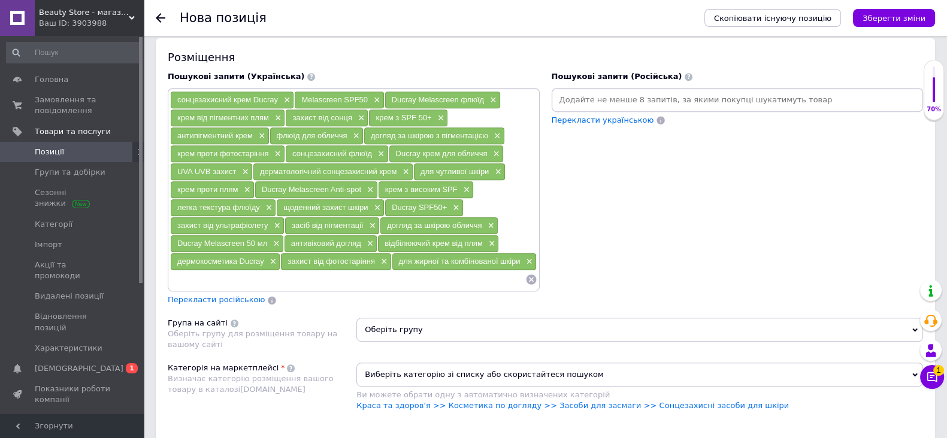
click at [629, 99] on div "Пошукові запити (Російська) Перекласти українською" at bounding box center [738, 98] width 372 height 55
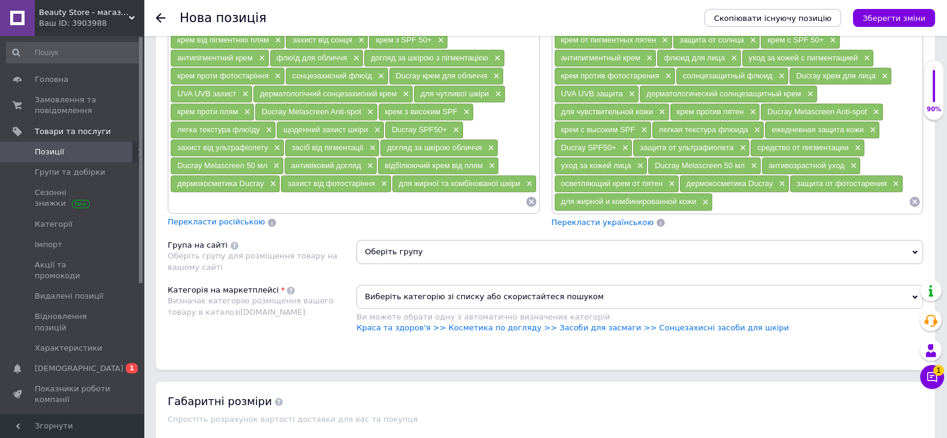
scroll to position [898, 0]
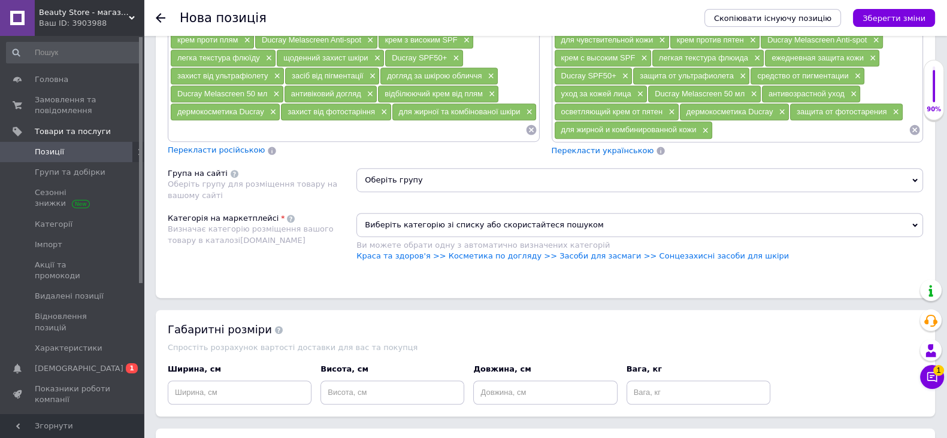
click at [423, 190] on span "Оберіть групу" at bounding box center [639, 180] width 567 height 24
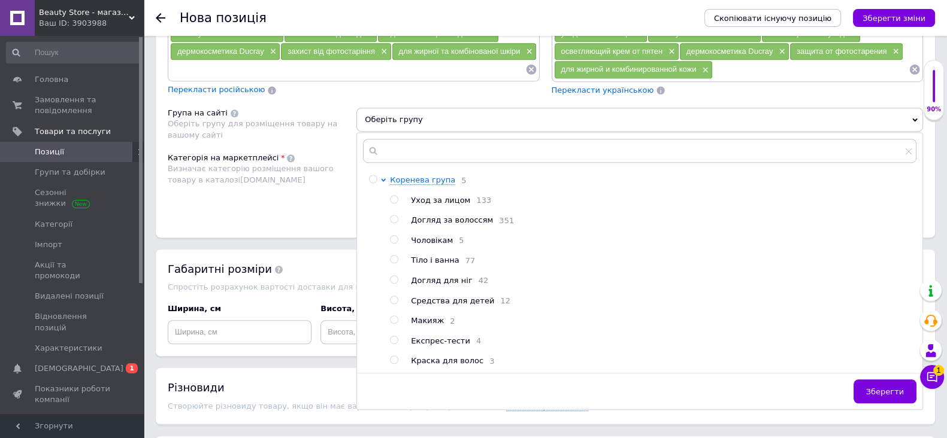
scroll to position [973, 0]
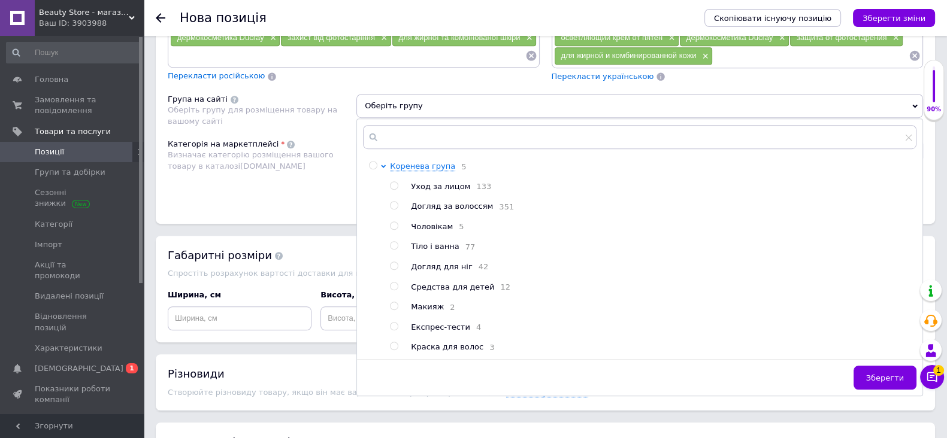
click at [391, 190] on input "radio" at bounding box center [394, 186] width 8 height 8
radio input "true"
click at [391, 190] on input "radio" at bounding box center [394, 186] width 8 height 8
click at [868, 390] on button "Зберегти" at bounding box center [884, 378] width 63 height 24
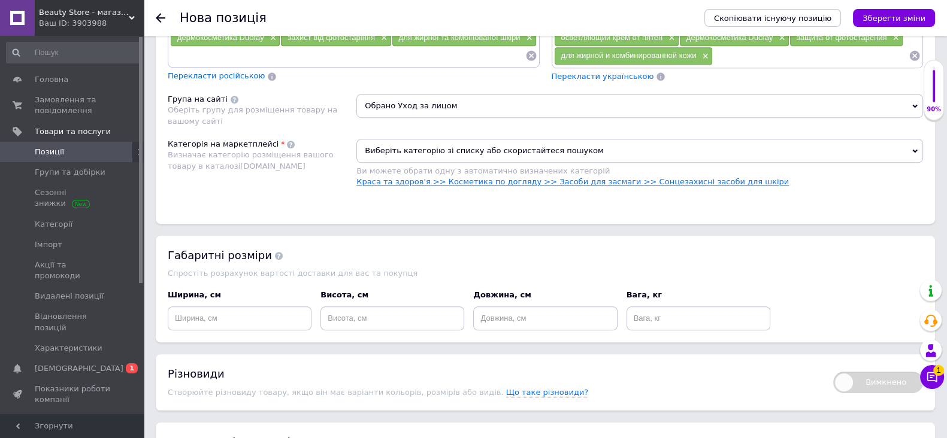
click at [593, 186] on link "Краса та здоров'я >> Косметика по догляду >> Засоби для засмаги >> Сонцезахисні…" at bounding box center [572, 181] width 432 height 9
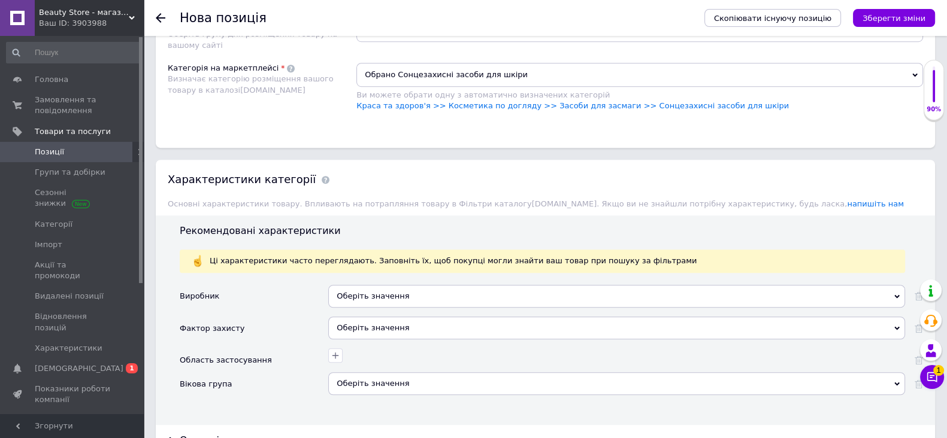
scroll to position [1122, 0]
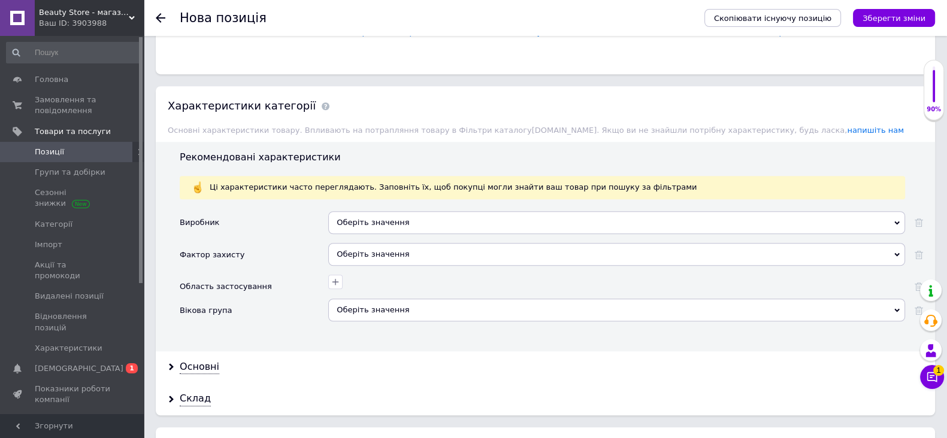
drag, startPoint x: 368, startPoint y: 222, endPoint x: 383, endPoint y: 233, distance: 18.8
click at [371, 223] on div "Оберіть значення" at bounding box center [616, 222] width 577 height 23
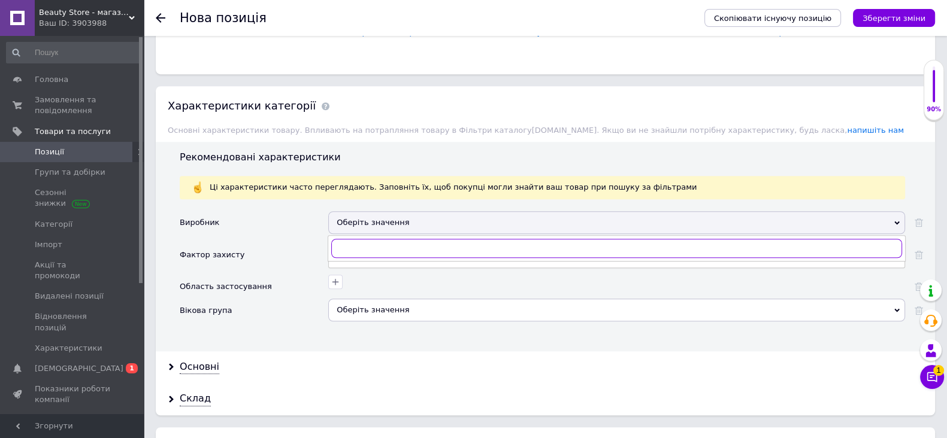
paste input "DUCRAY"
type input "DUCRAY"
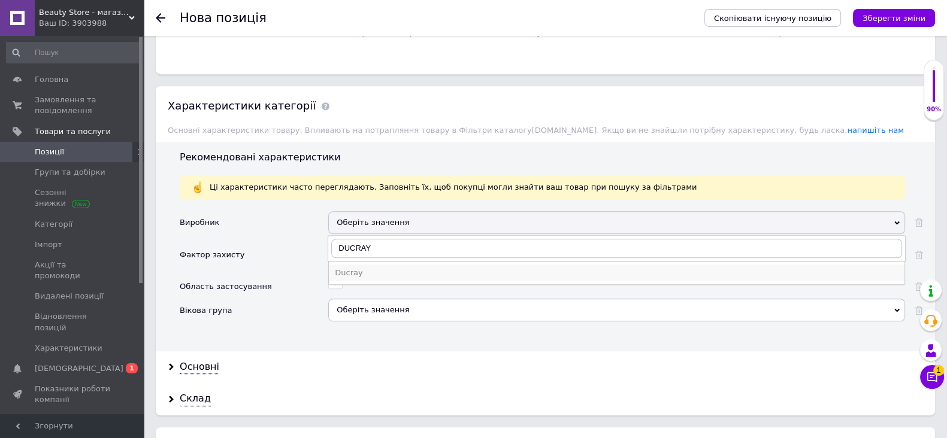
click at [356, 278] on div "Ducray" at bounding box center [617, 273] width 564 height 11
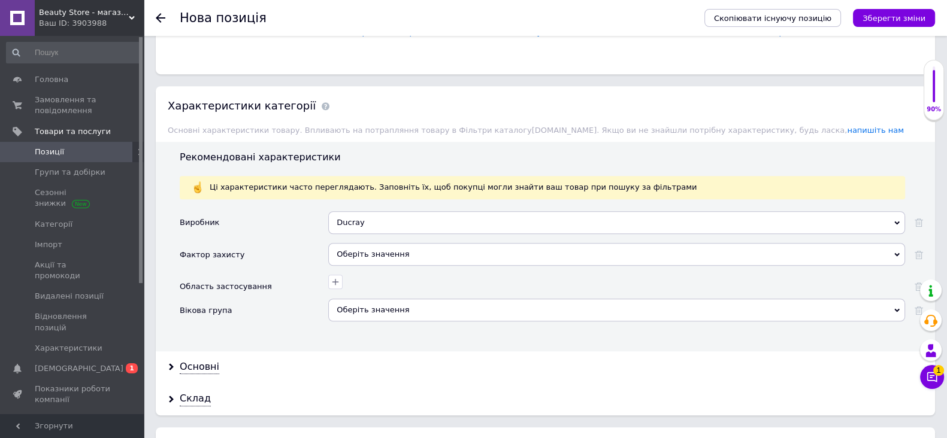
click at [376, 266] on div "Оберіть значення" at bounding box center [616, 254] width 577 height 23
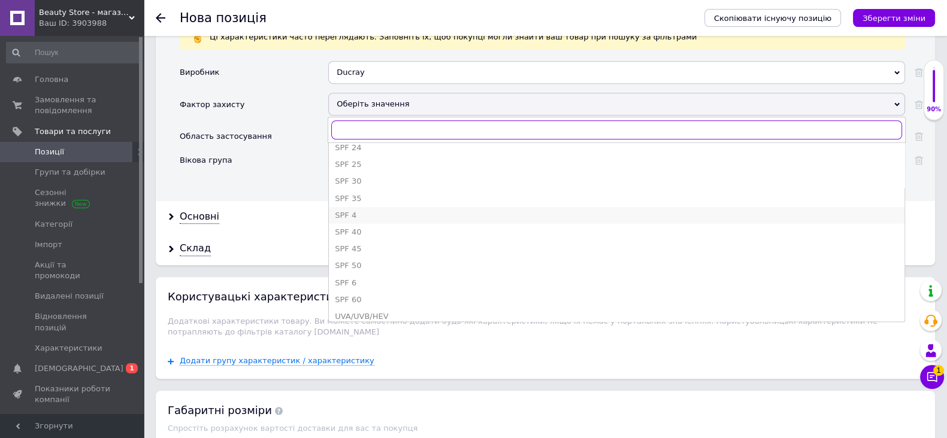
scroll to position [114, 0]
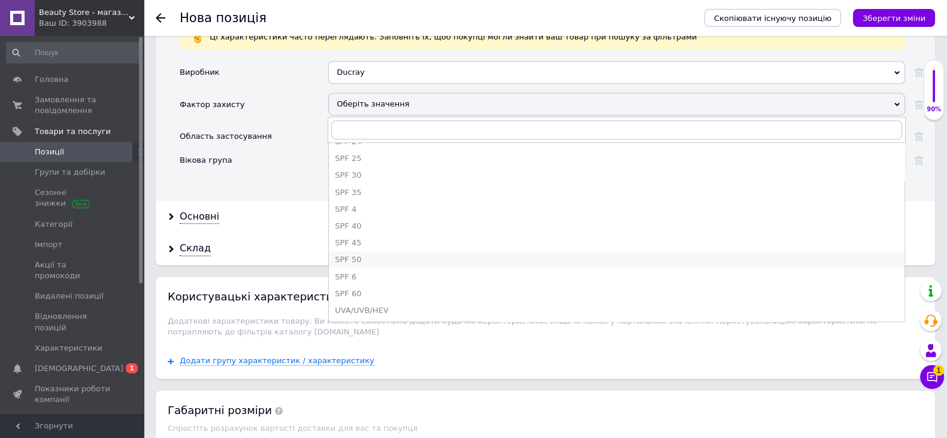
click at [369, 263] on div "SPF 50" at bounding box center [617, 260] width 564 height 11
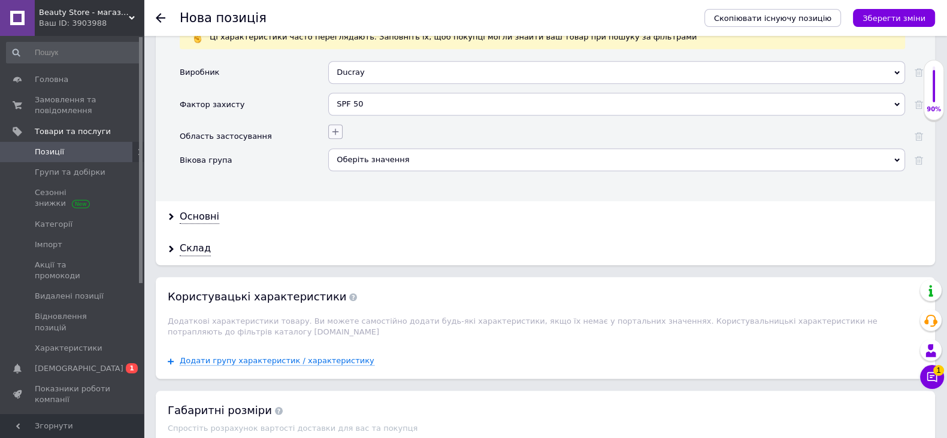
click at [337, 134] on button "button" at bounding box center [335, 132] width 14 height 14
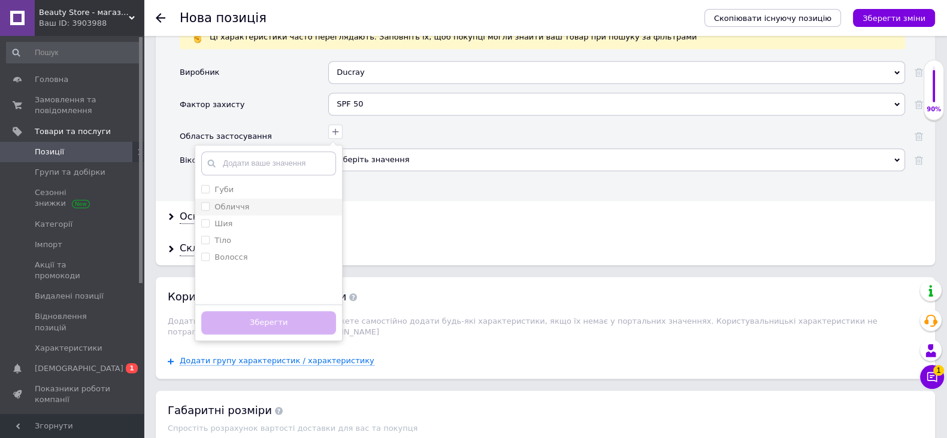
click at [207, 210] on input "Обличчя" at bounding box center [205, 206] width 8 height 8
checkbox input "true"
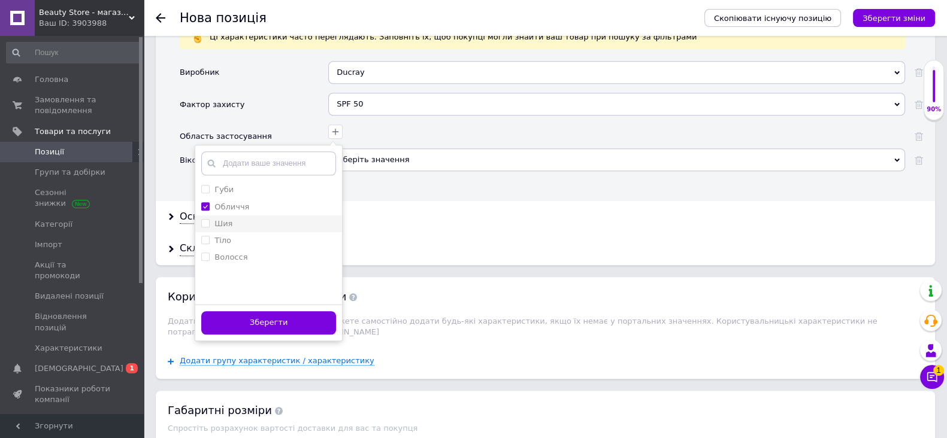
click at [208, 227] on input "Шия" at bounding box center [205, 223] width 8 height 8
checkbox input "true"
drag, startPoint x: 281, startPoint y: 324, endPoint x: 290, endPoint y: 325, distance: 9.7
click at [283, 324] on button "Зберегти" at bounding box center [268, 322] width 135 height 23
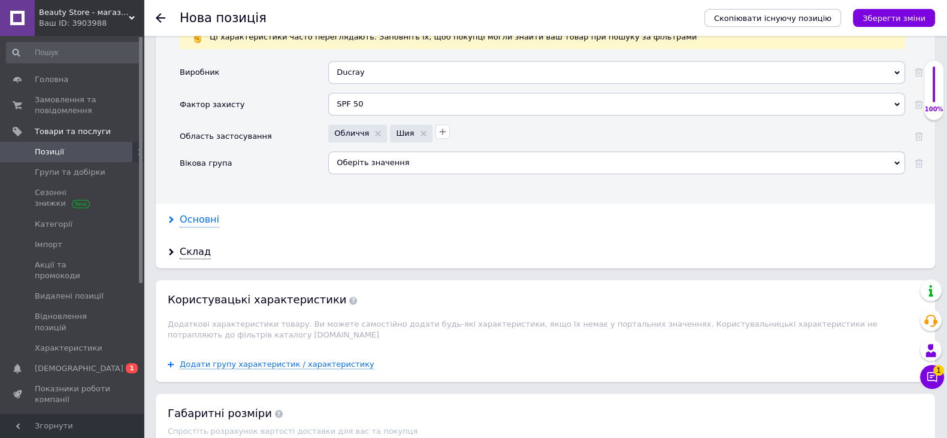
click at [213, 225] on div "Основні" at bounding box center [200, 220] width 40 height 14
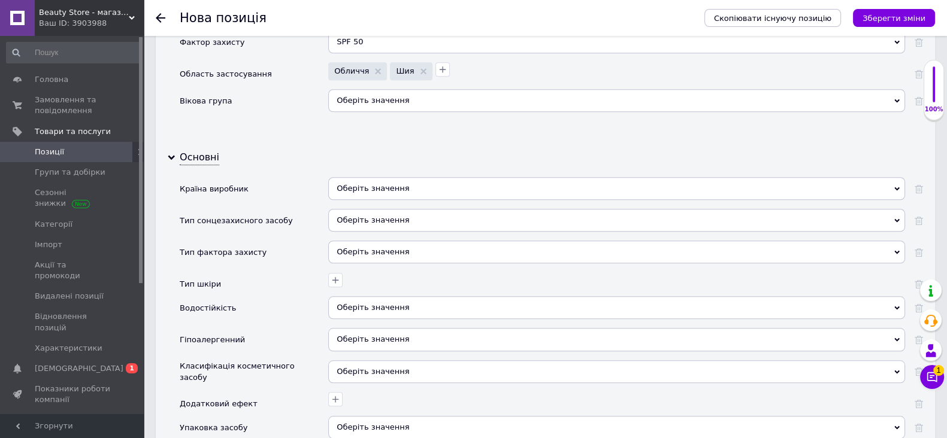
scroll to position [1422, 0]
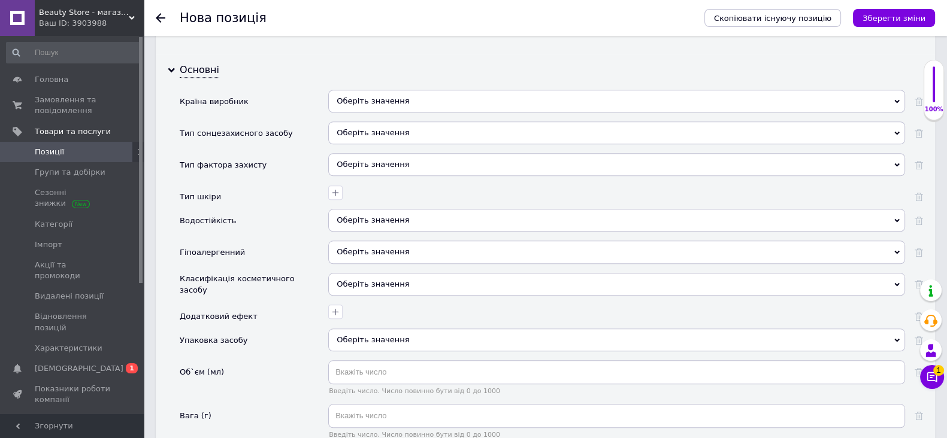
click at [412, 106] on div "Оберіть значення" at bounding box center [616, 101] width 577 height 23
click at [368, 109] on div "Оберіть значення" at bounding box center [616, 101] width 577 height 23
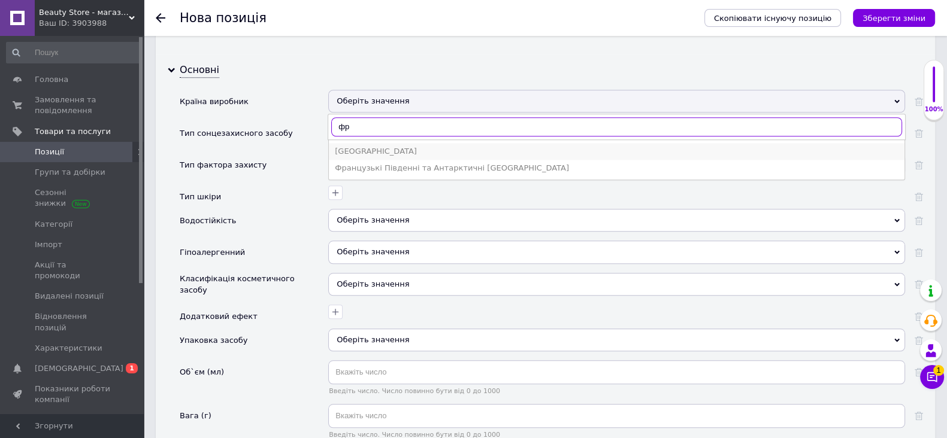
type input "фр"
click at [369, 157] on div "[GEOGRAPHIC_DATA]" at bounding box center [617, 151] width 564 height 11
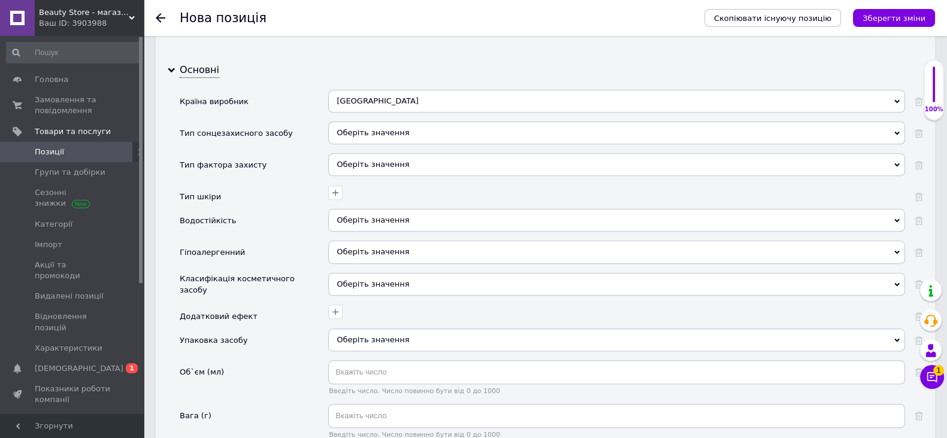
click at [395, 140] on div "Оберіть значення" at bounding box center [616, 133] width 577 height 23
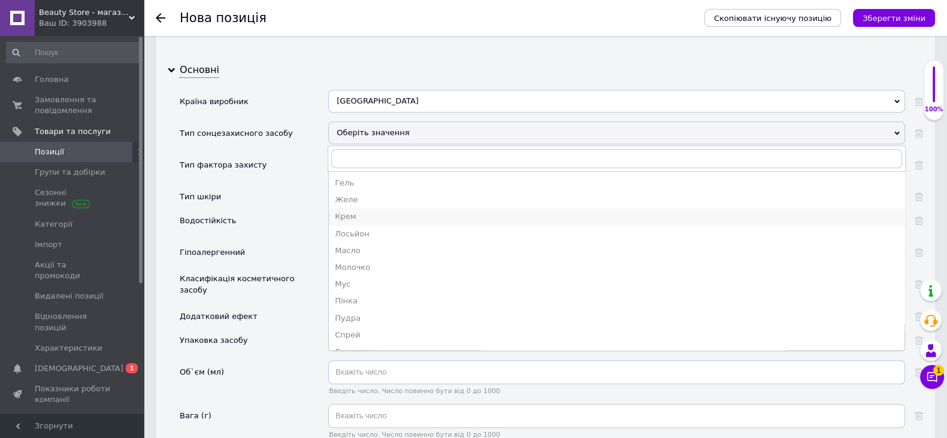
click at [378, 220] on div "Крем" at bounding box center [617, 216] width 564 height 11
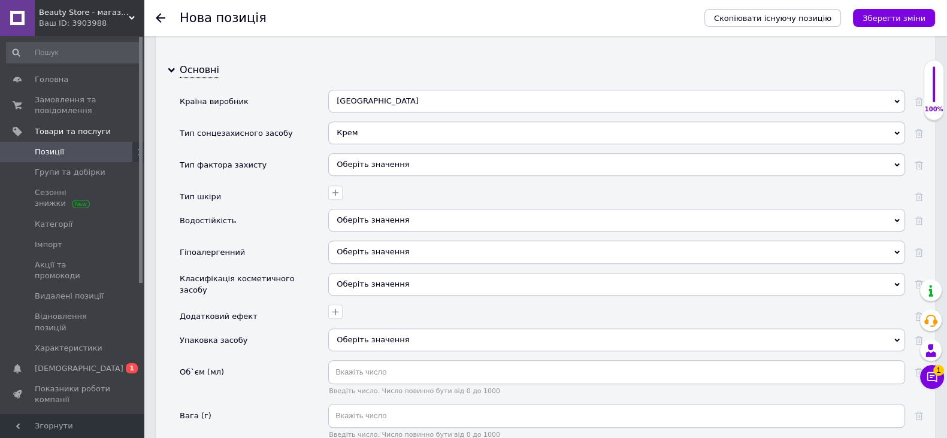
click at [372, 175] on div "Оберіть значення" at bounding box center [616, 164] width 577 height 23
click at [299, 239] on div "Водостійкість" at bounding box center [254, 225] width 149 height 32
click at [334, 196] on icon "button" at bounding box center [336, 193] width 10 height 10
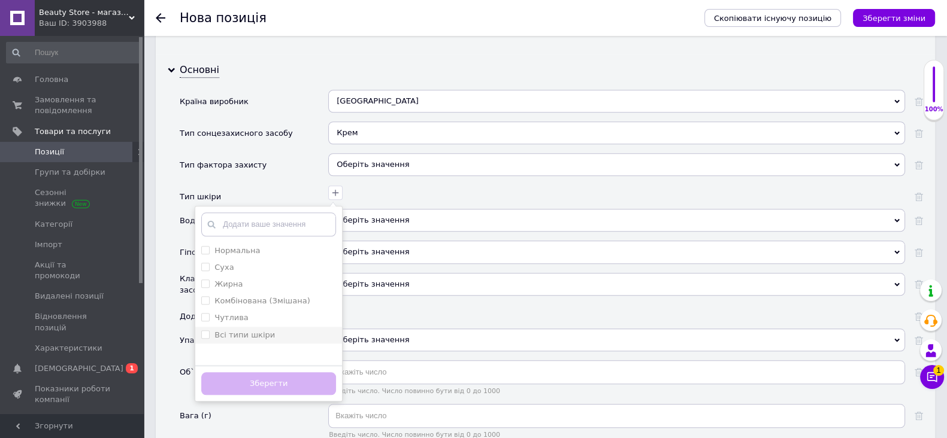
click at [207, 338] on шкіри "Всі типи шкіри" at bounding box center [205, 335] width 8 height 8
checkbox шкіри "true"
click at [271, 386] on button "Зберегти" at bounding box center [268, 383] width 135 height 23
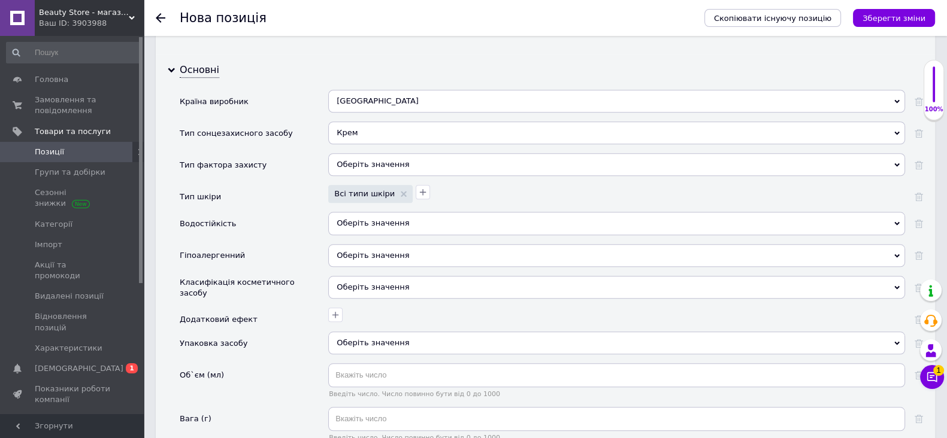
click at [393, 260] on span "Оберіть значення" at bounding box center [373, 255] width 72 height 9
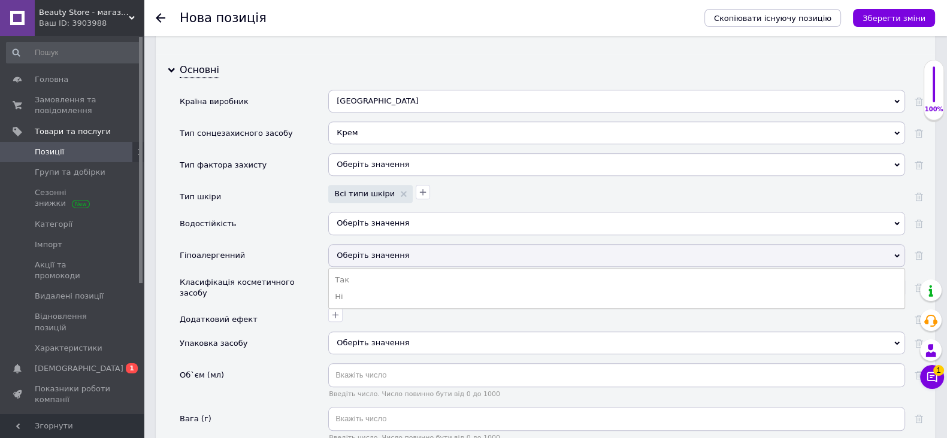
click at [302, 256] on div "Гіпоалергенний" at bounding box center [254, 260] width 149 height 32
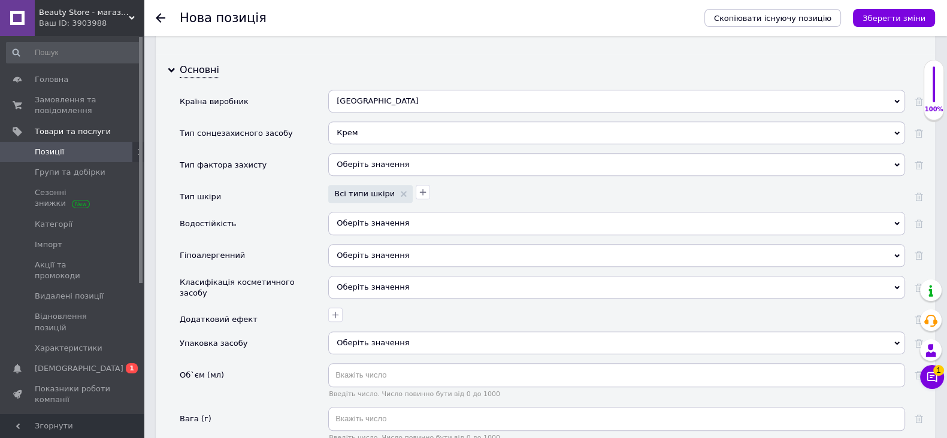
drag, startPoint x: 356, startPoint y: 286, endPoint x: 361, endPoint y: 293, distance: 8.1
click at [356, 287] on div "Оберіть значення" at bounding box center [616, 287] width 577 height 23
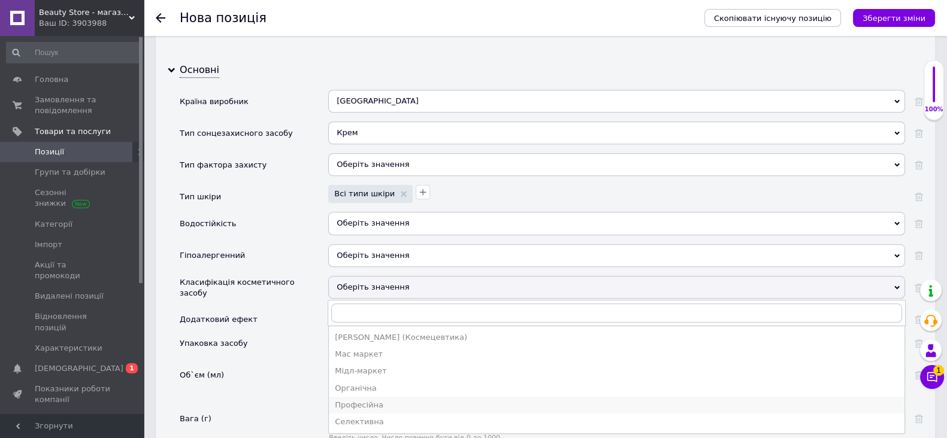
click at [369, 414] on li "Професійна" at bounding box center [616, 405] width 575 height 17
drag, startPoint x: 369, startPoint y: 419, endPoint x: 368, endPoint y: 410, distance: 9.7
click at [369, 417] on input "text" at bounding box center [616, 419] width 577 height 24
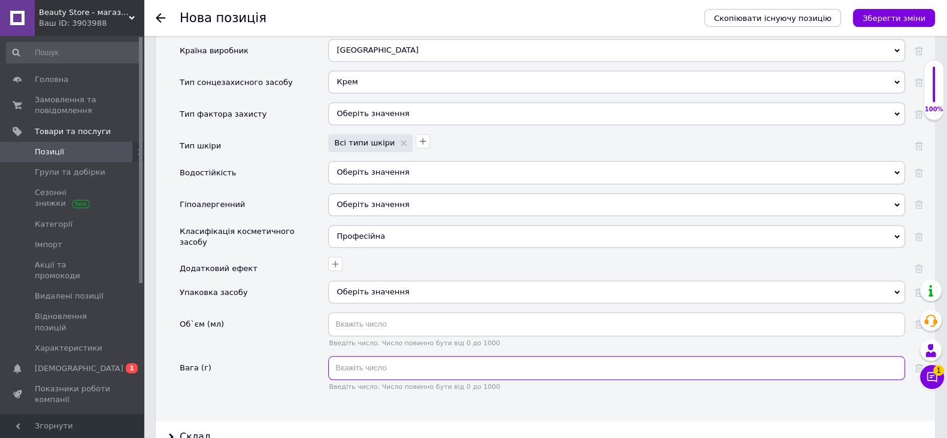
scroll to position [1497, 0]
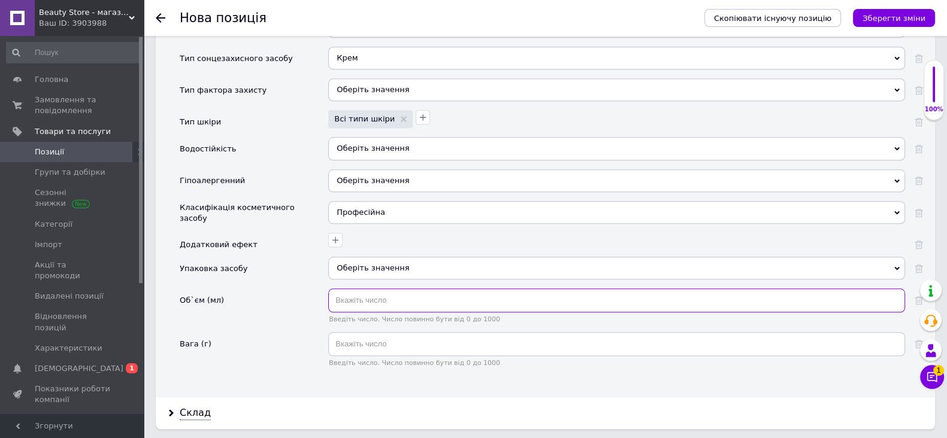
click at [365, 307] on input "text" at bounding box center [616, 301] width 577 height 24
type input "50"
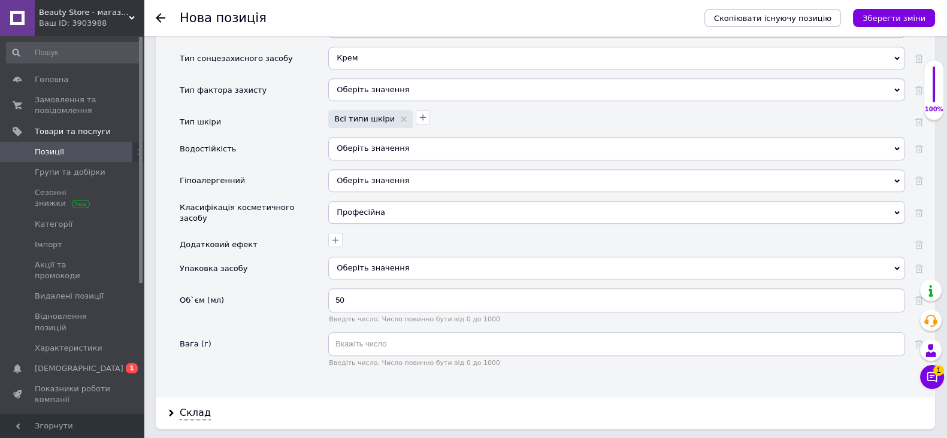
drag, startPoint x: 389, startPoint y: 269, endPoint x: 397, endPoint y: 272, distance: 8.1
click at [390, 269] on div "Оберіть значення" at bounding box center [616, 268] width 577 height 23
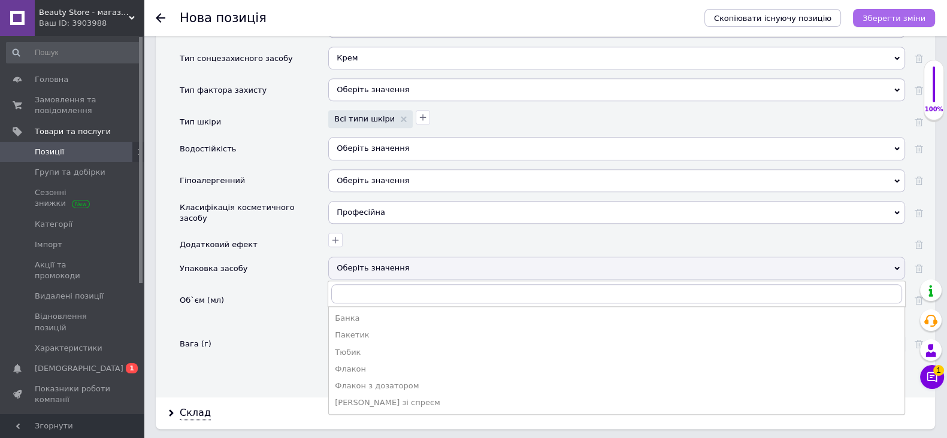
click at [904, 22] on icon "Зберегти зміни" at bounding box center [893, 18] width 63 height 9
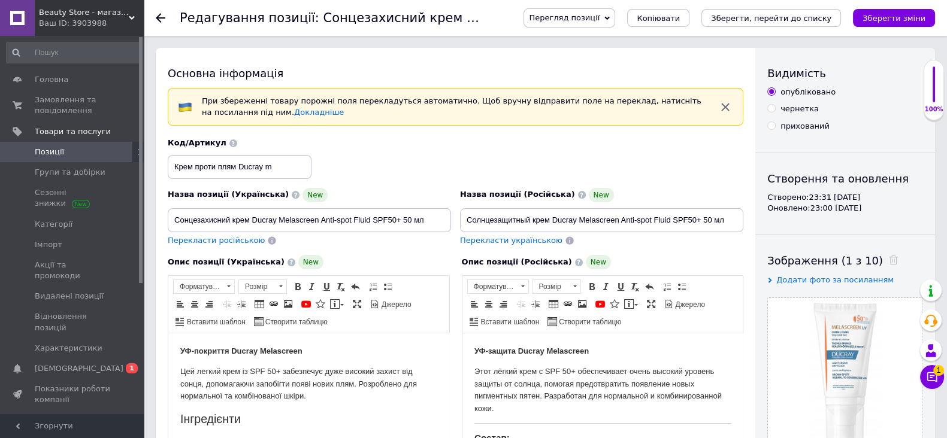
drag, startPoint x: 917, startPoint y: 16, endPoint x: 924, endPoint y: 16, distance: 6.6
click at [920, 16] on icon "Зберегти зміни" at bounding box center [893, 18] width 63 height 9
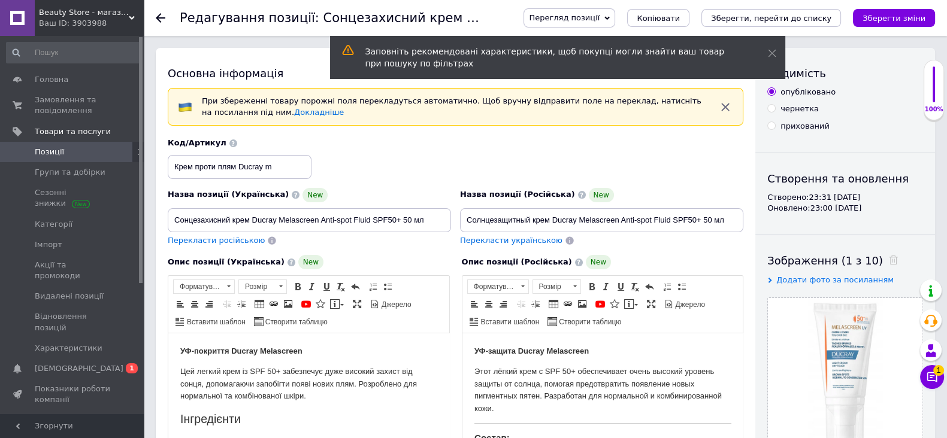
click at [165, 17] on use at bounding box center [161, 18] width 10 height 10
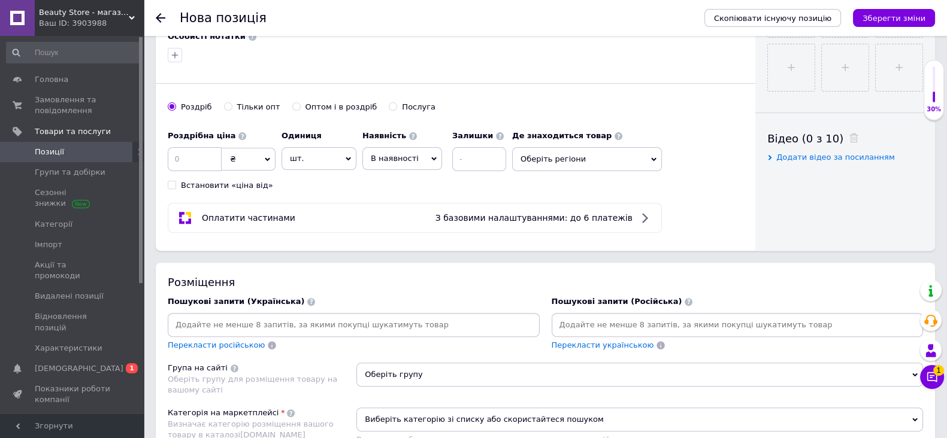
scroll to position [523, 0]
click at [200, 164] on input at bounding box center [195, 159] width 54 height 24
type input "1340"
click at [85, 150] on span "Позиції" at bounding box center [73, 152] width 76 height 11
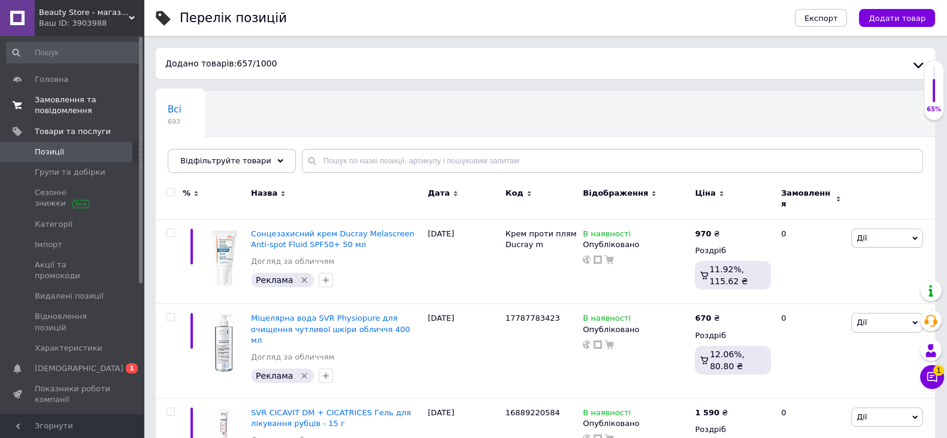
click at [68, 102] on span "Замовлення та повідомлення" at bounding box center [73, 106] width 76 height 22
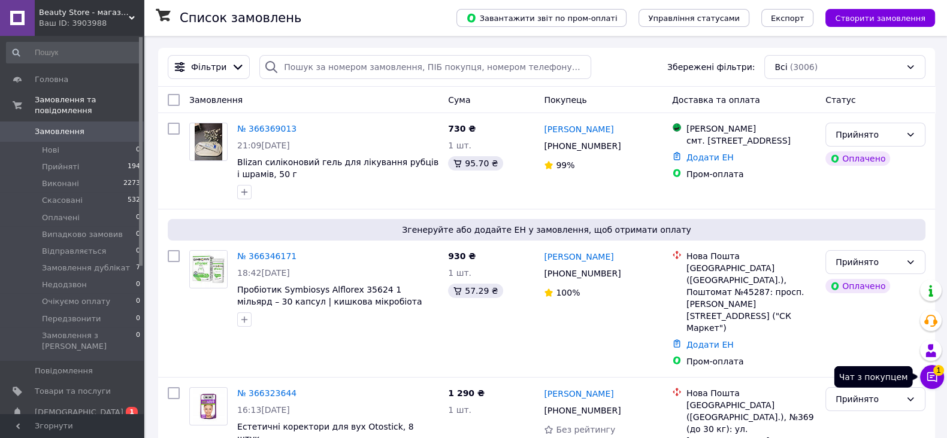
click at [935, 372] on span "1" at bounding box center [938, 370] width 11 height 11
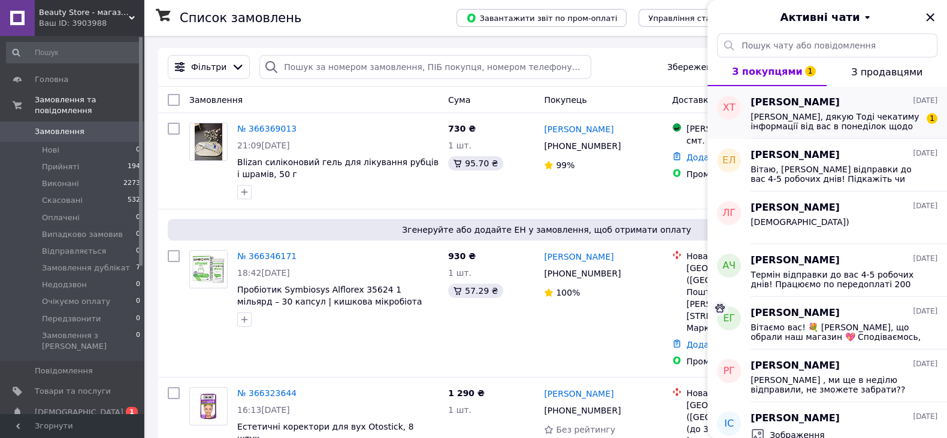
click at [861, 114] on span "[PERSON_NAME], дякую Тоді чекатиму інформації від вас в понеділок щодо терміну …" at bounding box center [835, 121] width 170 height 19
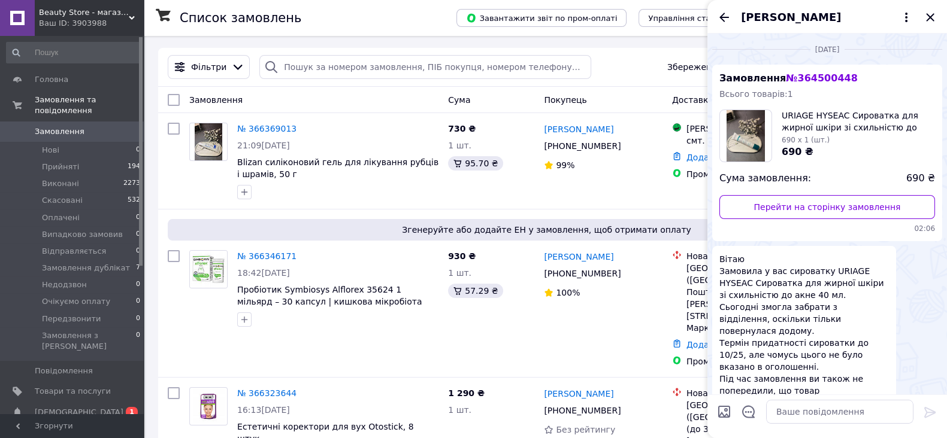
click at [823, 84] on span "№ 364500448" at bounding box center [821, 77] width 71 height 11
copy span "364500448"
click at [342, 64] on input "search" at bounding box center [424, 67] width 331 height 24
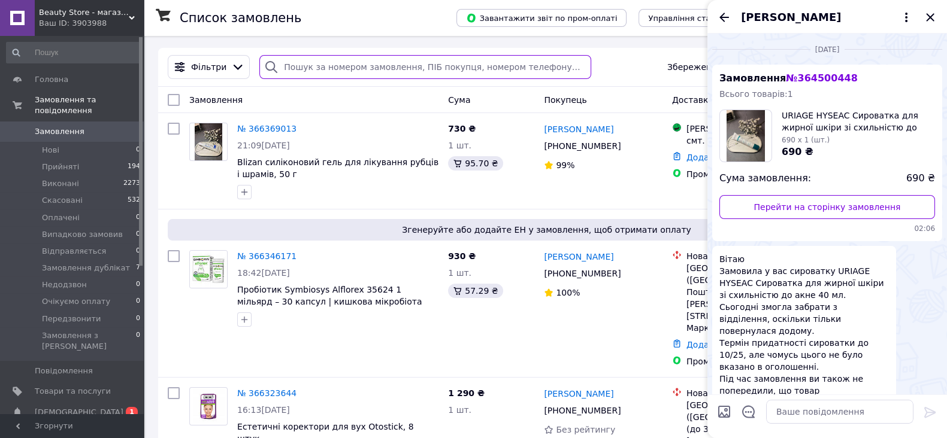
paste input "364500448"
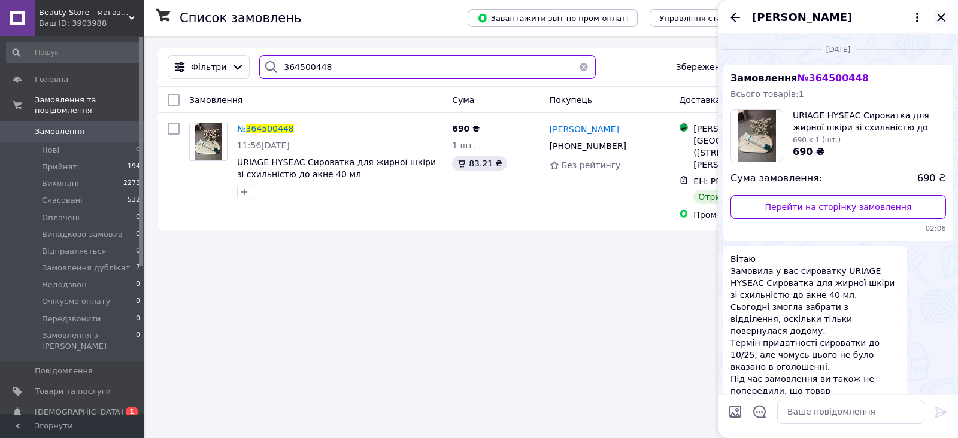
type input "364500448"
click at [946, 16] on icon "Закрити" at bounding box center [941, 17] width 14 height 14
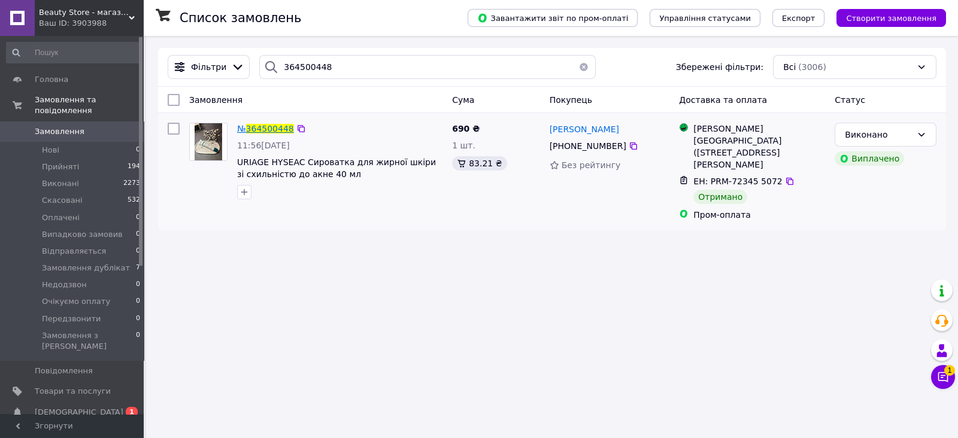
click at [268, 130] on span "364500448" at bounding box center [270, 129] width 48 height 10
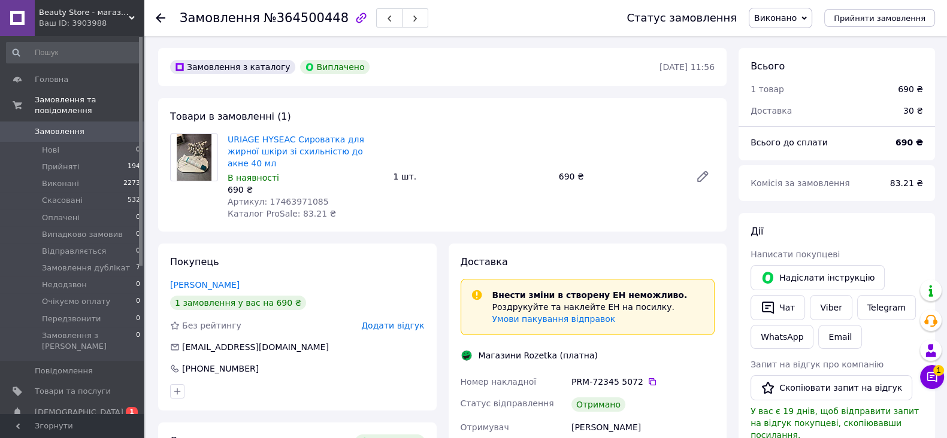
click at [310, 197] on span "Артикул: 17463971085" at bounding box center [278, 202] width 101 height 10
click at [303, 197] on span "Артикул: 17463971085" at bounding box center [278, 202] width 101 height 10
copy span "17463971085"
drag, startPoint x: 226, startPoint y: 140, endPoint x: 288, endPoint y: 144, distance: 61.8
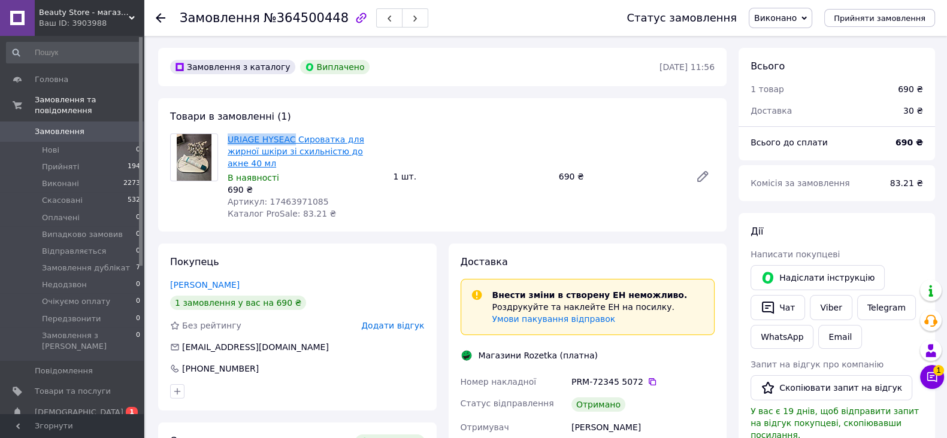
click at [288, 144] on div "URIAGE HYSEAC Сироватка для жирної шкіри зі схильністю до акне 40 мл В наявност…" at bounding box center [305, 176] width 165 height 91
click at [288, 144] on link "URIAGE HYSEAC Сироватка для жирної шкіри зі схильністю до акне 40 мл" at bounding box center [296, 152] width 137 height 34
copy link "URIAGE HYSEAC"
